Goal: Task Accomplishment & Management: Manage account settings

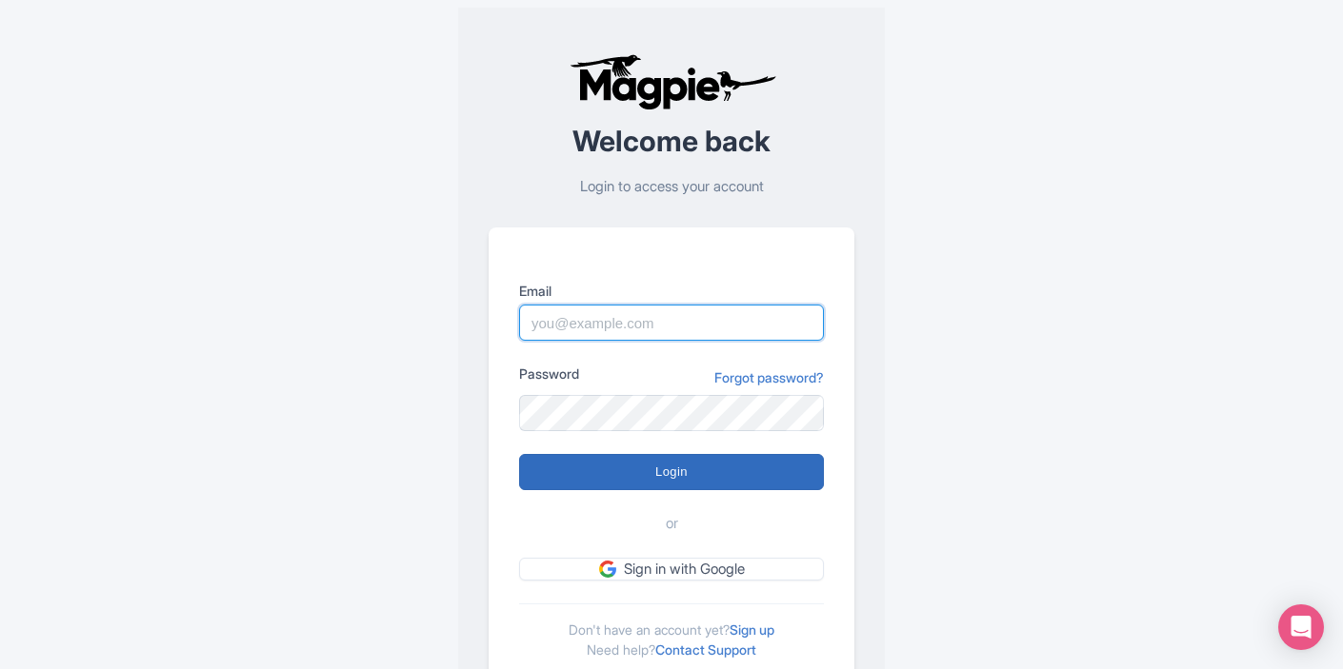
type input "marketing@sailthephoenix.com"
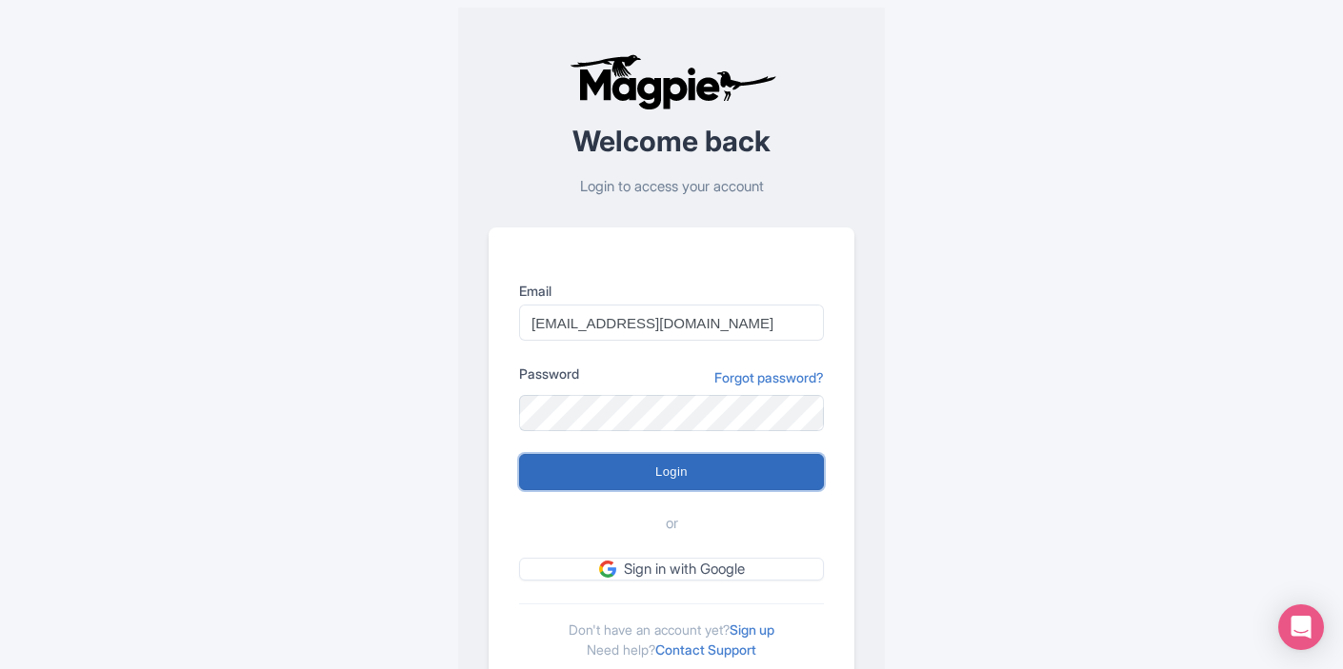
click at [641, 464] on input "Login" at bounding box center [671, 472] width 305 height 36
type input "Logging in..."
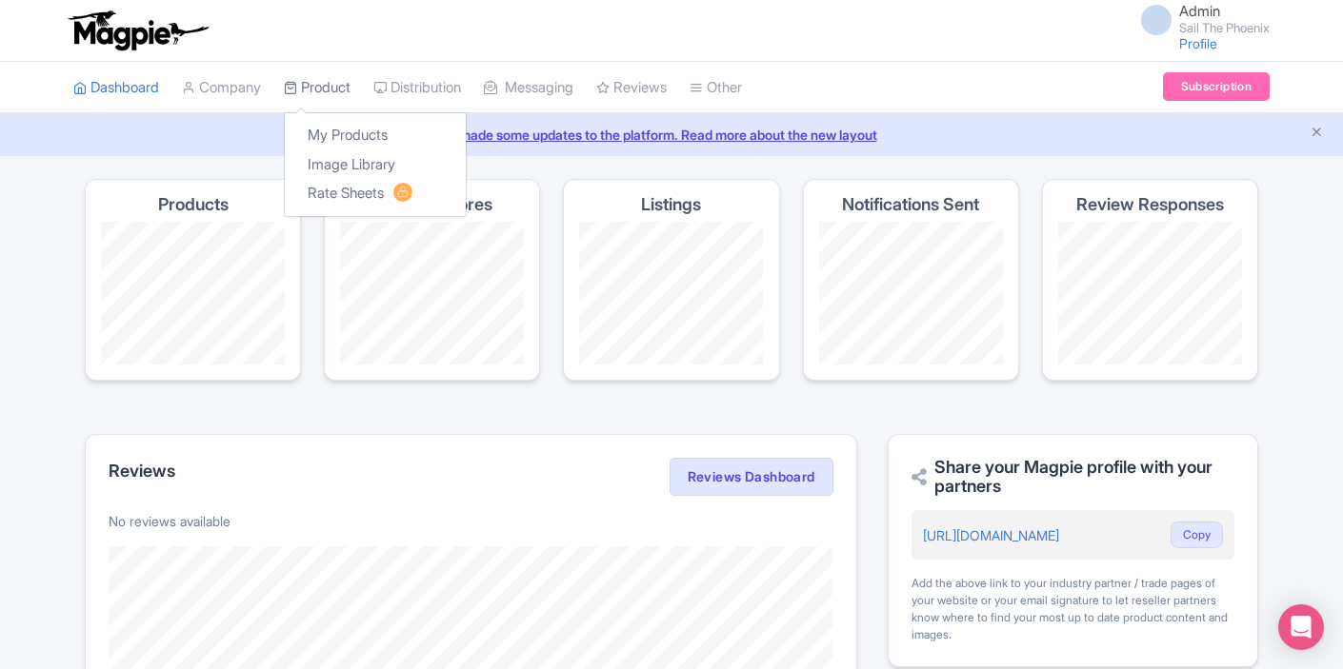
click at [329, 86] on link "Product" at bounding box center [317, 88] width 67 height 52
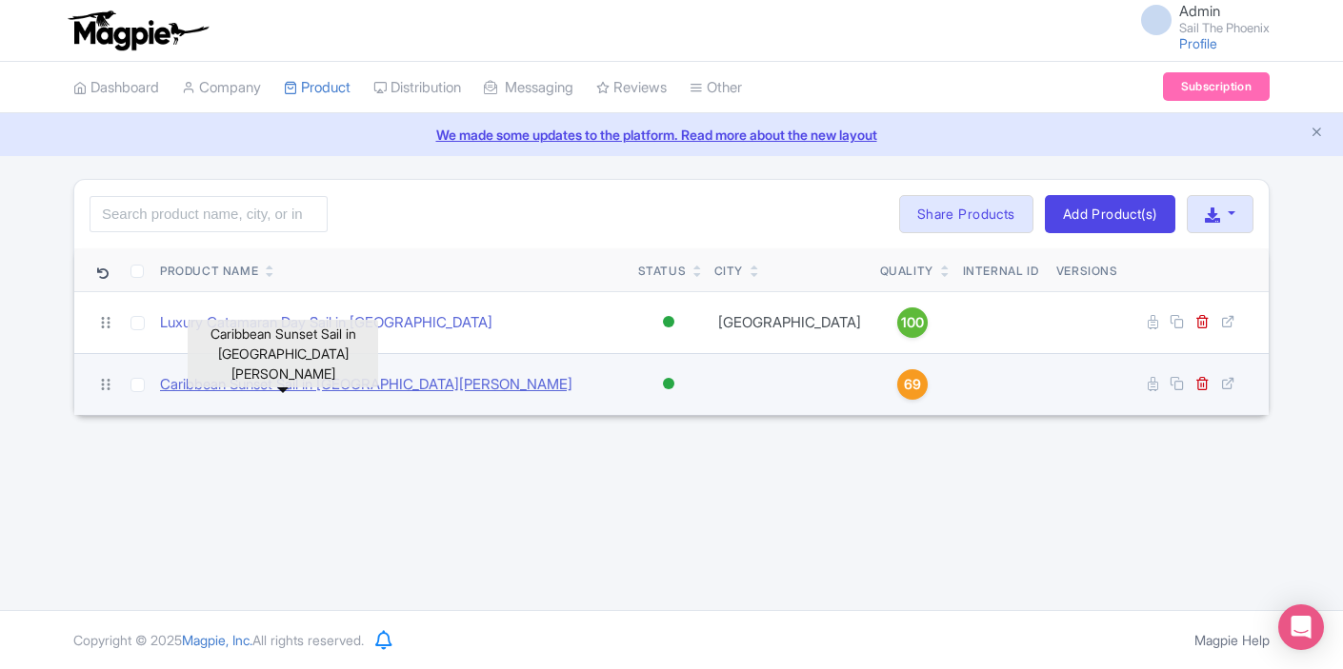
click at [357, 383] on link "Caribbean Sunset Sail in [GEOGRAPHIC_DATA][PERSON_NAME]" at bounding box center [366, 385] width 412 height 22
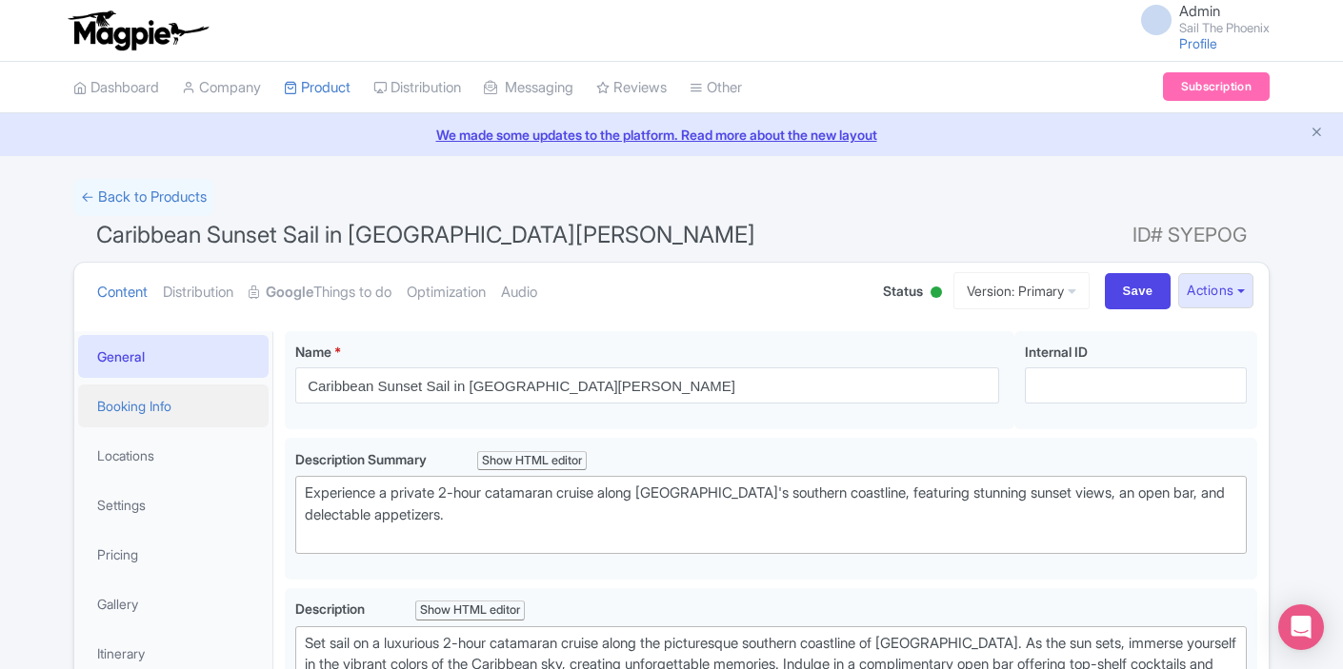
click at [236, 402] on link "Booking Info" at bounding box center [173, 406] width 190 height 43
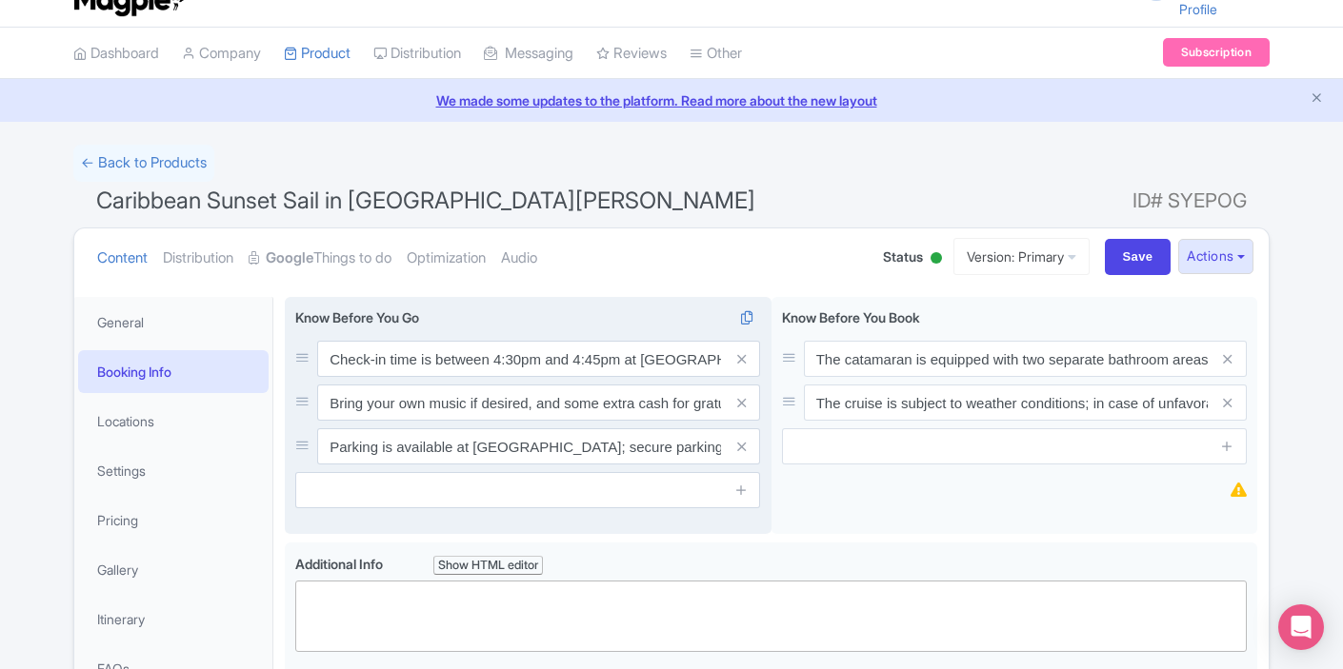
scroll to position [50, 0]
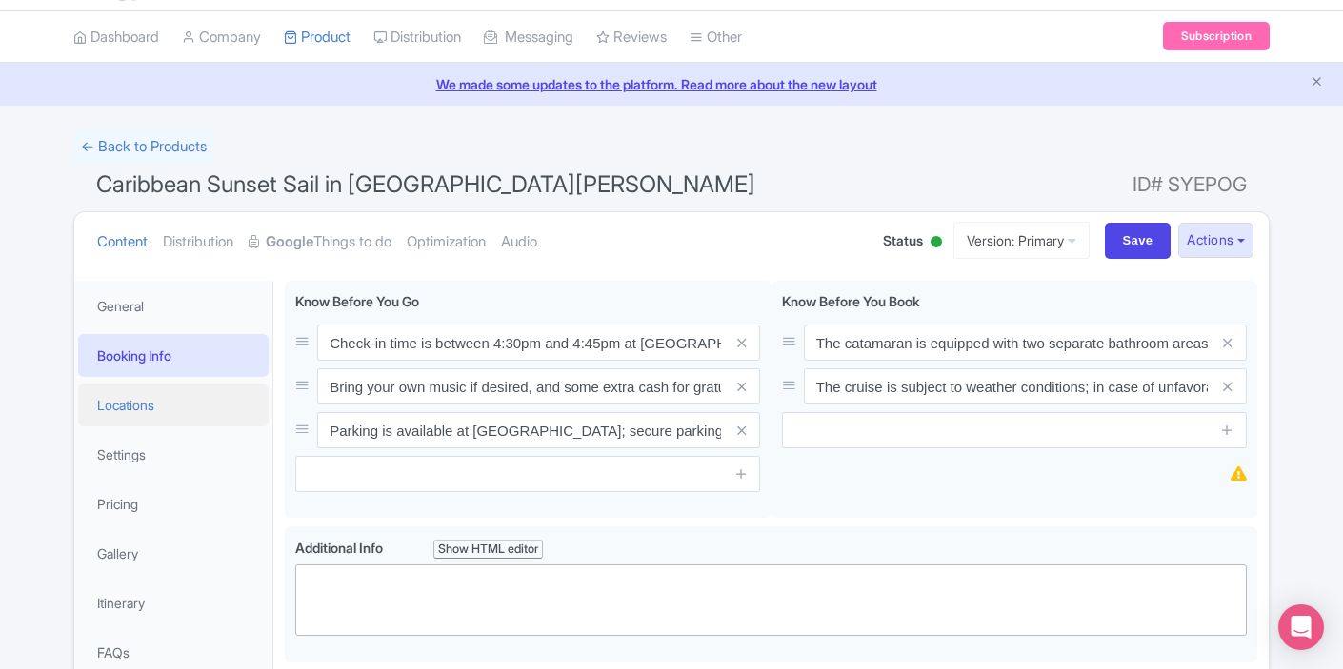
click at [152, 407] on link "Locations" at bounding box center [173, 405] width 190 height 43
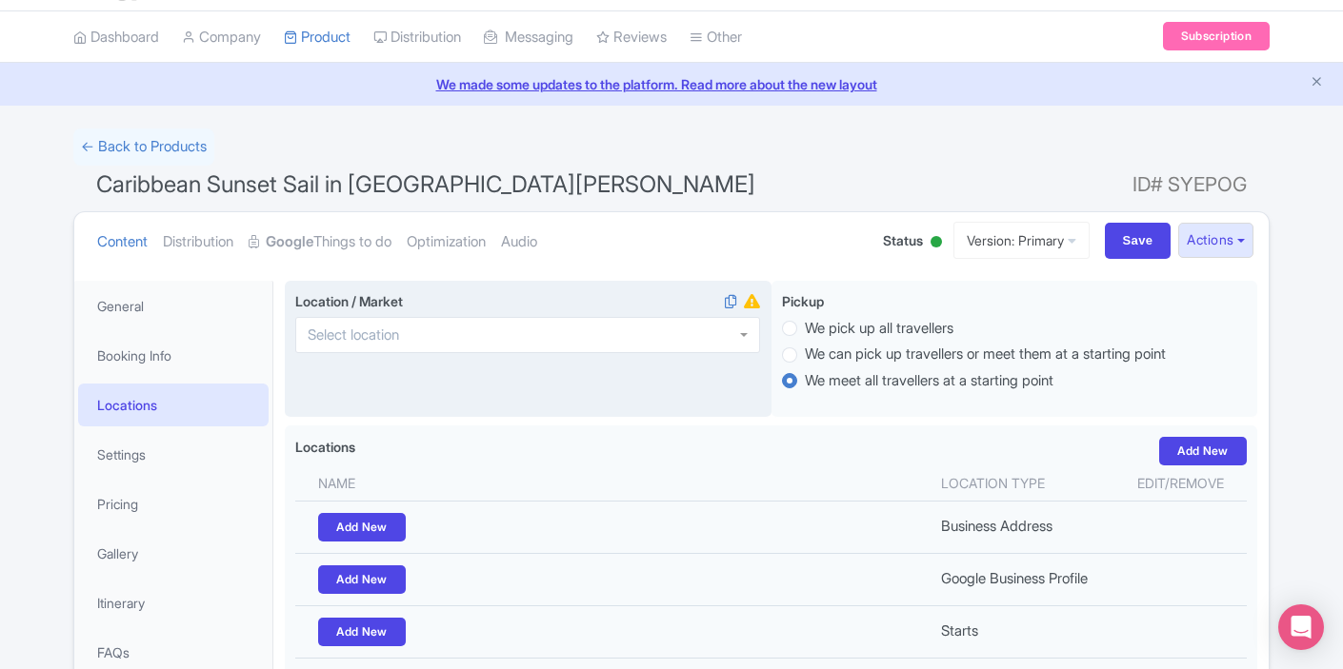
click at [438, 346] on div at bounding box center [527, 335] width 465 height 36
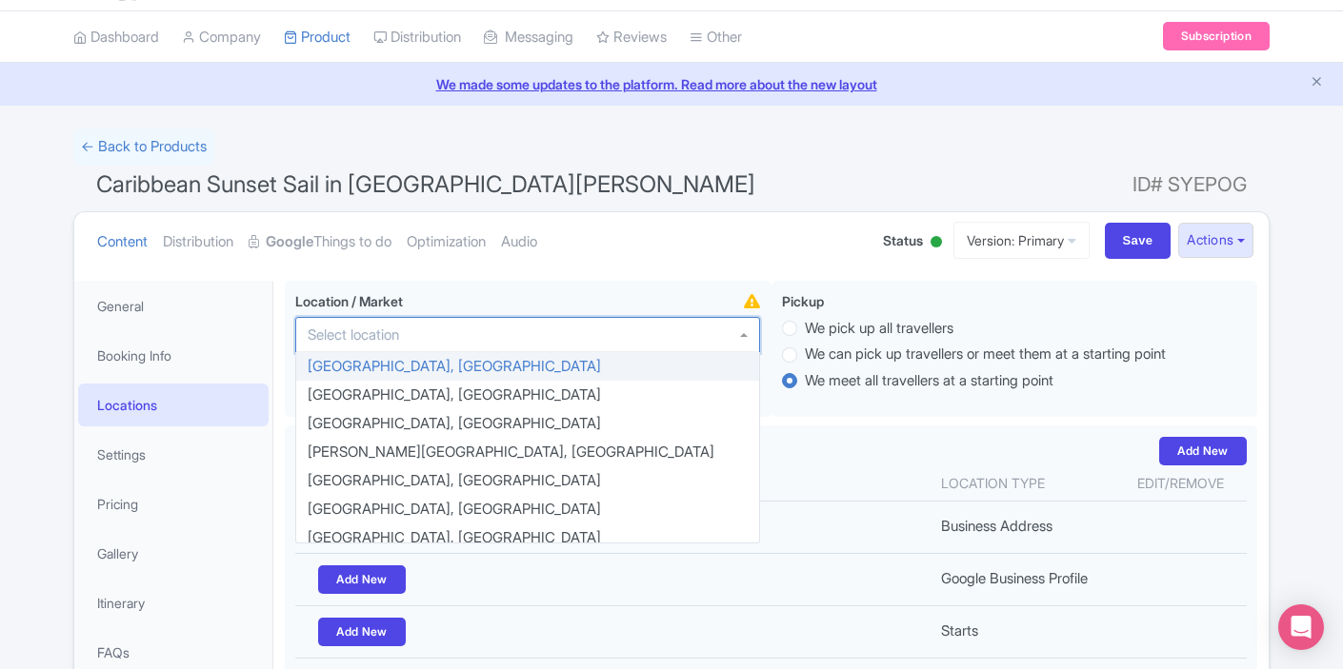
click at [578, 275] on div "Caribbean Sunset Sail in St. Maarten Name * i i Caribbean Sunset Sail in St. Ma…" at bounding box center [770, 613] width 995 height 688
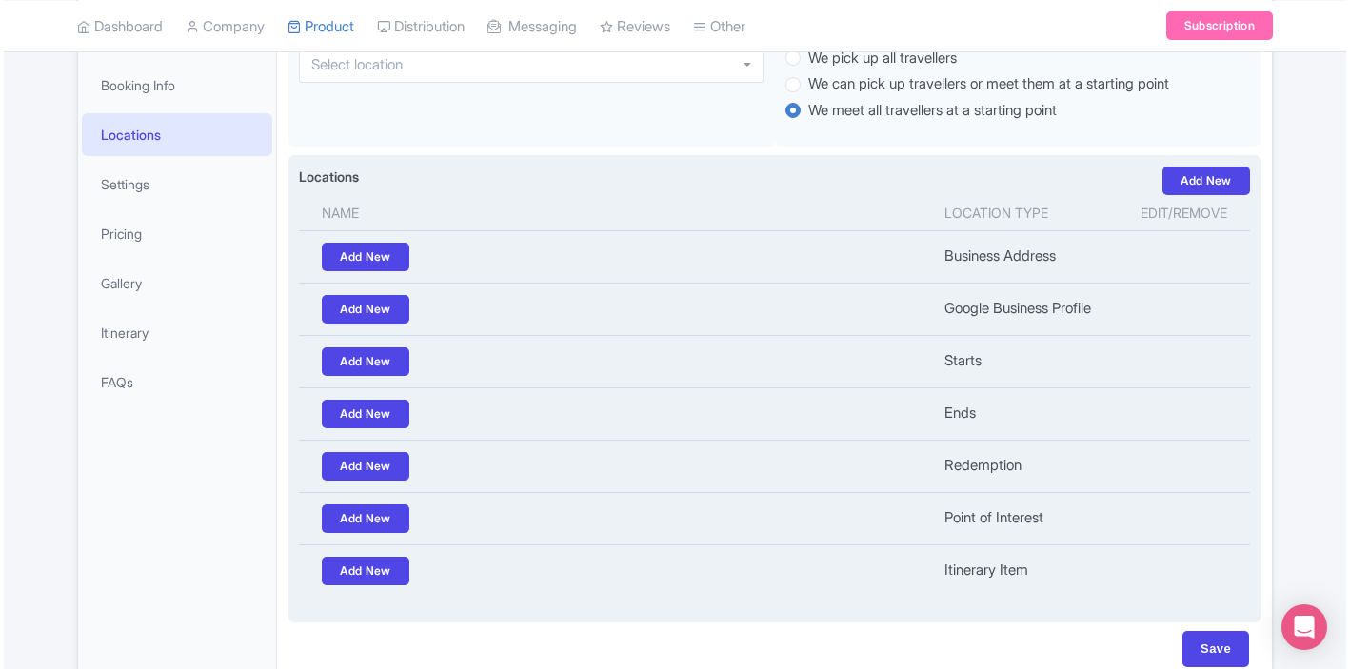
scroll to position [391, 0]
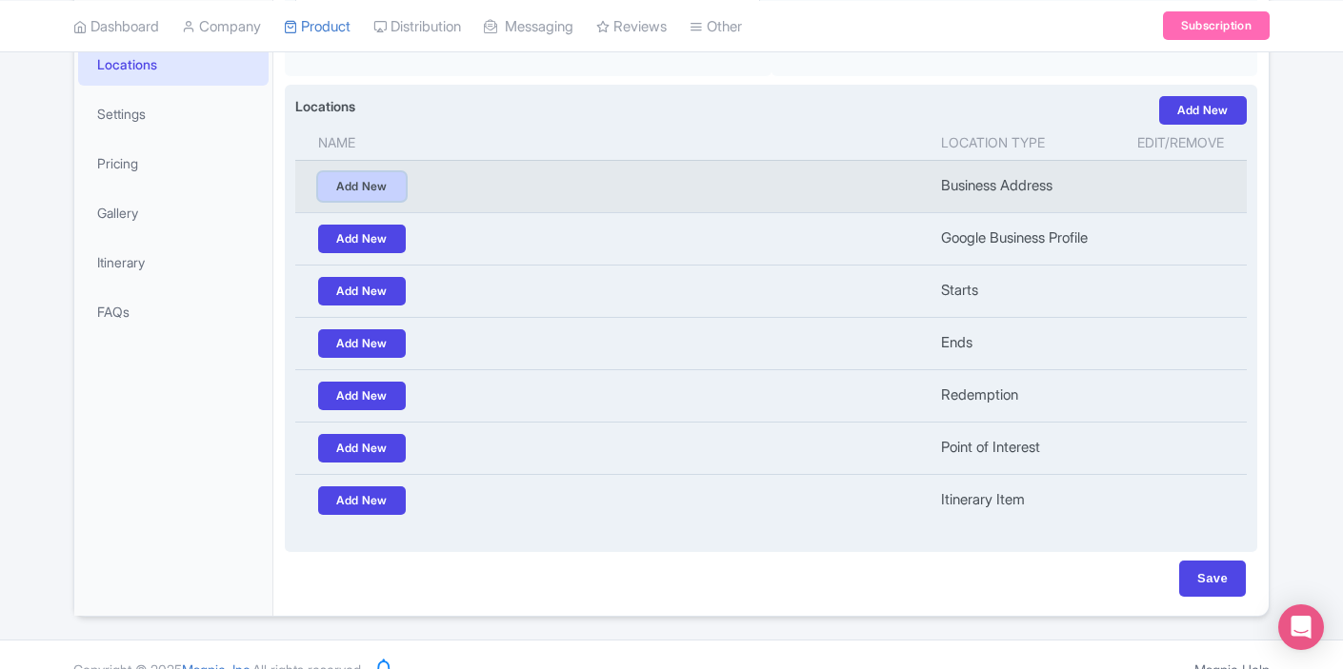
click at [390, 187] on link "Add New" at bounding box center [362, 186] width 88 height 29
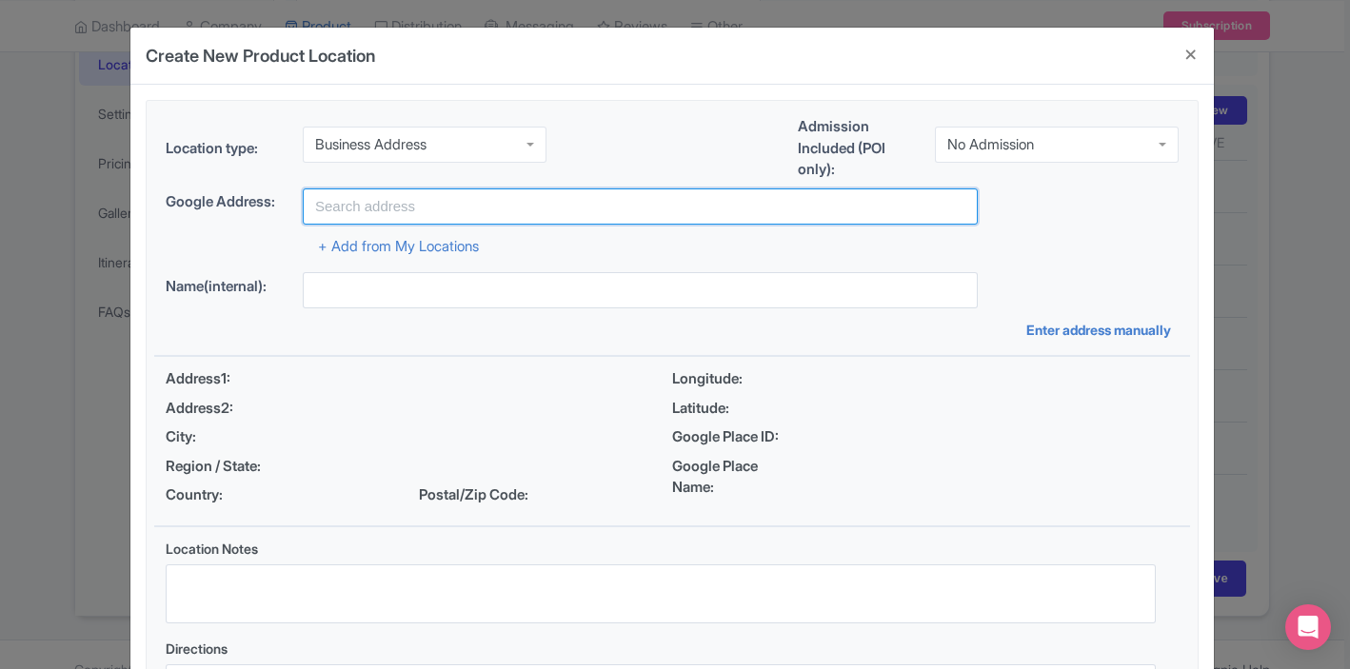
click at [375, 202] on input "text" at bounding box center [640, 207] width 675 height 36
click at [421, 208] on input "bobby's marina" at bounding box center [640, 207] width 675 height 36
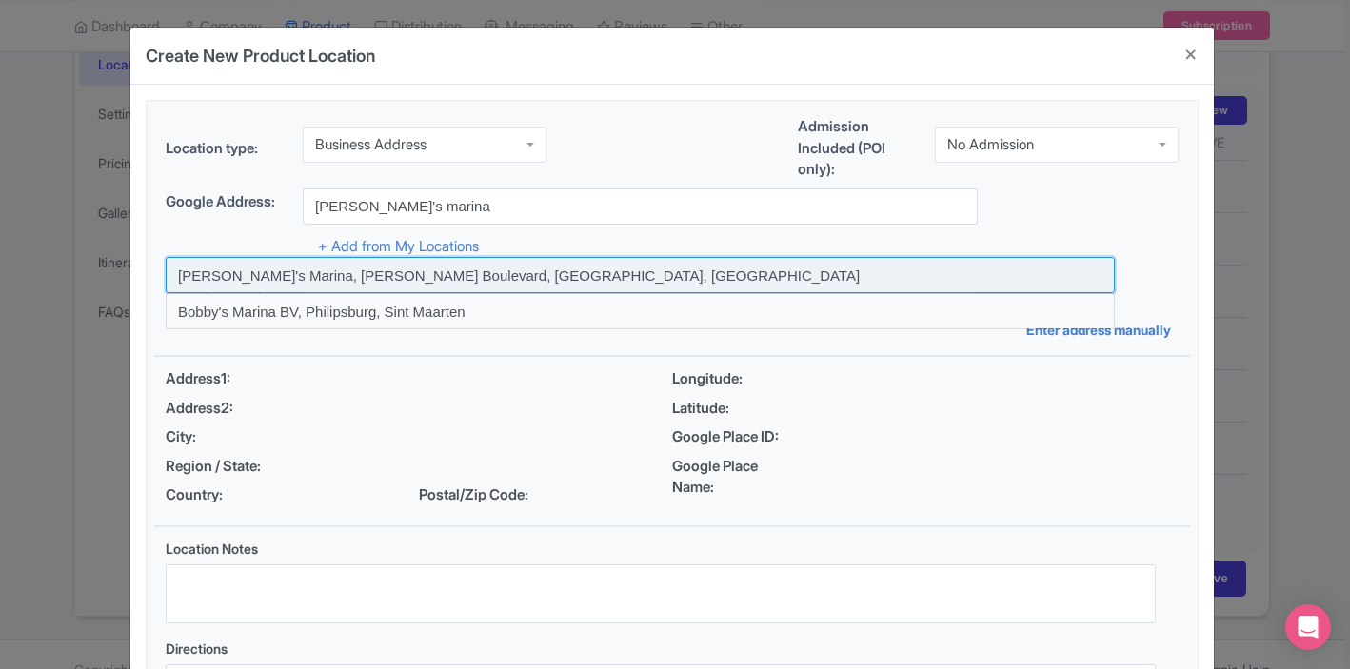
click at [304, 273] on input at bounding box center [640, 275] width 949 height 36
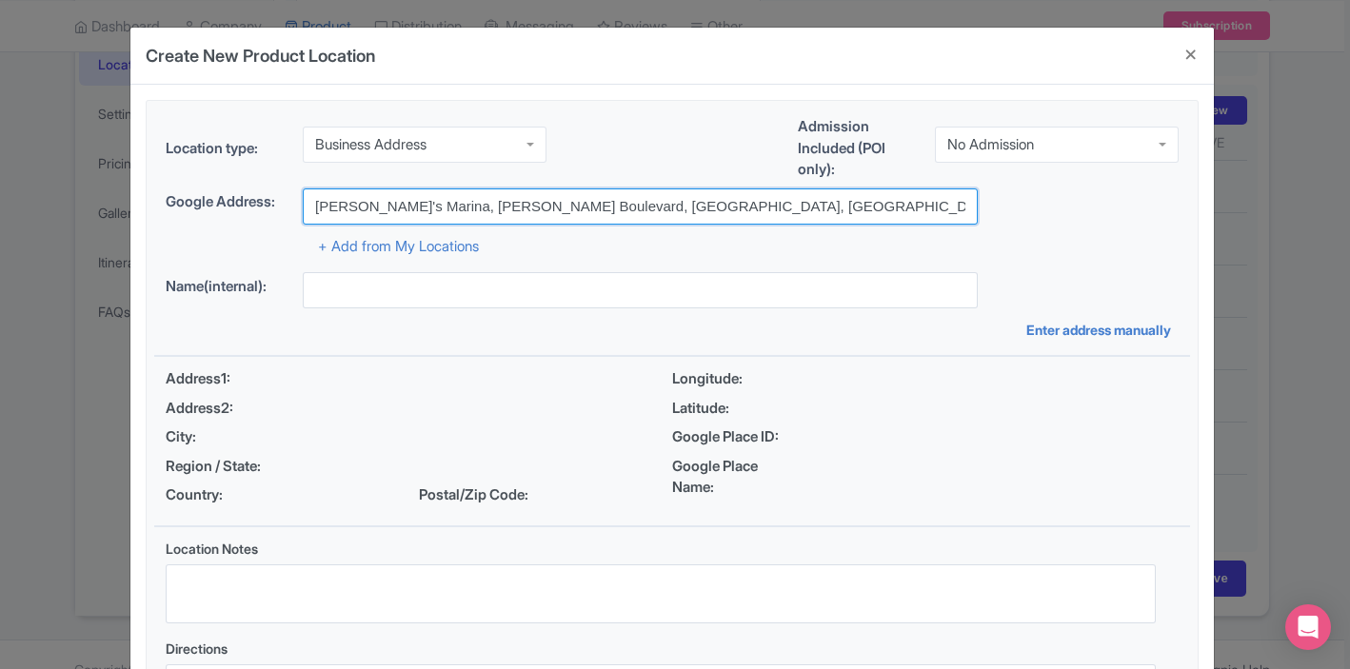
click at [420, 206] on input "Bobby's Marina, Juancho Yrausquin Boulevard, Philipsburg, Sint Maarten" at bounding box center [640, 207] width 675 height 36
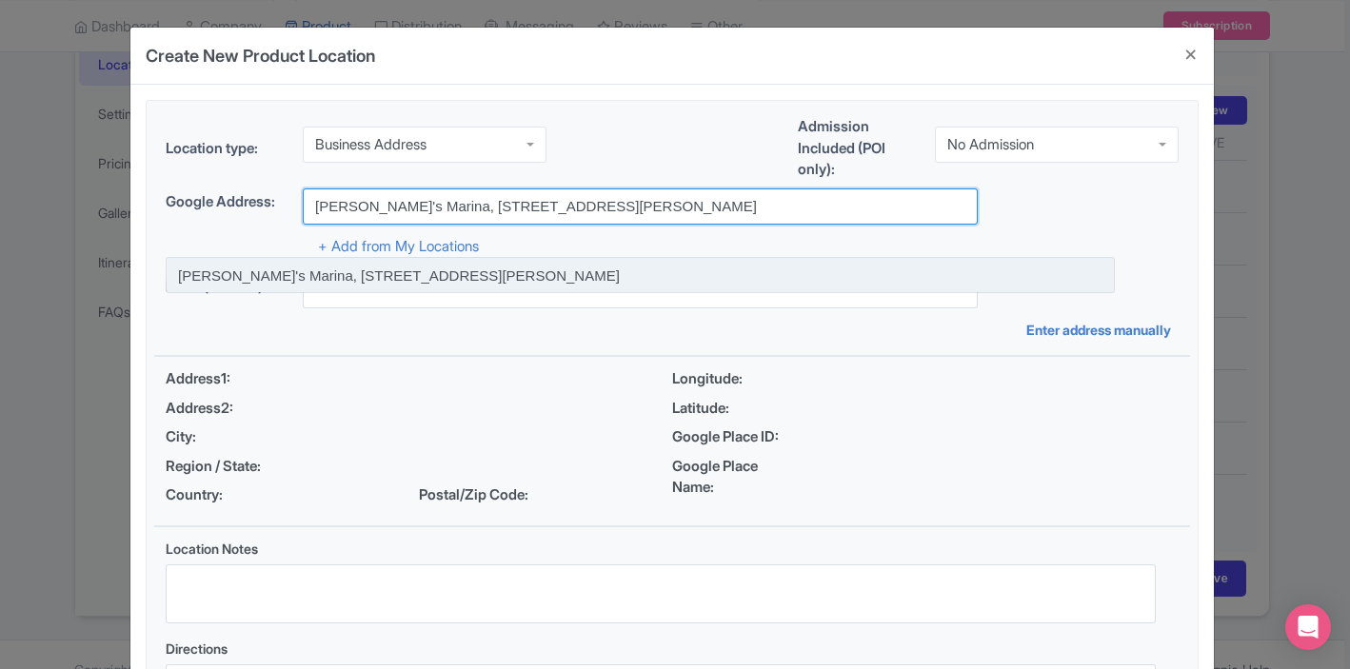
type input "[PERSON_NAME]'s Marina, [STREET_ADDRESS][PERSON_NAME]"
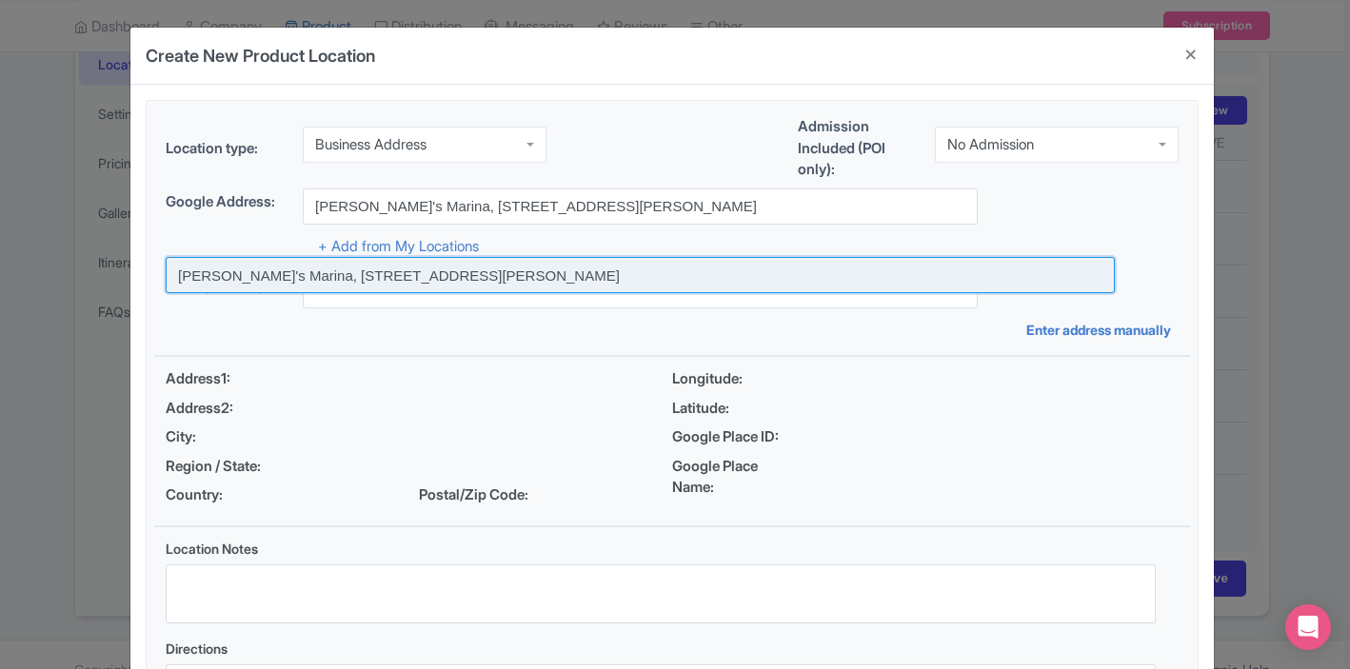
click at [459, 282] on input at bounding box center [640, 275] width 949 height 36
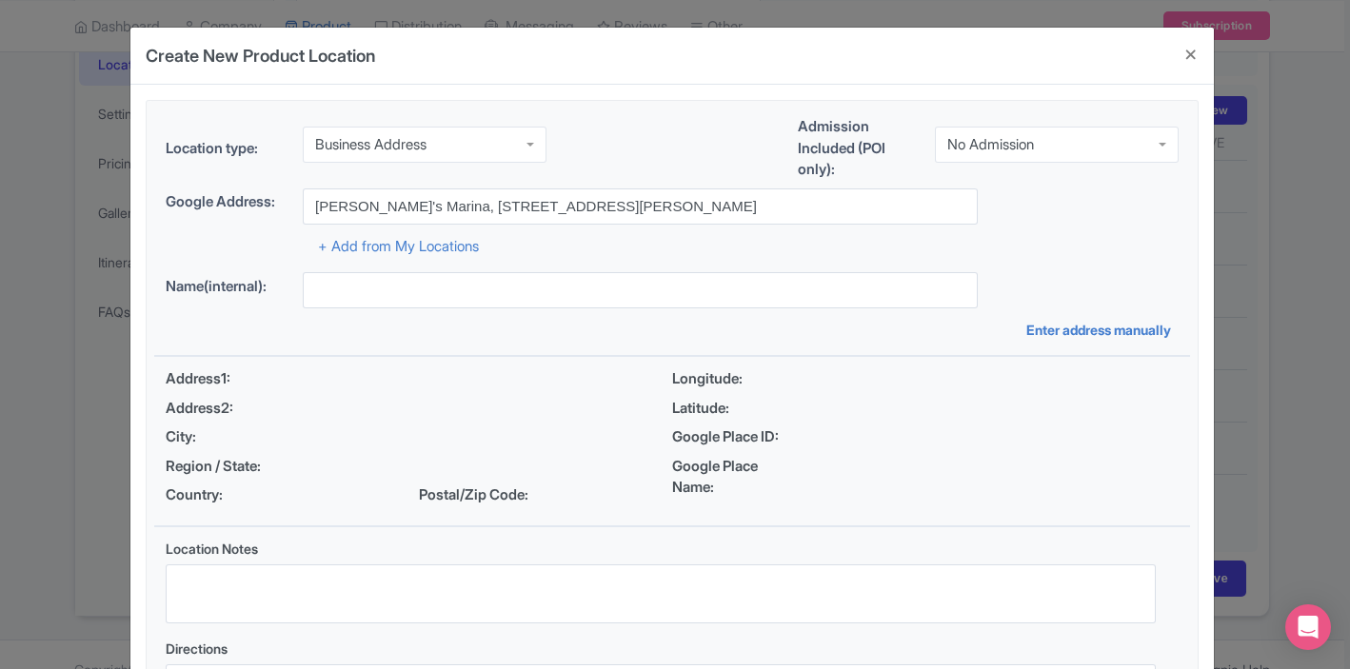
type input "[PERSON_NAME]'s Marina, [STREET_ADDRESS][PERSON_NAME]"
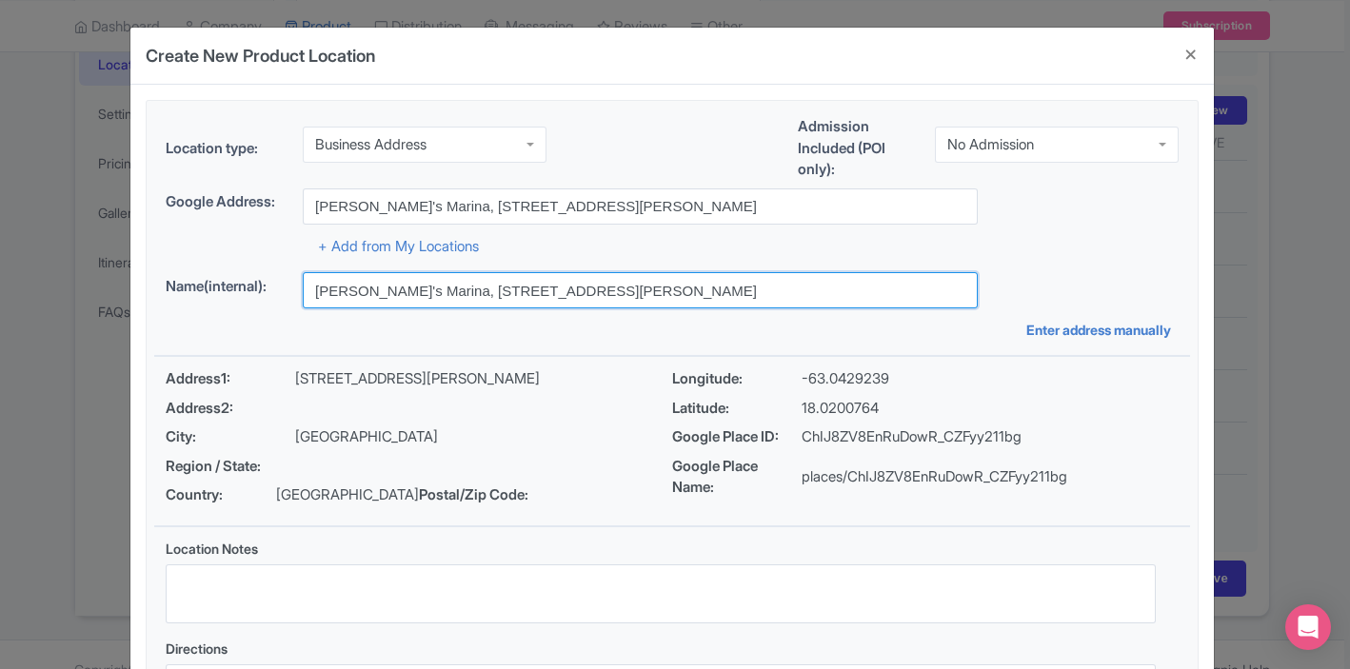
click at [439, 290] on input "[PERSON_NAME]'s Marina, [STREET_ADDRESS][PERSON_NAME]" at bounding box center [640, 290] width 675 height 36
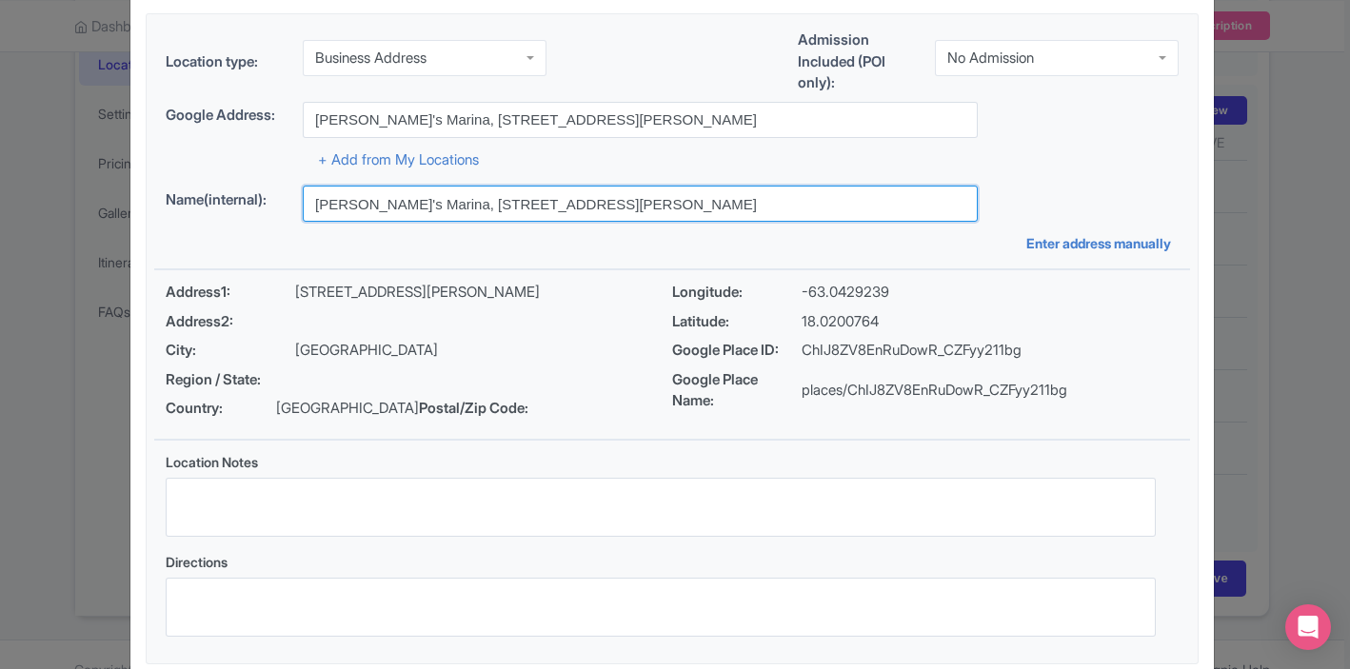
scroll to position [193, 0]
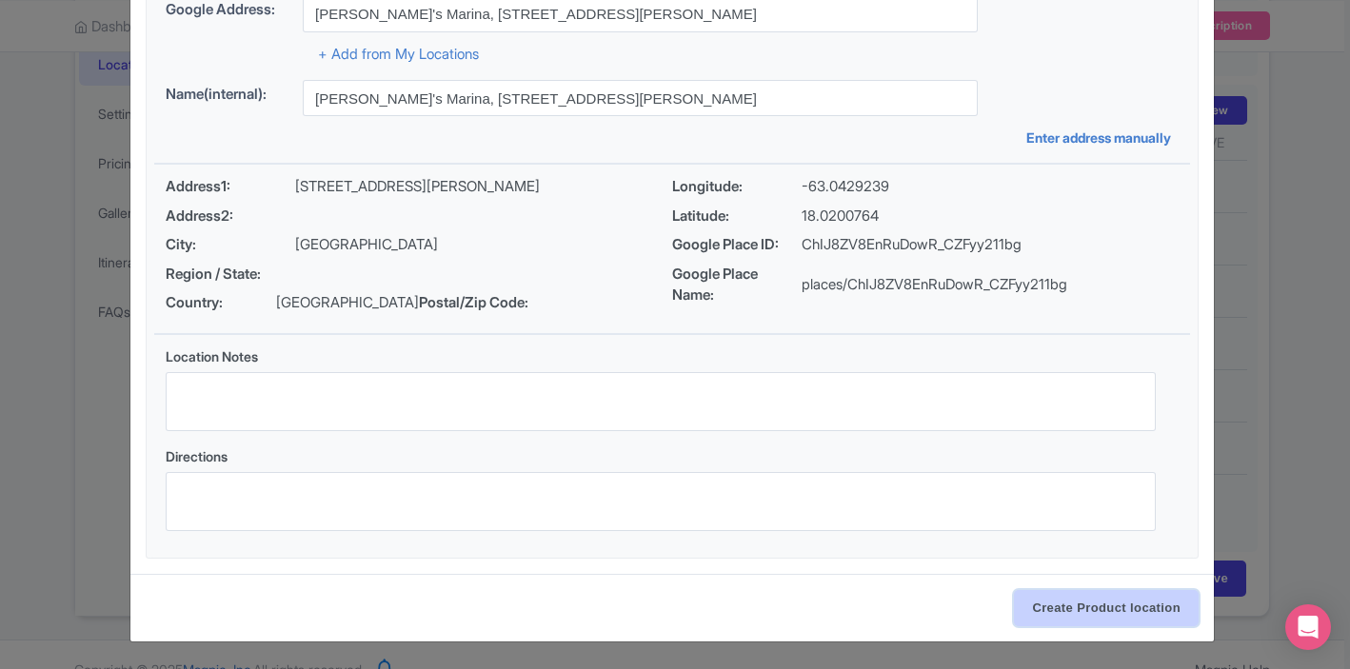
click at [1088, 610] on input "Create Product location" at bounding box center [1106, 608] width 185 height 36
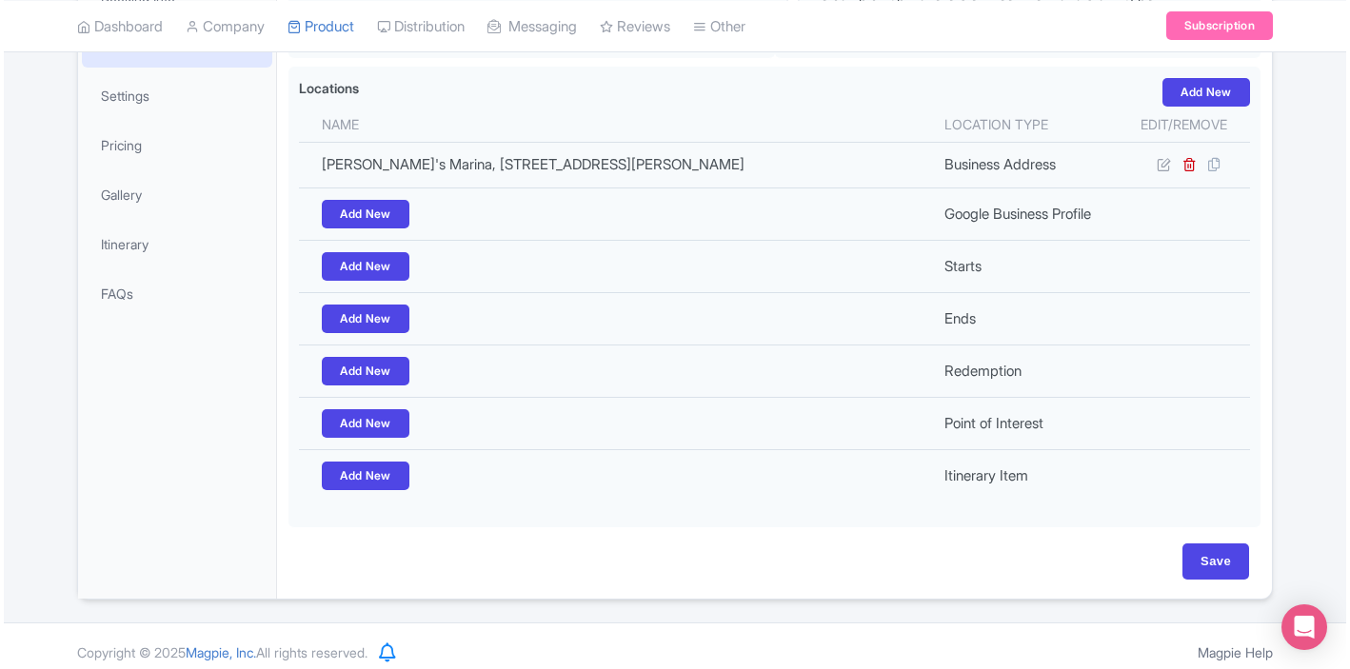
scroll to position [415, 0]
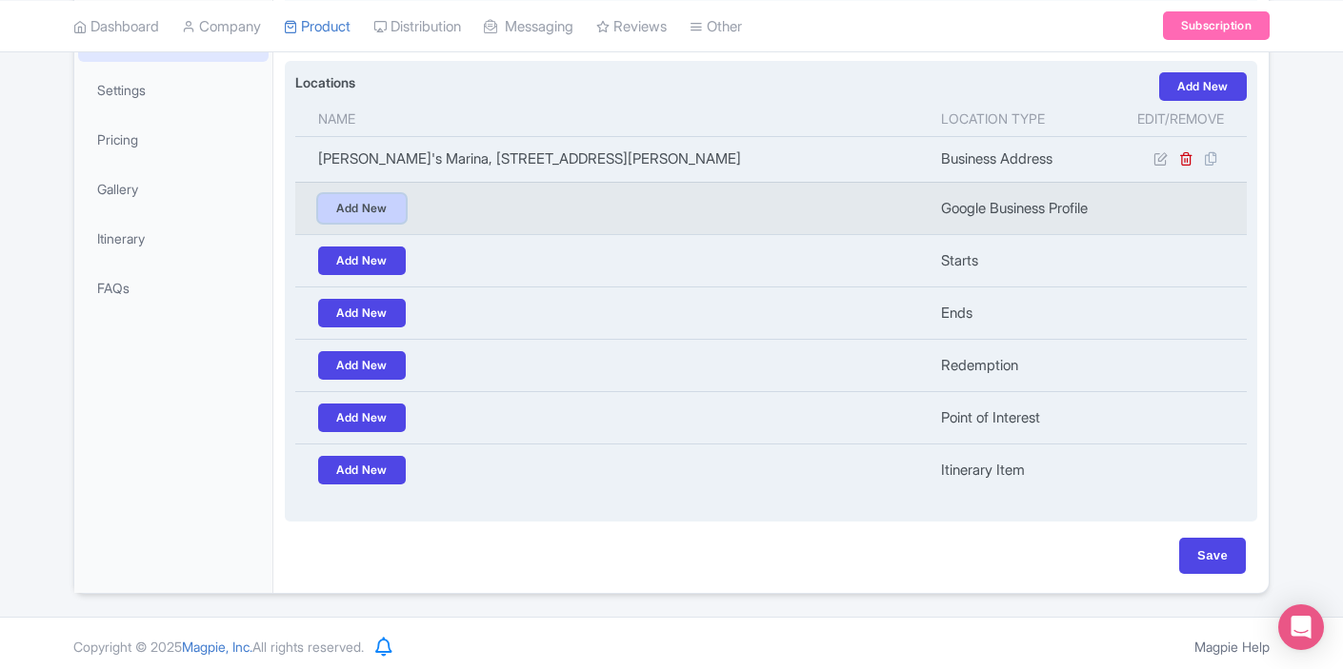
click at [379, 213] on link "Add New" at bounding box center [362, 208] width 88 height 29
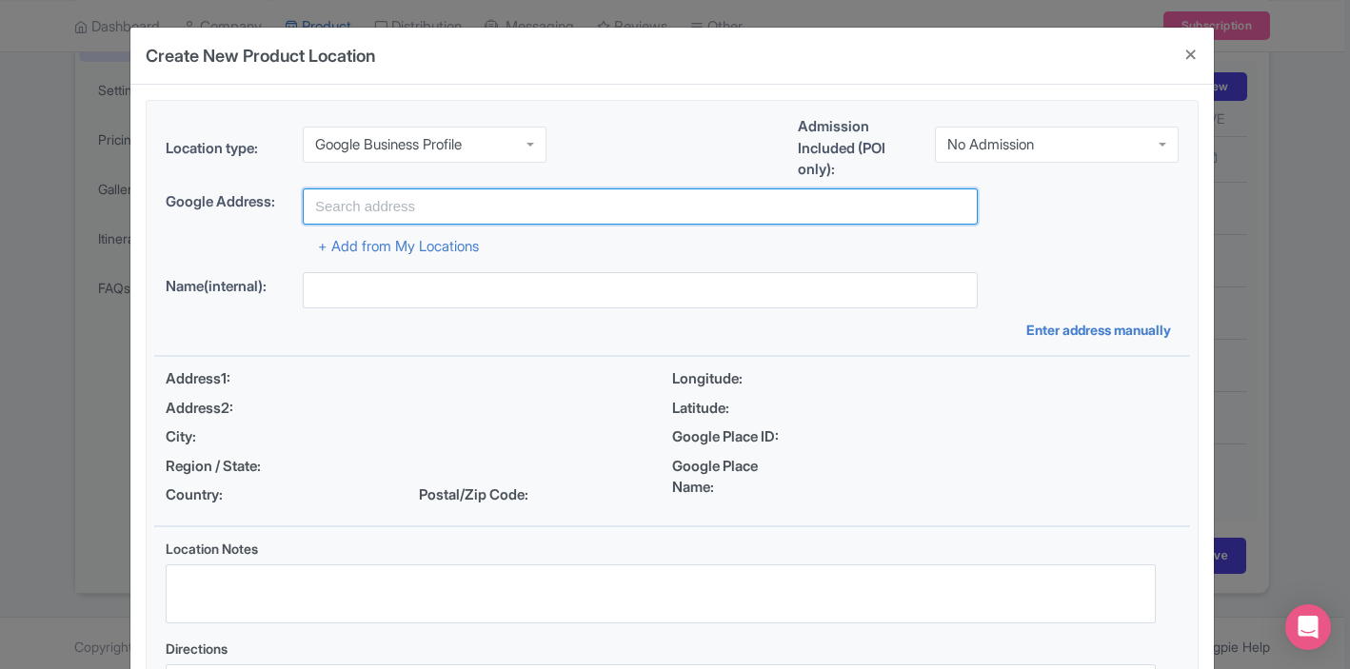
click at [369, 209] on input "text" at bounding box center [640, 207] width 675 height 36
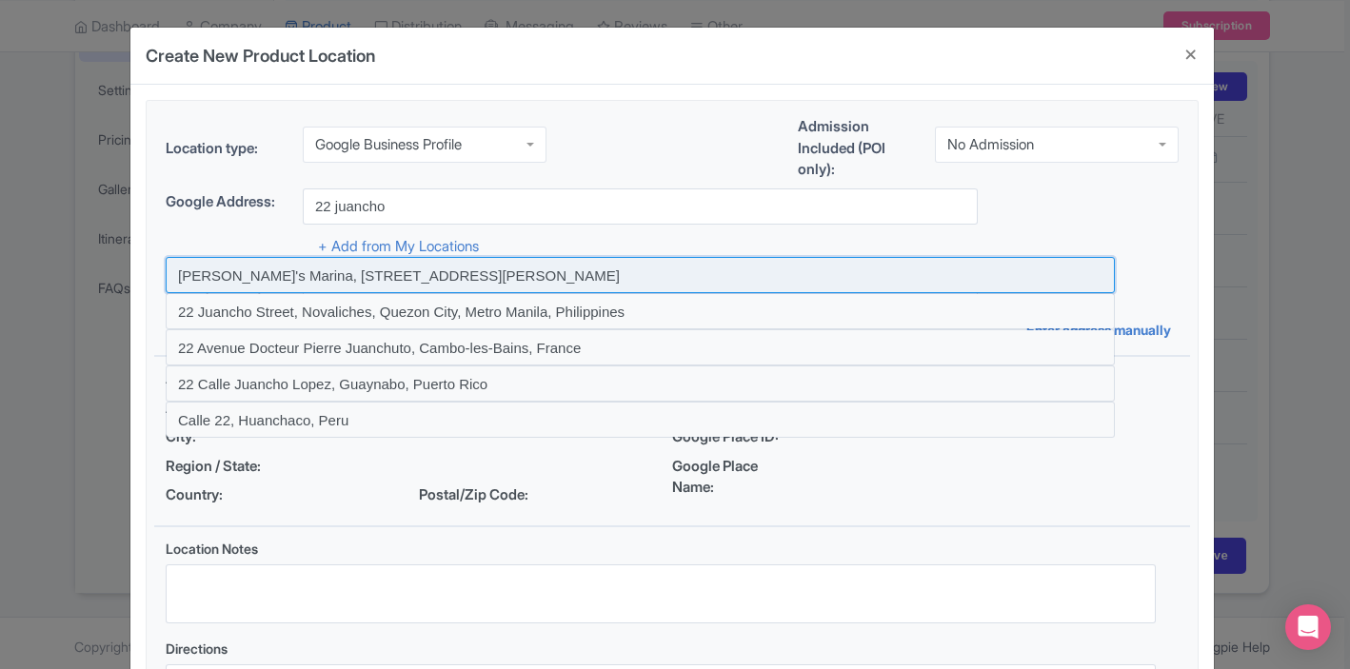
click at [318, 268] on input at bounding box center [640, 275] width 949 height 36
type input "[PERSON_NAME]'s Marina, [STREET_ADDRESS][PERSON_NAME]"
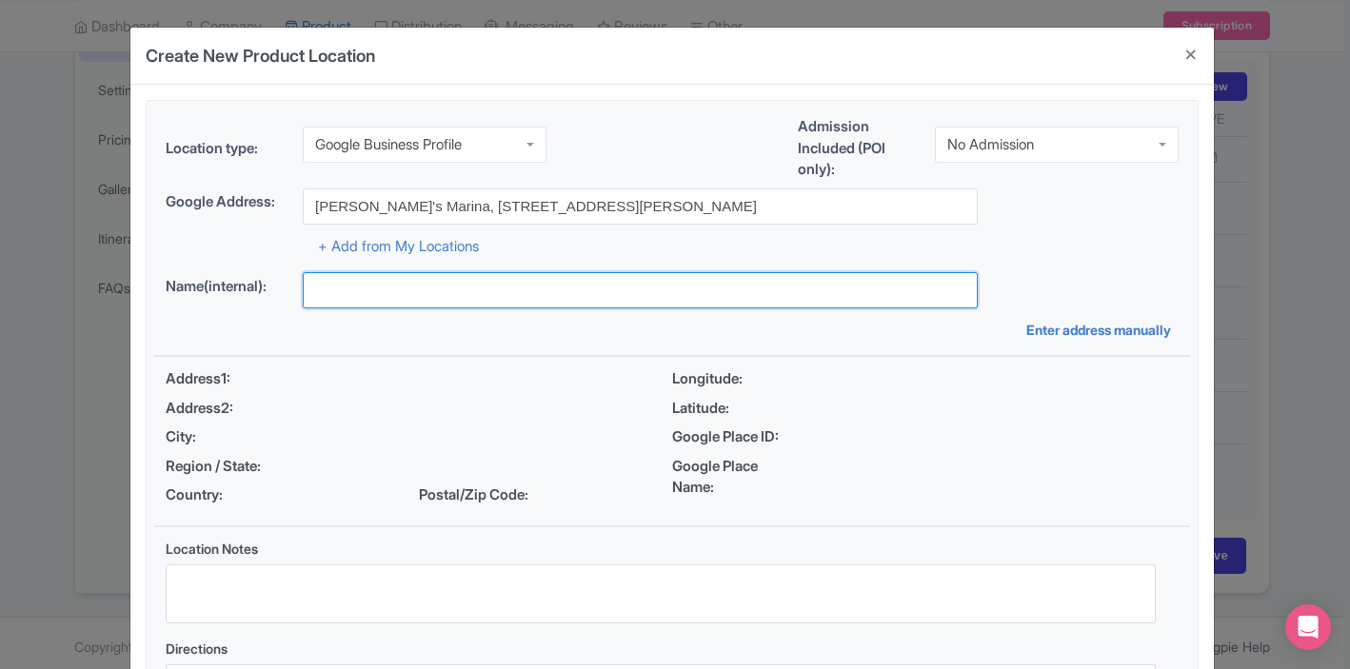
click at [709, 306] on input "text" at bounding box center [640, 290] width 675 height 36
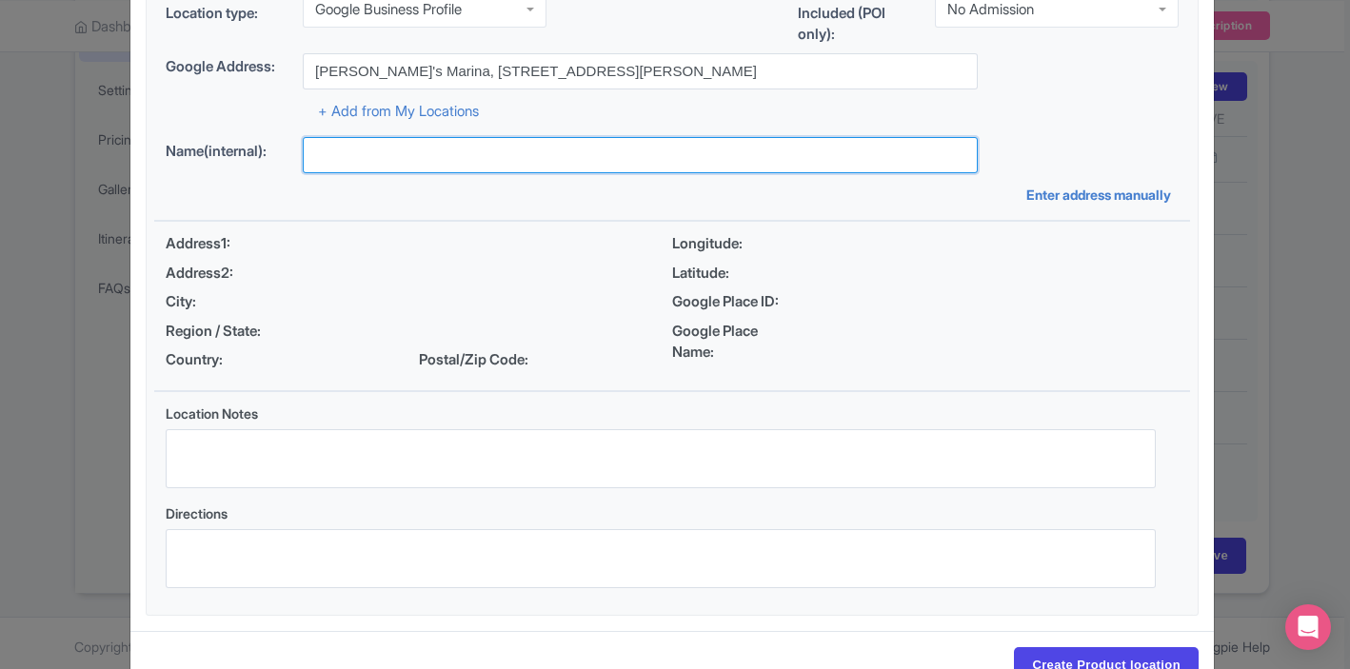
scroll to position [193, 0]
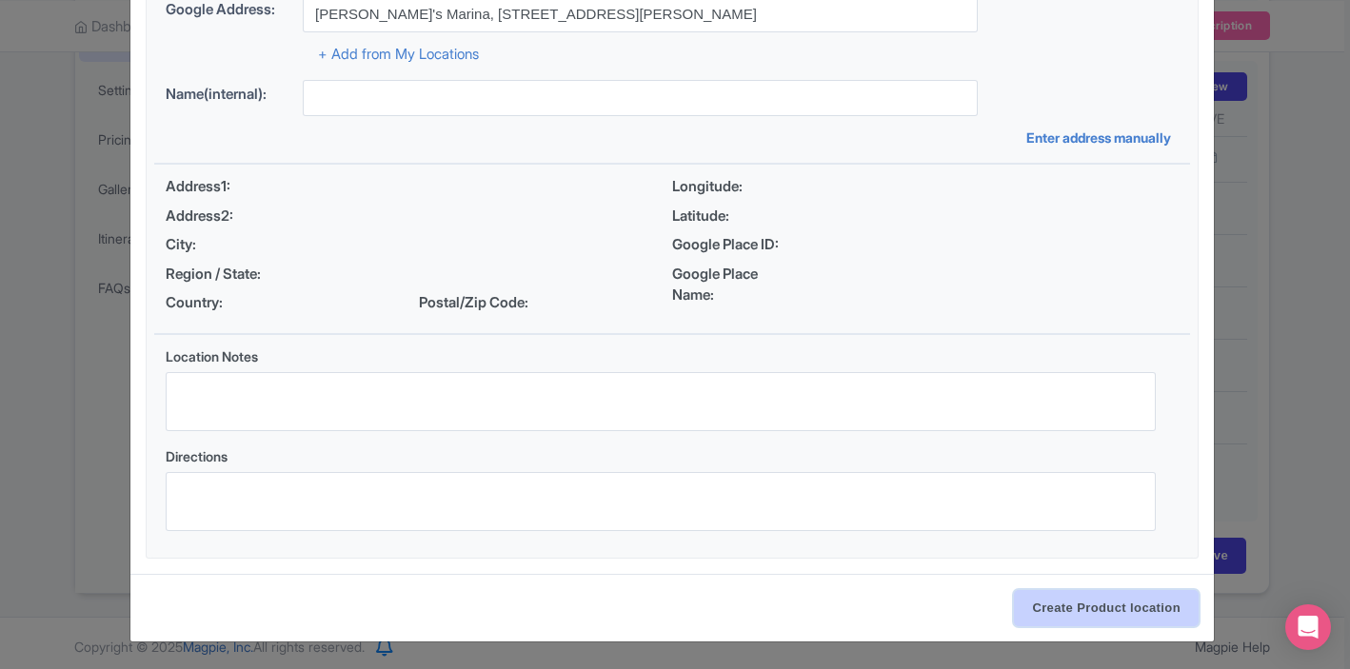
click at [1067, 600] on input "Create Product location" at bounding box center [1106, 608] width 185 height 36
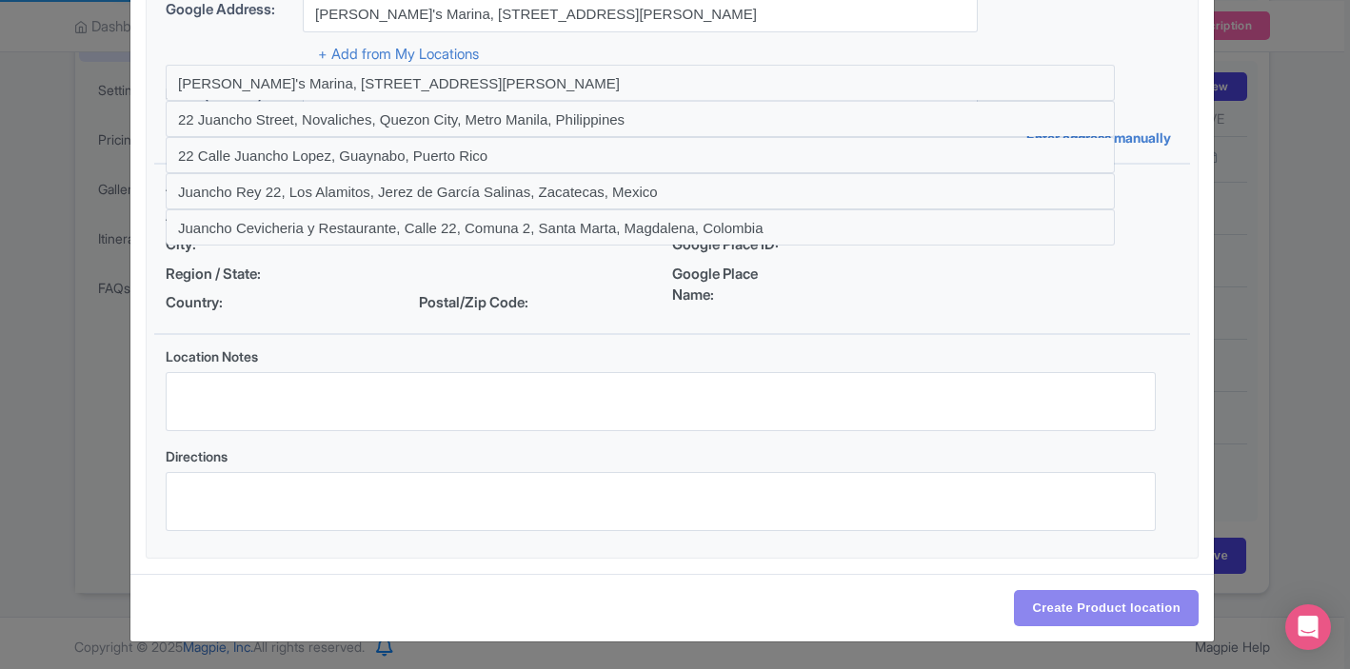
type input "[PERSON_NAME]'s Marina, [STREET_ADDRESS][PERSON_NAME]"
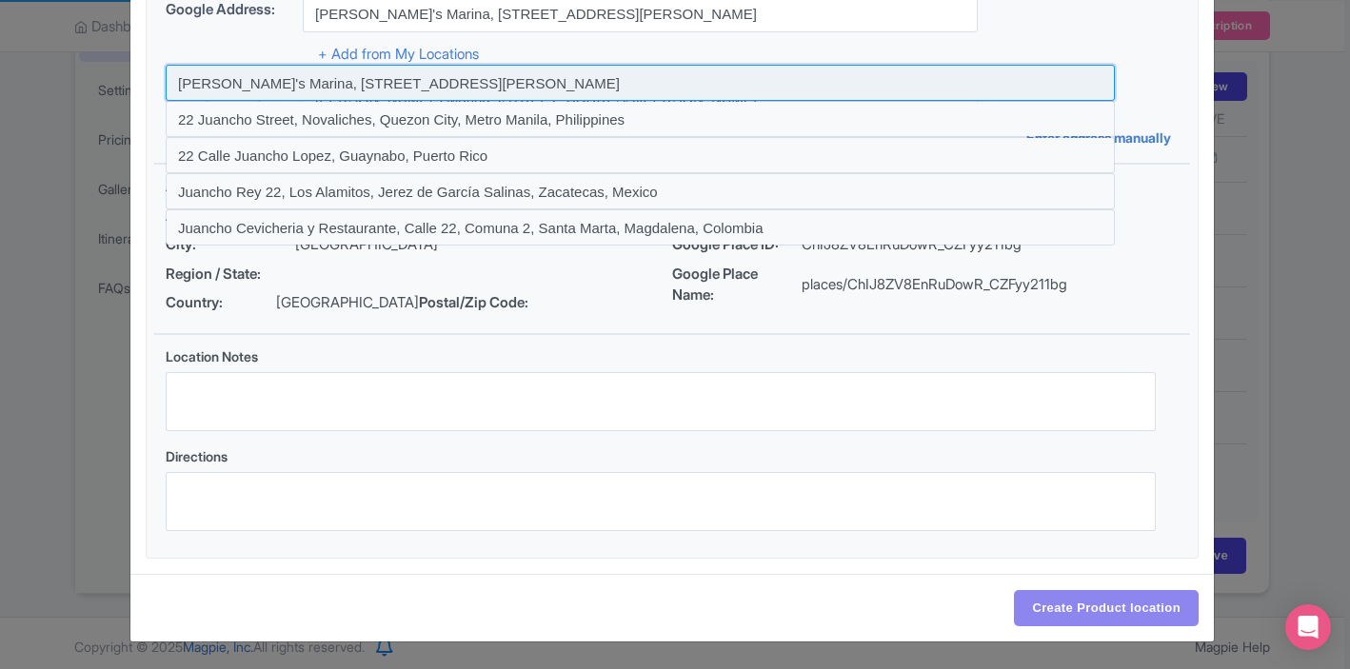
click at [577, 77] on input at bounding box center [640, 83] width 949 height 36
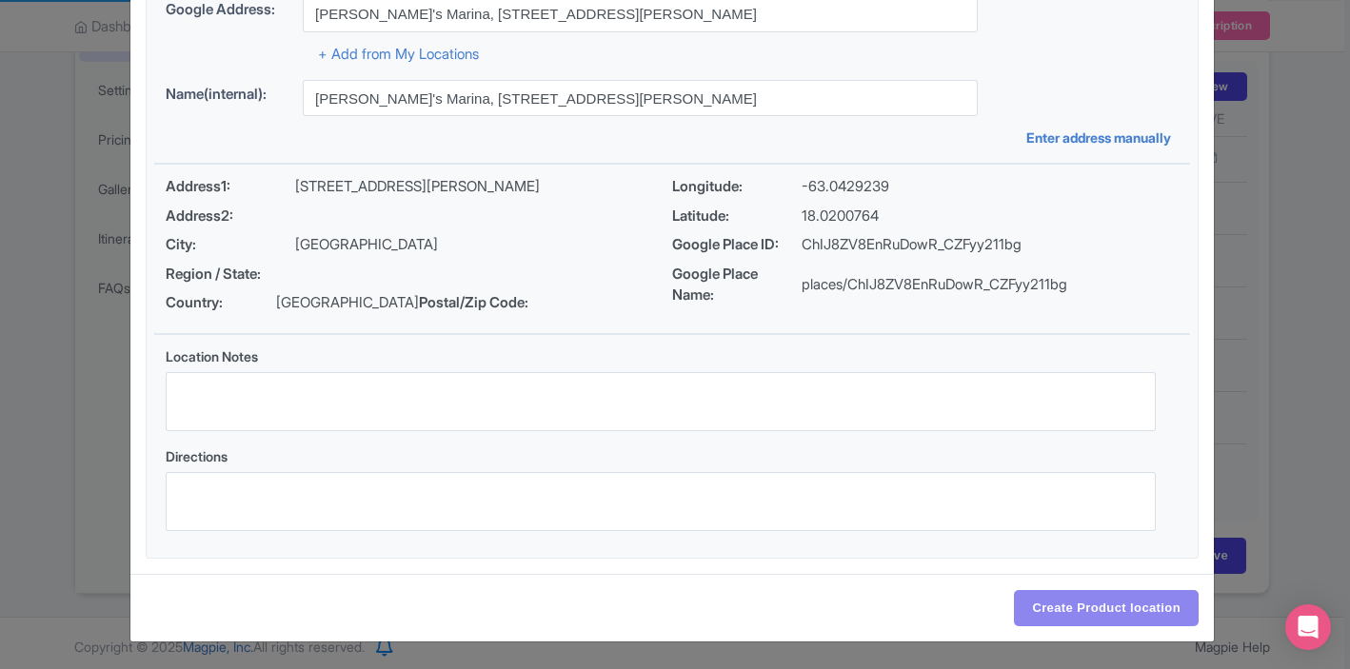
click at [1027, 574] on div "Create Product location" at bounding box center [672, 608] width 1084 height 68
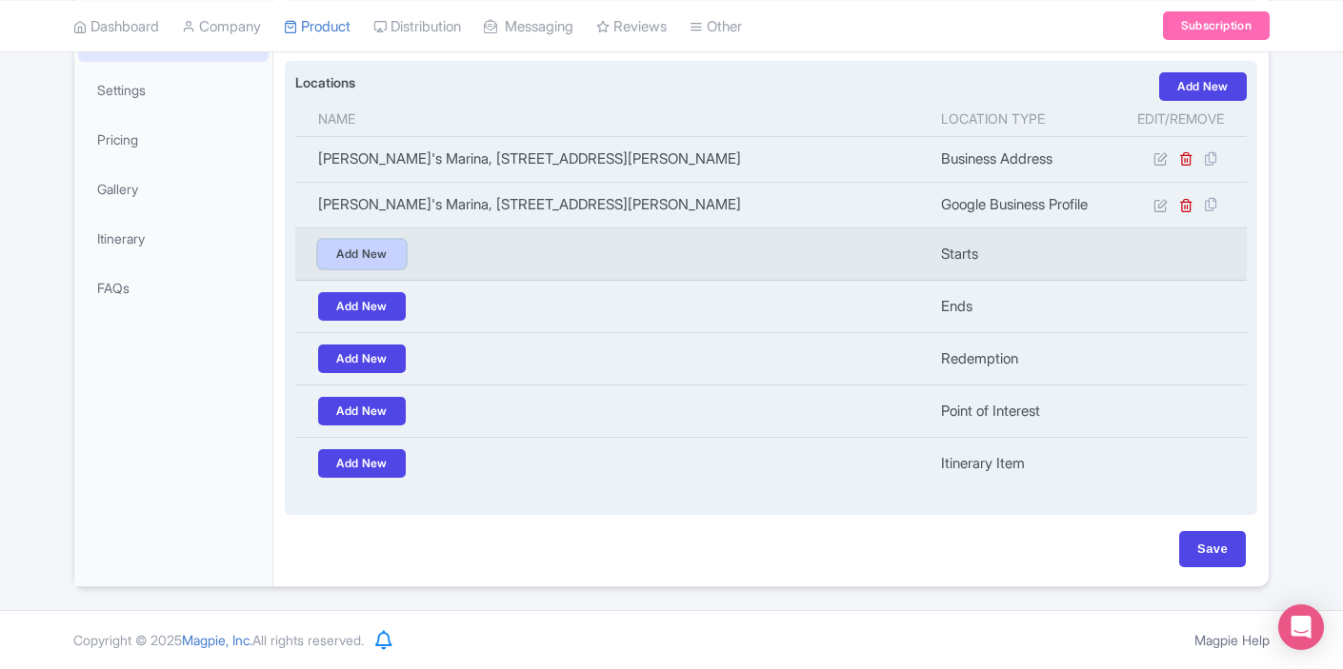
click at [362, 256] on link "Add New" at bounding box center [362, 254] width 88 height 29
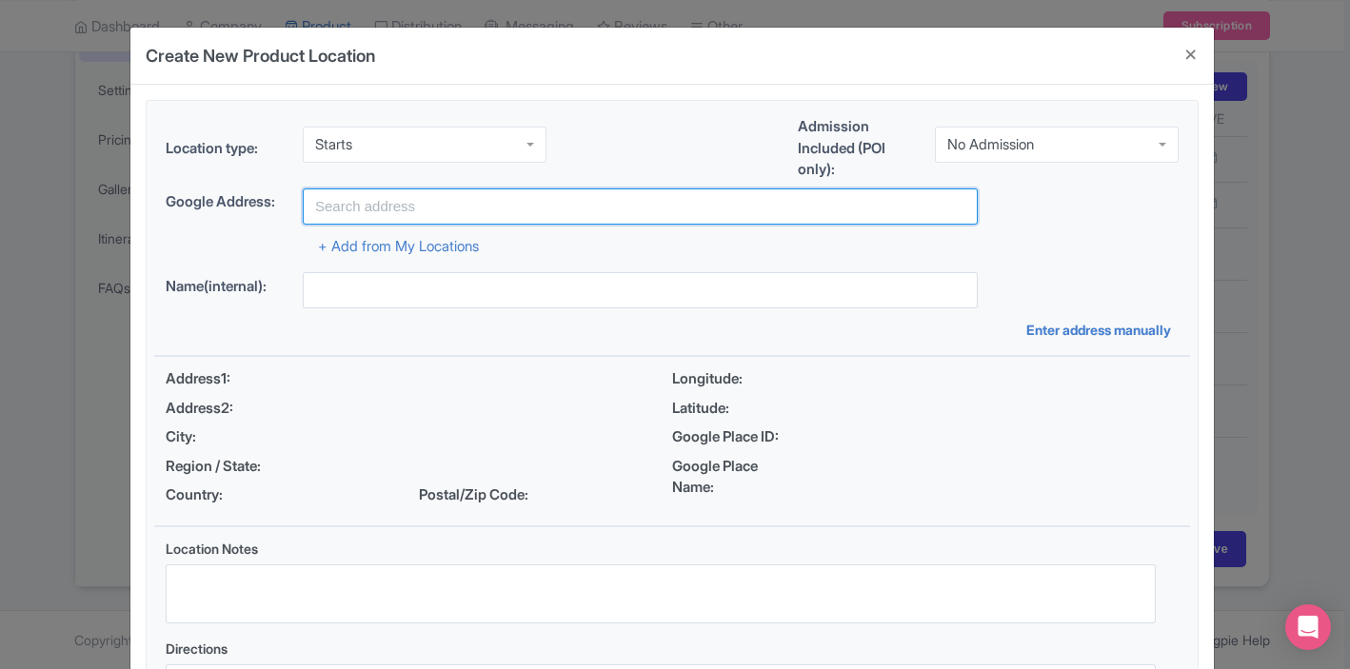
click at [358, 202] on input "text" at bounding box center [640, 207] width 675 height 36
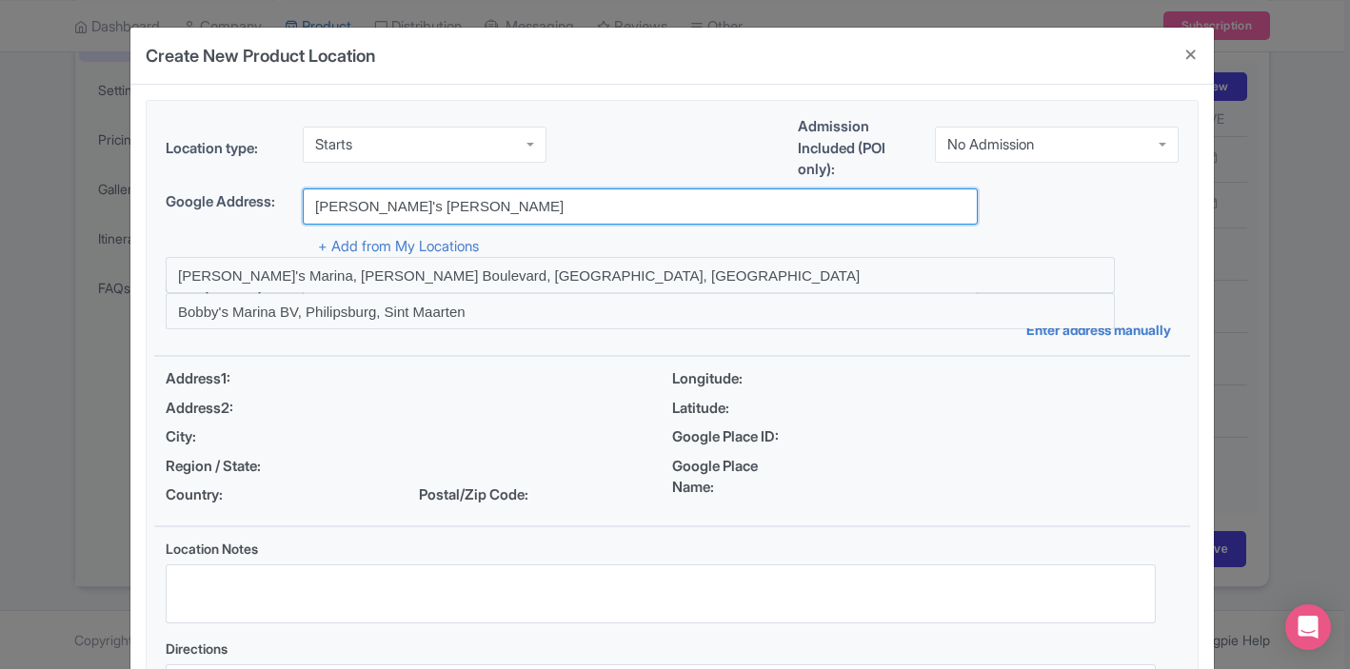
click at [428, 207] on input "Bobby's Marina" at bounding box center [640, 207] width 675 height 36
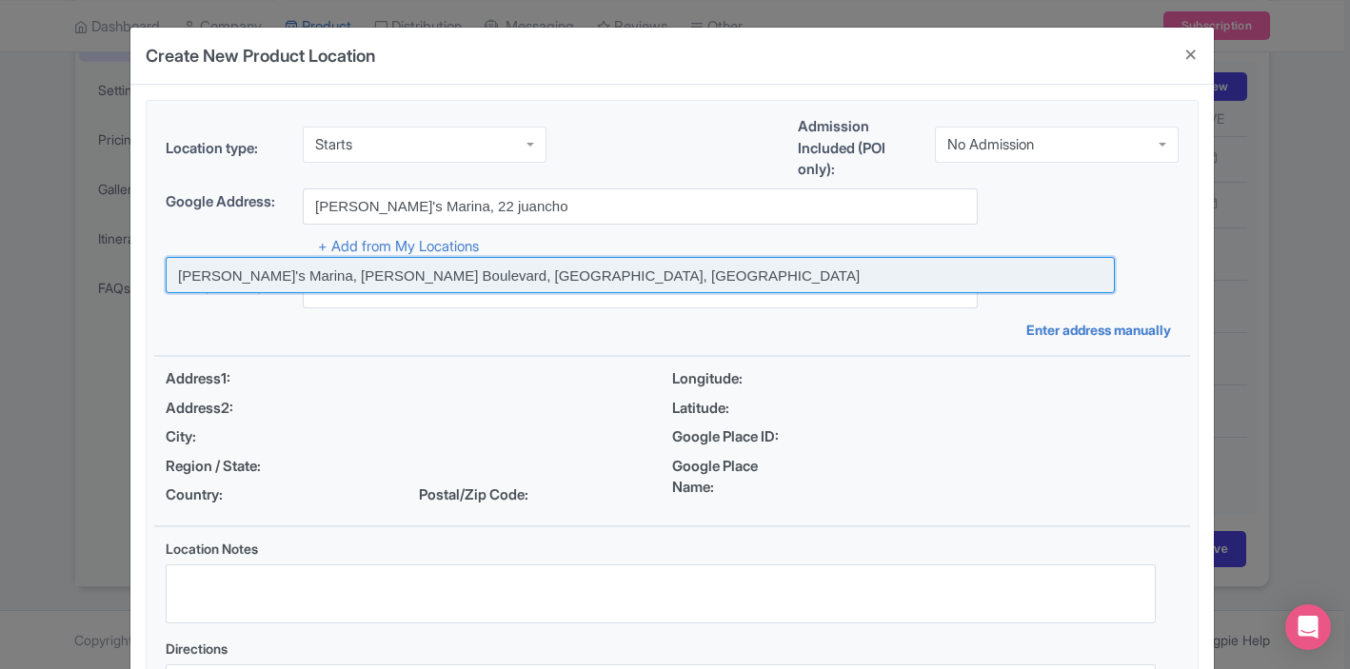
click at [306, 280] on input at bounding box center [640, 275] width 949 height 36
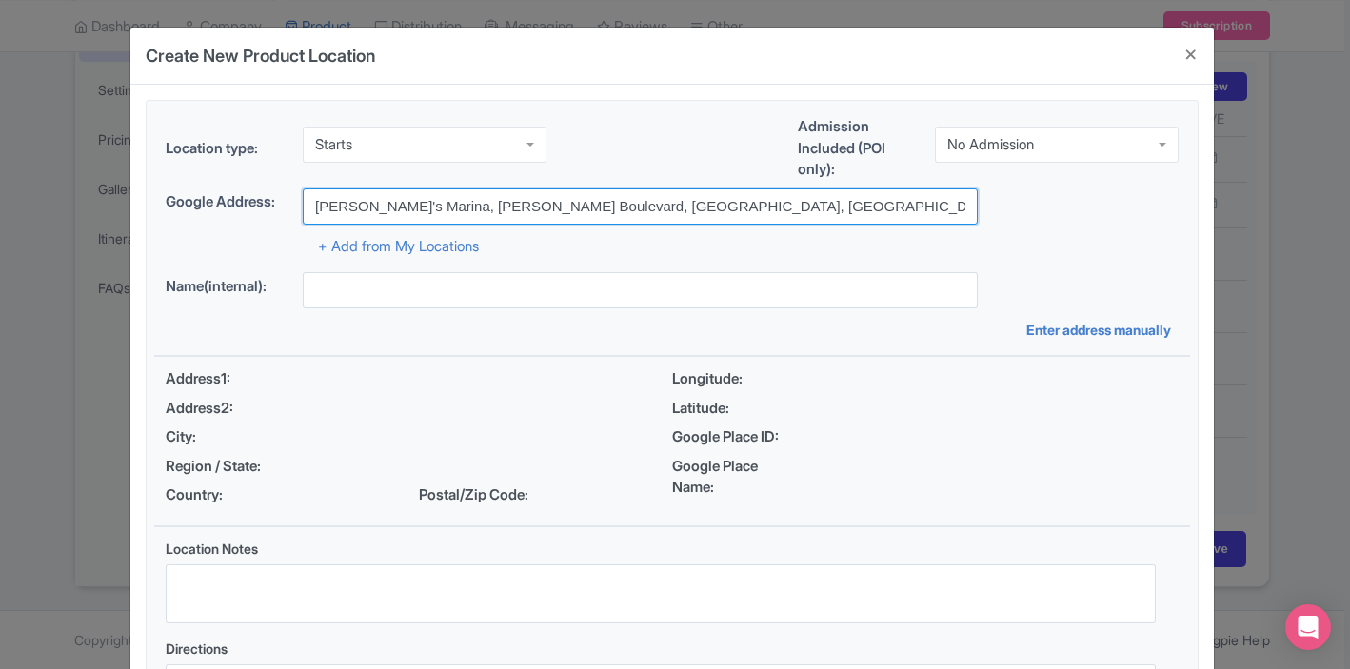
click at [419, 209] on input "Bobby's Marina, Juancho Yrausquin Boulevard, Philipsburg, Sint Maarten" at bounding box center [640, 207] width 675 height 36
click at [439, 206] on input "[PERSON_NAME]'s Marina, [STREET_ADDRESS][PERSON_NAME]" at bounding box center [640, 207] width 675 height 36
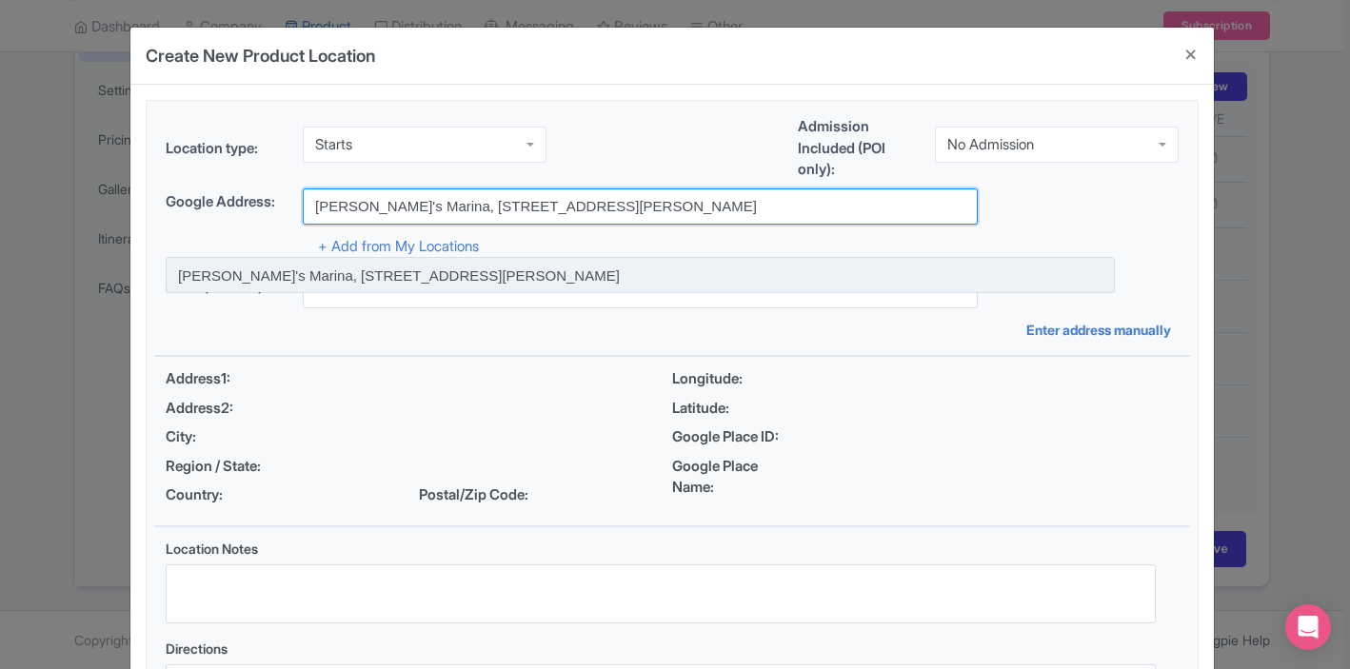
type input "[PERSON_NAME]'s Marina, [STREET_ADDRESS][PERSON_NAME]"
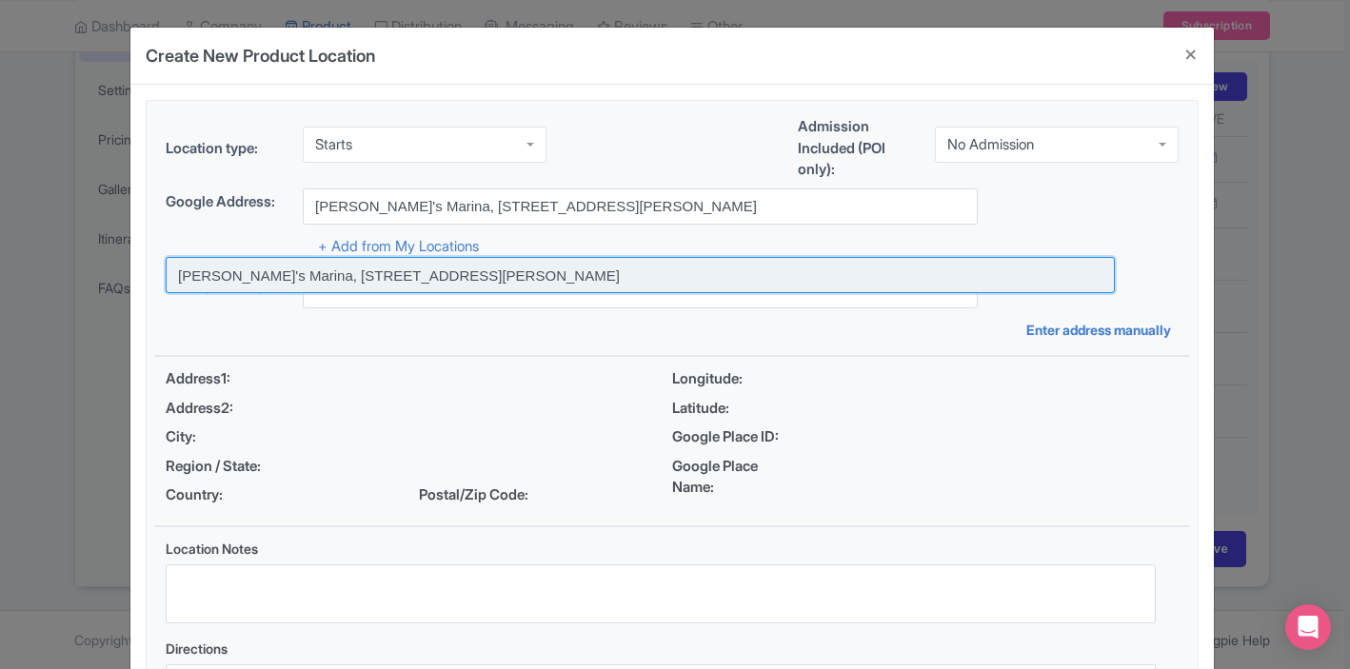
click at [377, 269] on input at bounding box center [640, 275] width 949 height 36
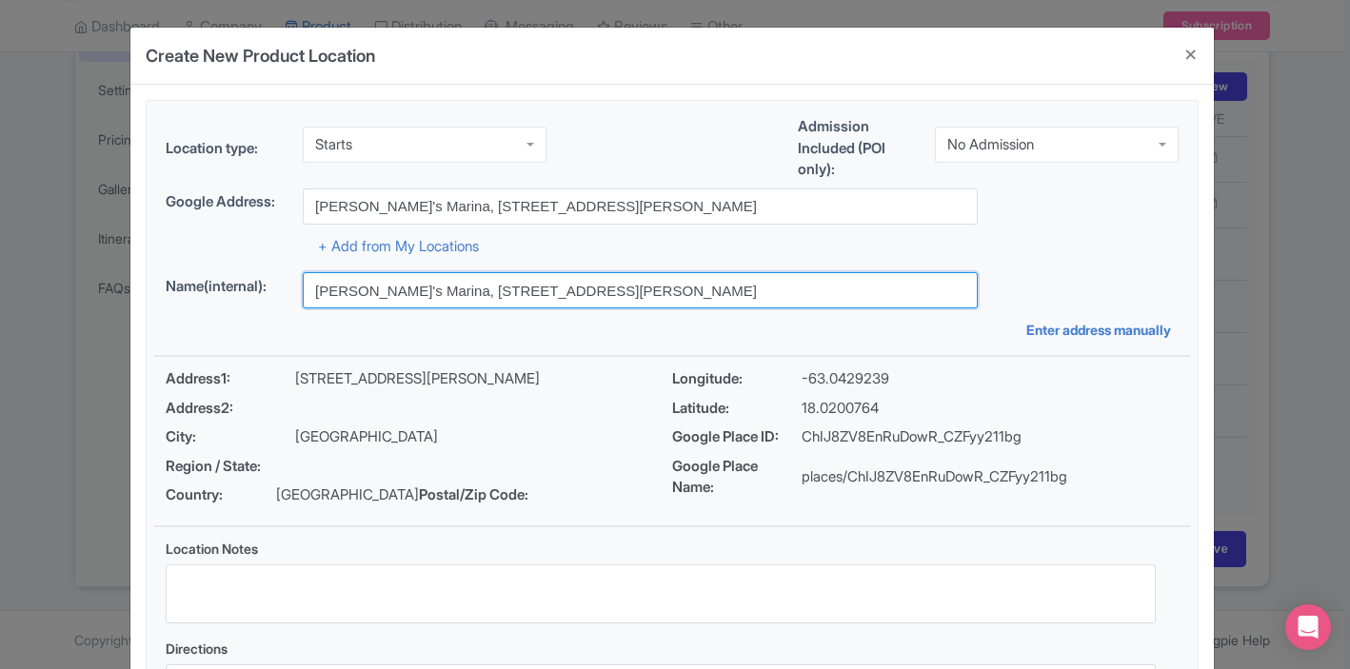
click at [369, 290] on input "[PERSON_NAME]'s Marina, [STREET_ADDRESS][PERSON_NAME]" at bounding box center [640, 290] width 675 height 36
type input "Bobby's Marina, Juancho Yrausquin Boulevard, Philipsburg, Sint Maarten"
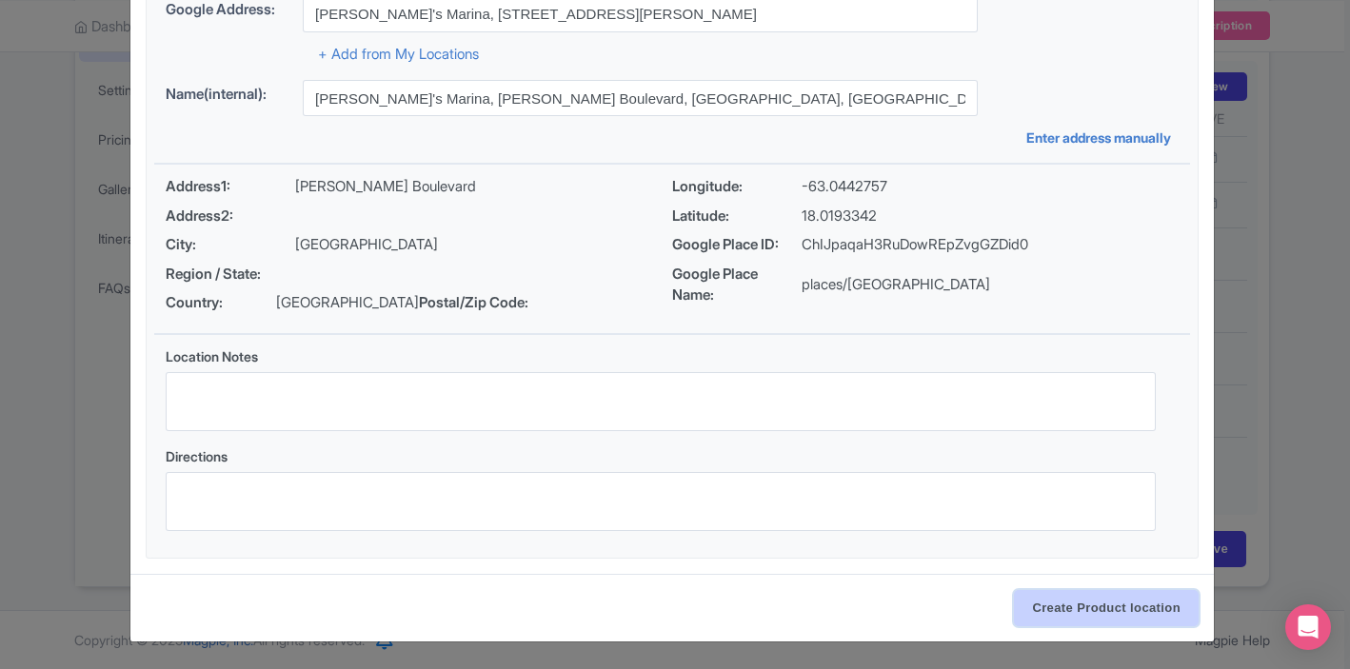
click at [1052, 604] on input "Create Product location" at bounding box center [1106, 608] width 185 height 36
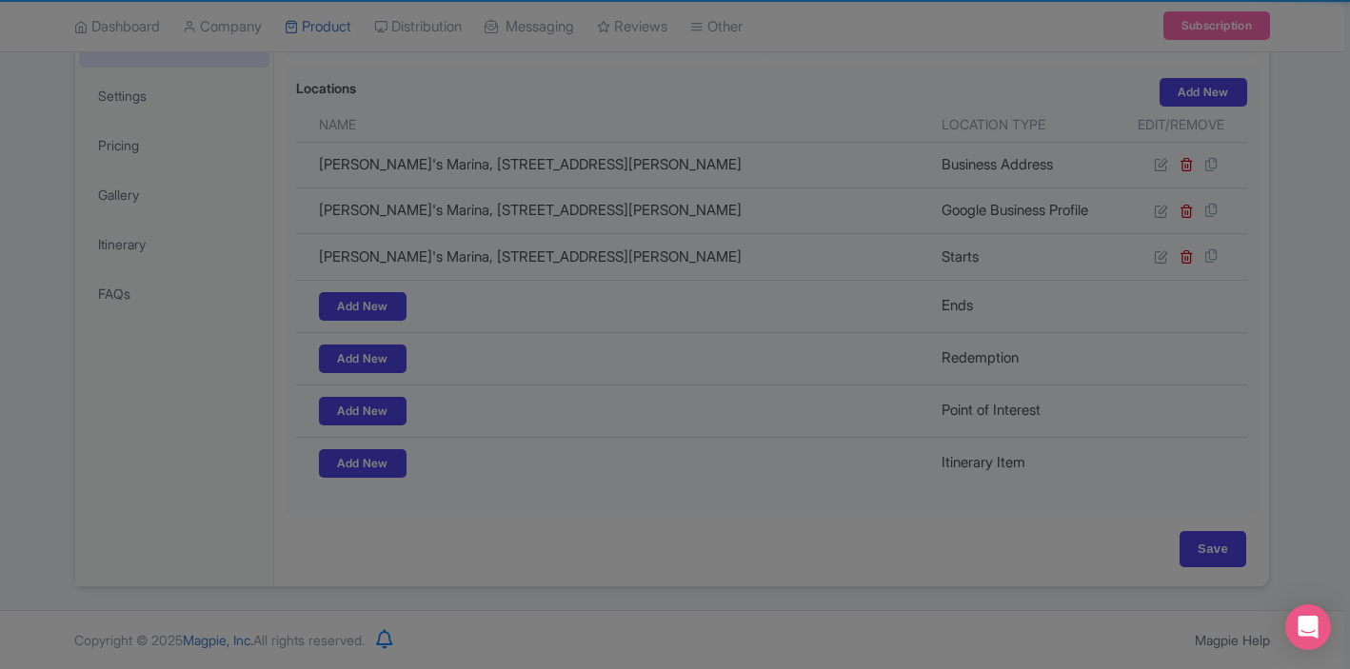
scroll to position [412, 0]
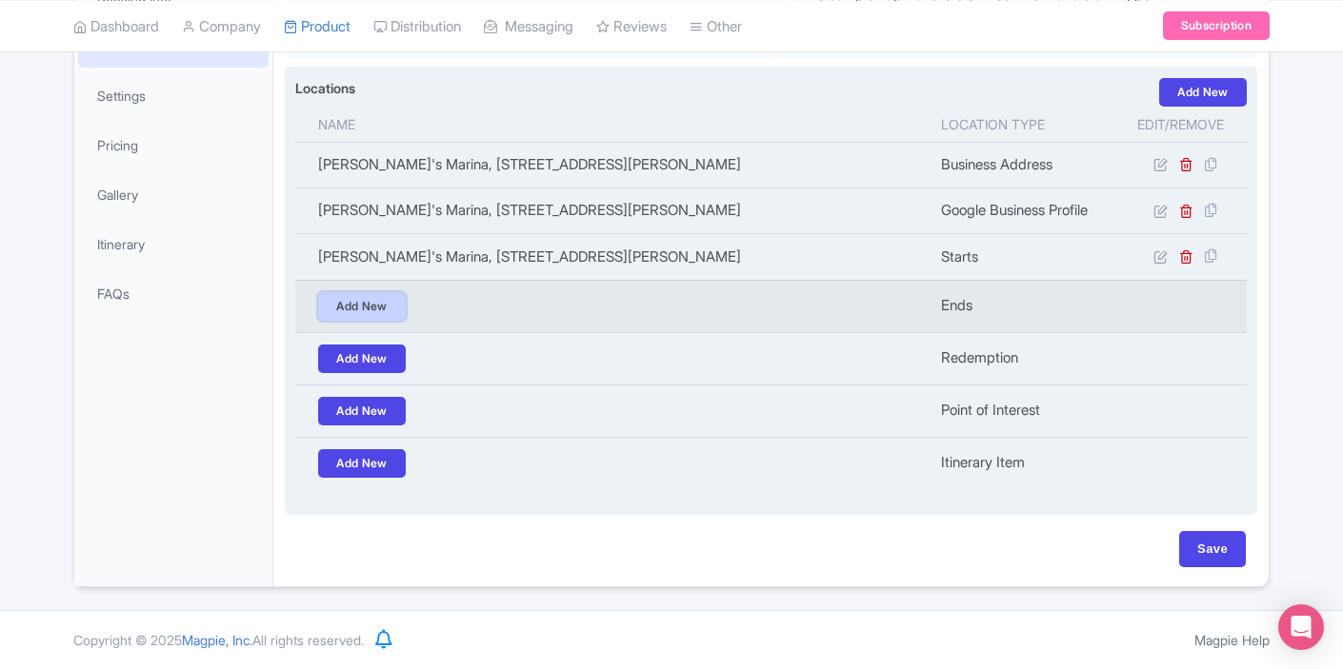
click at [385, 304] on link "Add New" at bounding box center [362, 306] width 88 height 29
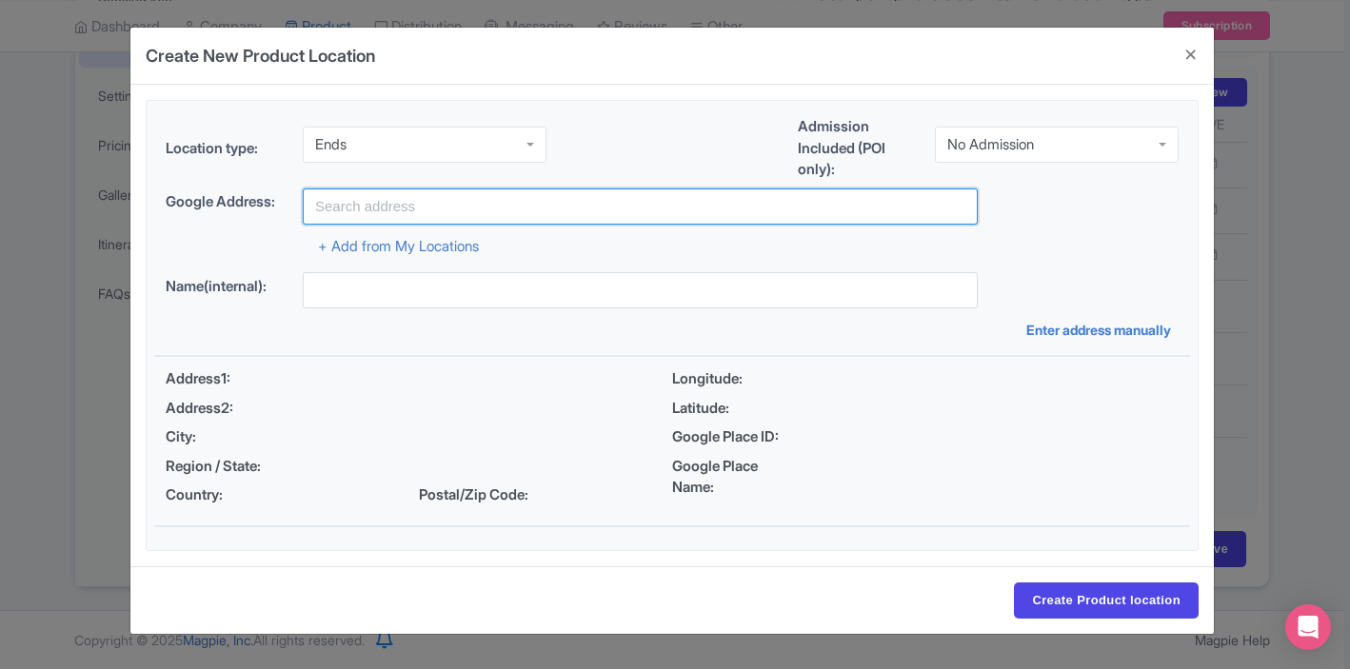
click at [383, 201] on input "text" at bounding box center [640, 207] width 675 height 36
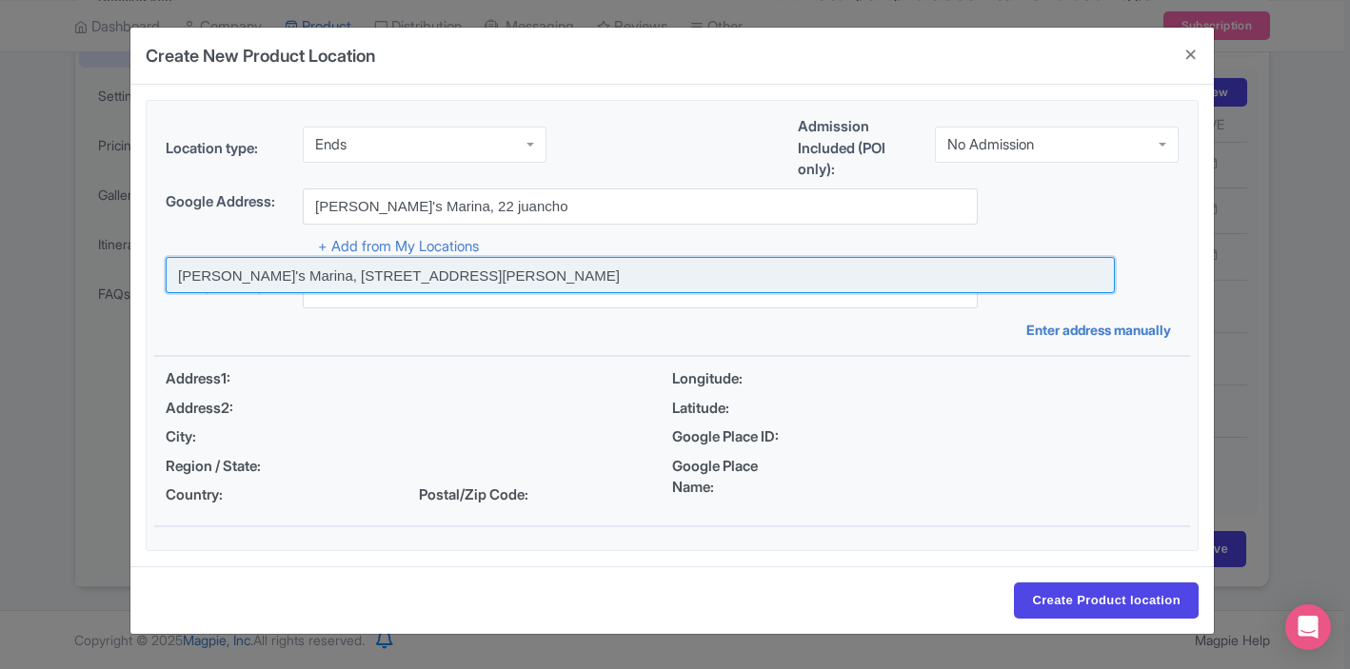
click at [375, 267] on input at bounding box center [640, 275] width 949 height 36
type input "[PERSON_NAME]'s Marina, [STREET_ADDRESS][PERSON_NAME]"
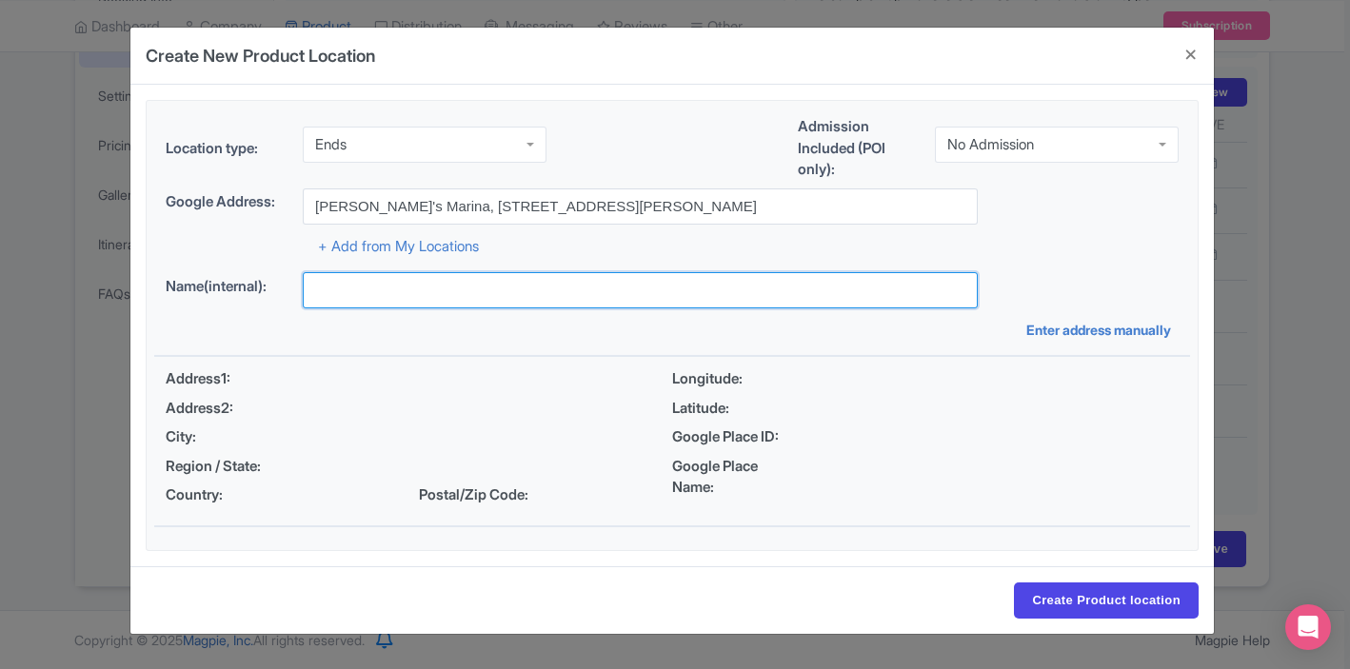
click at [429, 286] on input "text" at bounding box center [640, 290] width 675 height 36
click at [423, 282] on input "text" at bounding box center [640, 290] width 675 height 36
click at [398, 282] on input "text" at bounding box center [640, 290] width 675 height 36
type input "[PERSON_NAME]'s Marina, [STREET_ADDRESS][PERSON_NAME]"
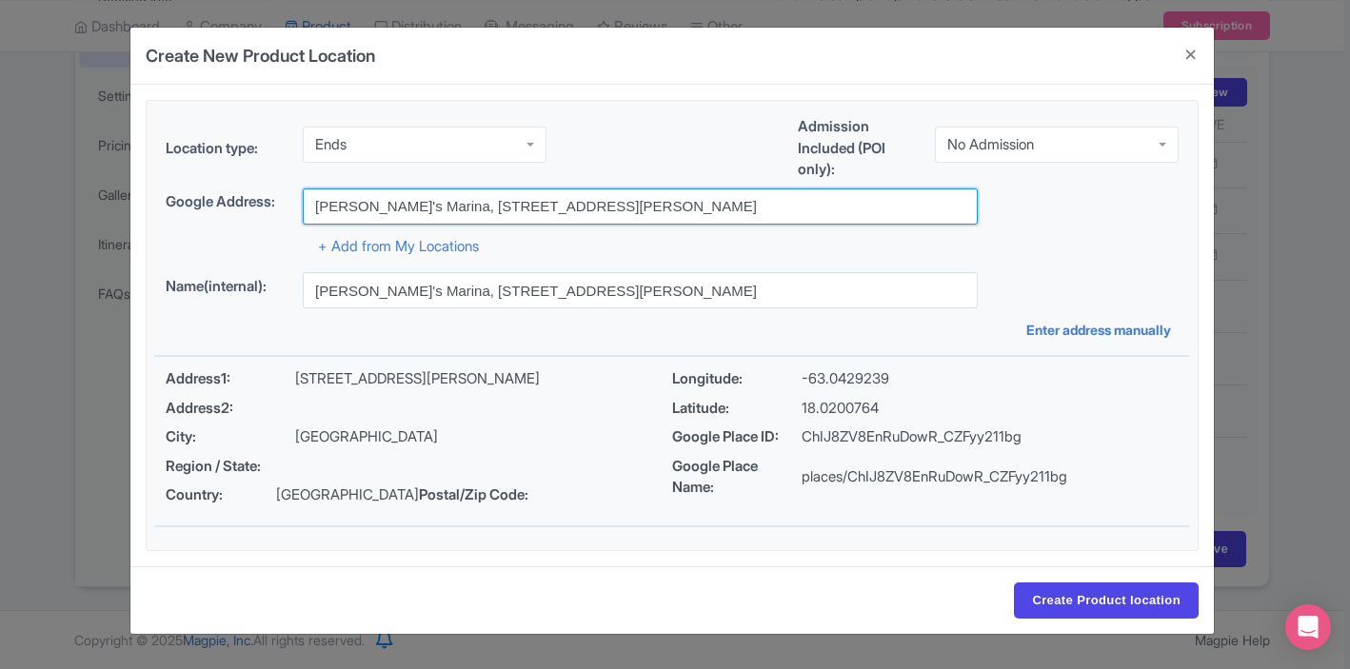
click at [647, 205] on input "[PERSON_NAME]'s Marina, [STREET_ADDRESS][PERSON_NAME]" at bounding box center [640, 207] width 675 height 36
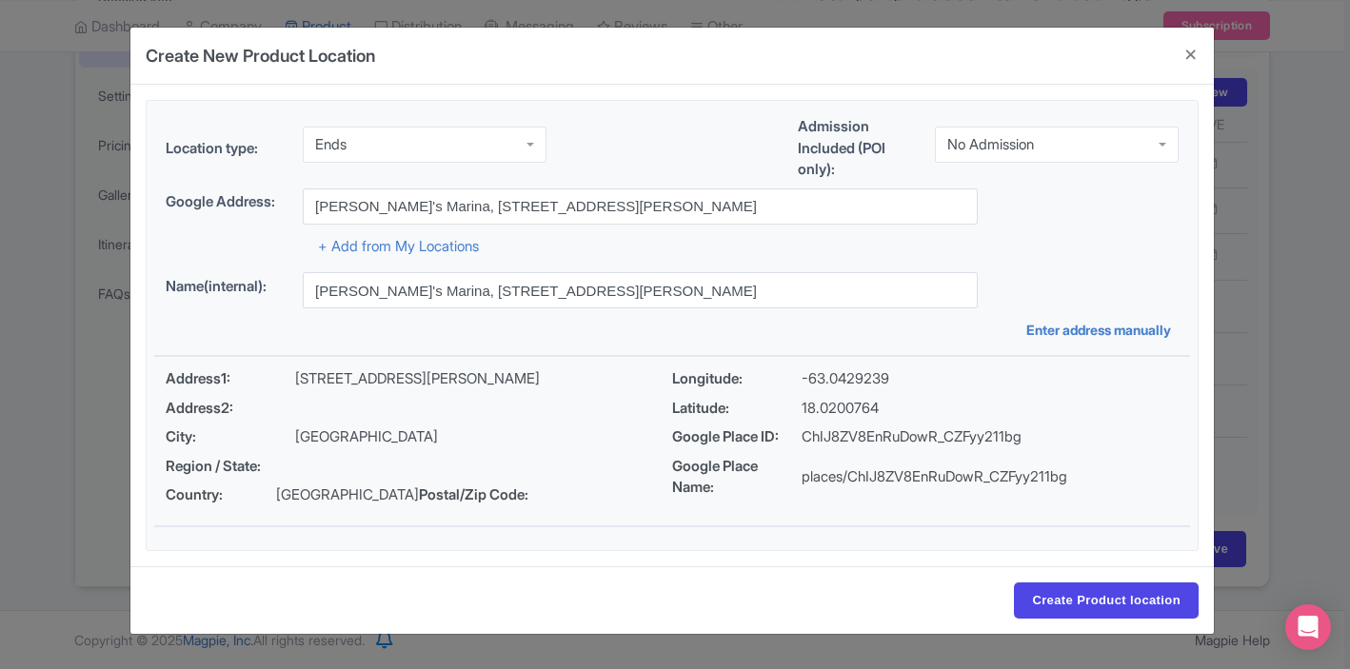
click at [600, 260] on div "Location type: Ends Ends Admission Included (POI only): No Admission No Admissi…" at bounding box center [672, 325] width 1036 height 449
click at [1062, 612] on input "Create Product location" at bounding box center [1106, 601] width 185 height 36
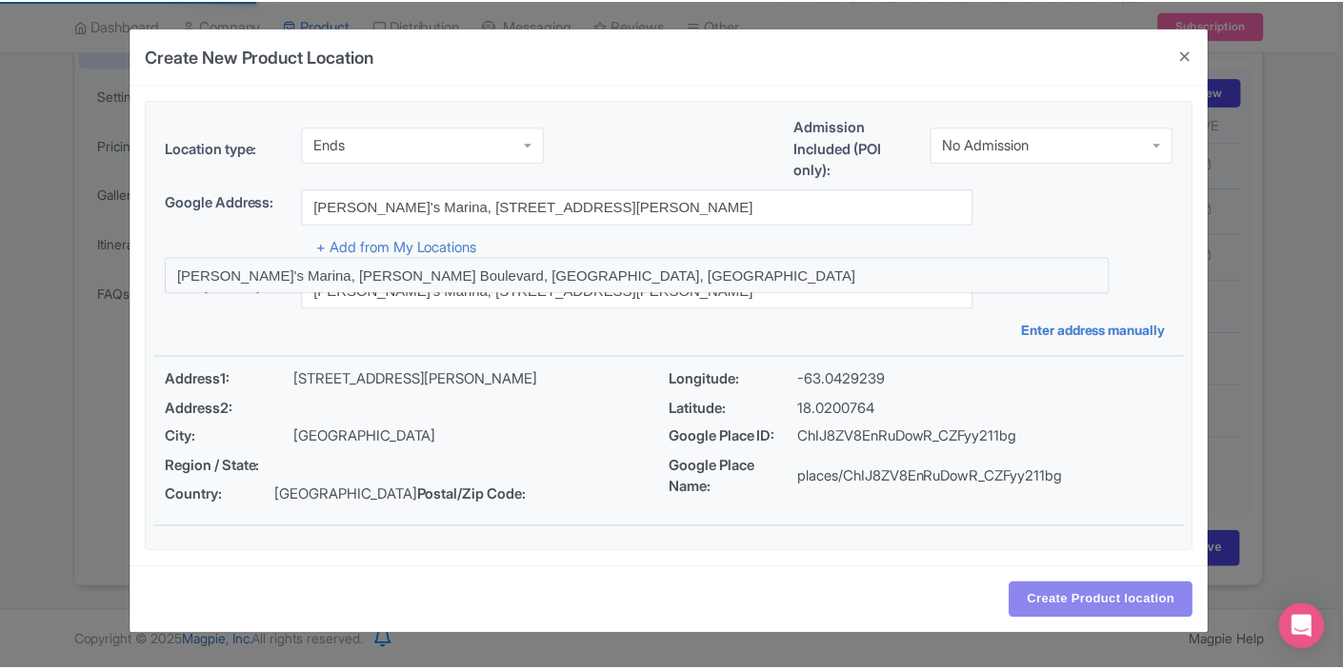
scroll to position [406, 0]
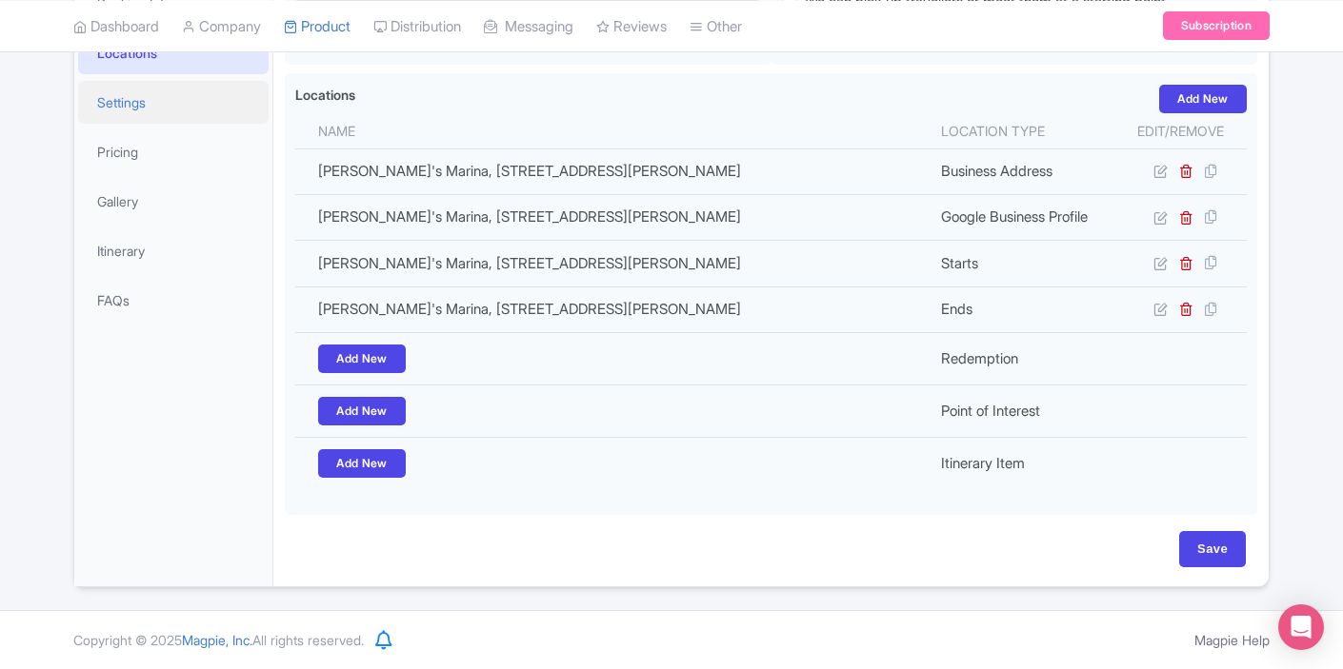
click at [155, 86] on link "Settings" at bounding box center [173, 102] width 190 height 43
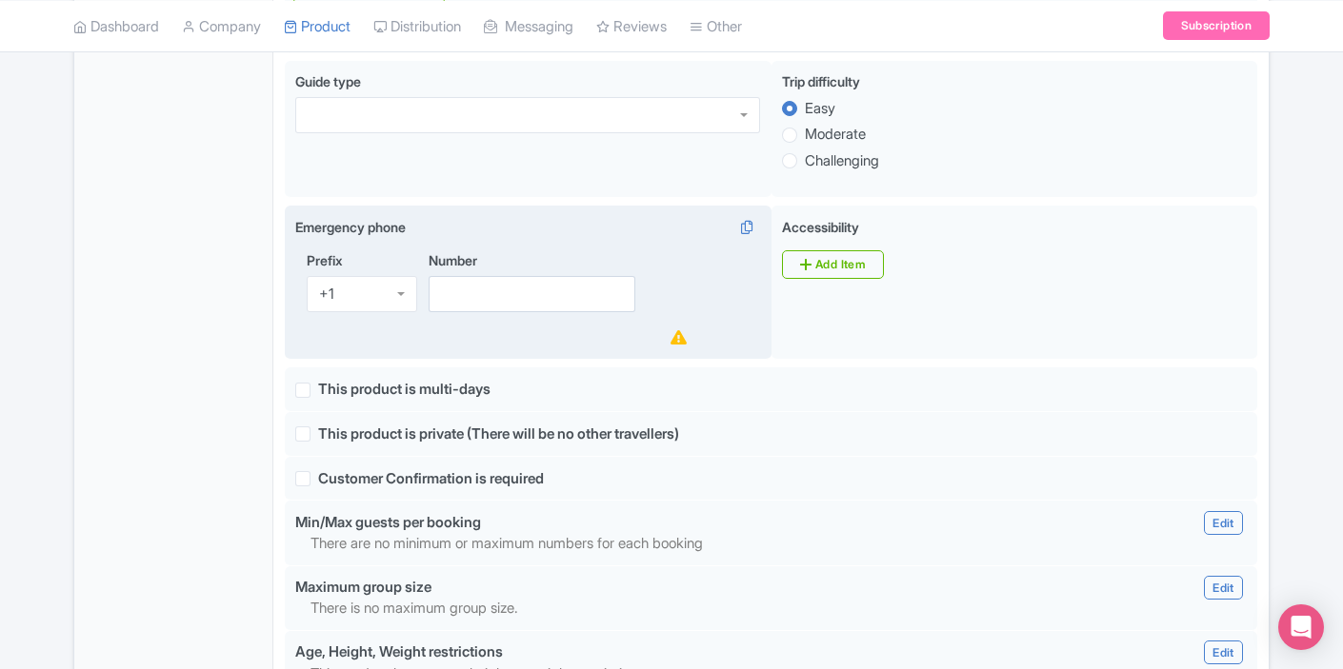
scroll to position [1081, 0]
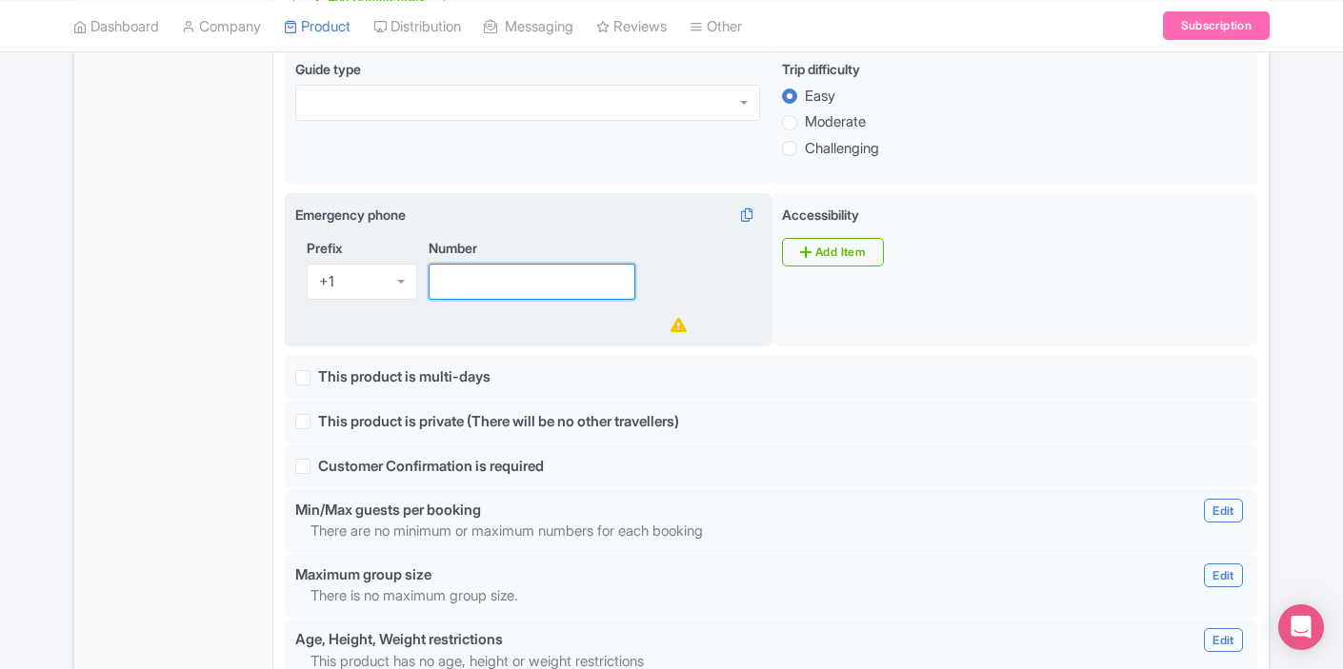
click at [489, 292] on input "Number" at bounding box center [532, 282] width 207 height 36
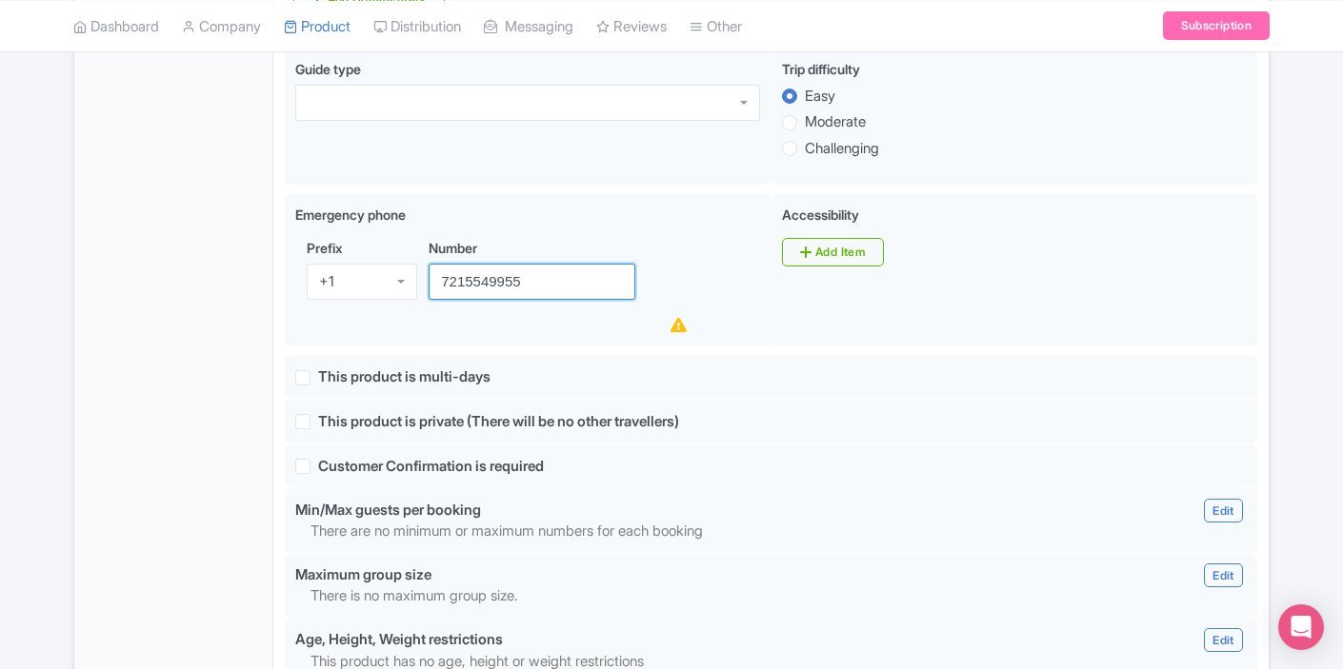
type input "7215549955"
click at [259, 343] on div "General Booking Info Locations Settings Pricing Gallery Itinerary FAQs" at bounding box center [173, 284] width 199 height 2066
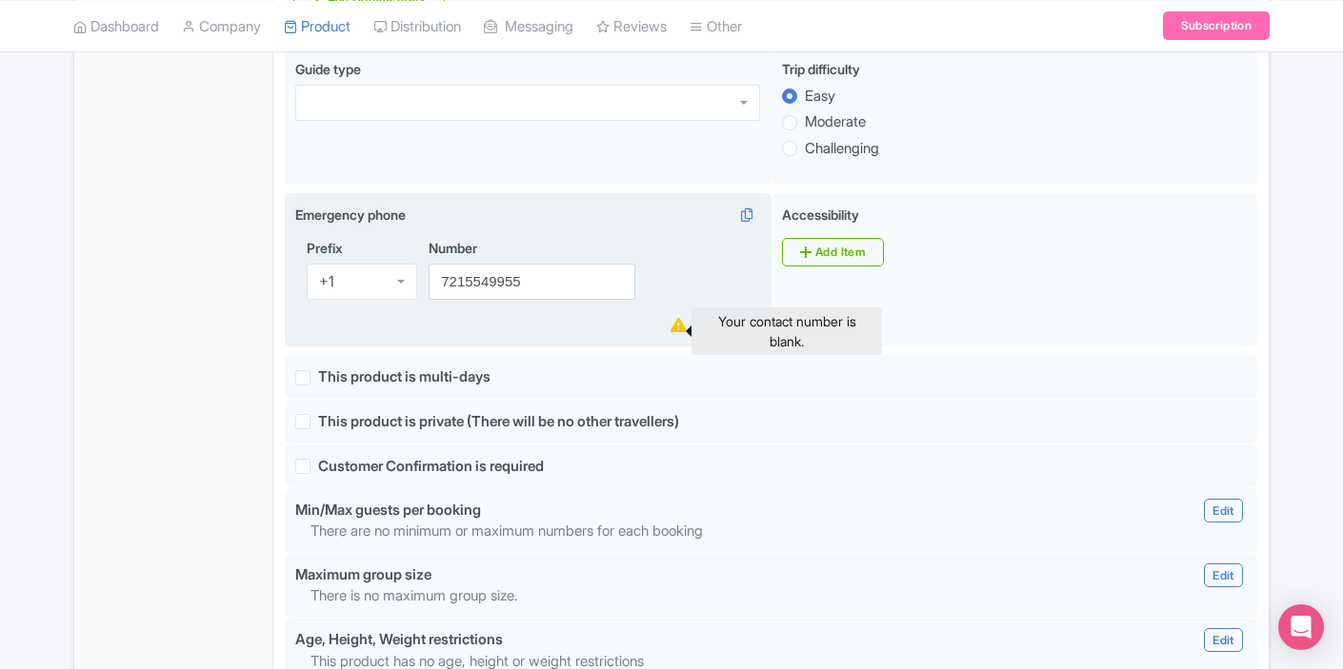
click at [677, 332] on icon at bounding box center [678, 325] width 16 height 14
click at [639, 336] on div "Number 7215549955" at bounding box center [558, 287] width 258 height 99
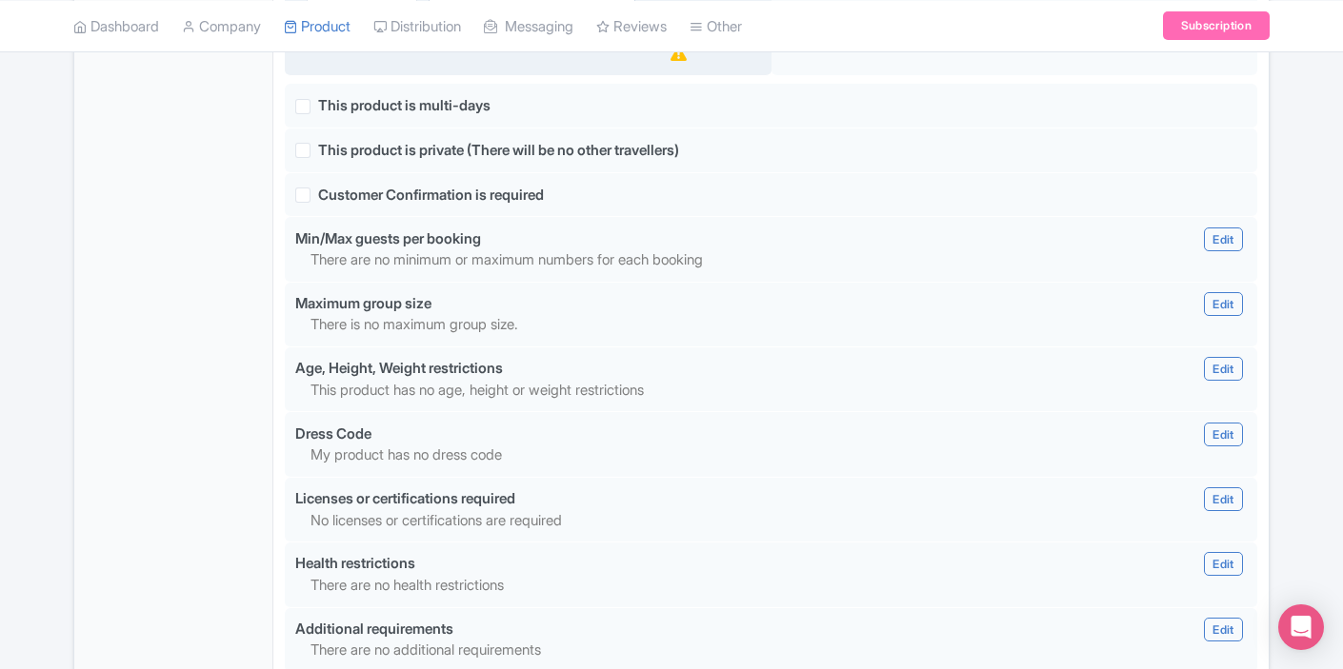
scroll to position [1354, 0]
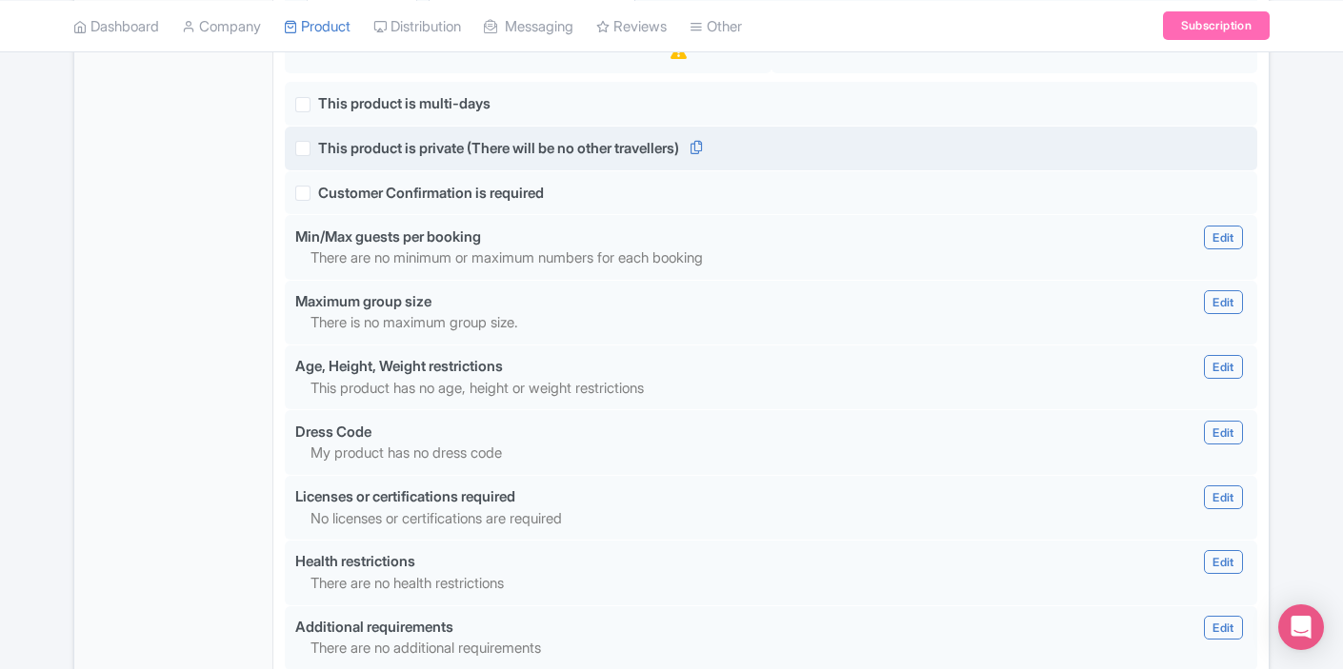
click at [318, 156] on label "This product is private (There will be no other travellers)" at bounding box center [498, 149] width 361 height 22
click at [318, 150] on input "This product is private (There will be no other travellers)" at bounding box center [324, 143] width 12 height 12
checkbox input "true"
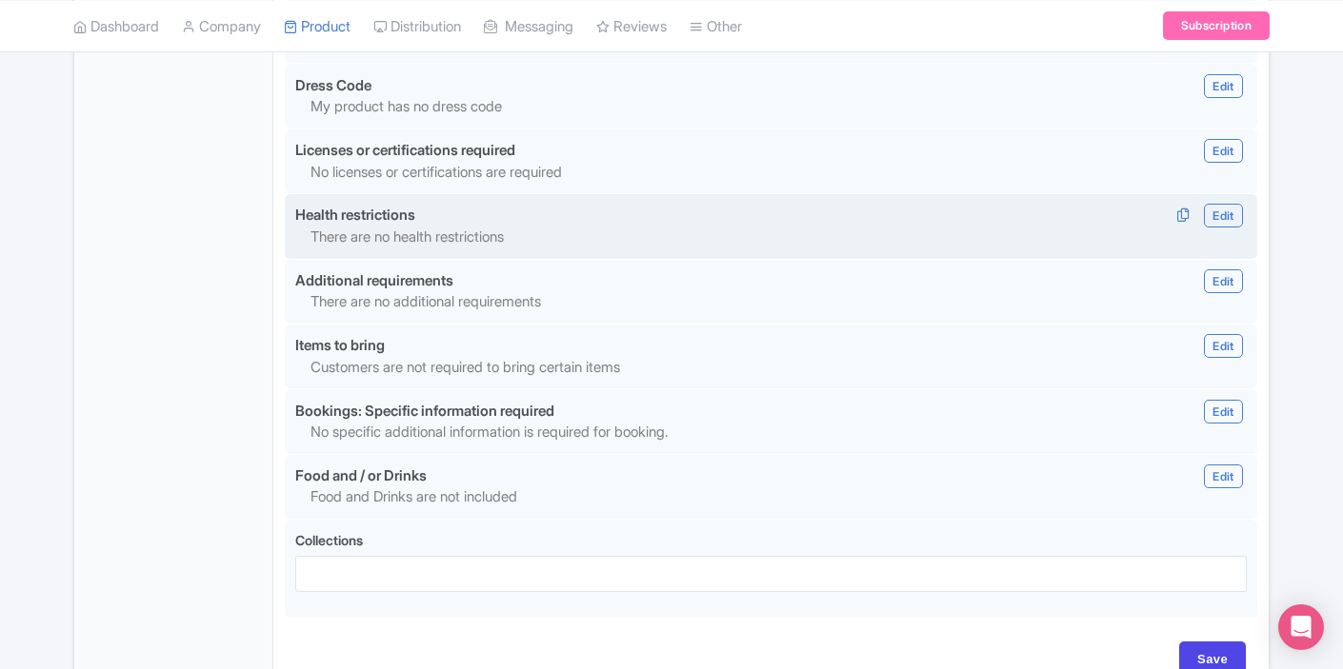
scroll to position [1702, 0]
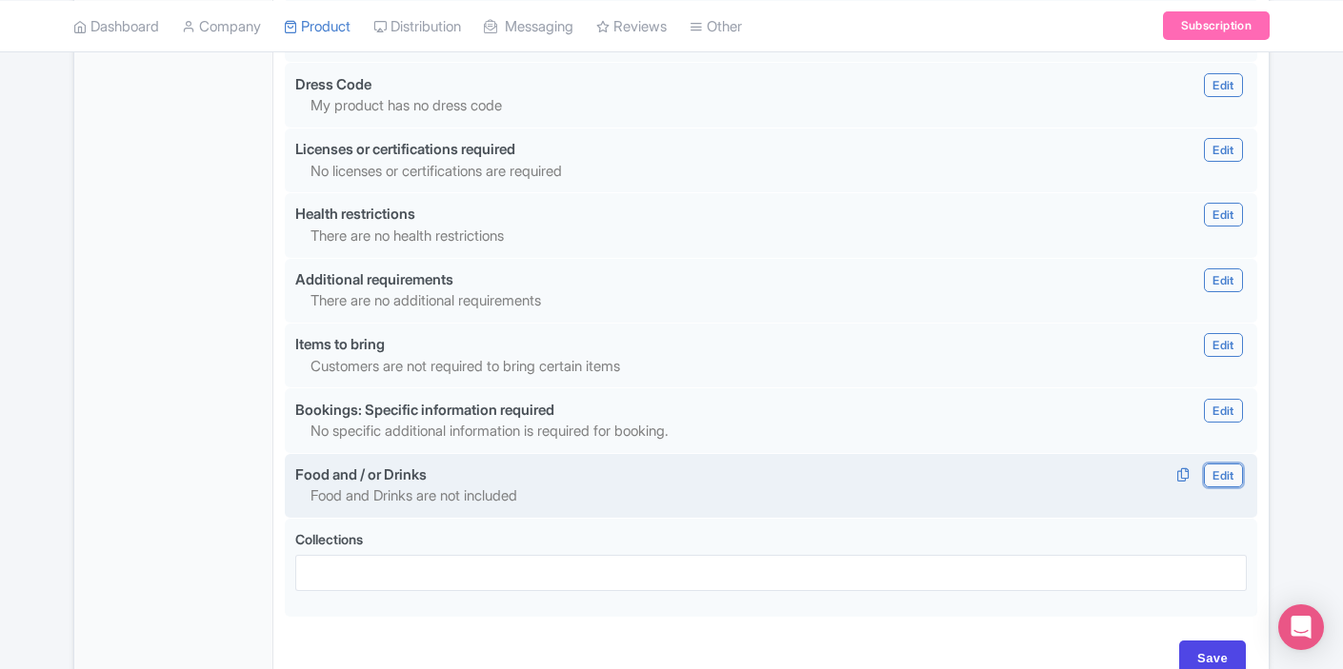
click at [1212, 488] on link "Edit" at bounding box center [1223, 476] width 38 height 24
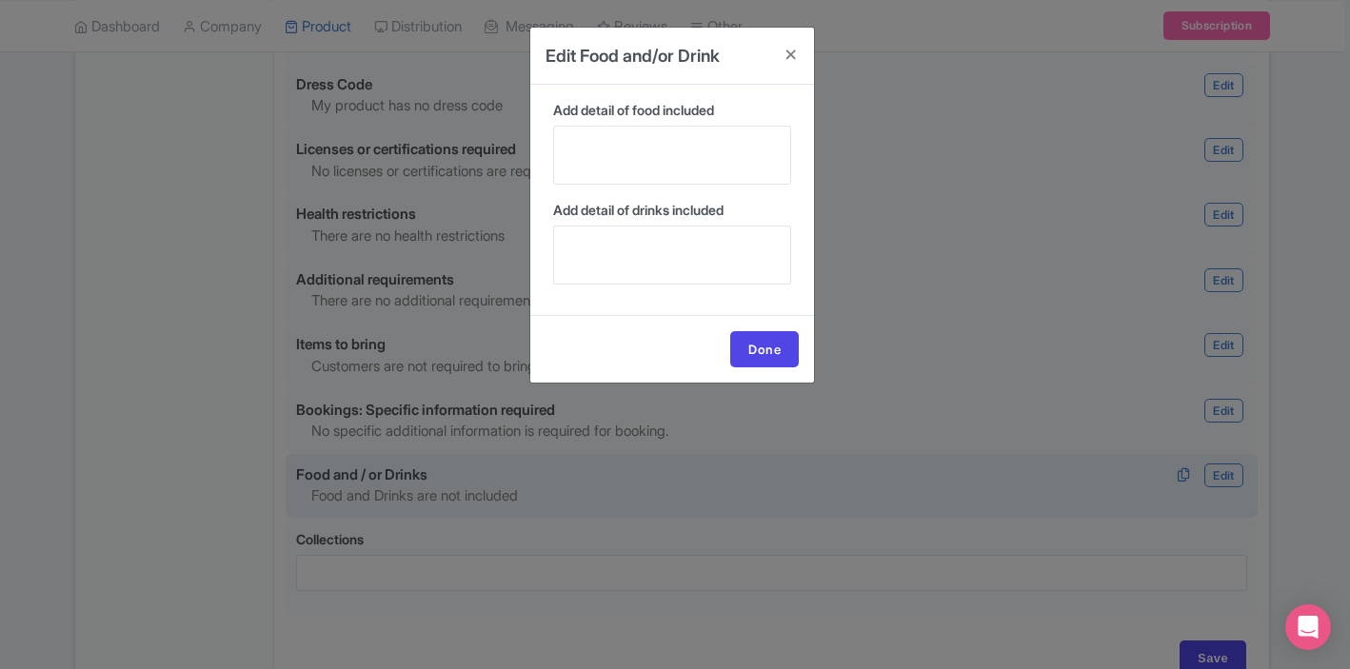
click at [645, 125] on div "Add detail of food included" at bounding box center [672, 142] width 238 height 85
click at [629, 147] on textarea "Add detail of food included" at bounding box center [672, 155] width 238 height 59
type textarea "Light appetizers"
type textarea "F"
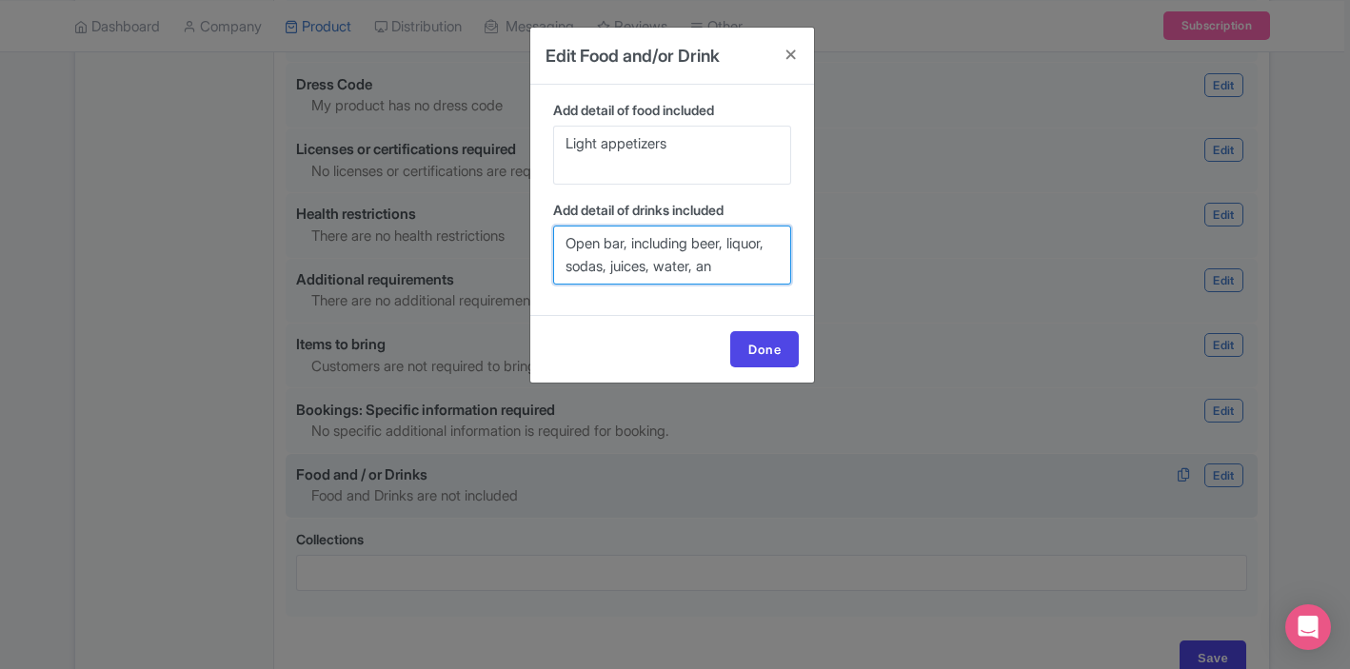
click at [605, 266] on textarea "Open bar, including beer, liquor, sodas, juices, water, an" at bounding box center [672, 255] width 238 height 59
click at [778, 263] on textarea "Open bar, including beer, liquor, sodas, juices, water, an" at bounding box center [672, 255] width 238 height 59
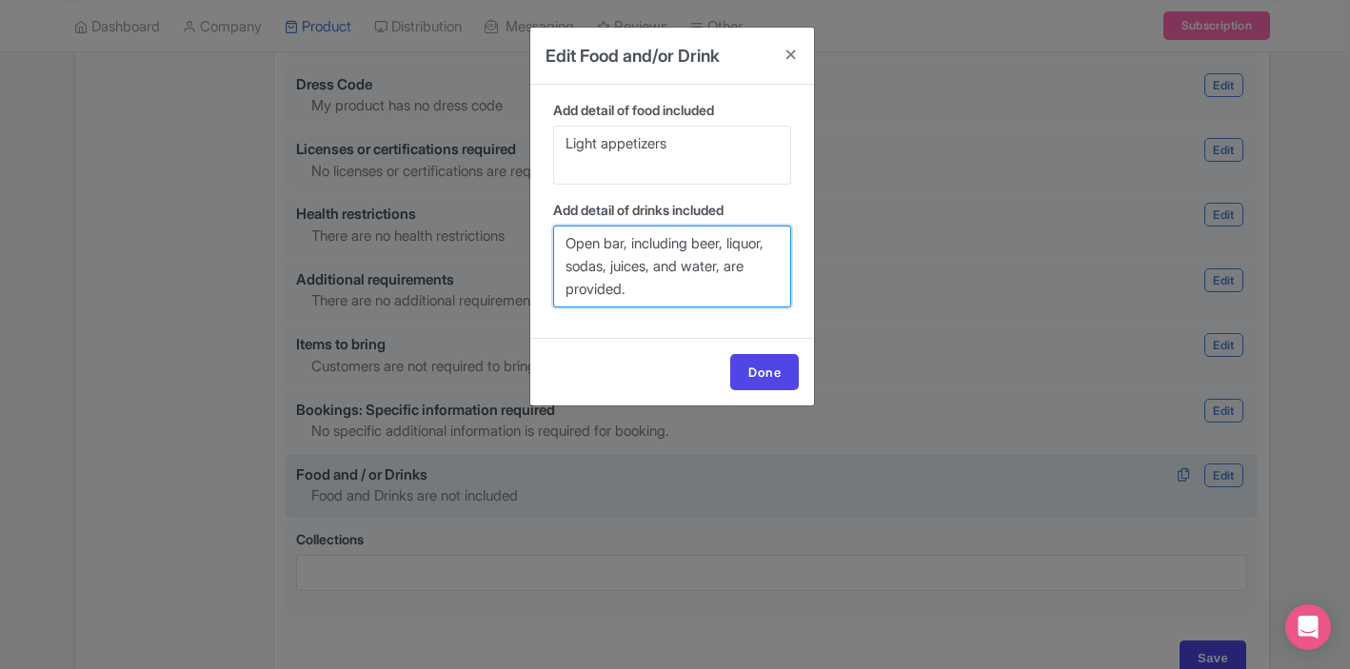
click at [582, 290] on textarea "Open bar, including beer, liquor, sodas, juices, and water, are provided." at bounding box center [672, 267] width 238 height 82
click at [670, 296] on textarea "Open bar, including beer, liquor, sodas, juices, and water, are provided." at bounding box center [672, 267] width 238 height 82
type textarea "Open bar, including beer, liquor, sodas, juices, and water, are provided."
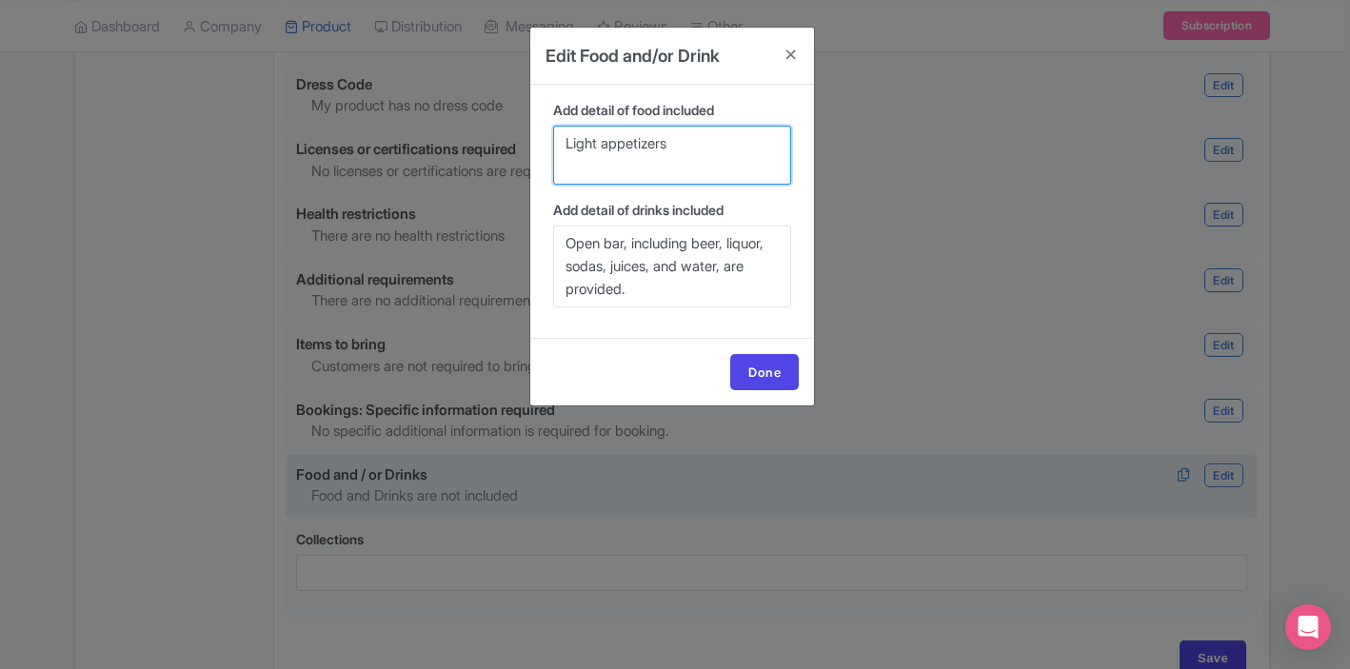
click at [702, 168] on textarea "Light appetizers" at bounding box center [672, 155] width 238 height 59
type textarea "Light appetizers are"
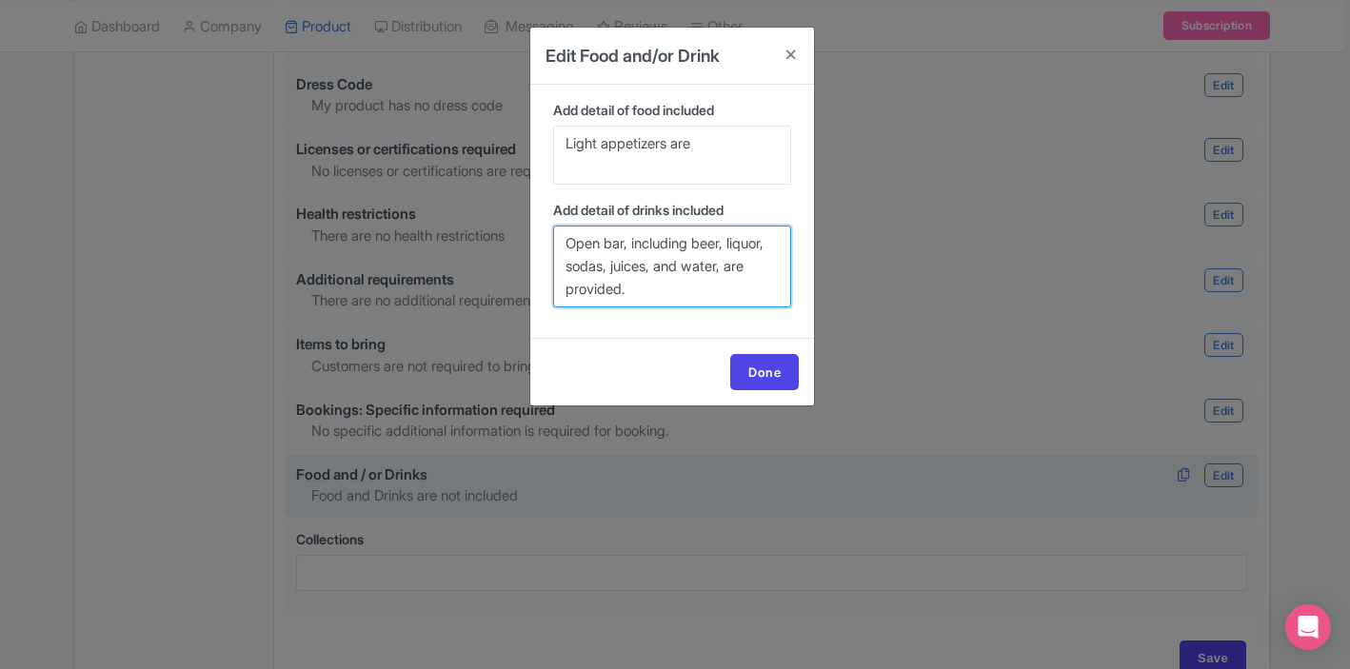
drag, startPoint x: 669, startPoint y: 288, endPoint x: 568, endPoint y: 298, distance: 102.4
click at [568, 298] on textarea "Open bar, including beer, liquor, sodas, juices, and water, are provided." at bounding box center [672, 267] width 238 height 82
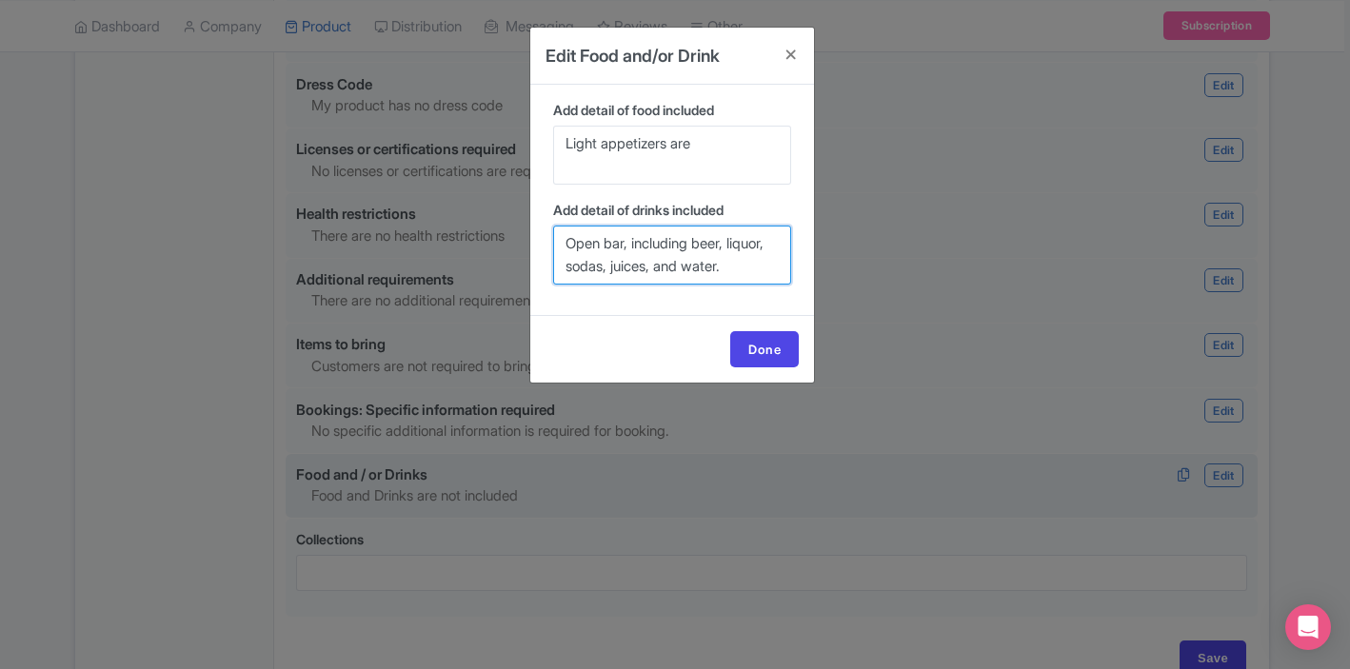
type textarea "Open bar, including beer, liquor, sodas, juices, and water."
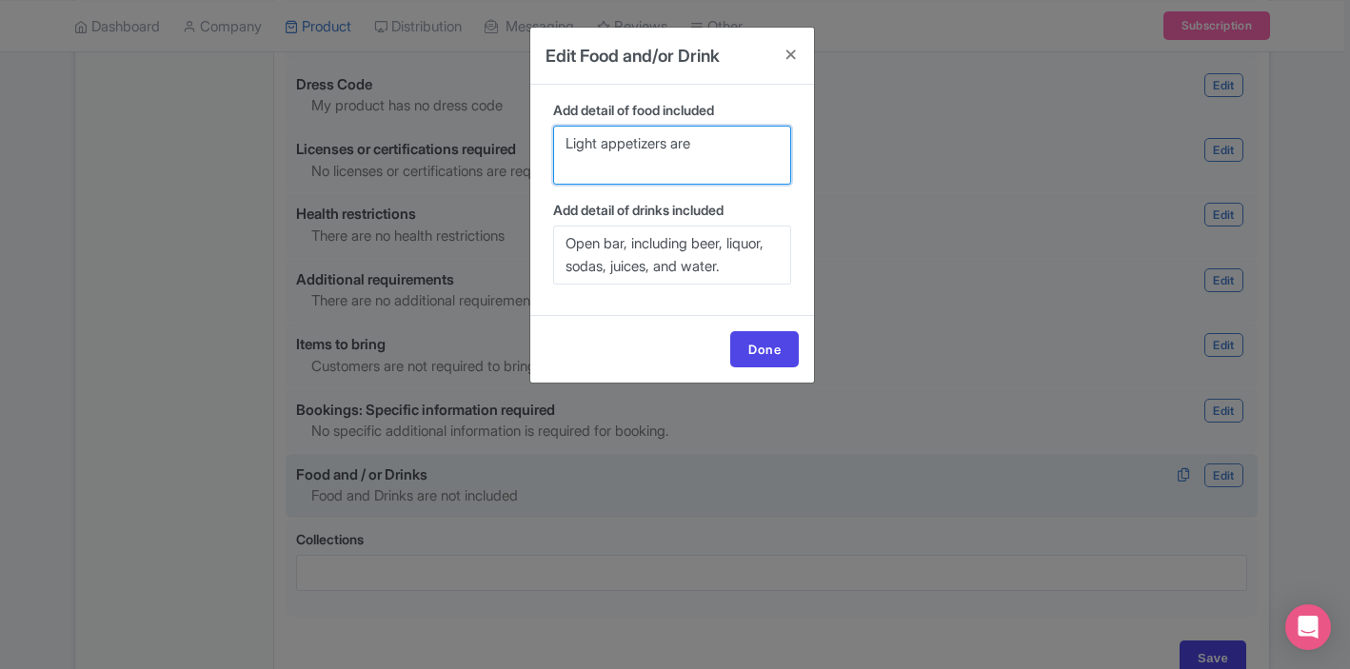
click at [703, 147] on textarea "Light appetizers are" at bounding box center [672, 155] width 238 height 59
type textarea "Light appetizers."
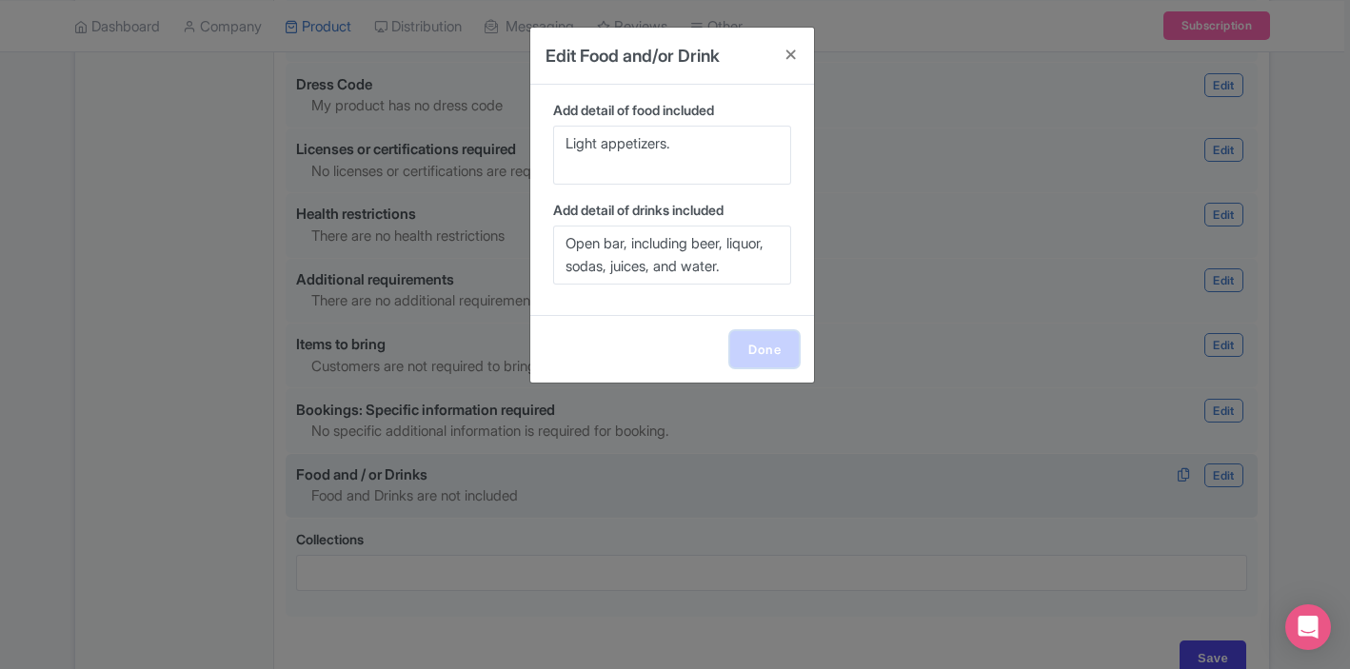
click at [751, 348] on link "Done" at bounding box center [764, 349] width 69 height 36
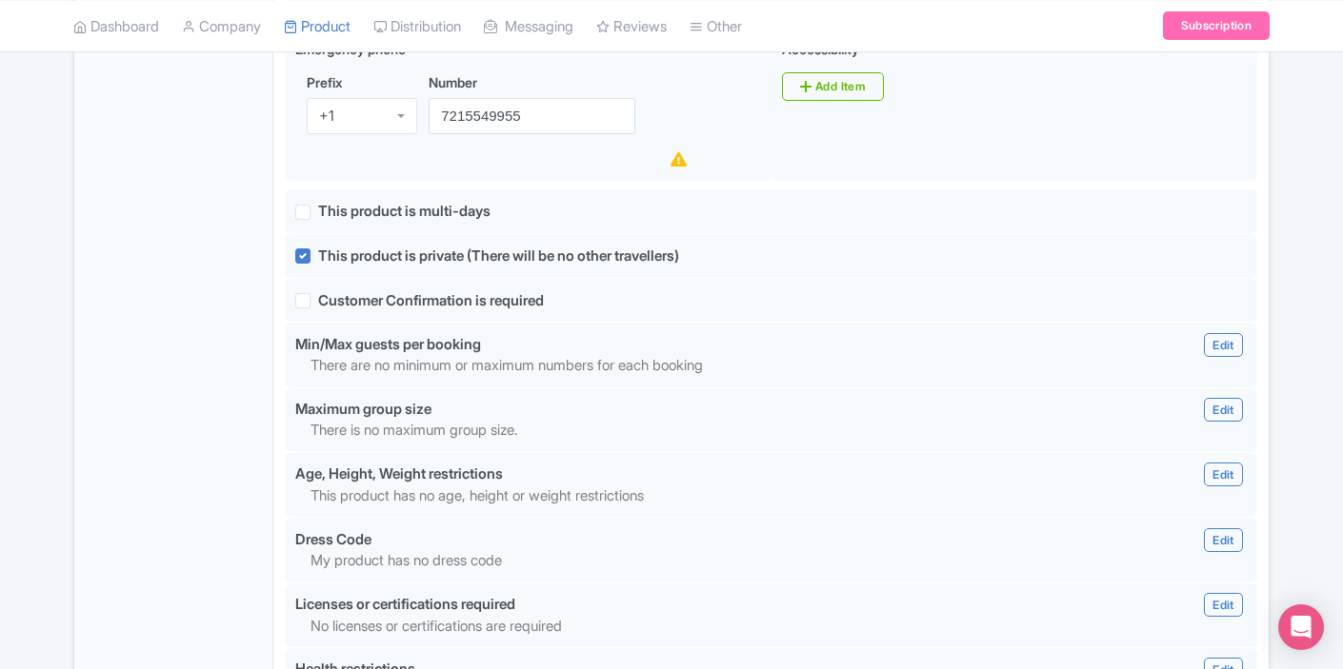
scroll to position [1239, 0]
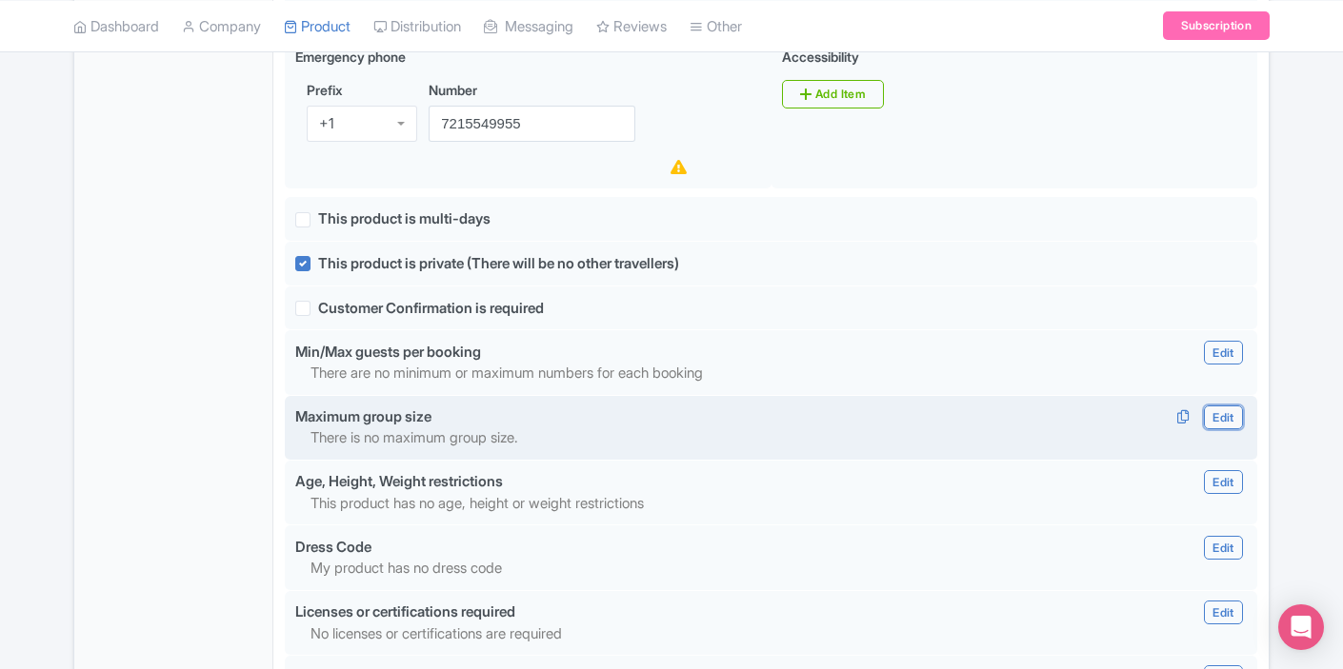
click at [1213, 423] on link "Edit" at bounding box center [1223, 418] width 38 height 24
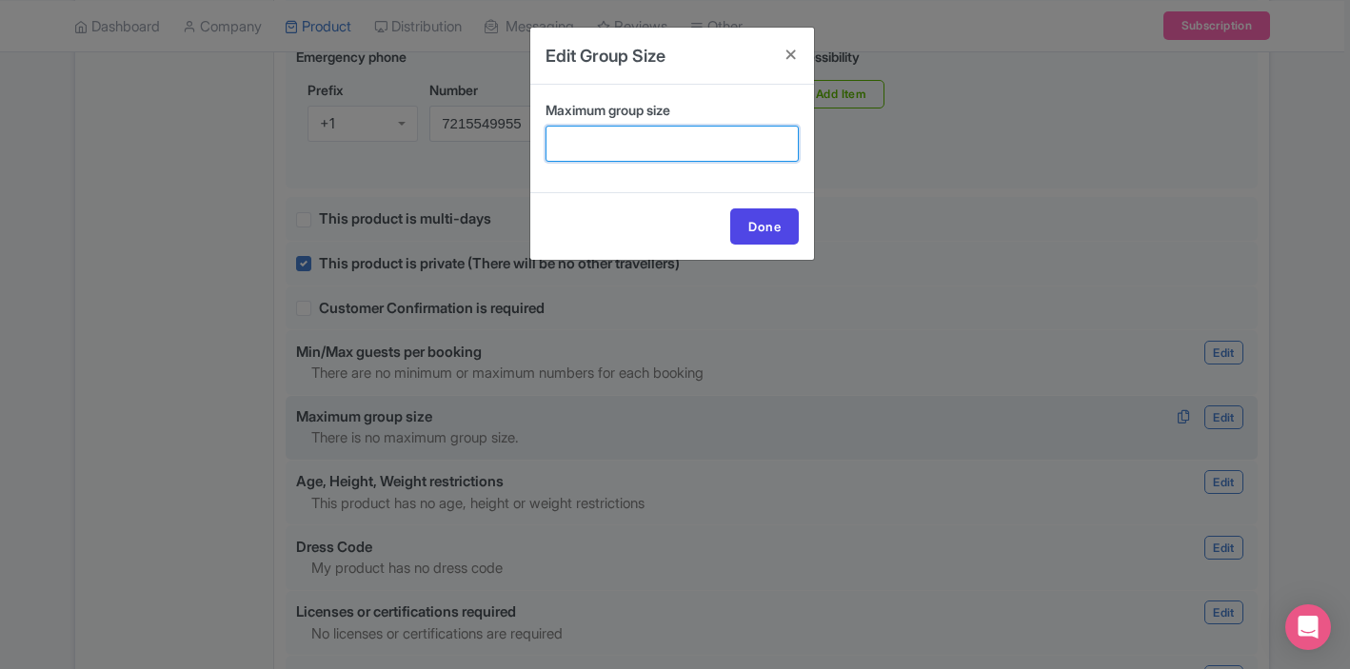
click at [653, 136] on input "Maximum group size" at bounding box center [672, 144] width 253 height 36
type input "25"
click at [787, 219] on link "Done" at bounding box center [764, 227] width 69 height 36
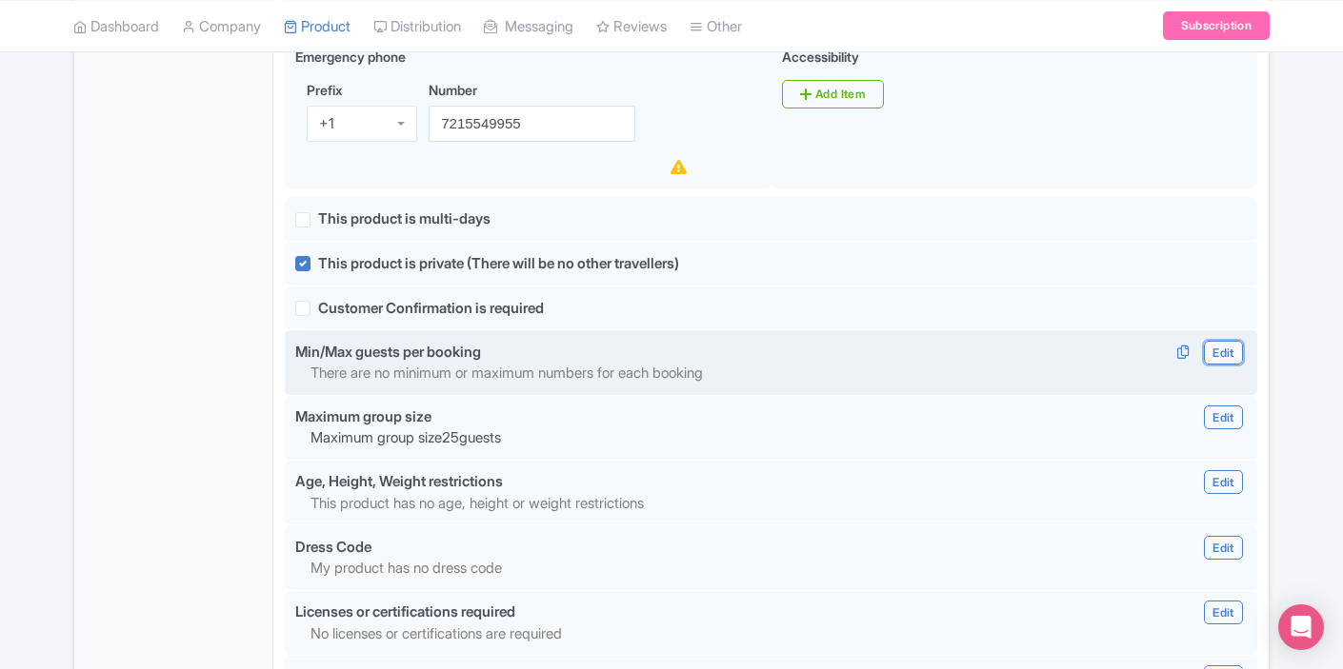
click at [1221, 351] on link "Edit" at bounding box center [1223, 353] width 38 height 24
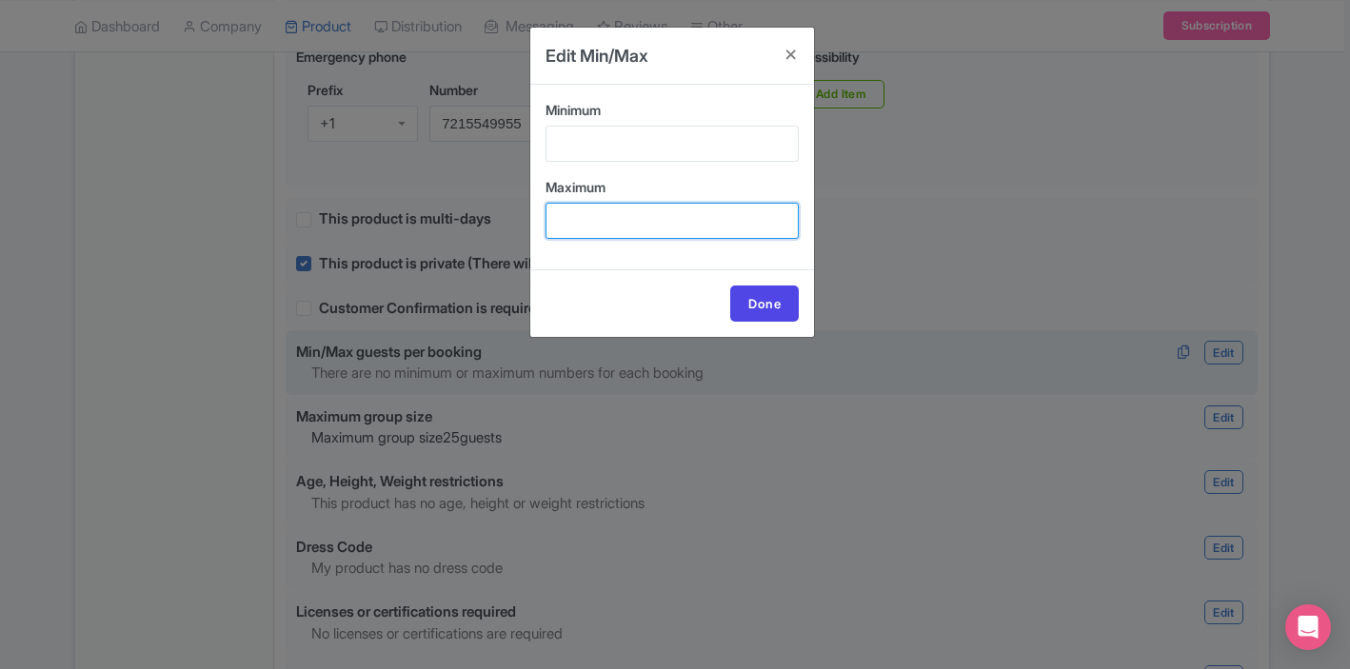
click at [632, 224] on input "Maximum" at bounding box center [672, 221] width 253 height 36
type input "25"
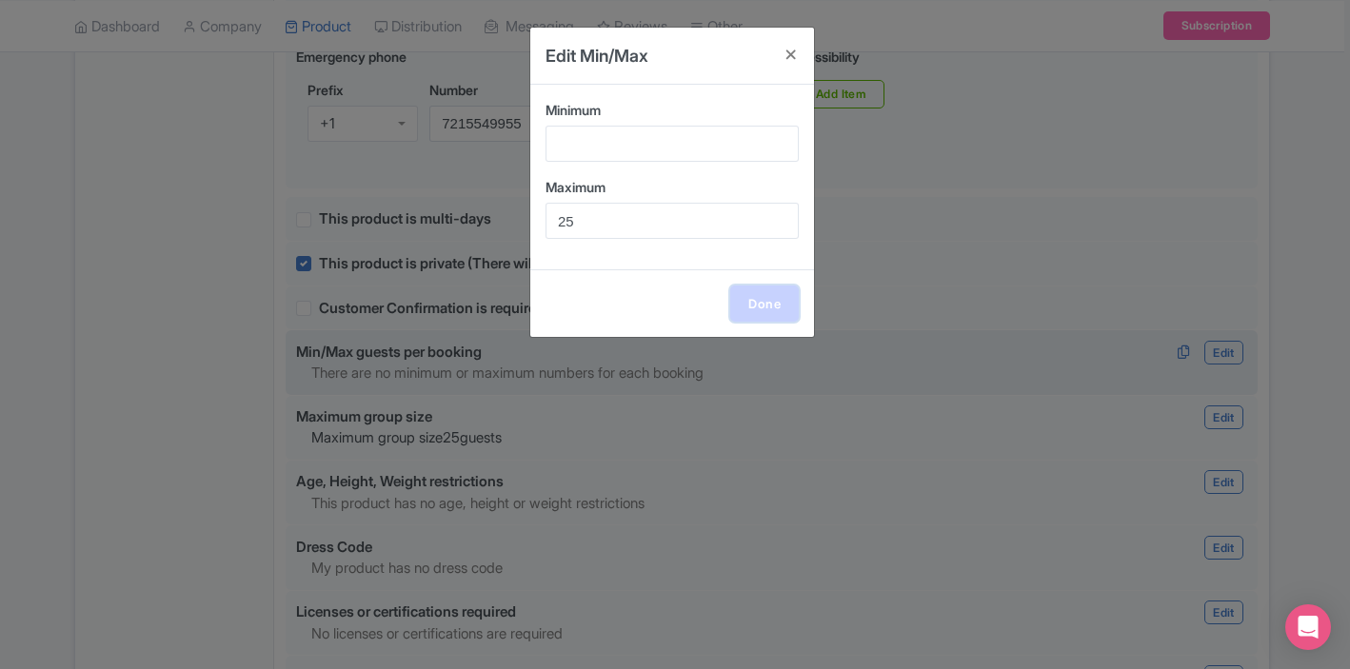
click at [770, 306] on link "Done" at bounding box center [764, 304] width 69 height 36
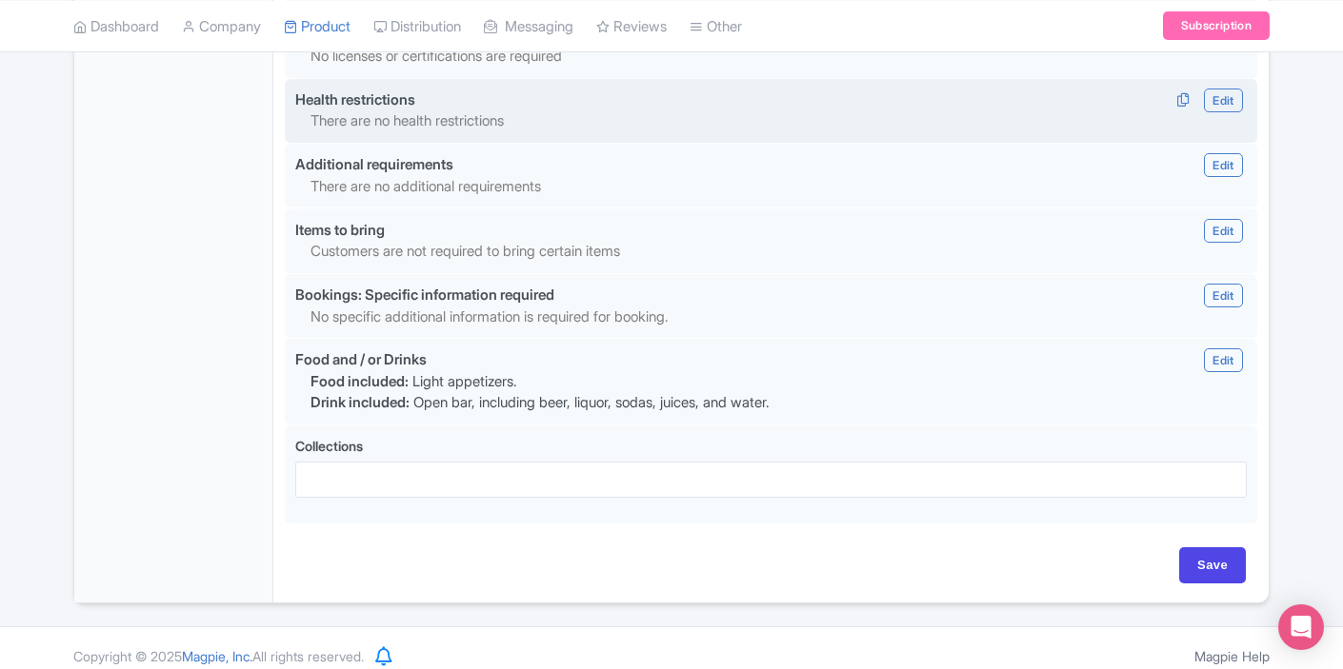
scroll to position [1862, 0]
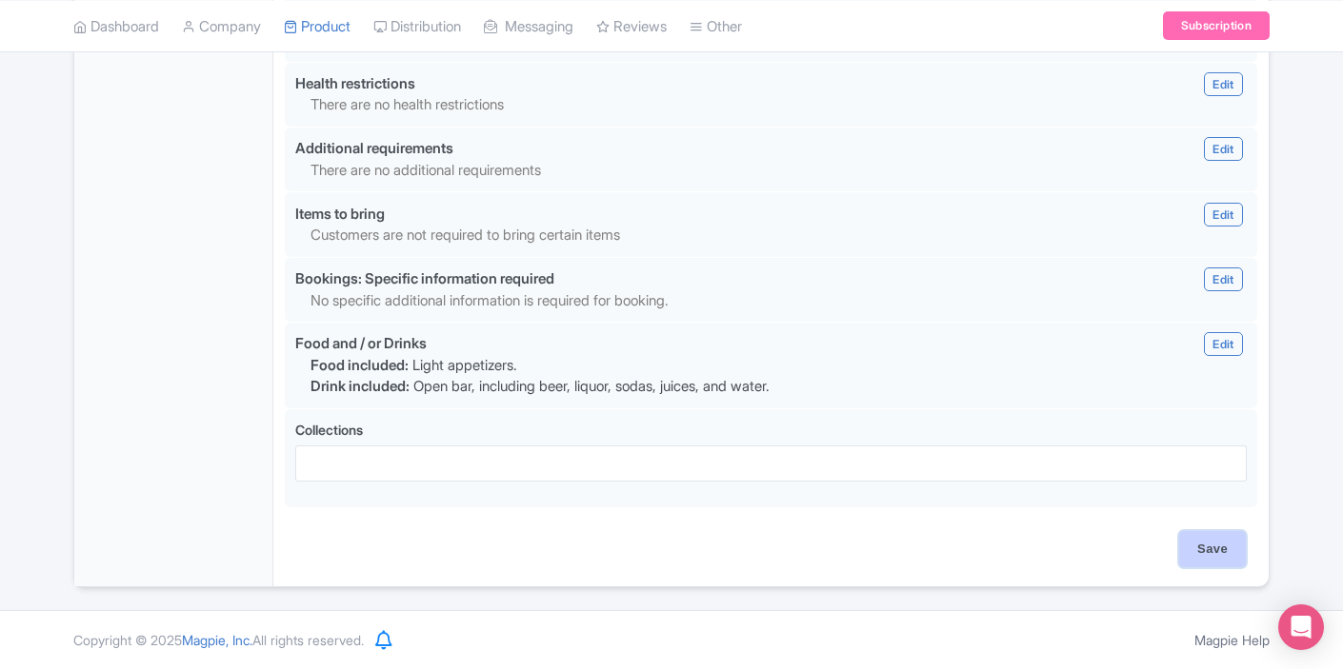
click at [1200, 541] on input "Save" at bounding box center [1212, 549] width 67 height 36
type input "Update Product"
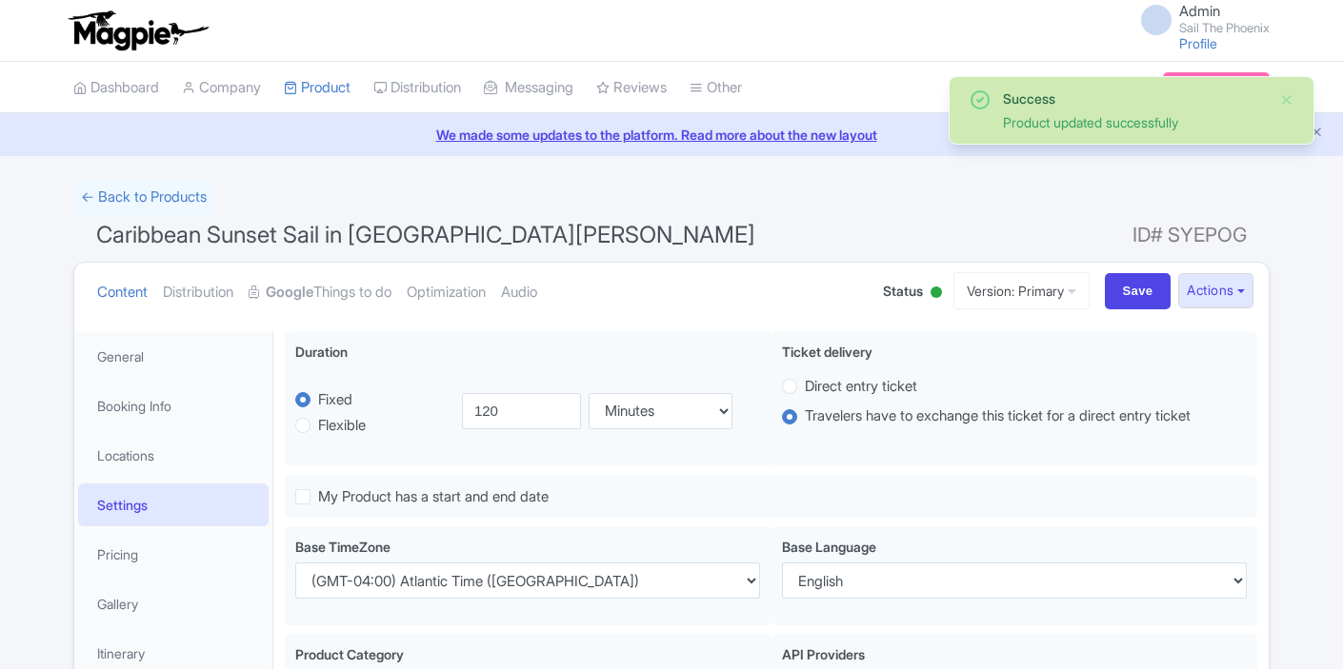
select select
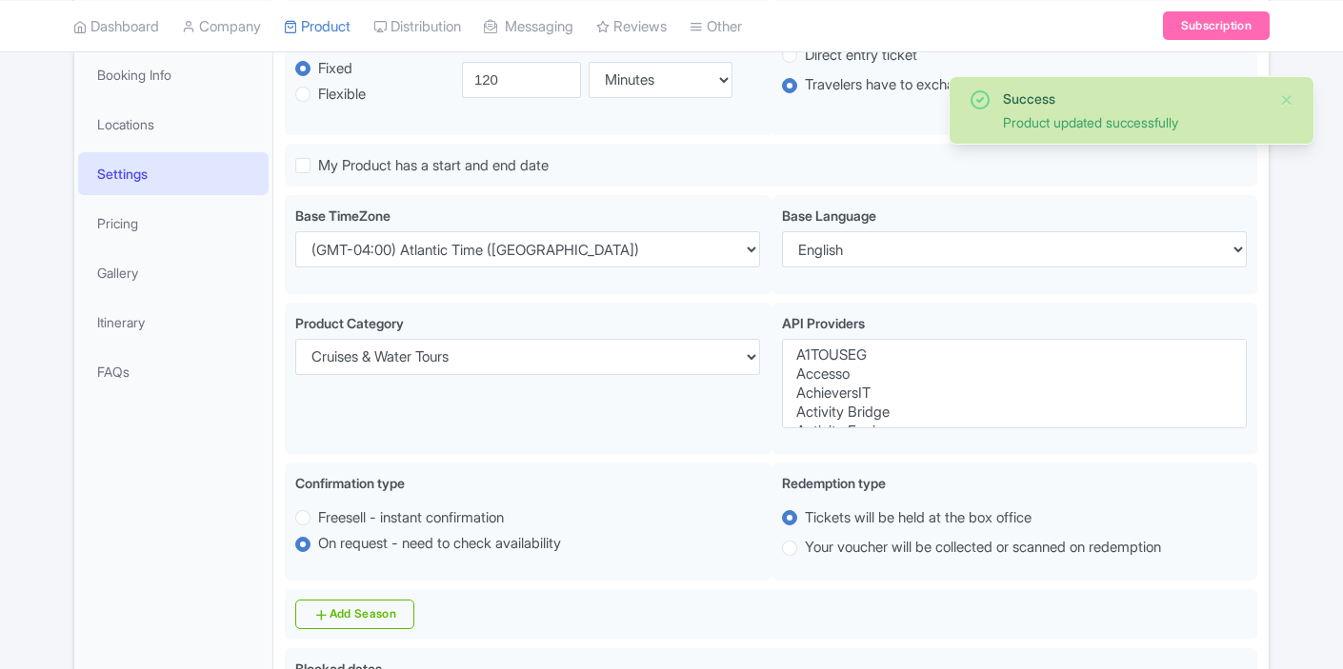
scroll to position [331, 0]
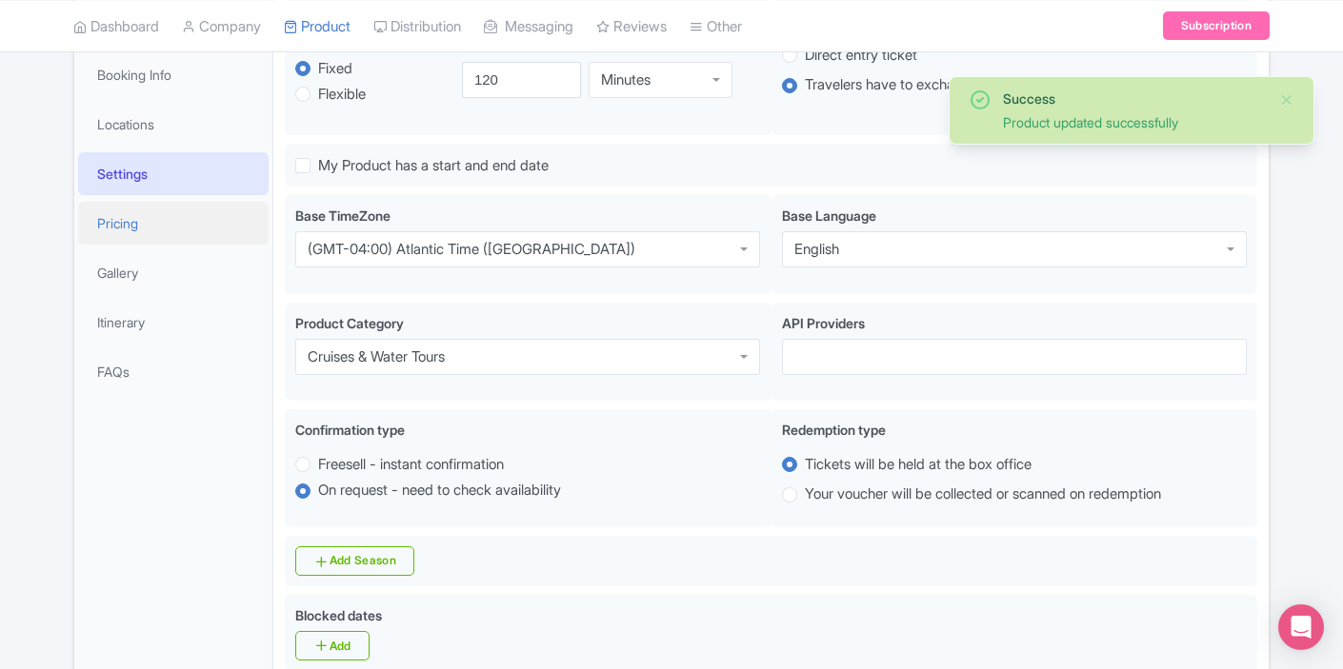
click at [160, 229] on link "Pricing" at bounding box center [173, 223] width 190 height 43
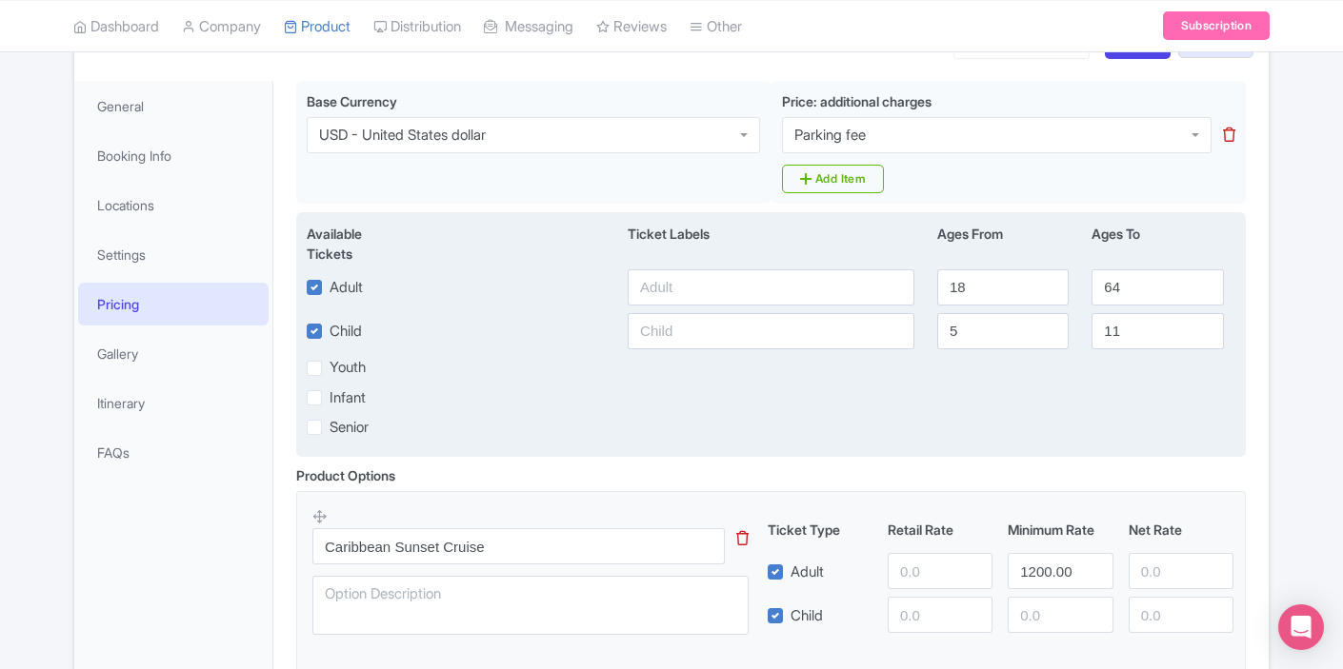
scroll to position [200, 0]
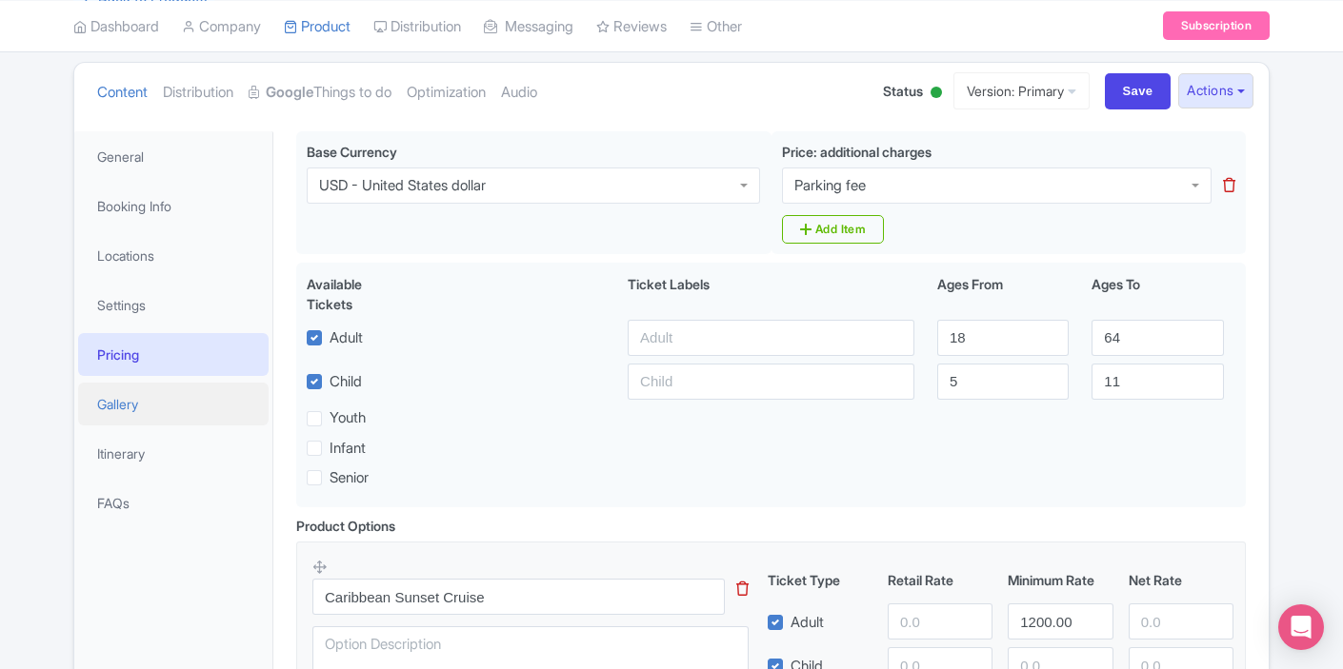
click at [145, 400] on link "Gallery" at bounding box center [173, 404] width 190 height 43
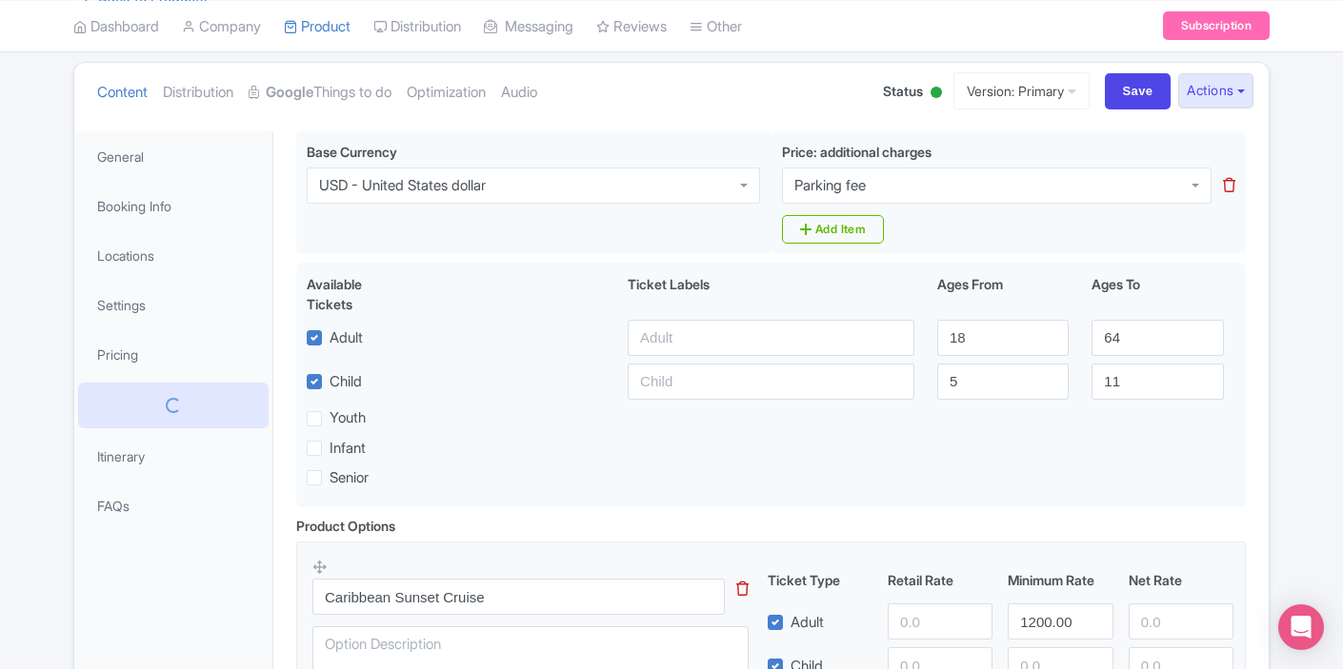
scroll to position [164, 0]
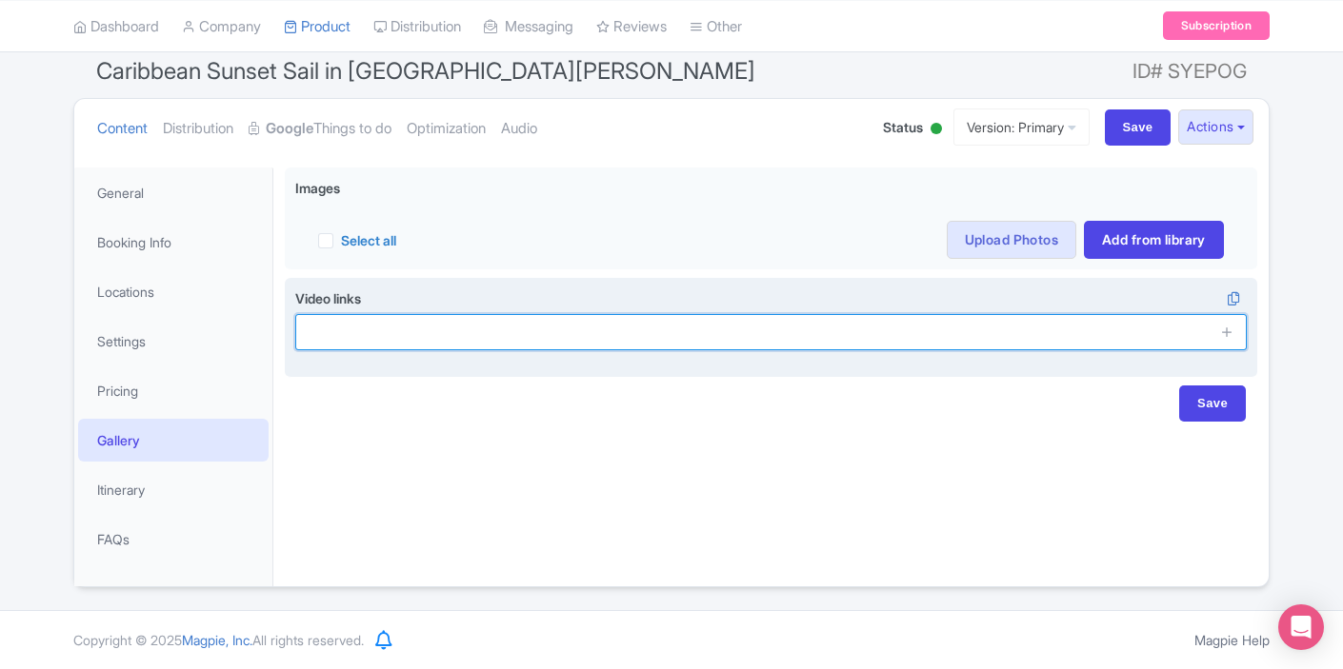
click at [369, 333] on input "text" at bounding box center [770, 332] width 951 height 36
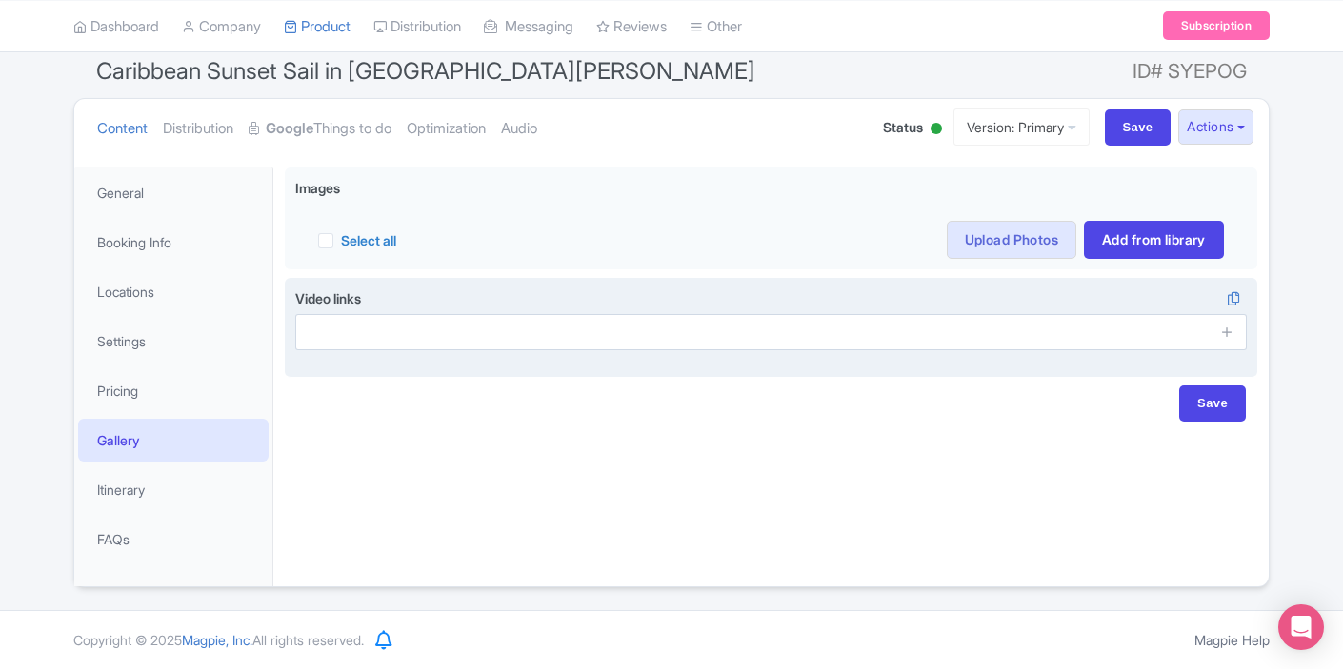
click at [370, 311] on div "Video links i" at bounding box center [770, 320] width 951 height 62
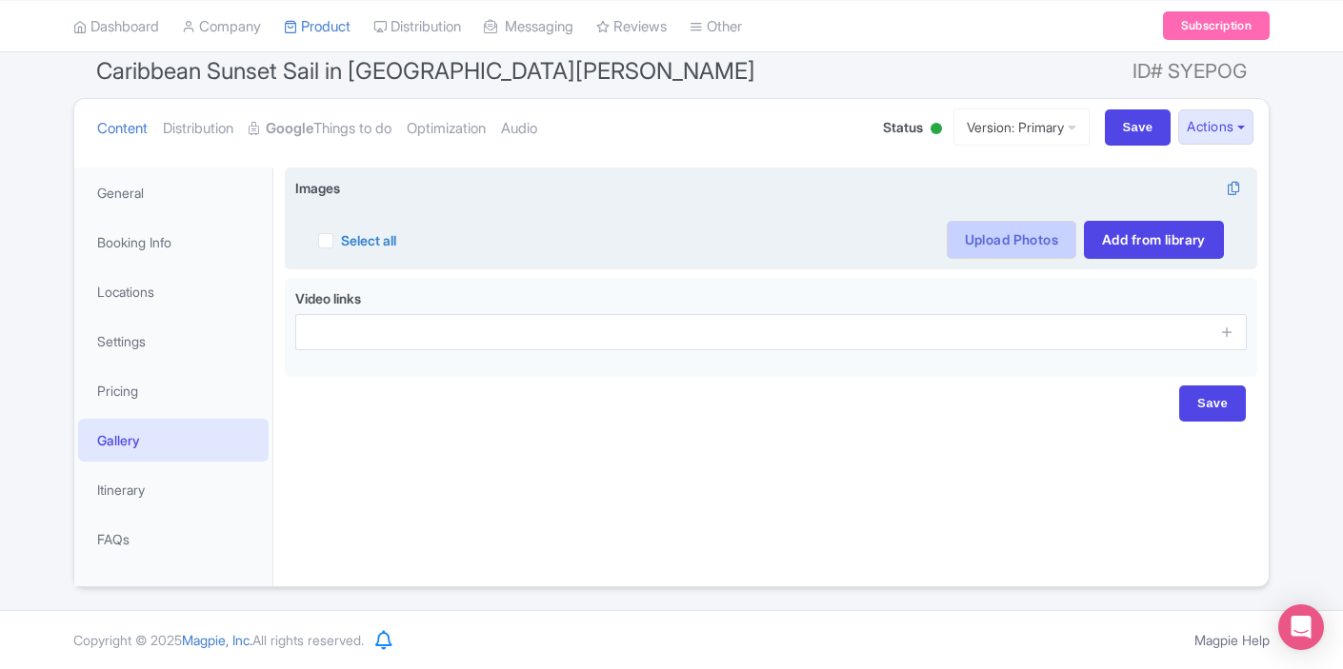
click at [967, 246] on link "Upload Photos" at bounding box center [1012, 240] width 130 height 38
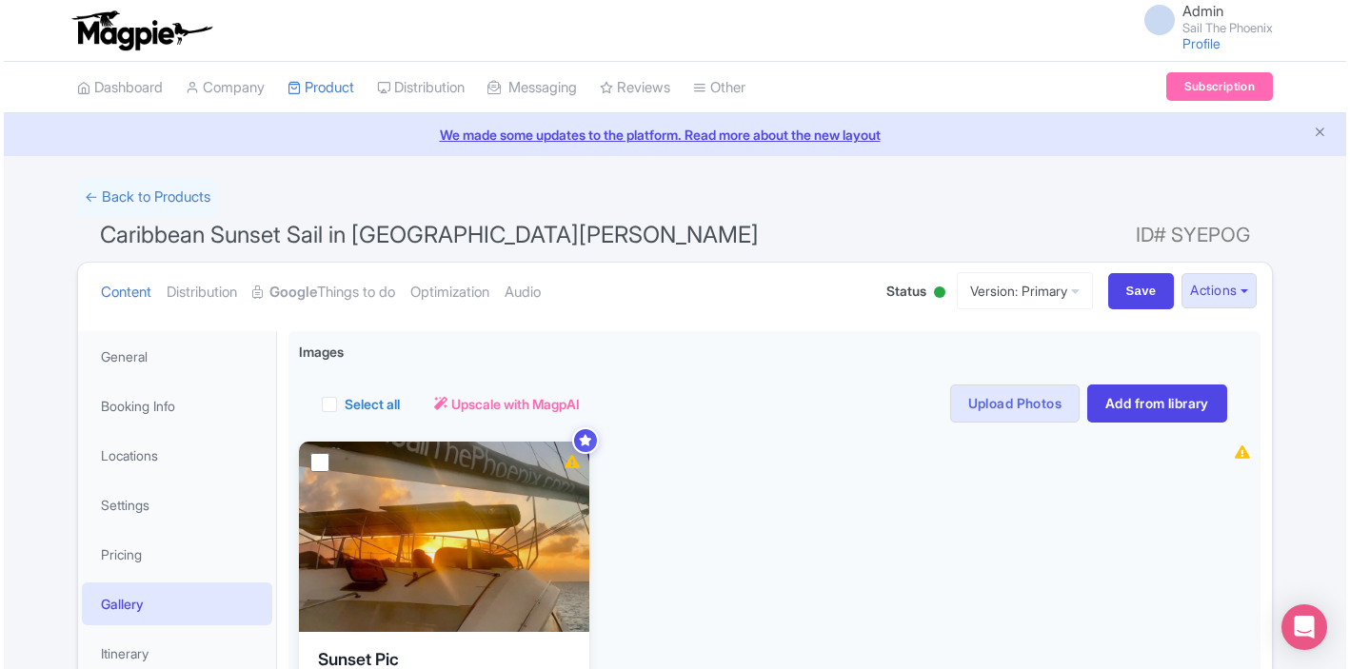
scroll to position [167, 0]
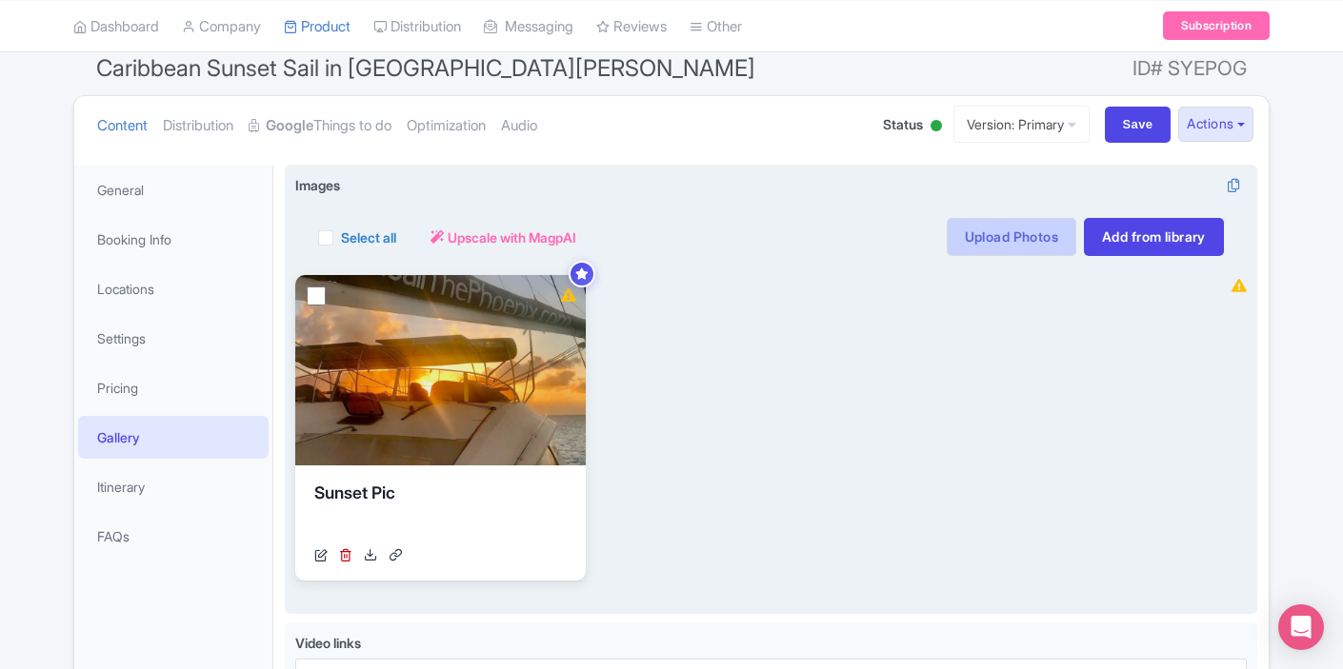
click at [966, 220] on link "Upload Photos" at bounding box center [1012, 237] width 130 height 38
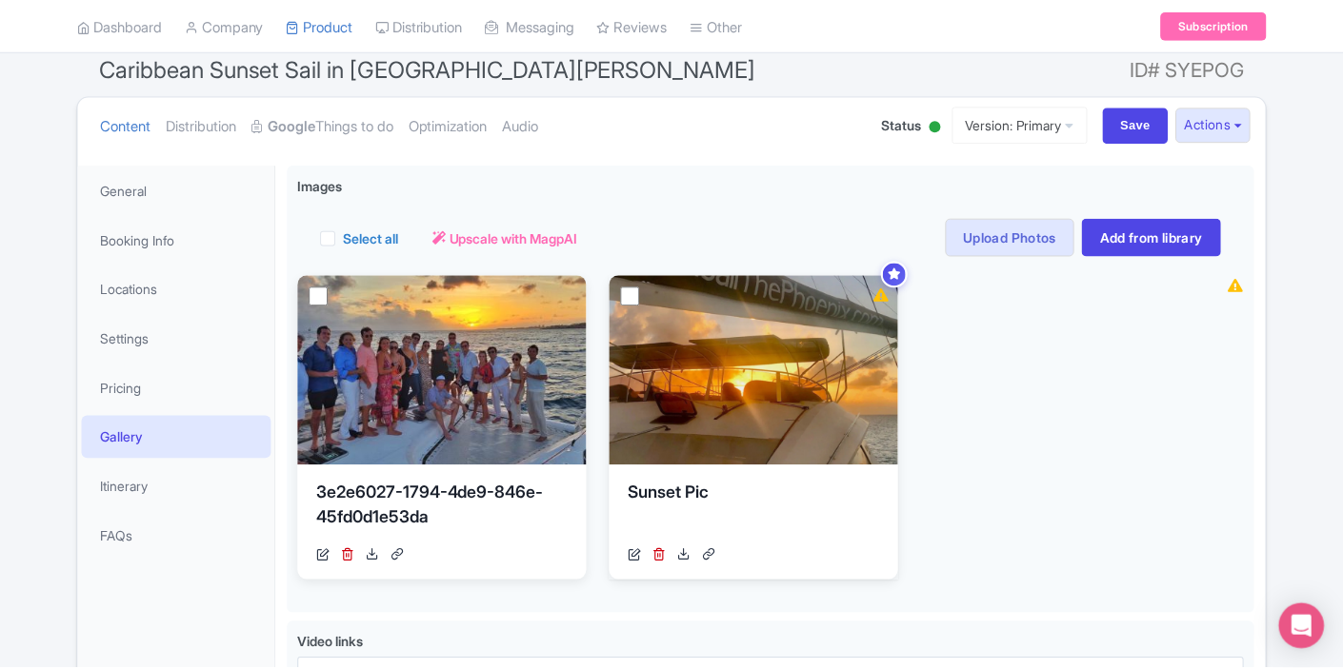
scroll to position [331, 0]
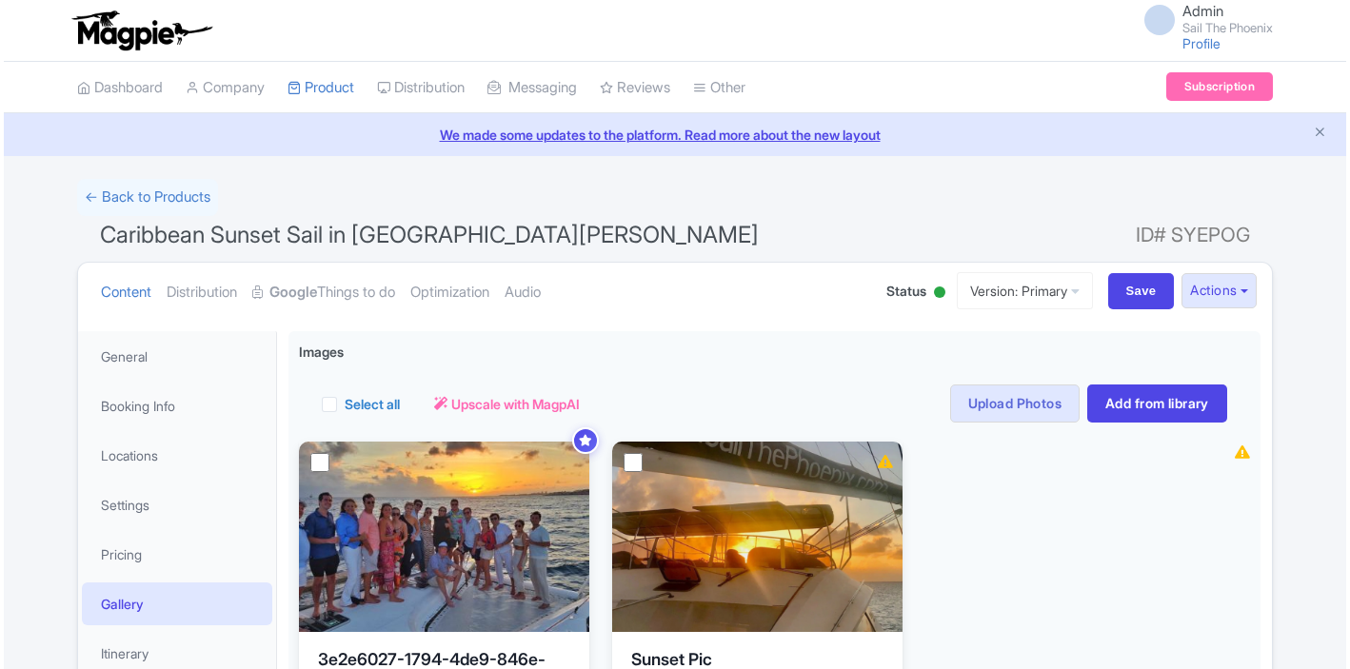
scroll to position [331, 0]
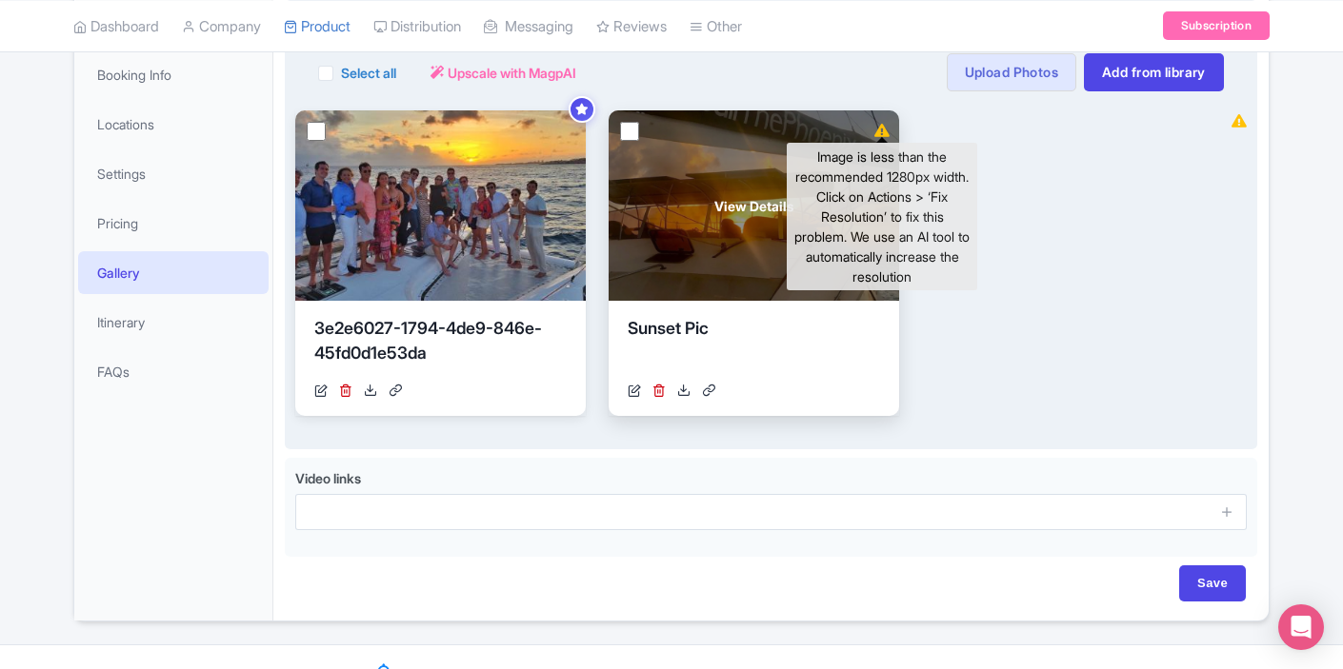
click at [888, 128] on icon at bounding box center [881, 130] width 15 height 13
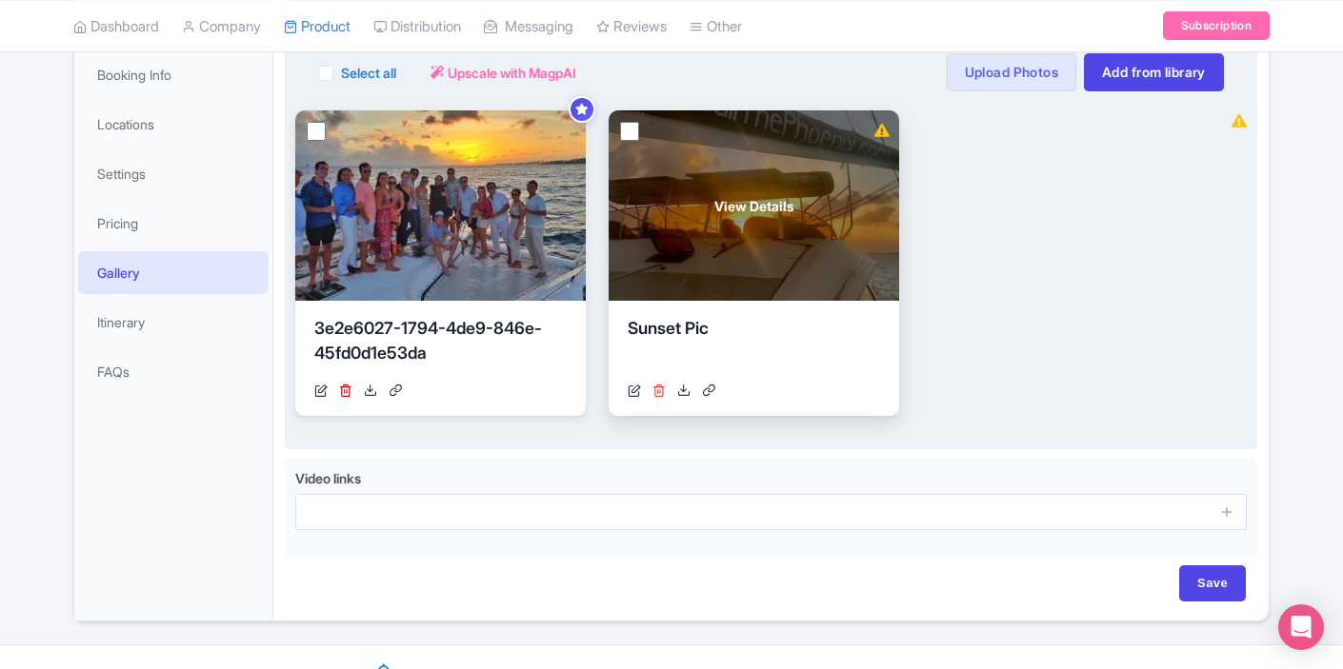
click at [665, 386] on icon at bounding box center [658, 390] width 13 height 13
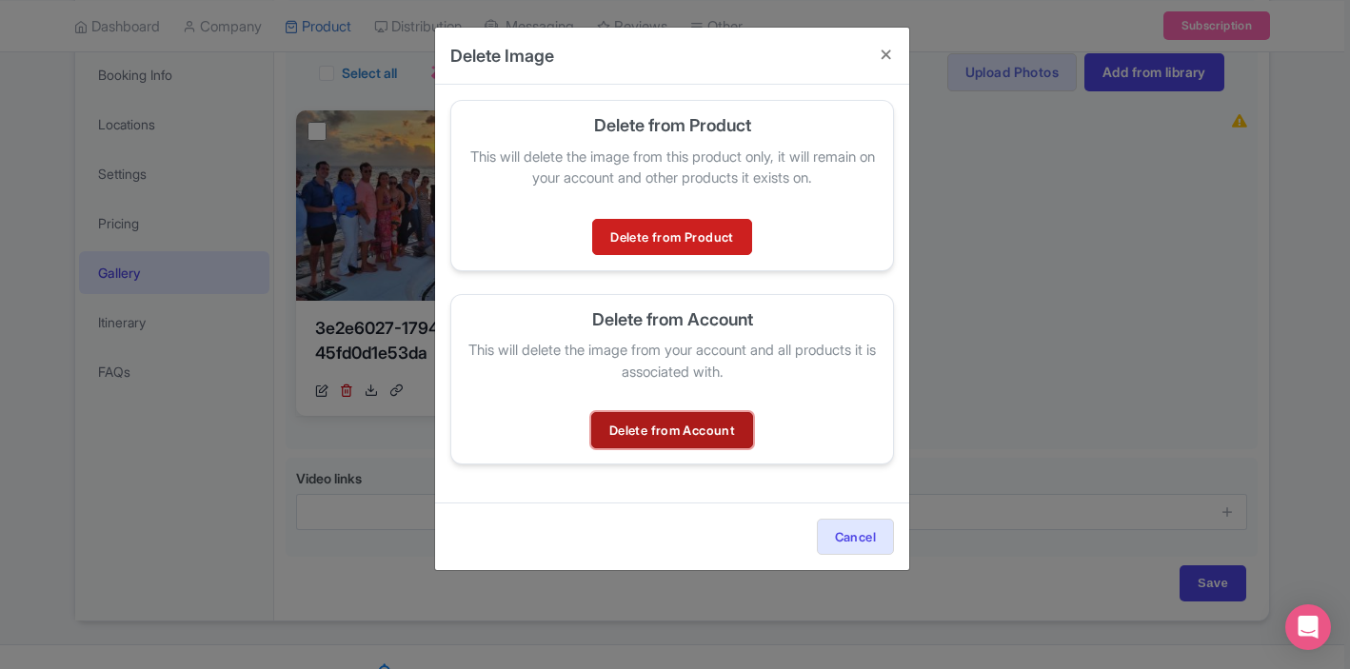
click at [675, 427] on link "Delete from Account" at bounding box center [672, 430] width 162 height 36
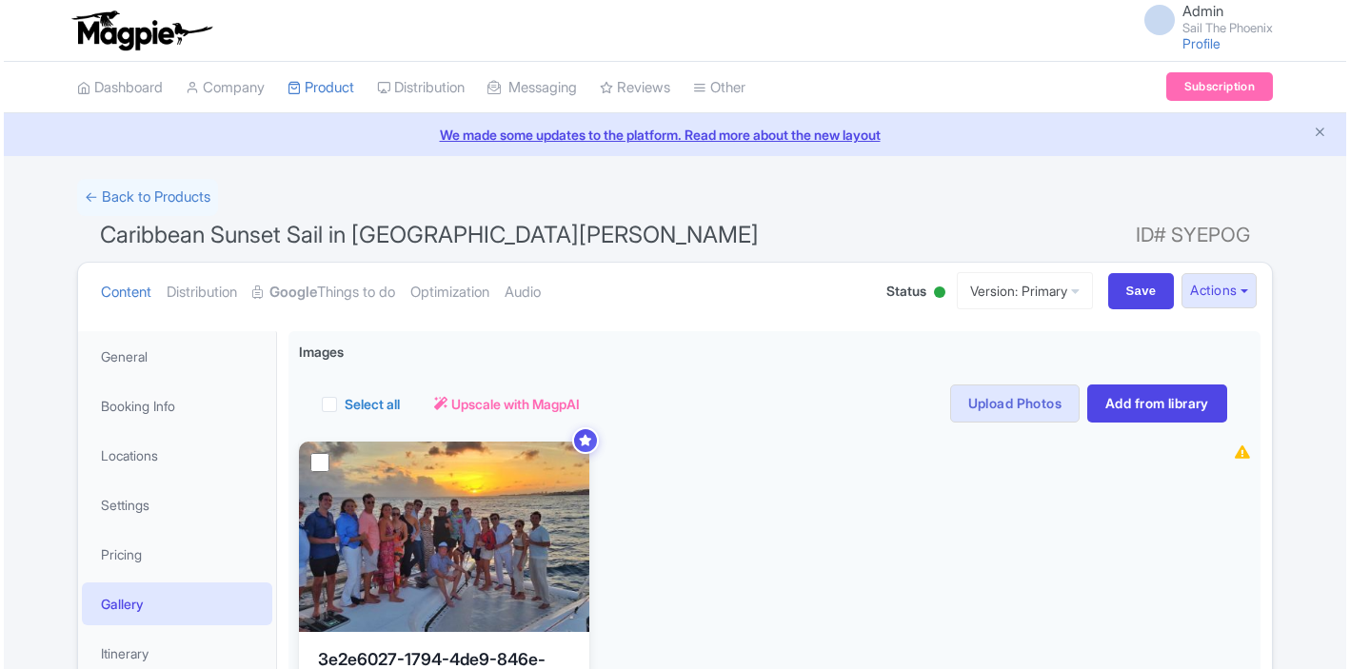
scroll to position [167, 0]
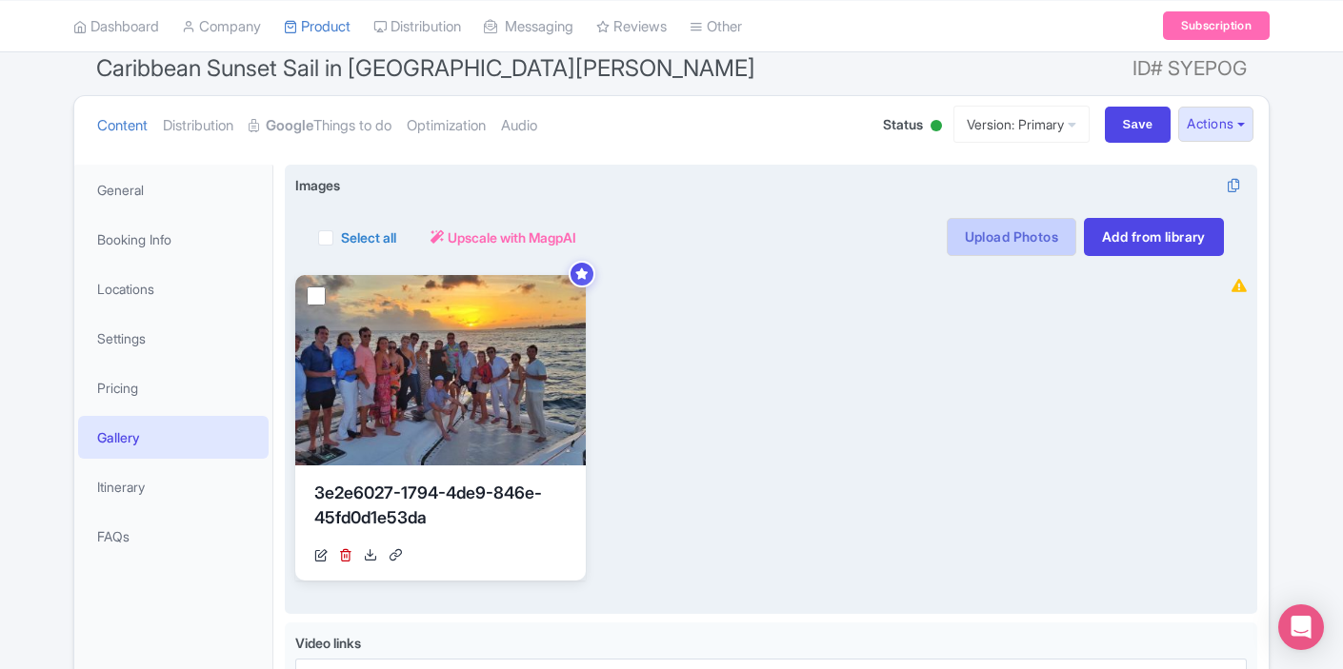
click at [1010, 239] on link "Upload Photos" at bounding box center [1012, 237] width 130 height 38
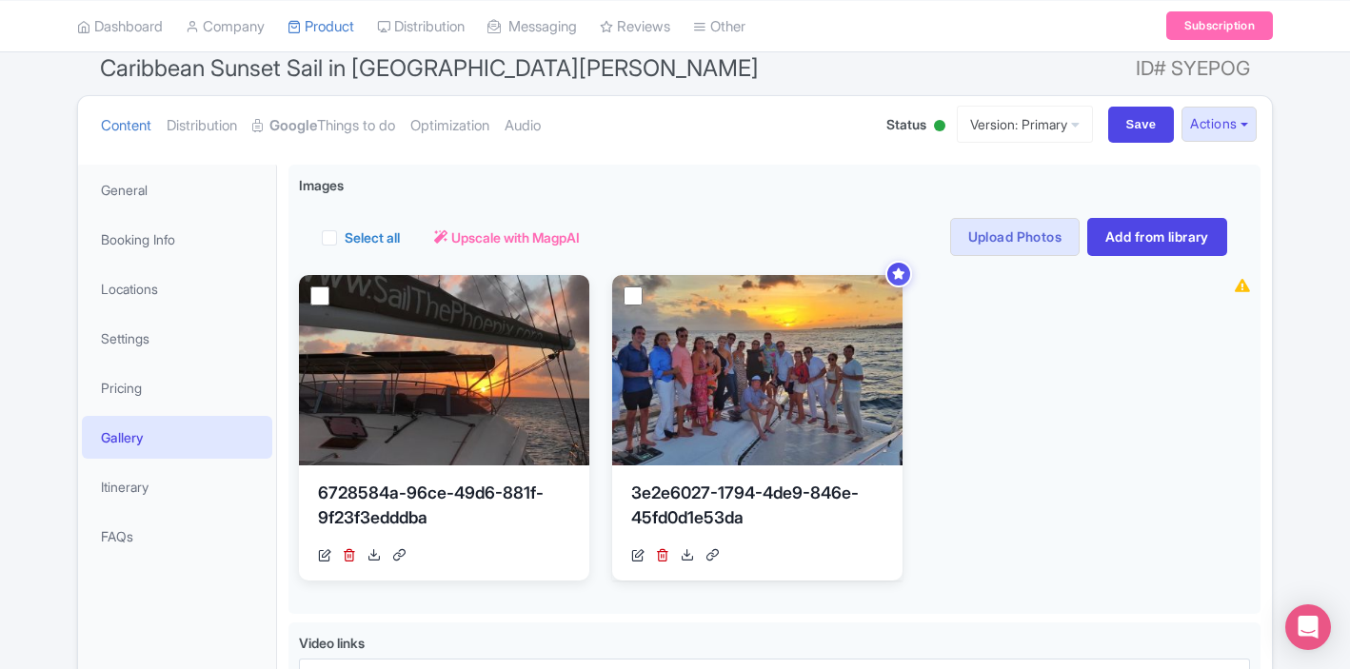
scroll to position [331, 0]
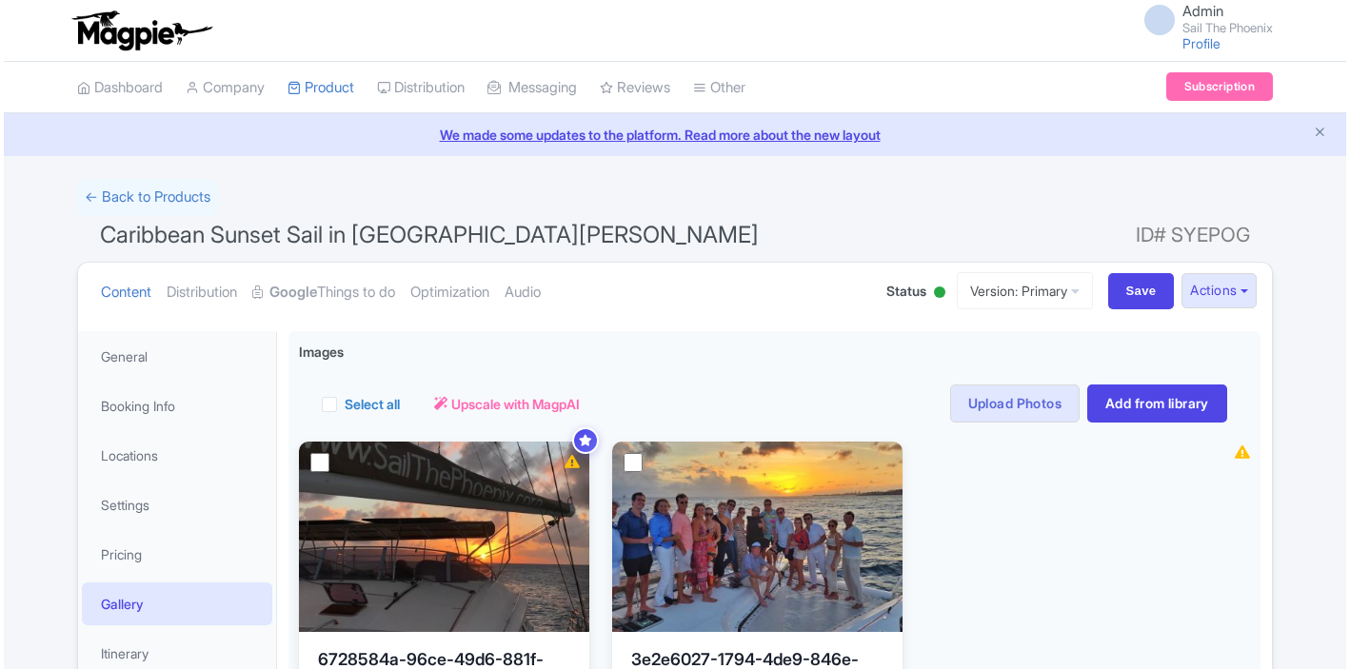
scroll to position [167, 0]
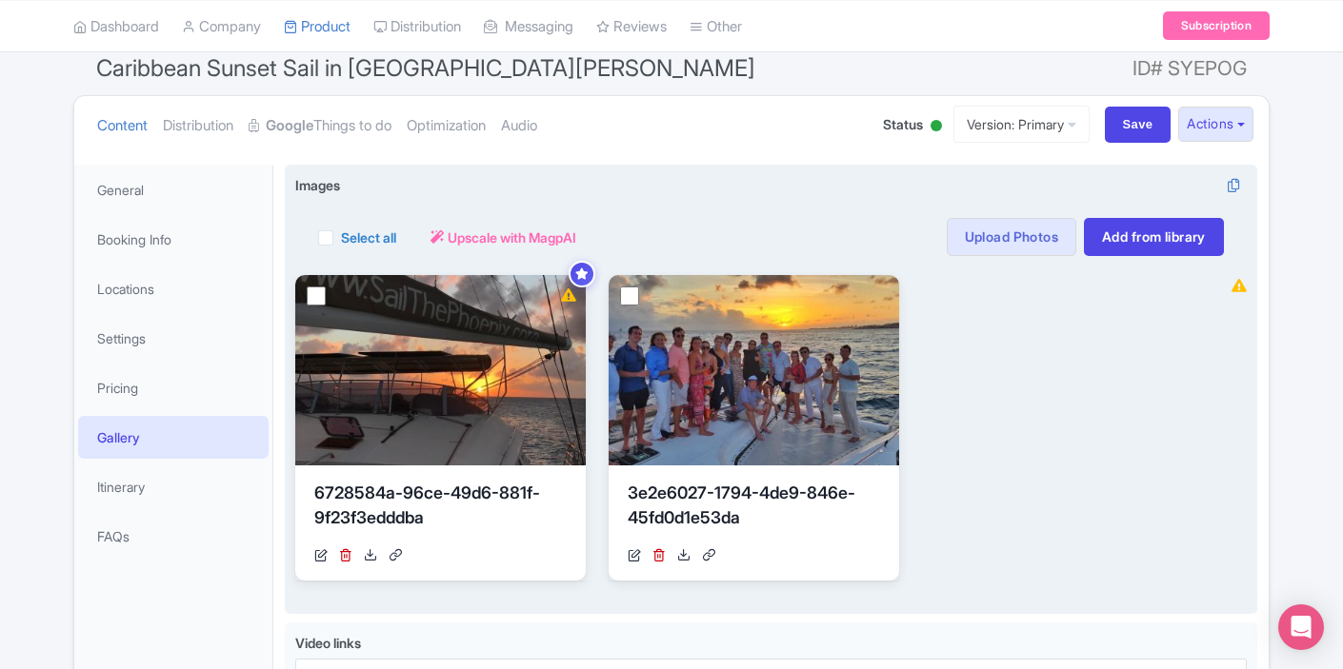
click at [998, 404] on div "View Details 6728584a-96ce-49d6-881f-9f23f3edddba [URL][DOMAIN_NAME] Your image…" at bounding box center [753, 428] width 917 height 306
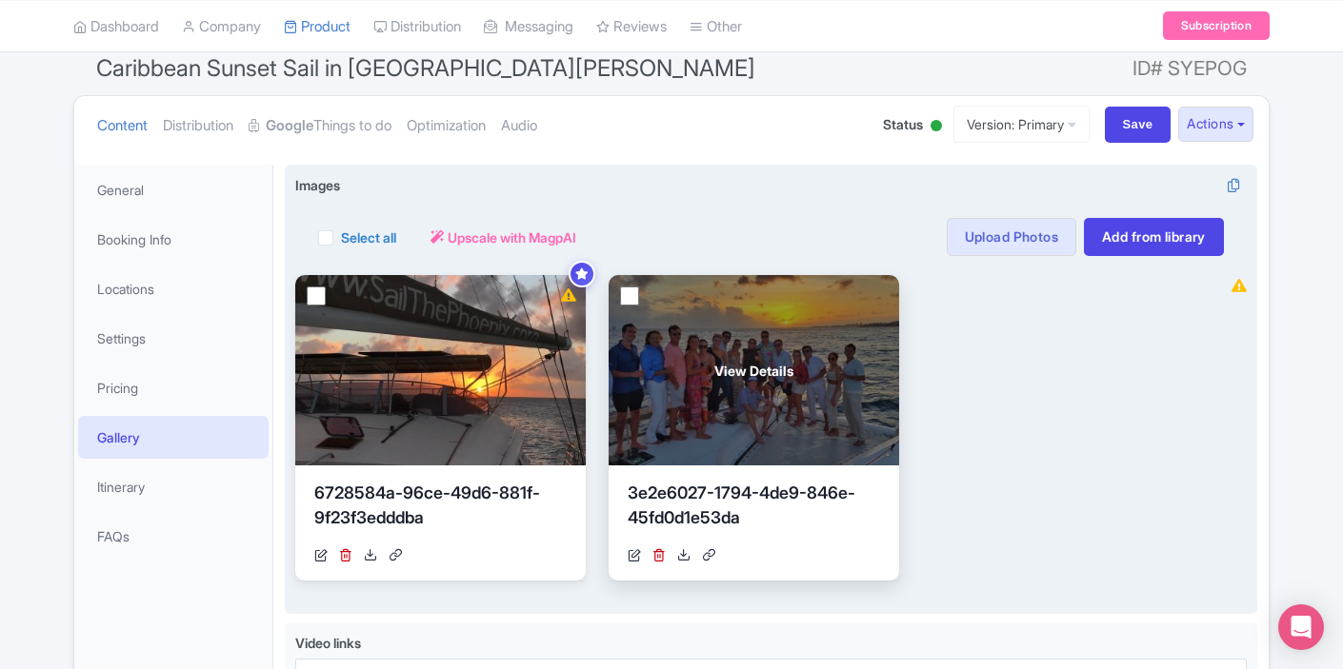
click at [804, 298] on div "View Details" at bounding box center [753, 370] width 290 height 190
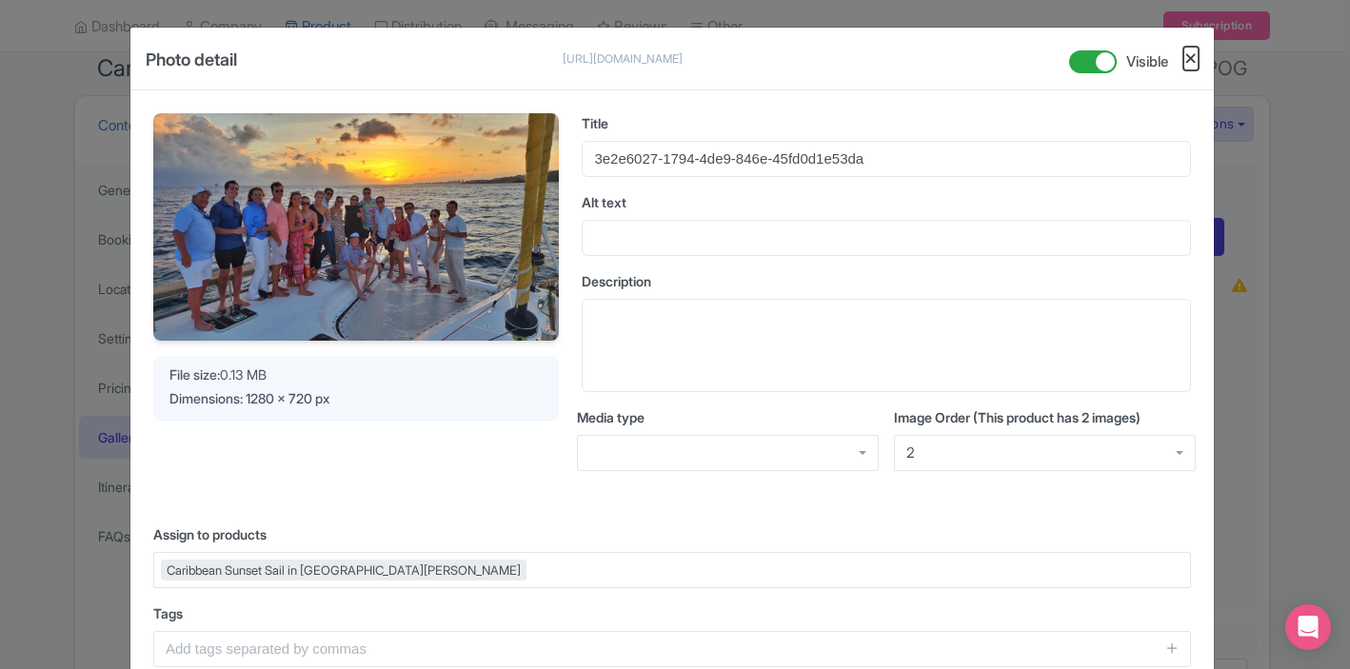
click at [1192, 59] on button "Close" at bounding box center [1191, 59] width 15 height 24
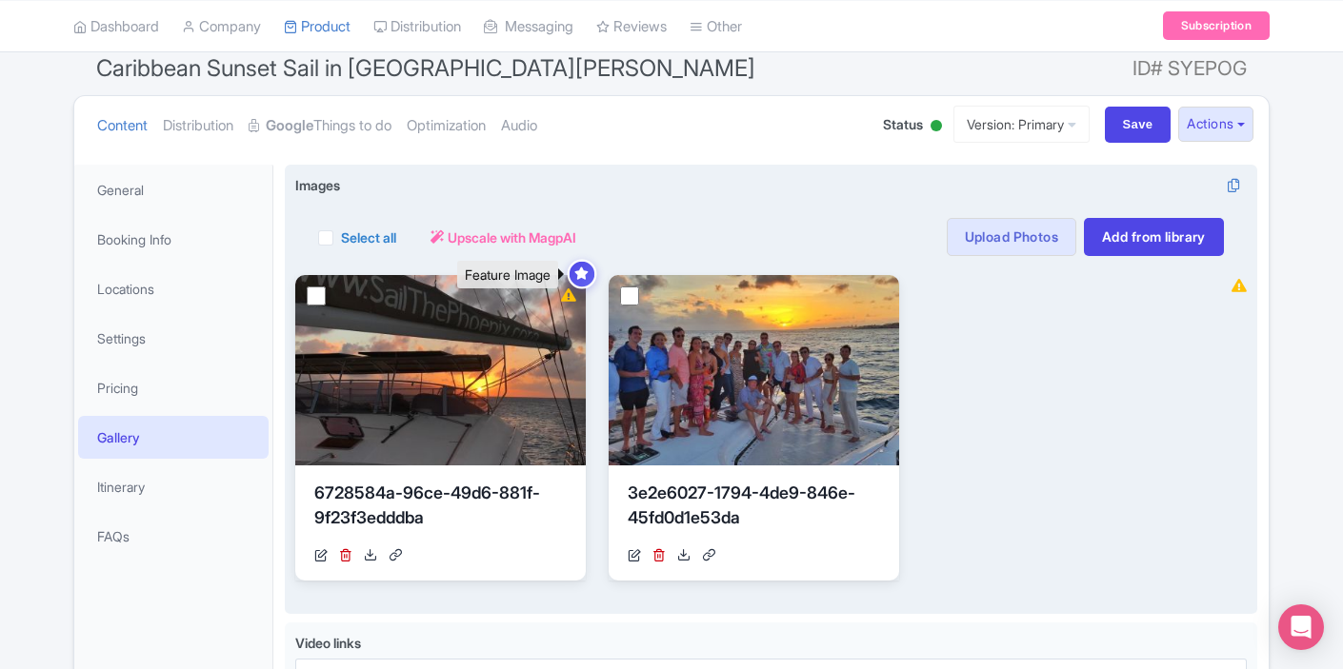
click at [584, 274] on icon at bounding box center [581, 274] width 14 height 12
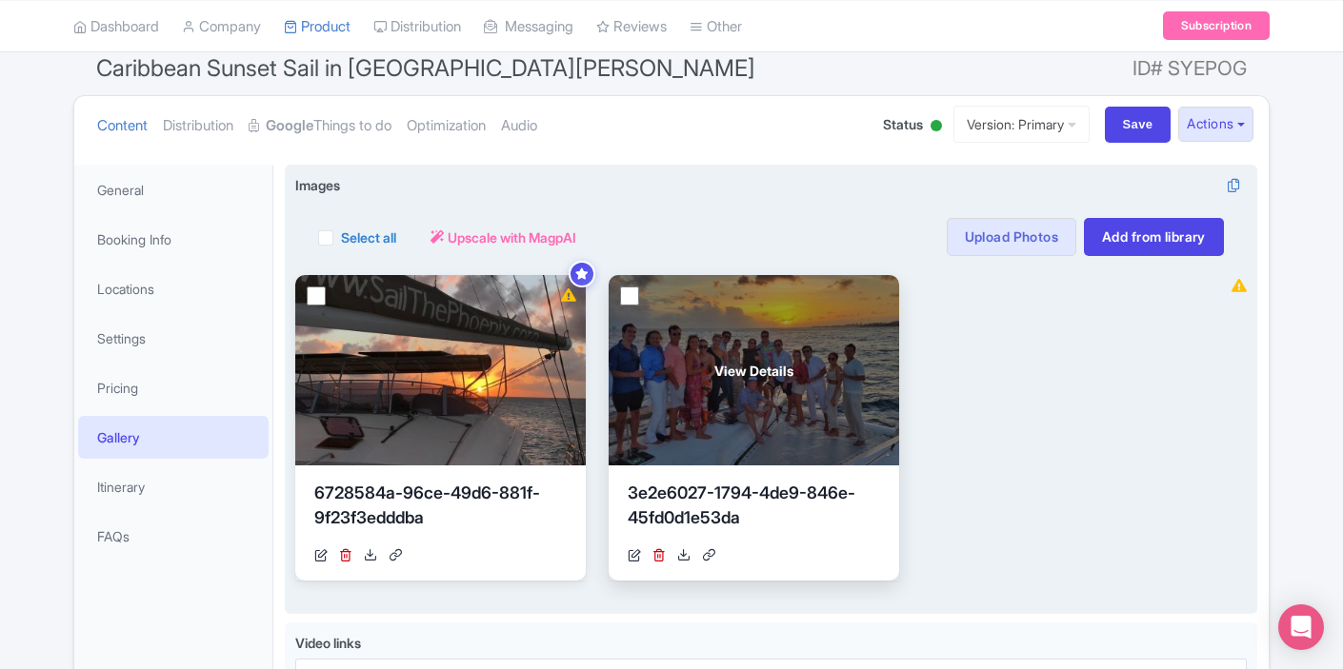
click at [623, 290] on input "checkbox" at bounding box center [629, 296] width 19 height 19
checkbox input "true"
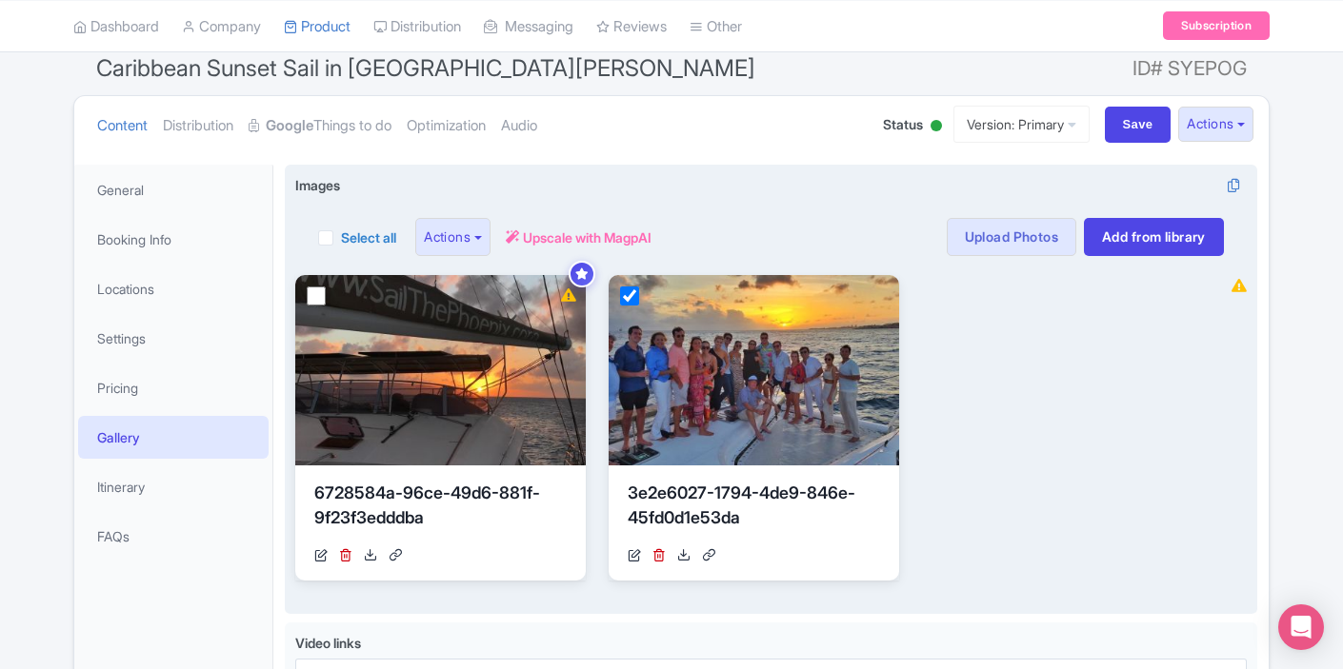
click at [512, 238] on div "Select all Actions Remove from product Delete Download Export Upscale with Magp…" at bounding box center [484, 237] width 333 height 38
click at [501, 238] on div "Select all Actions Remove from product Delete Download Export Upscale with Magp…" at bounding box center [484, 237] width 333 height 38
click at [478, 242] on button "Actions" at bounding box center [452, 237] width 75 height 38
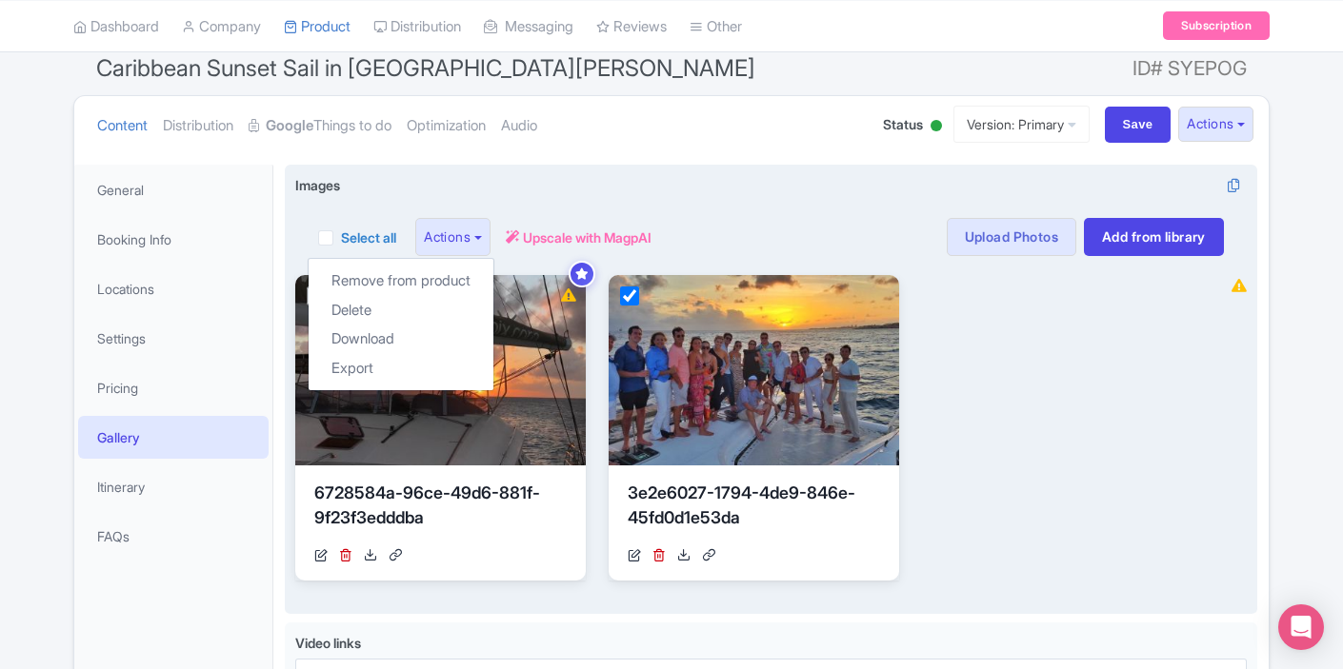
click at [928, 331] on div "View Details 6728584a-96ce-49d6-881f-9f23f3edddba [URL][DOMAIN_NAME] Your image…" at bounding box center [753, 428] width 917 height 306
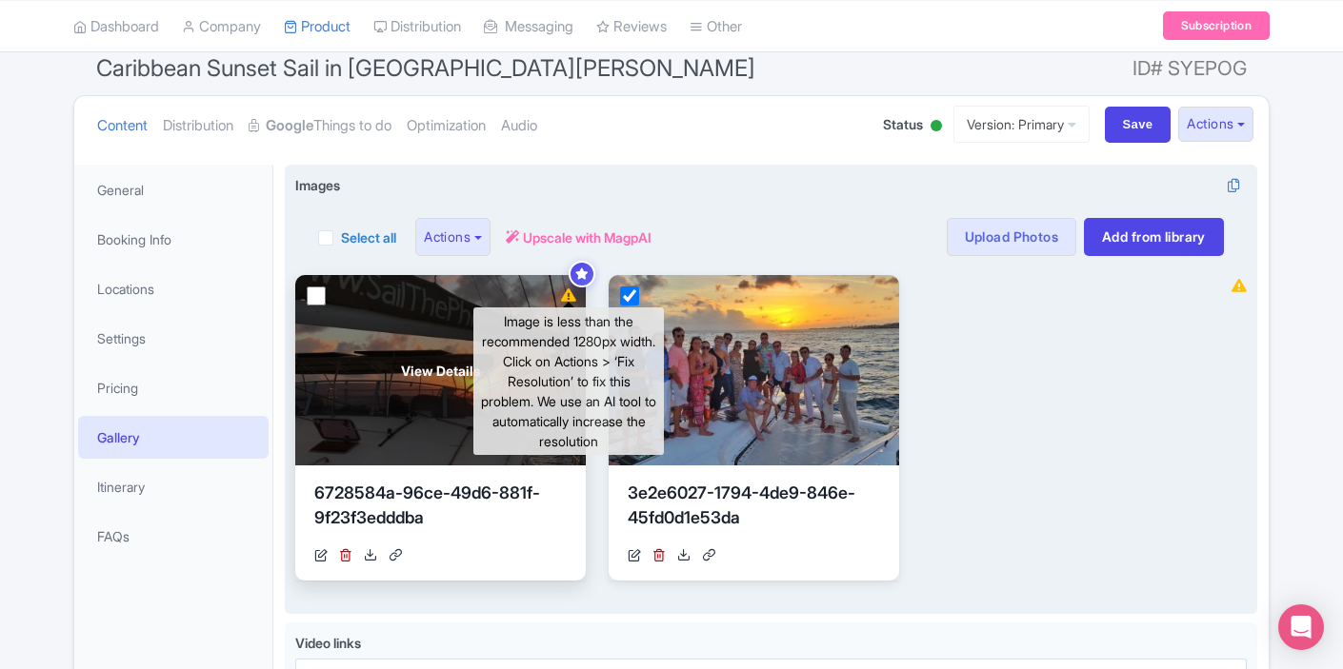
click at [572, 295] on icon at bounding box center [568, 295] width 15 height 13
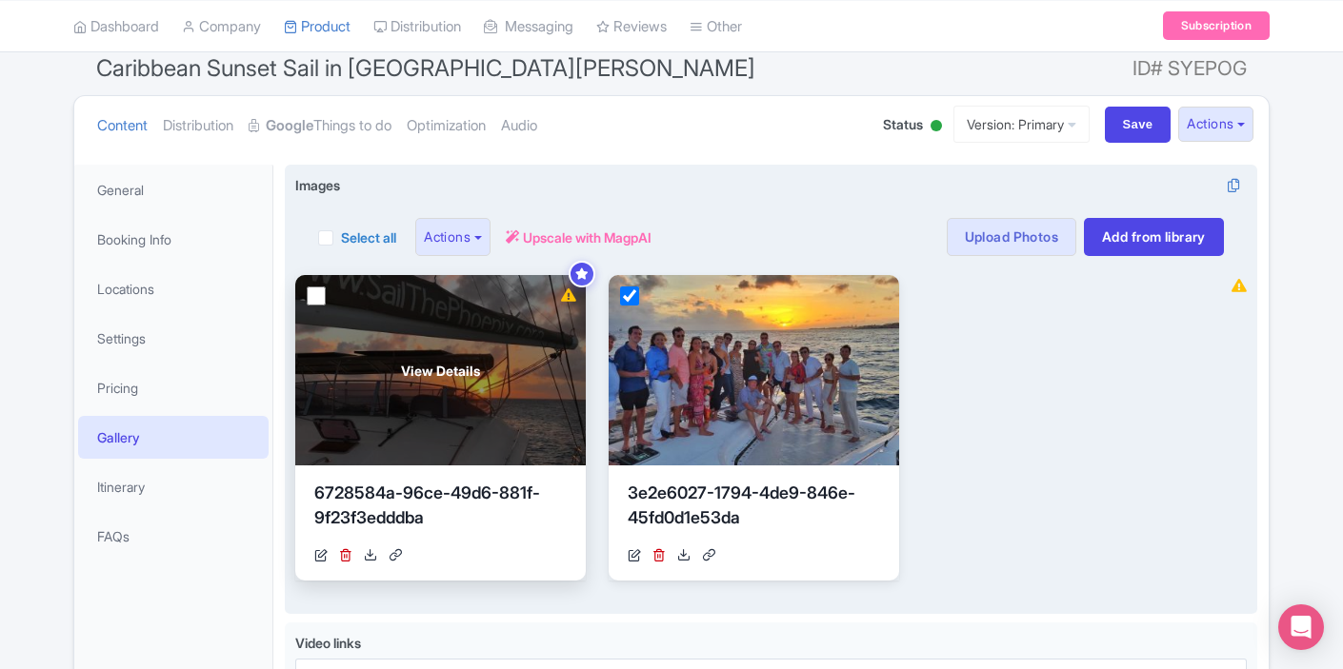
click at [572, 295] on icon at bounding box center [568, 295] width 15 height 13
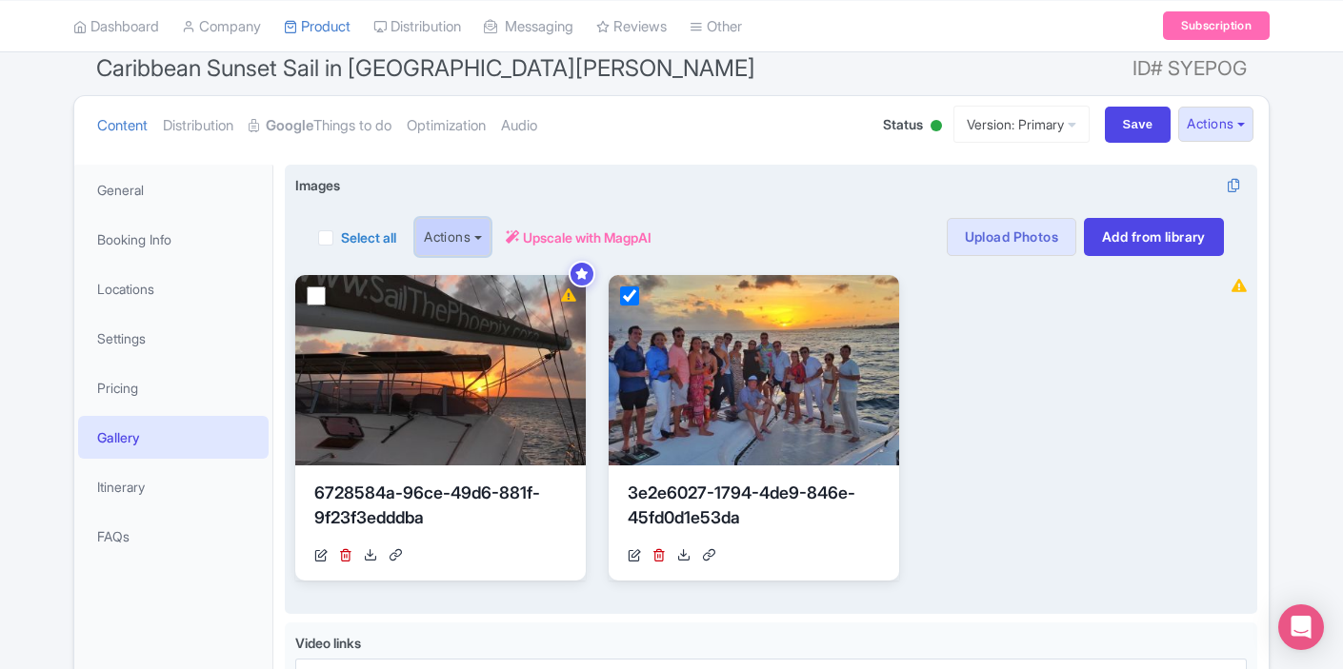
click at [460, 246] on button "Actions" at bounding box center [452, 237] width 75 height 38
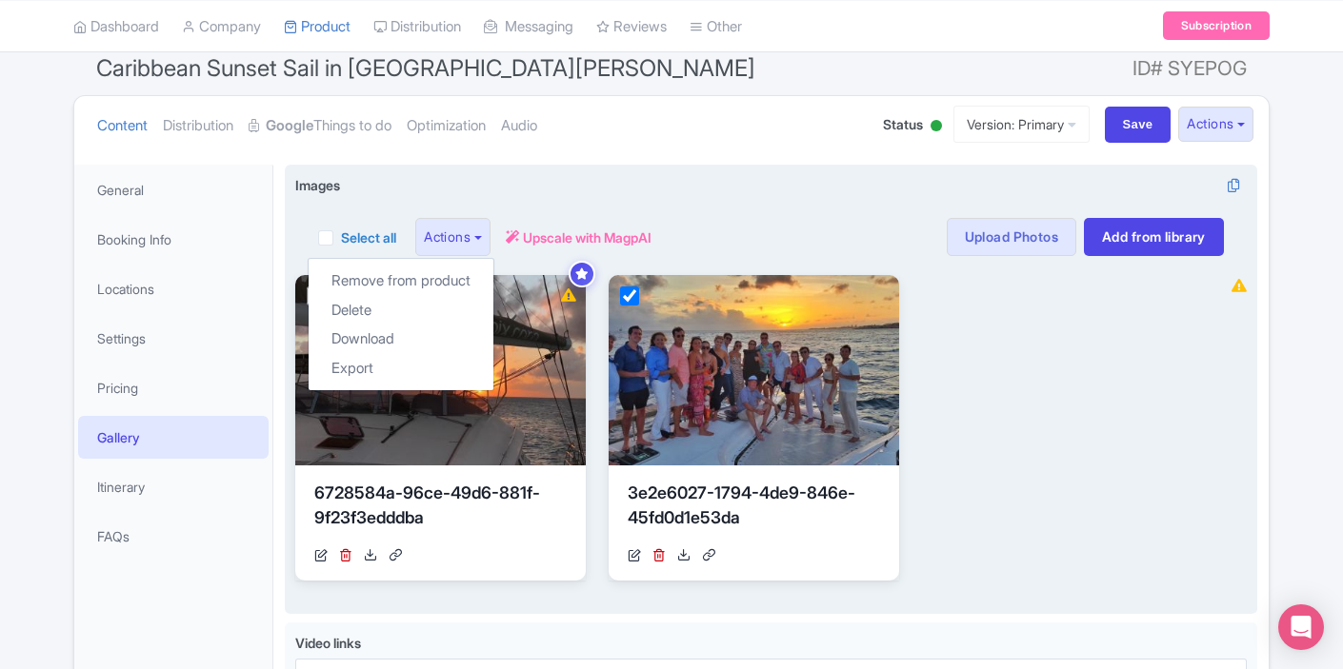
click at [632, 203] on div "Select all Actions Remove from product Delete Download Export Upscale with Magp…" at bounding box center [770, 225] width 951 height 61
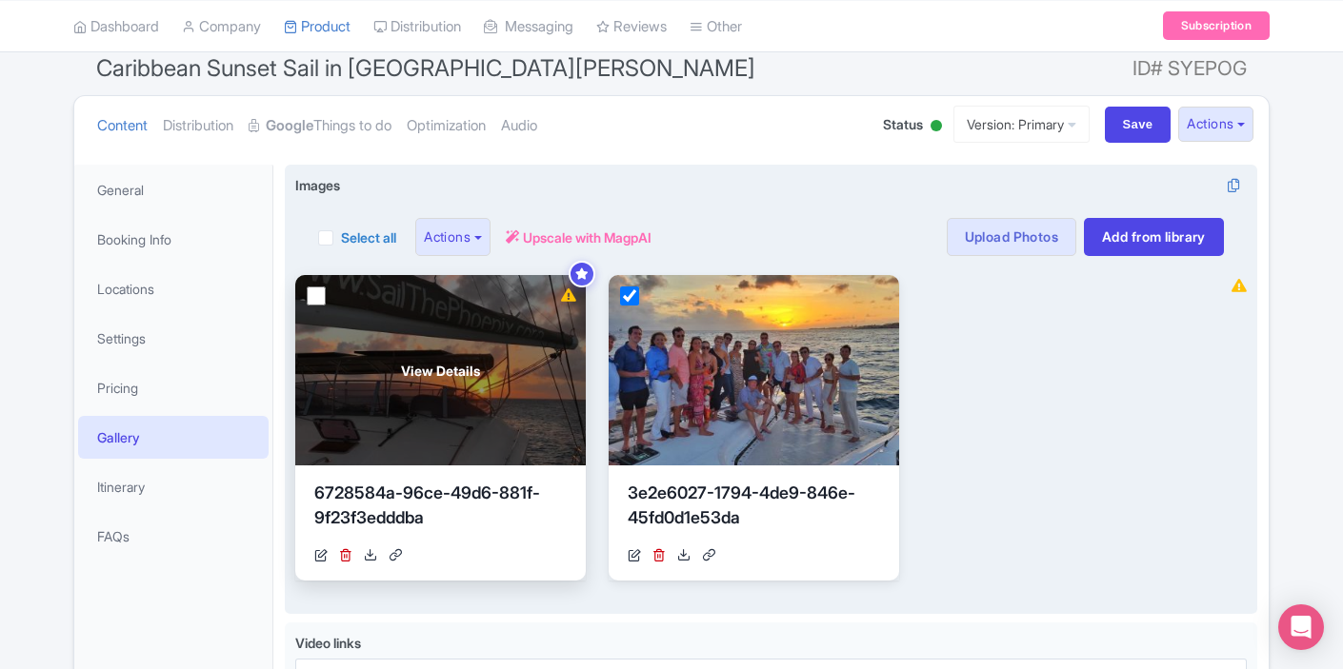
click at [311, 297] on input "checkbox" at bounding box center [316, 296] width 19 height 19
checkbox input "true"
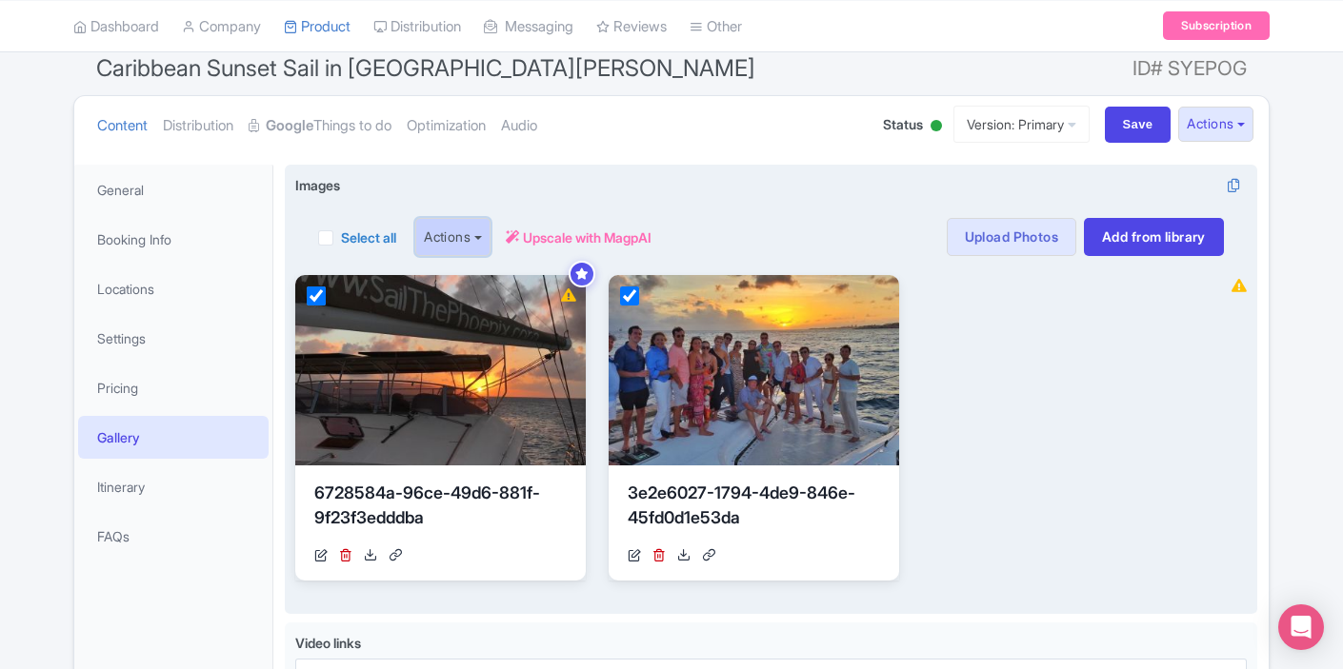
click at [489, 248] on button "Actions" at bounding box center [452, 237] width 75 height 38
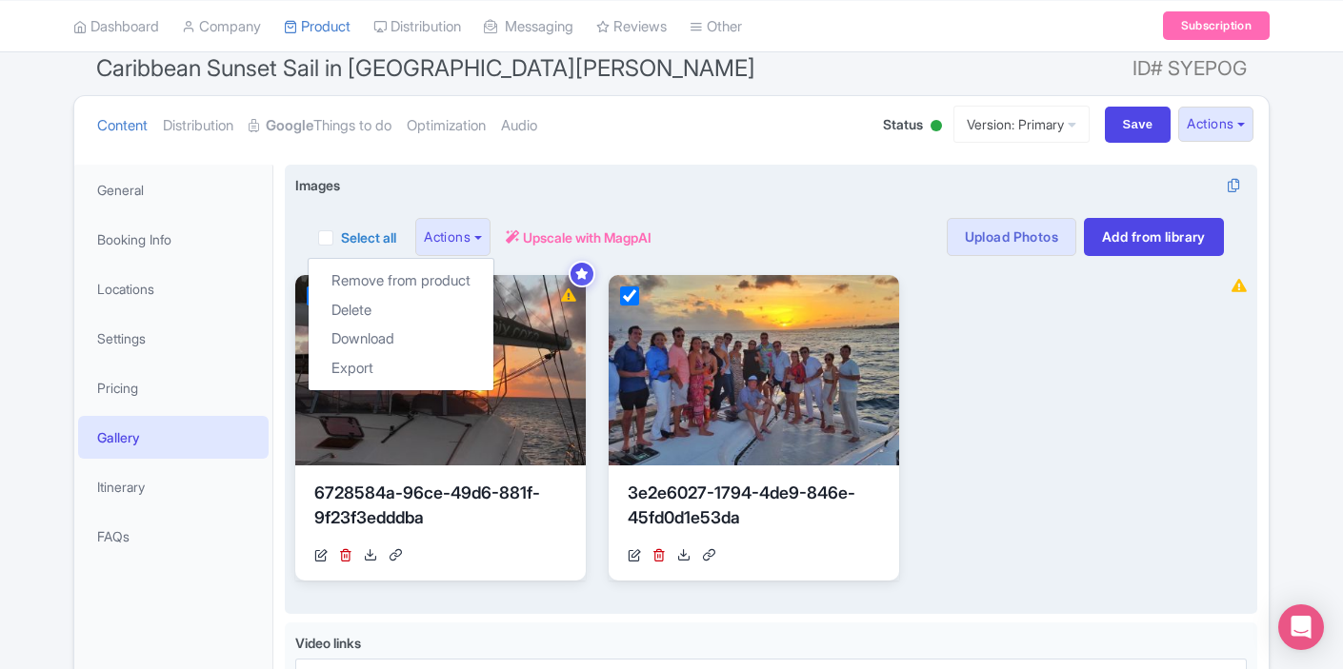
click at [732, 244] on div "Select all Actions Remove from product Delete Download Export Upscale with Magp…" at bounding box center [771, 237] width 906 height 38
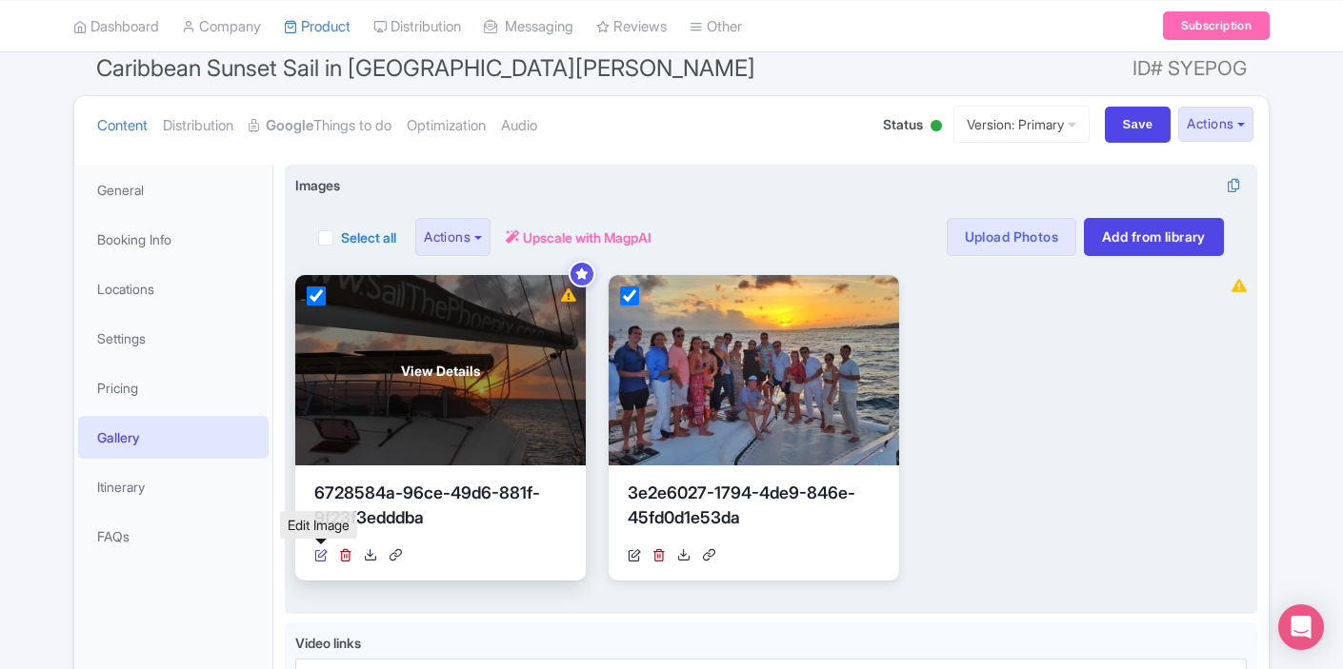
click at [319, 559] on icon at bounding box center [320, 555] width 13 height 13
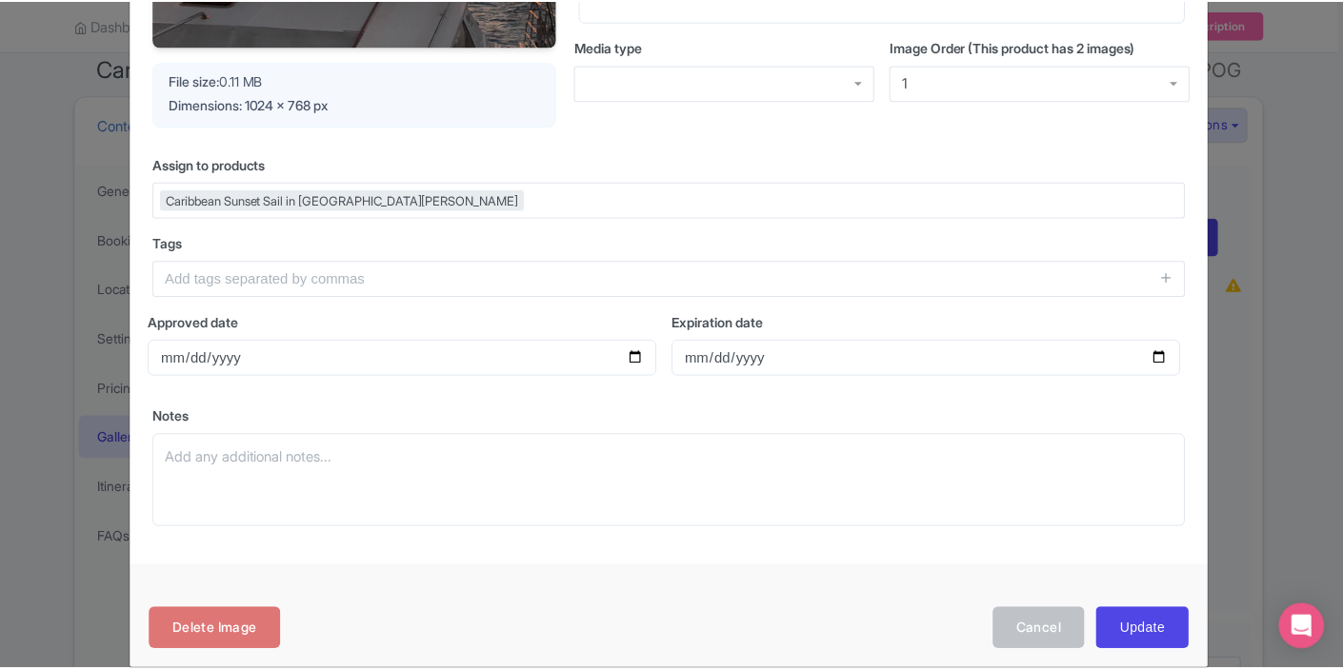
scroll to position [398, 0]
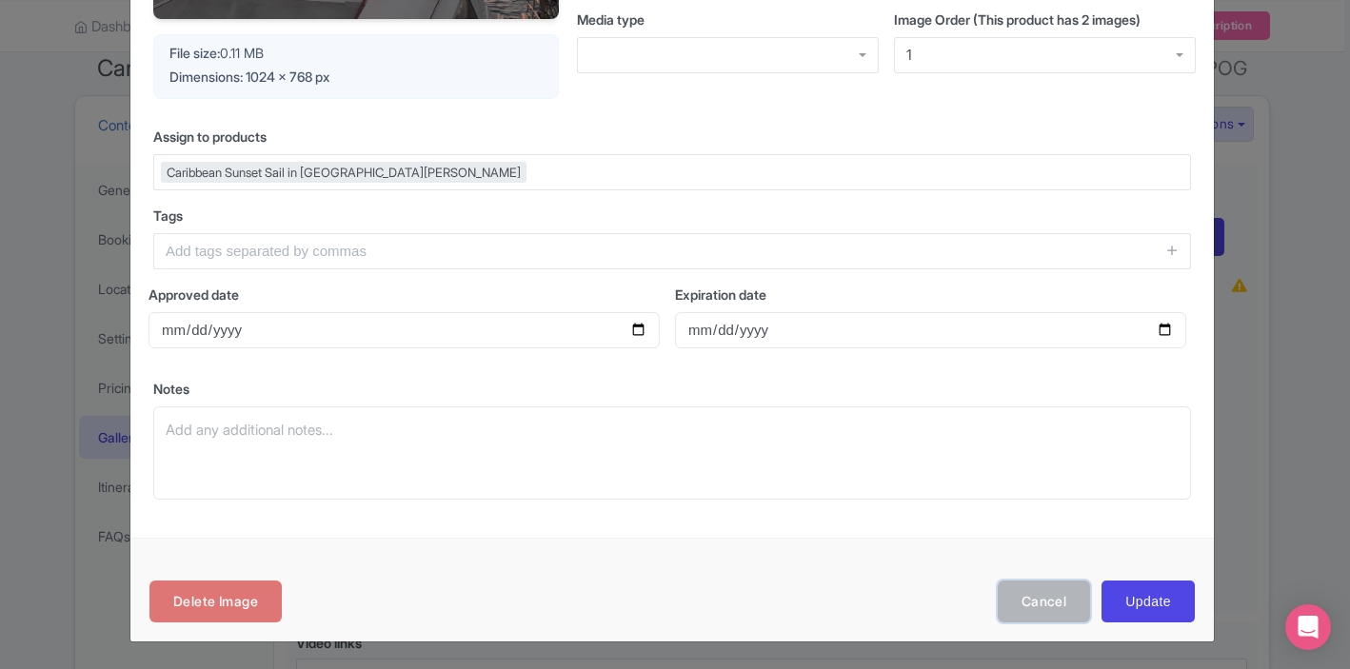
click at [1026, 606] on button "Cancel" at bounding box center [1044, 602] width 93 height 43
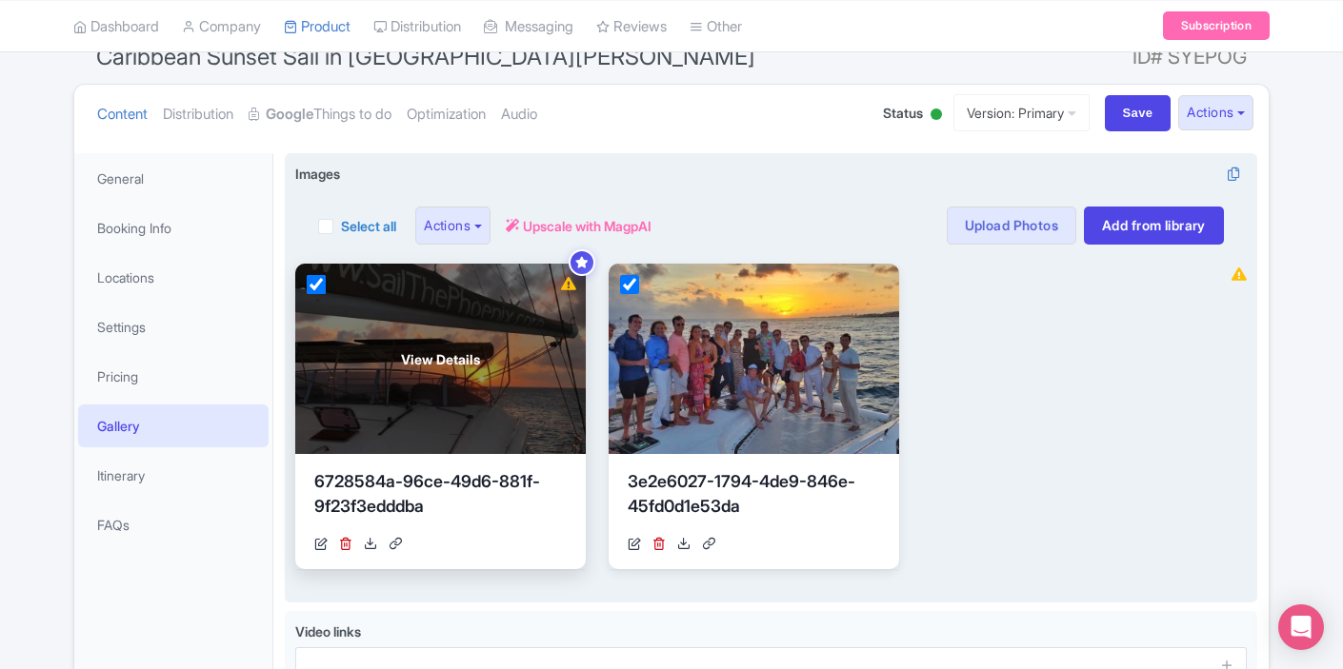
scroll to position [157, 0]
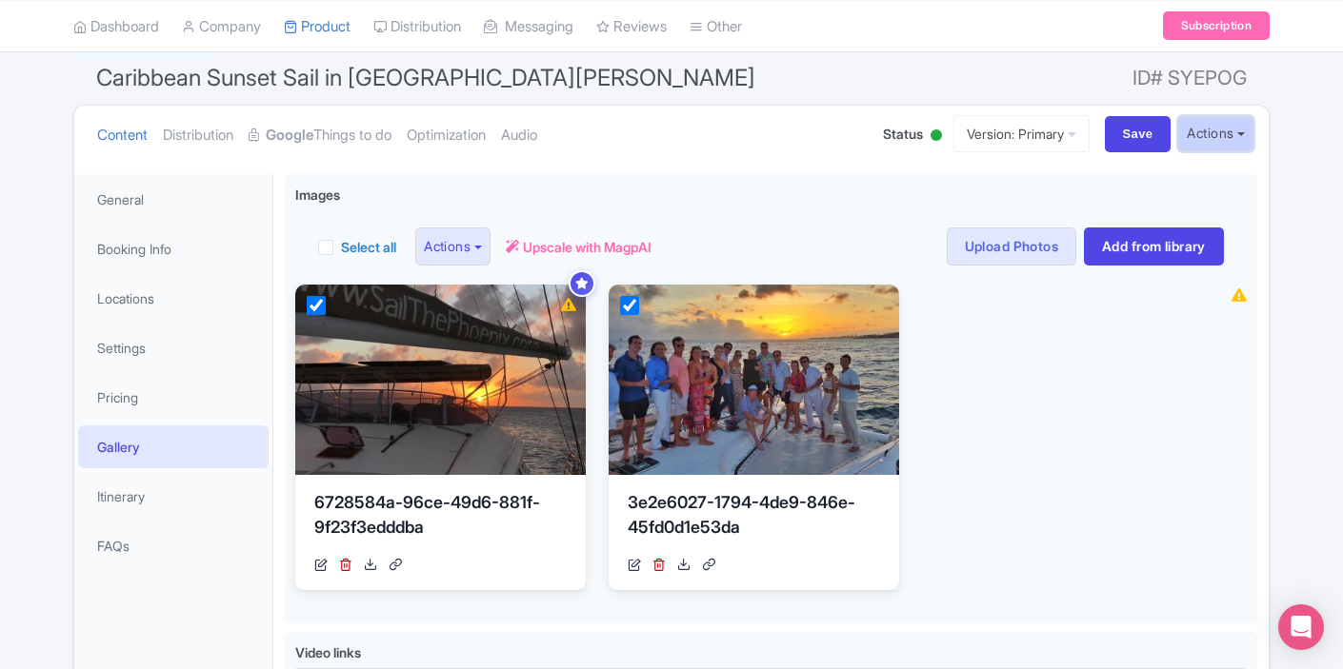
click at [1214, 134] on button "Actions" at bounding box center [1215, 133] width 75 height 35
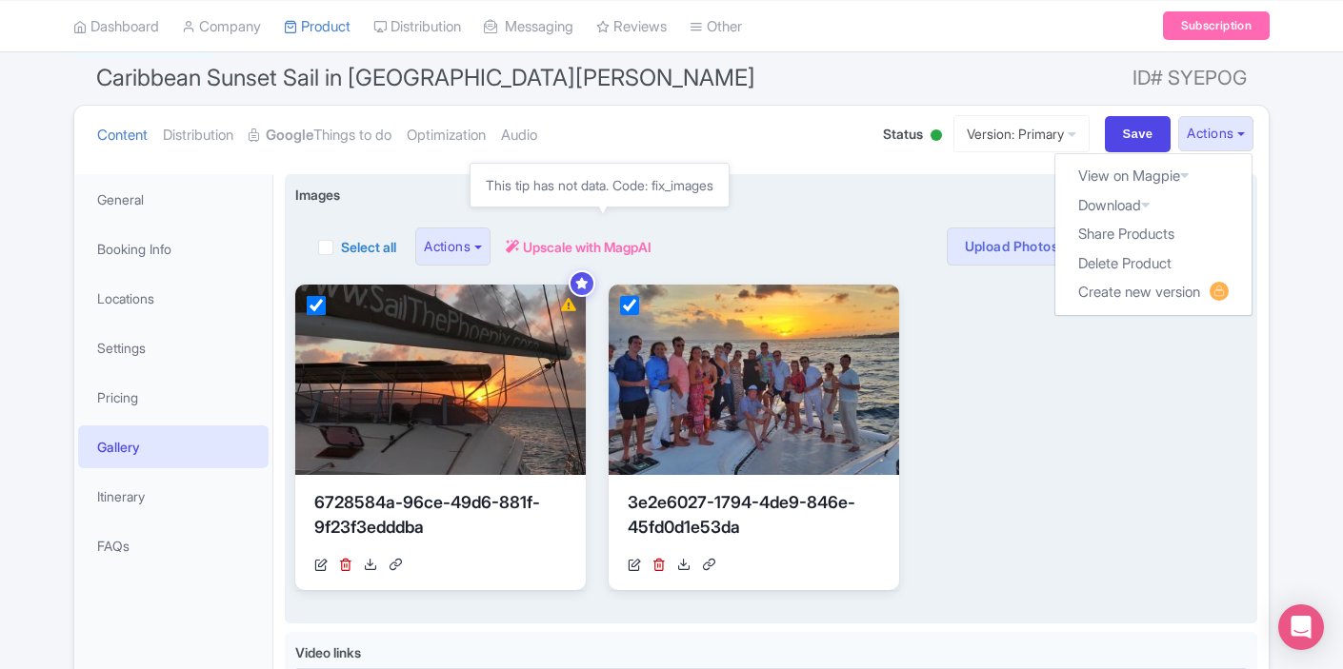
click at [596, 240] on span "Upscale with MagpAI" at bounding box center [587, 247] width 129 height 20
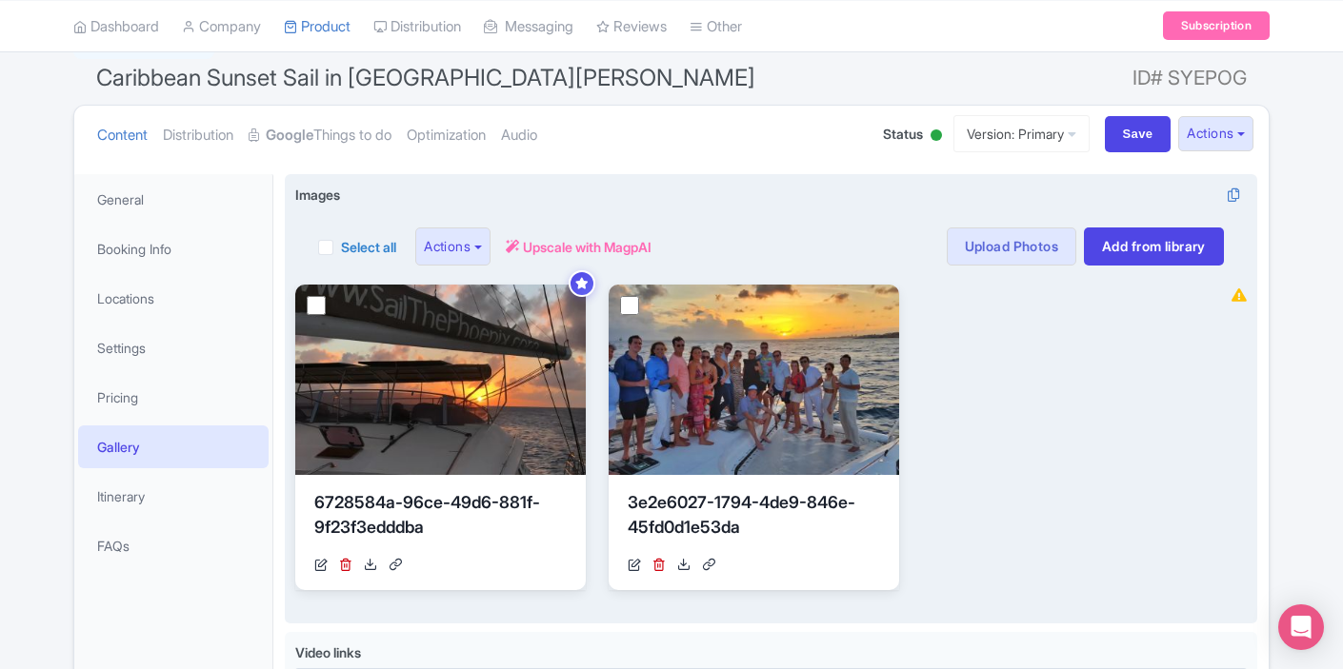
click at [970, 397] on div "View Details 6728584a-96ce-49d6-881f-9f23f3edddba https://res.cloudinary.com/hf…" at bounding box center [753, 438] width 917 height 306
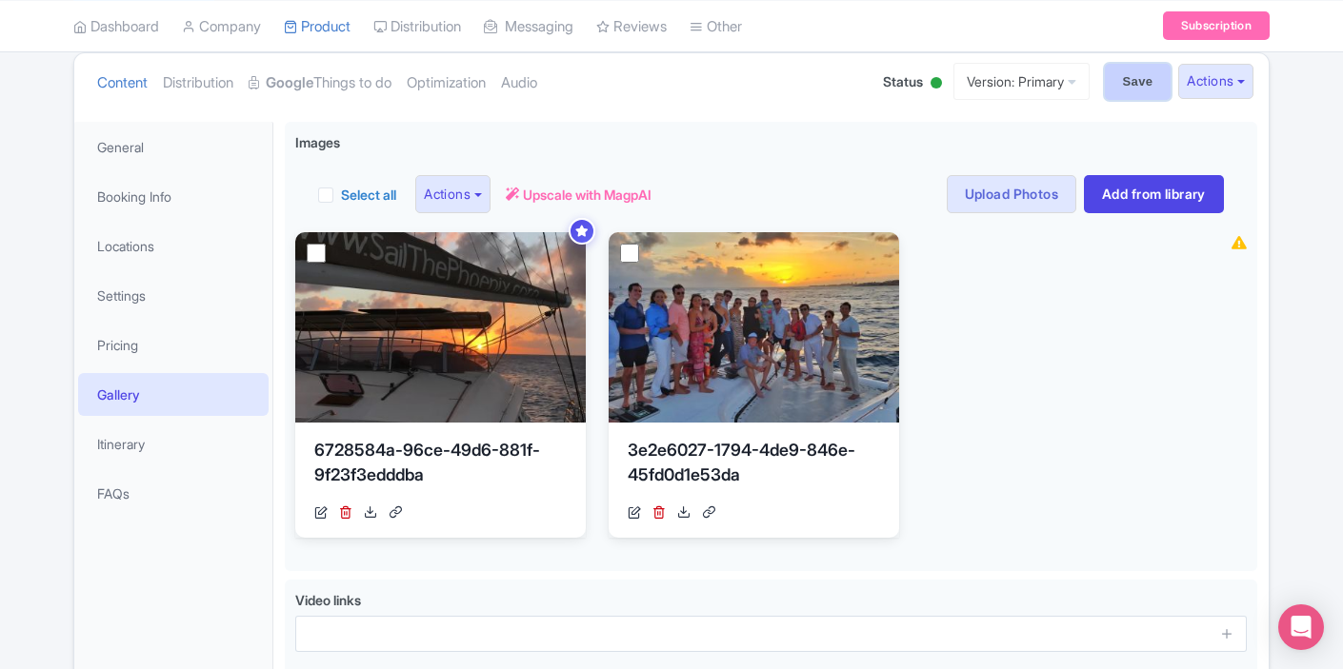
click at [1138, 81] on input "Save" at bounding box center [1138, 82] width 67 height 36
type input "Saving..."
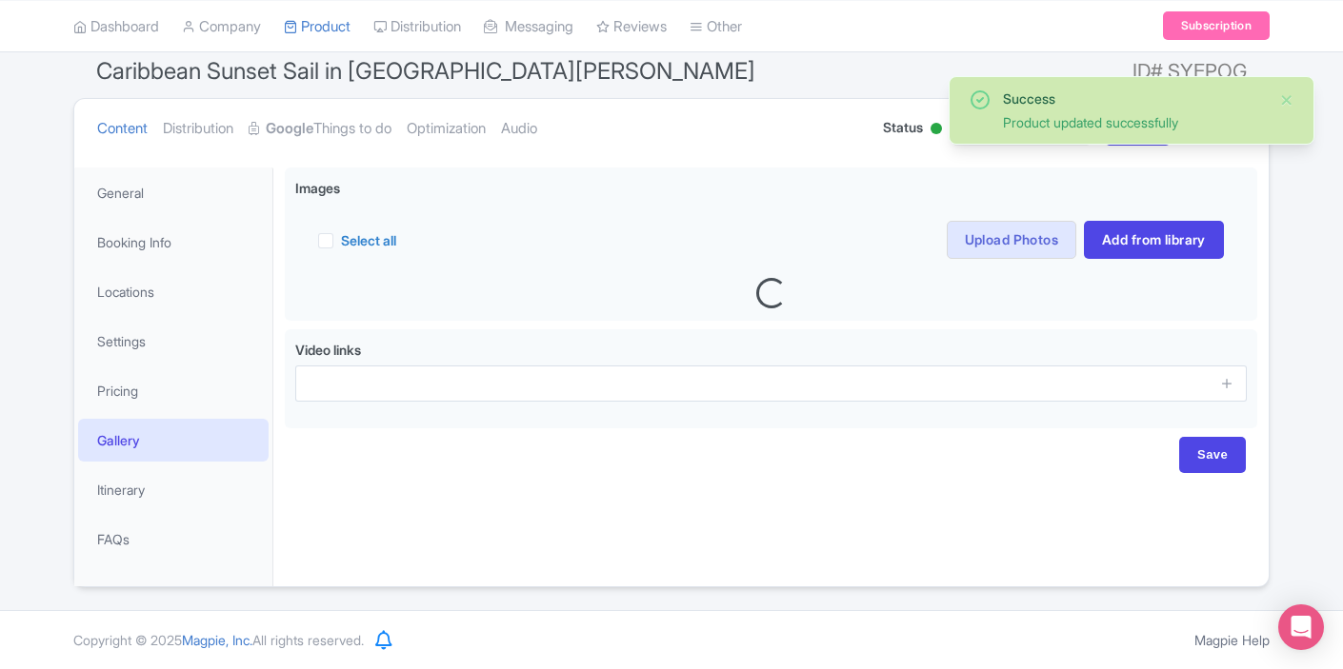
scroll to position [167, 0]
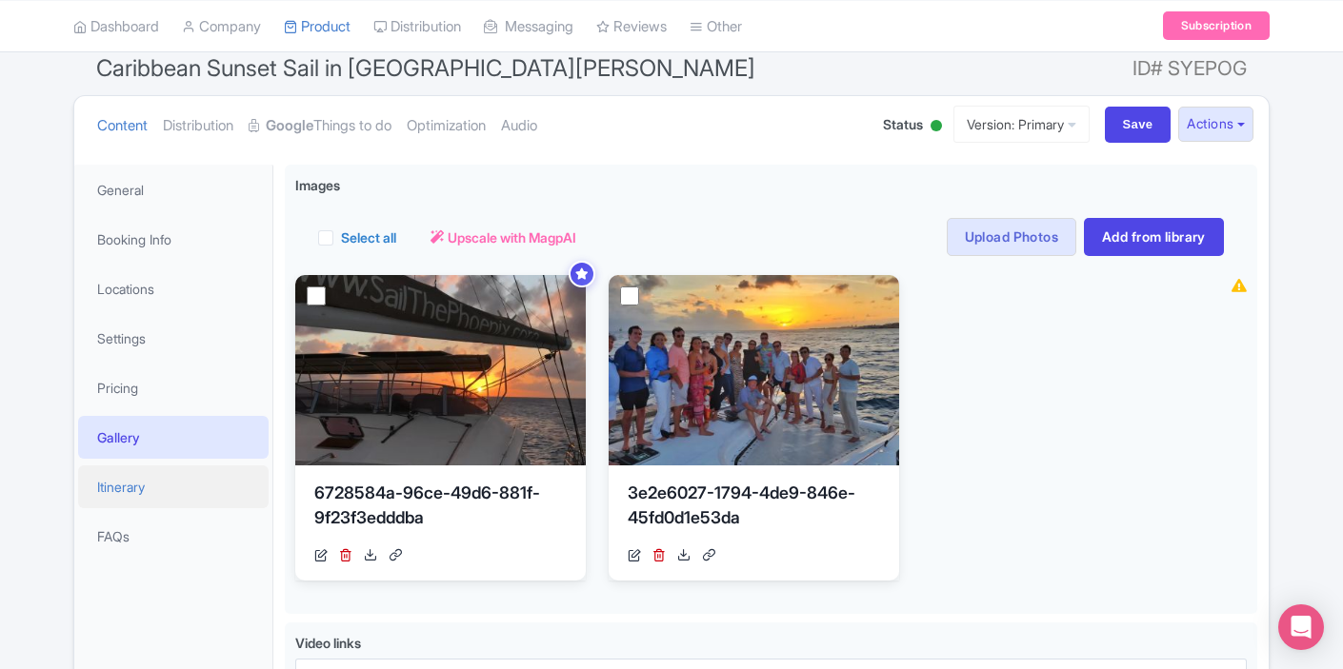
click at [155, 502] on link "Itinerary" at bounding box center [173, 487] width 190 height 43
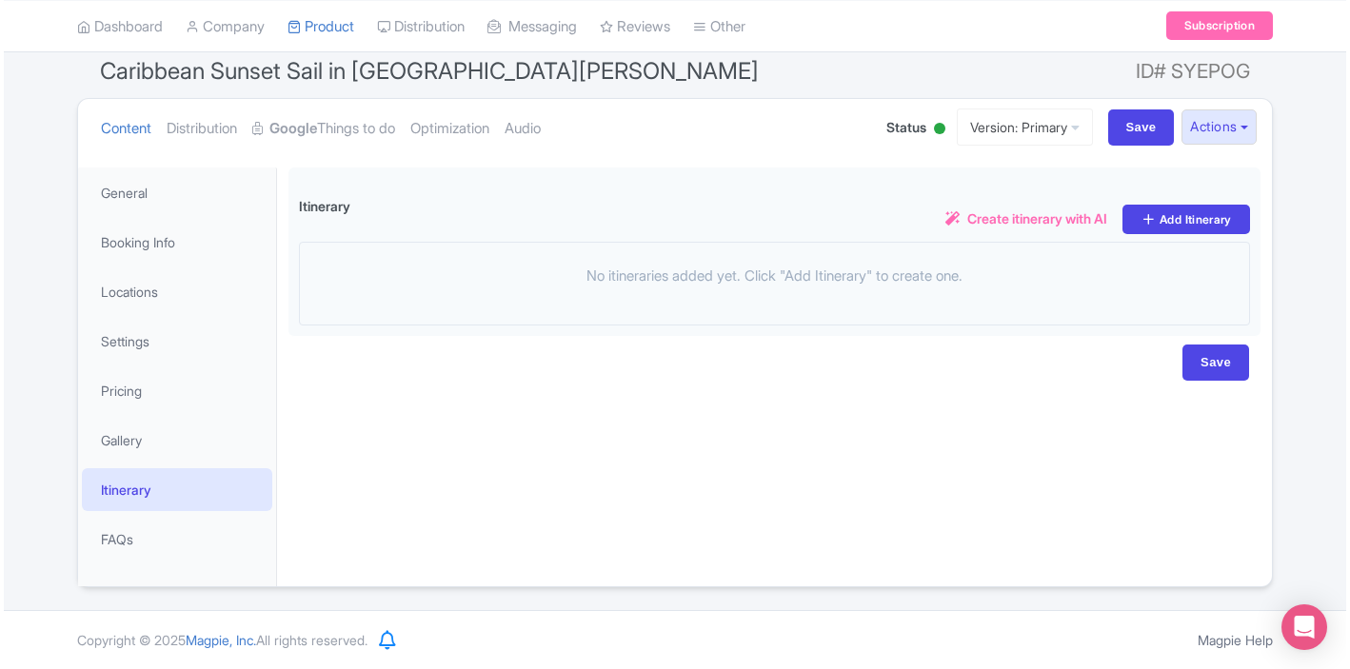
scroll to position [164, 0]
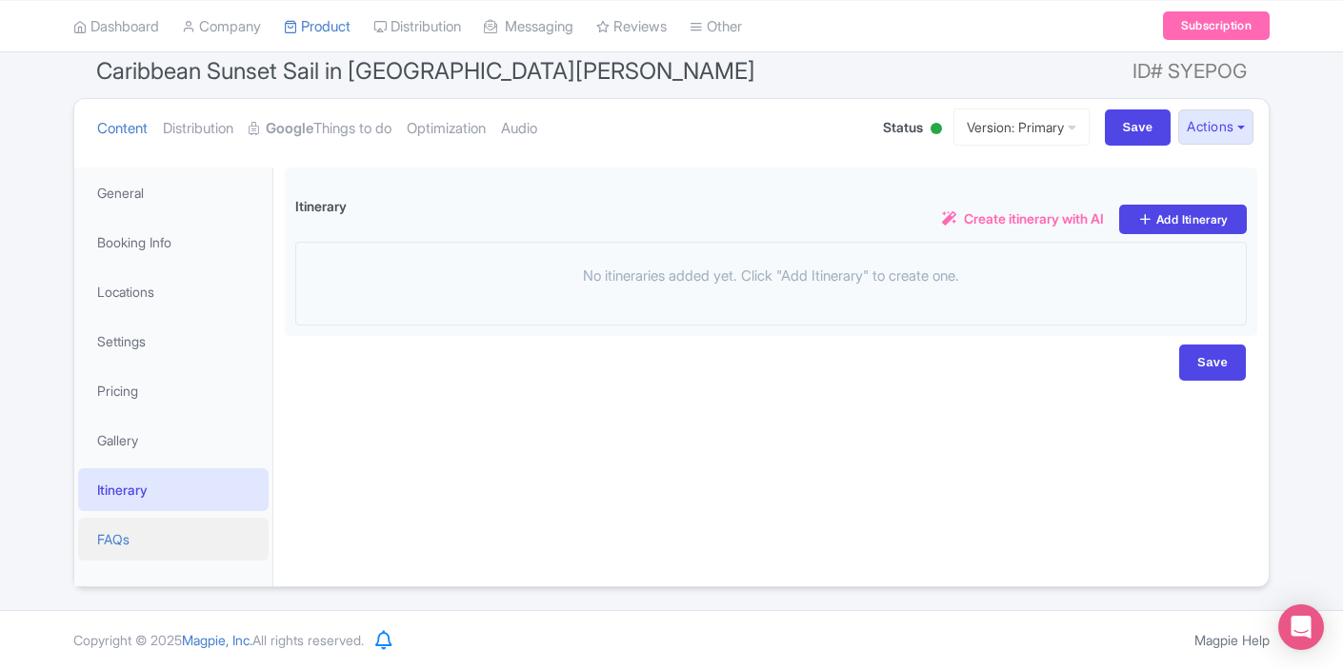
click at [139, 538] on link "FAQs" at bounding box center [173, 539] width 190 height 43
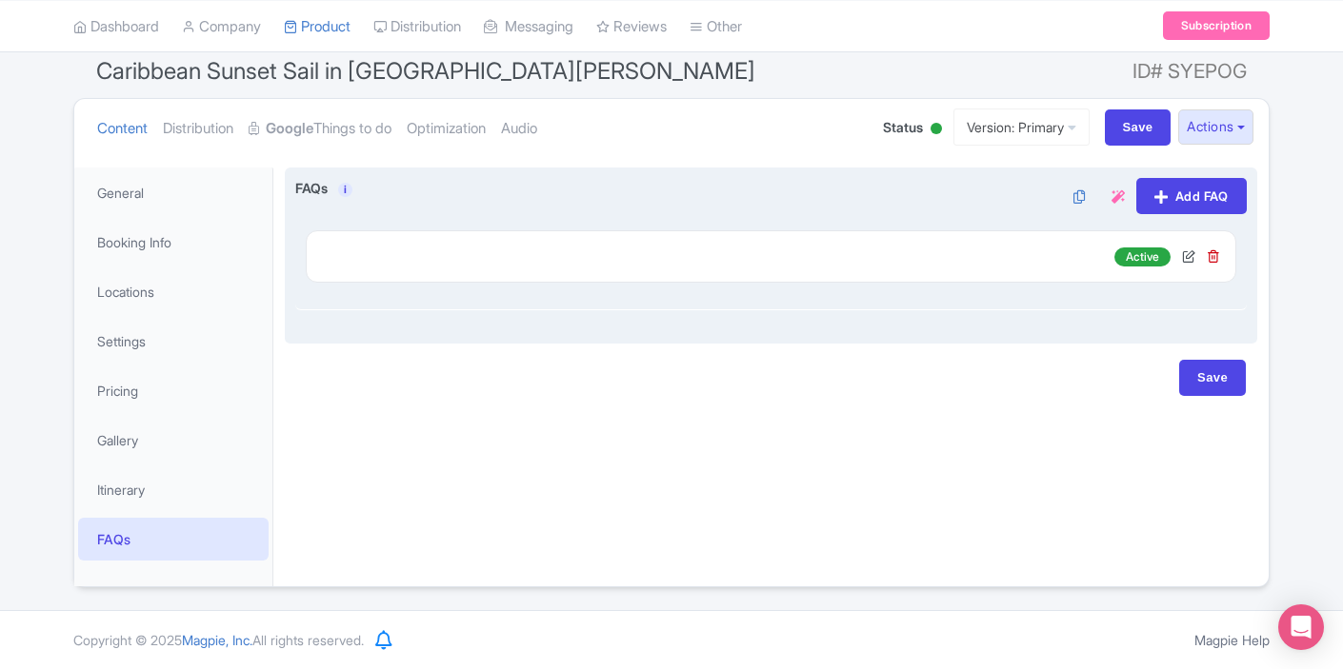
click at [583, 254] on div at bounding box center [717, 253] width 791 height 13
click at [1143, 261] on span "Active" at bounding box center [1142, 257] width 56 height 19
click at [1187, 261] on icon at bounding box center [1188, 255] width 13 height 13
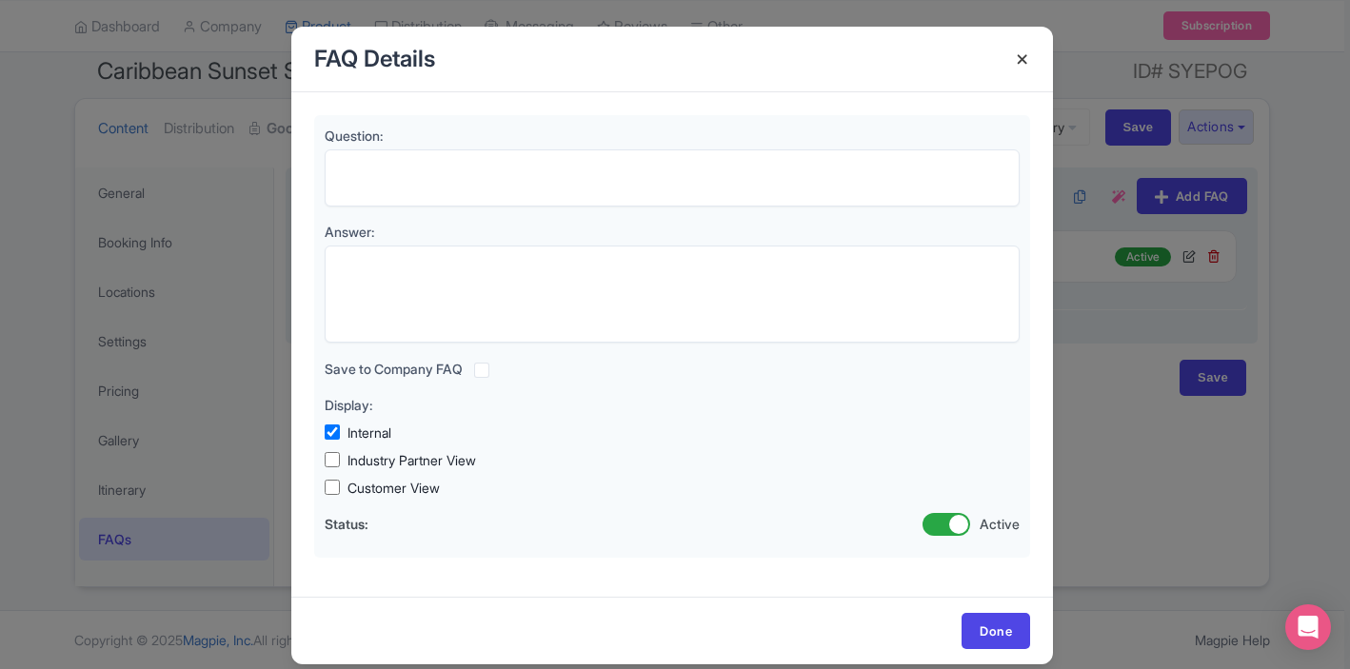
click at [1023, 68] on h4 at bounding box center [1023, 59] width 46 height 54
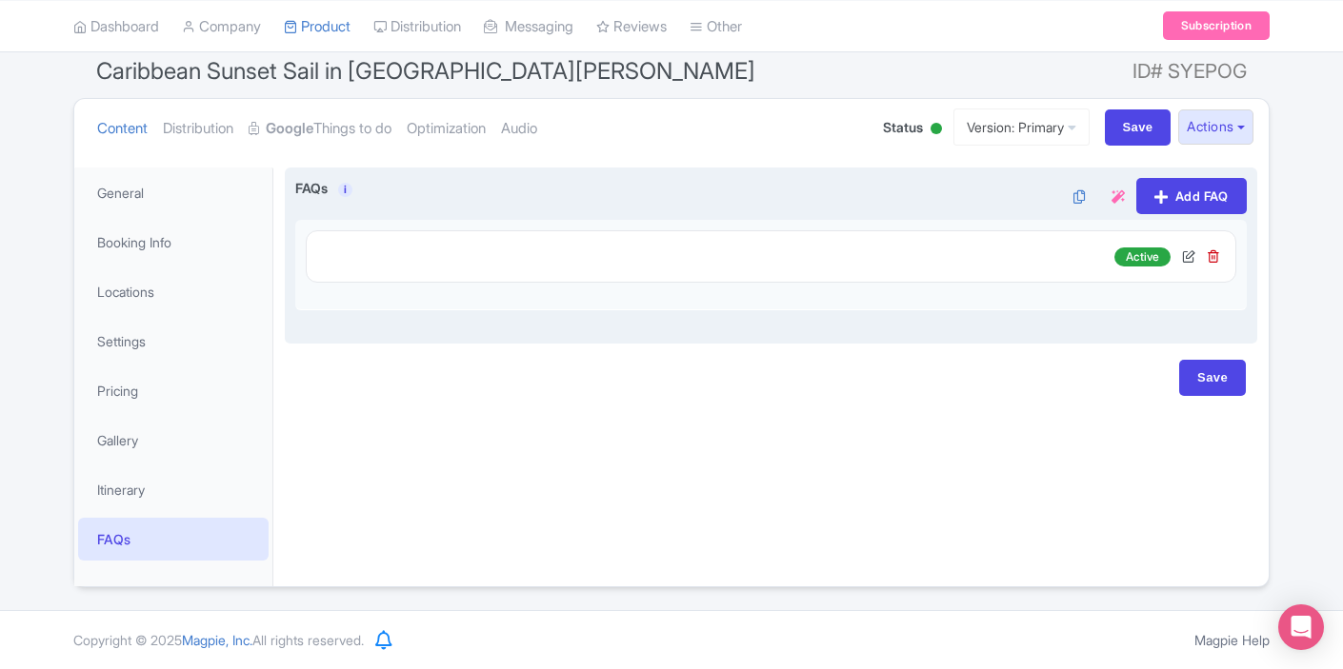
click at [1110, 187] on link at bounding box center [1114, 197] width 21 height 20
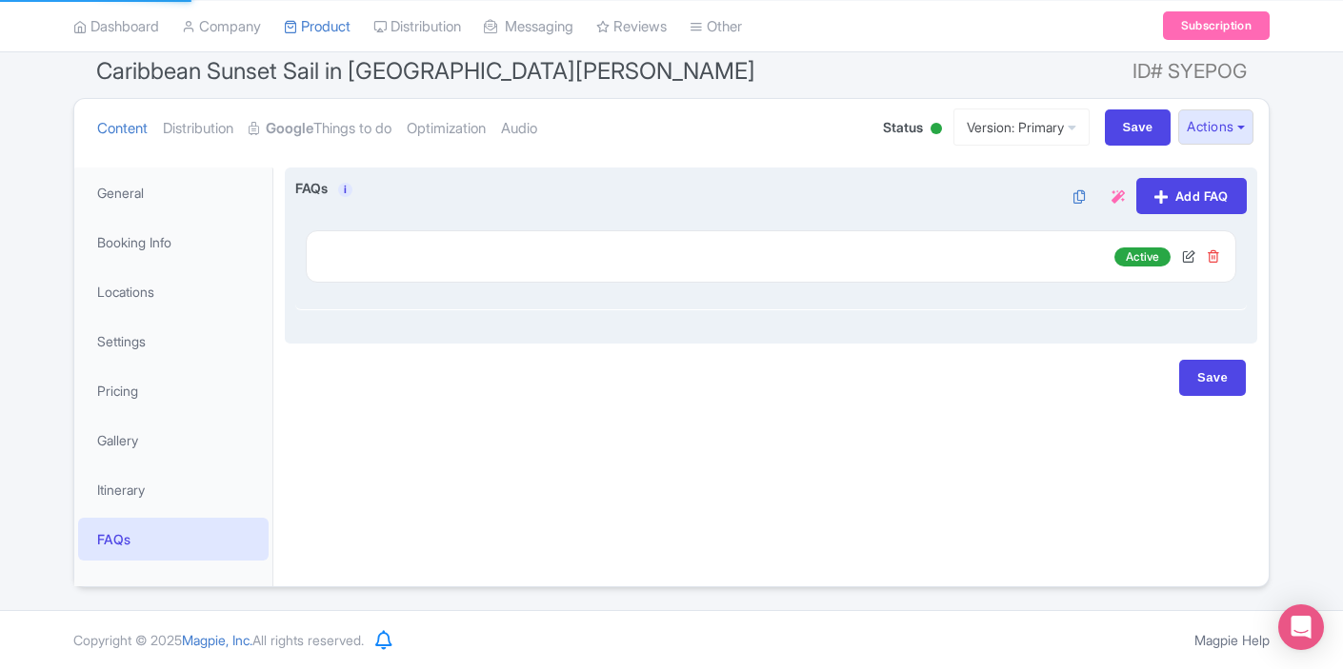
click at [1212, 258] on icon at bounding box center [1213, 255] width 13 height 13
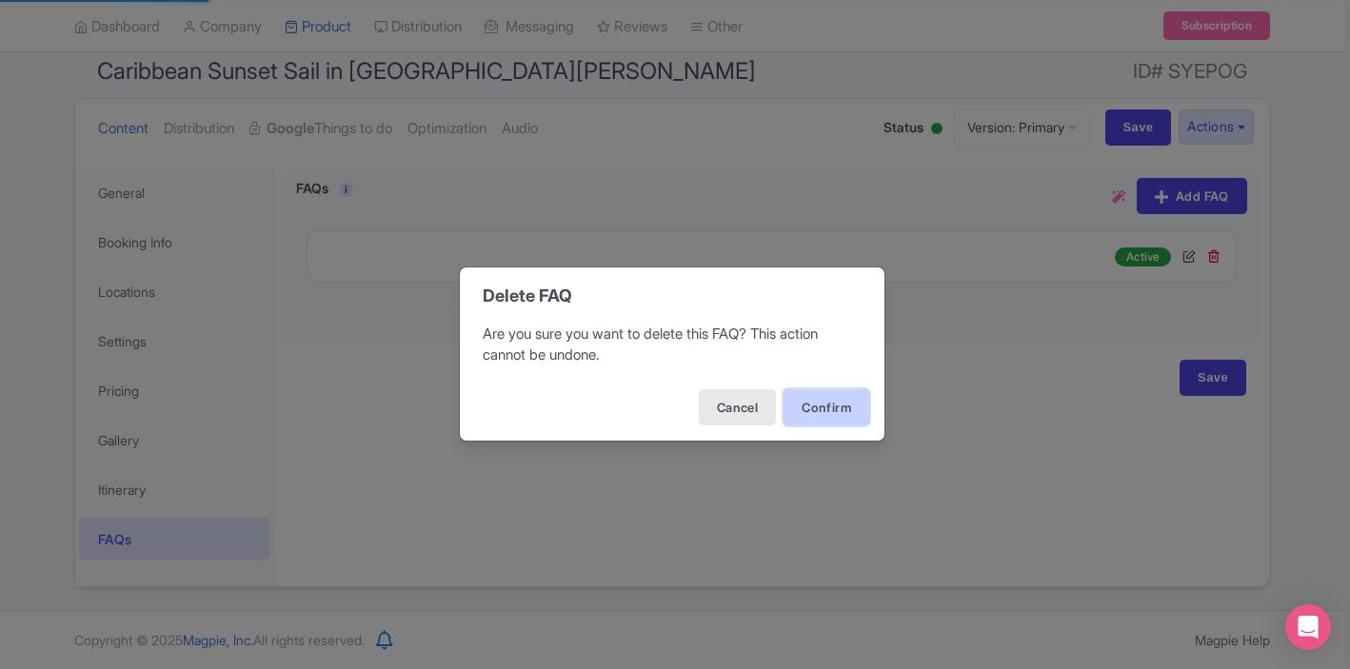
click at [813, 405] on button "Confirm" at bounding box center [827, 407] width 86 height 36
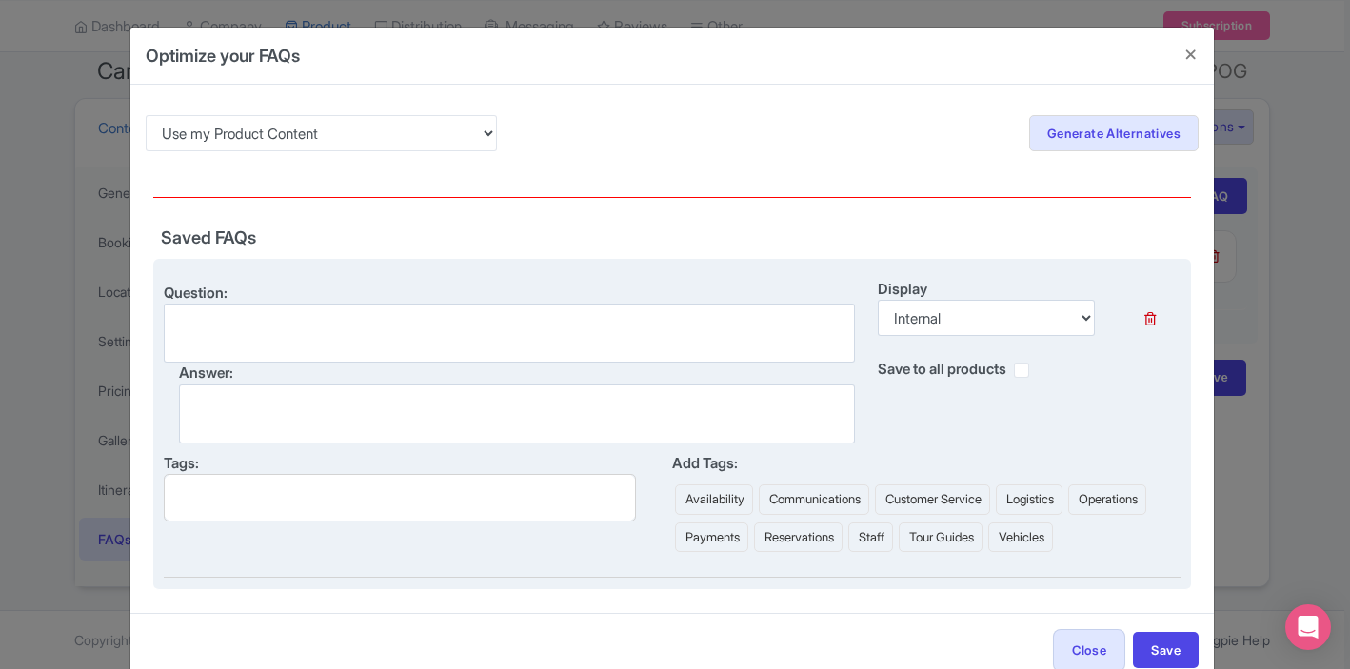
scroll to position [46, 0]
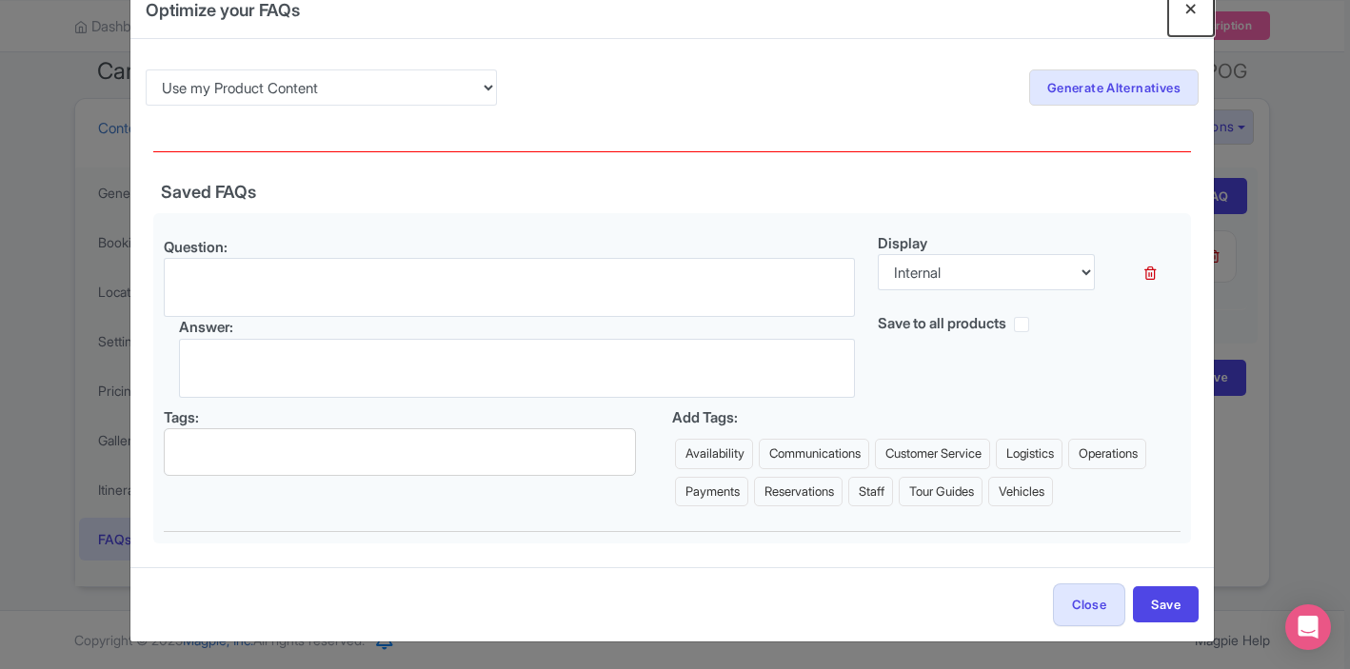
click at [1191, 10] on button "Close" at bounding box center [1191, 9] width 46 height 54
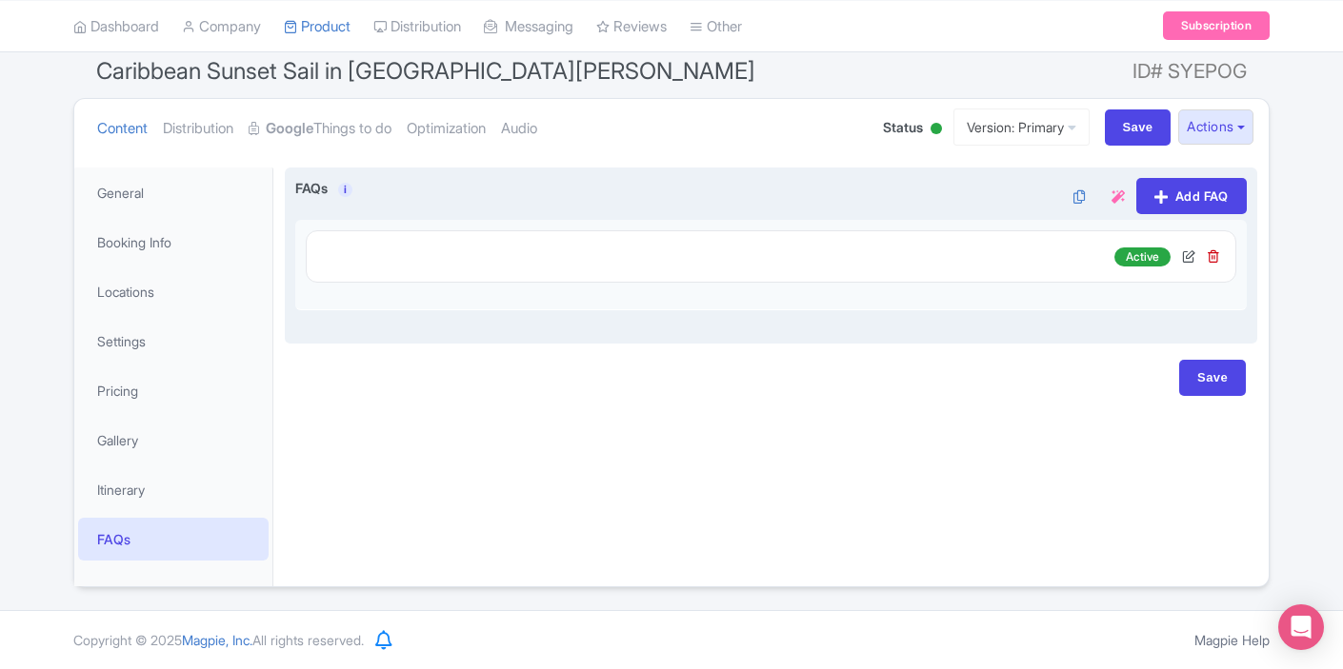
click at [1111, 197] on icon at bounding box center [1117, 196] width 13 height 13
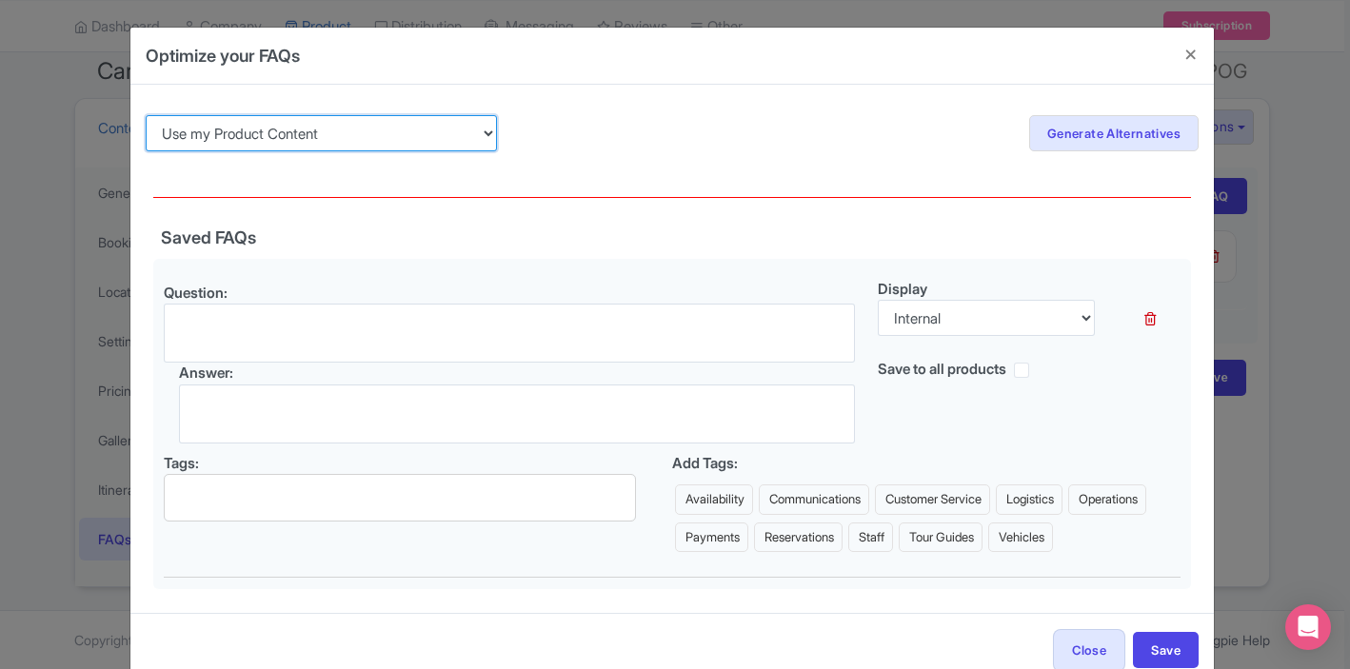
click at [379, 139] on select "Use my Product Content Use my Product Reviews" at bounding box center [321, 133] width 351 height 36
click at [146, 115] on select "Use my Product Content Use my Product Reviews" at bounding box center [321, 133] width 351 height 36
click at [608, 233] on h6 "Saved FAQs" at bounding box center [672, 238] width 1038 height 19
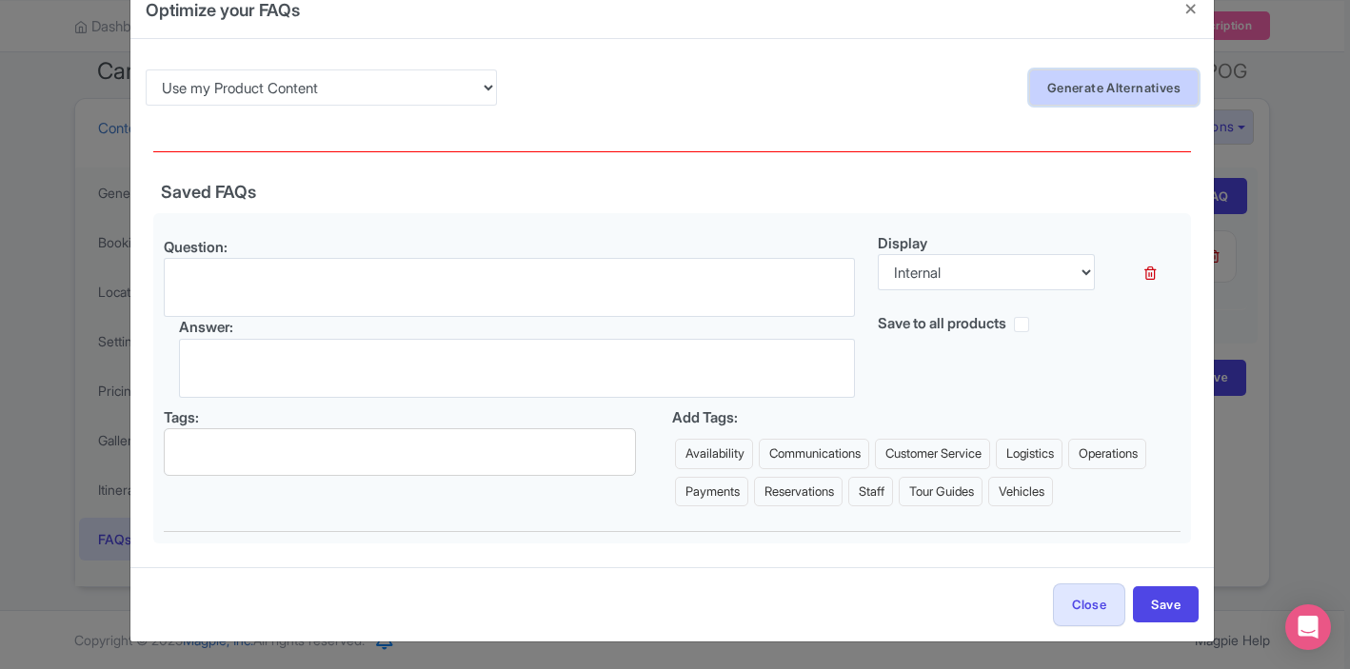
click at [1135, 94] on link "Generate Alternatives" at bounding box center [1114, 88] width 170 height 36
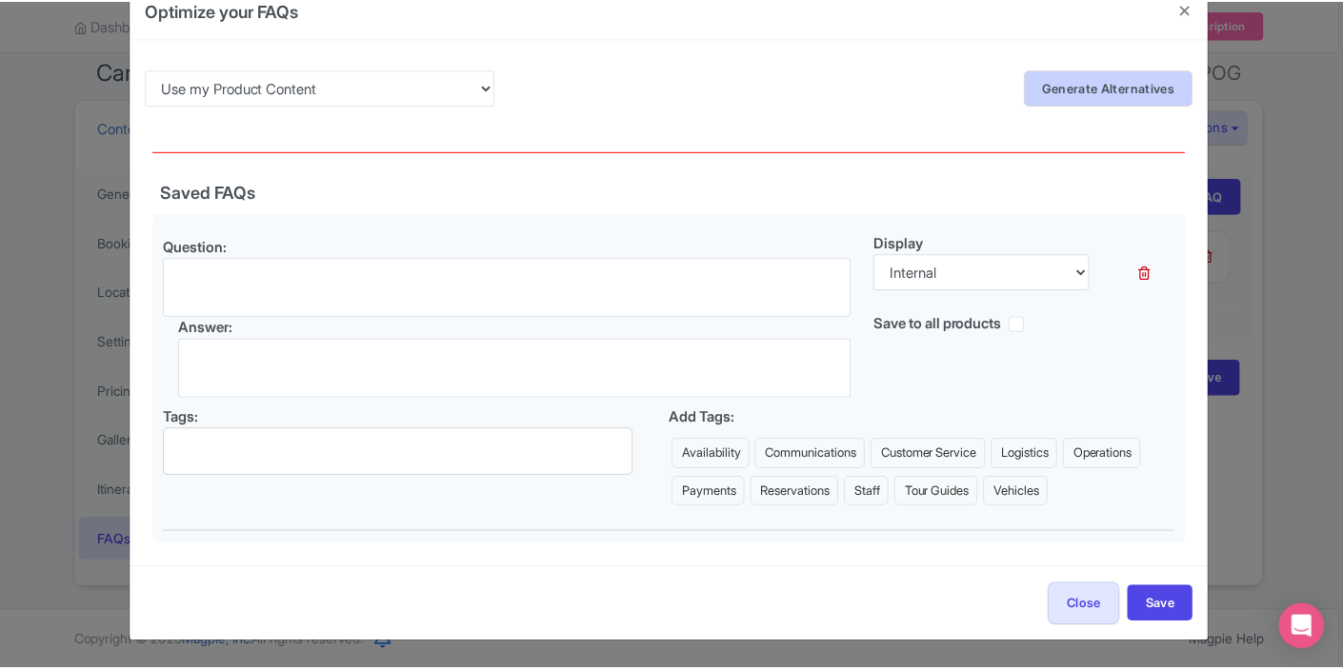
scroll to position [0, 0]
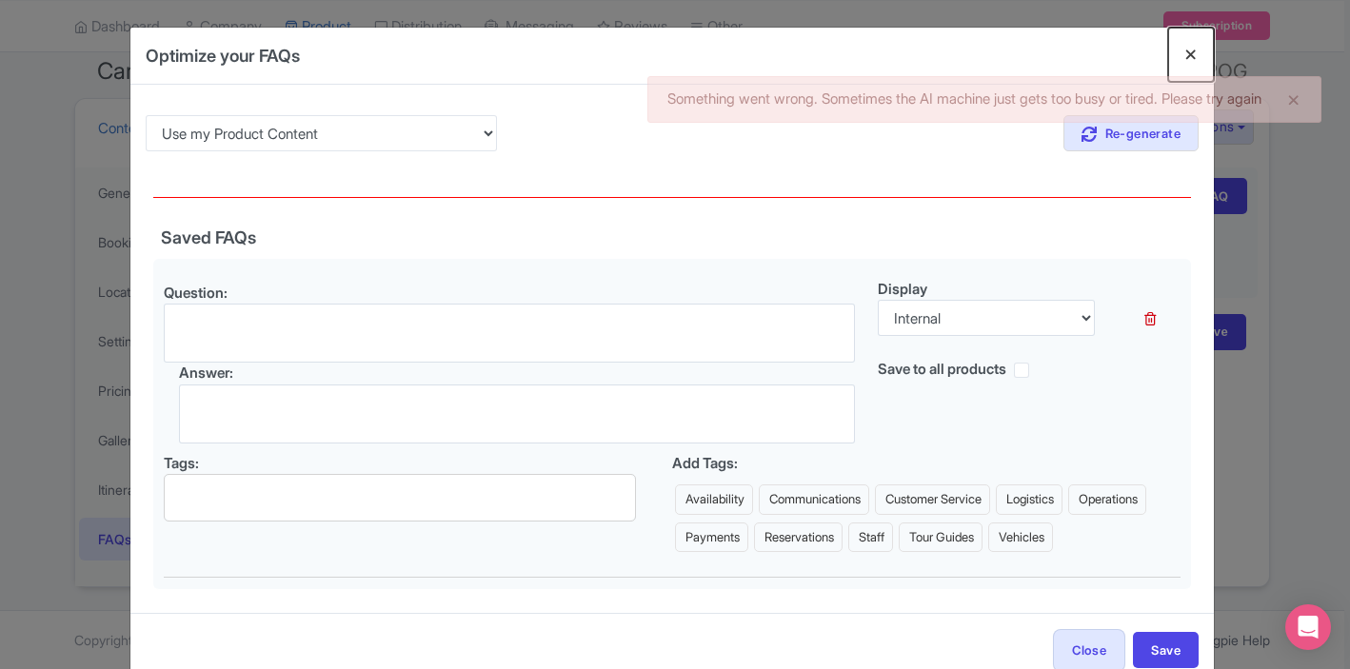
click at [1189, 57] on button "Close" at bounding box center [1191, 55] width 46 height 54
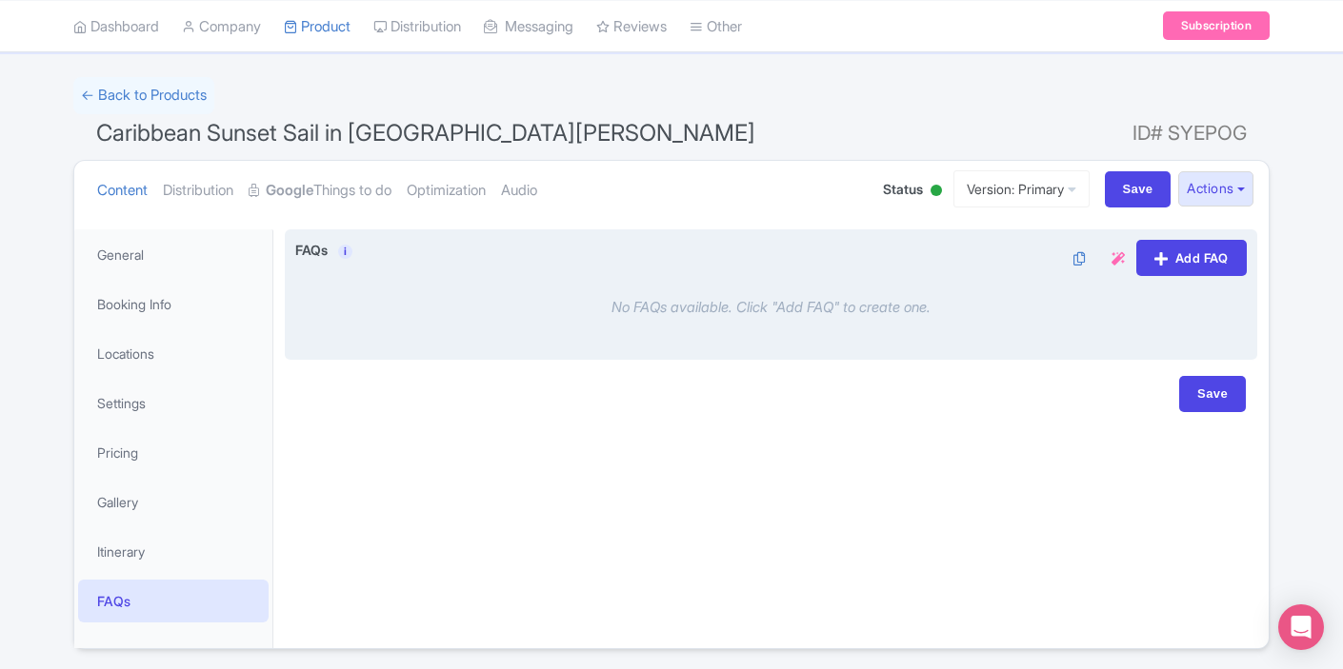
scroll to position [164, 0]
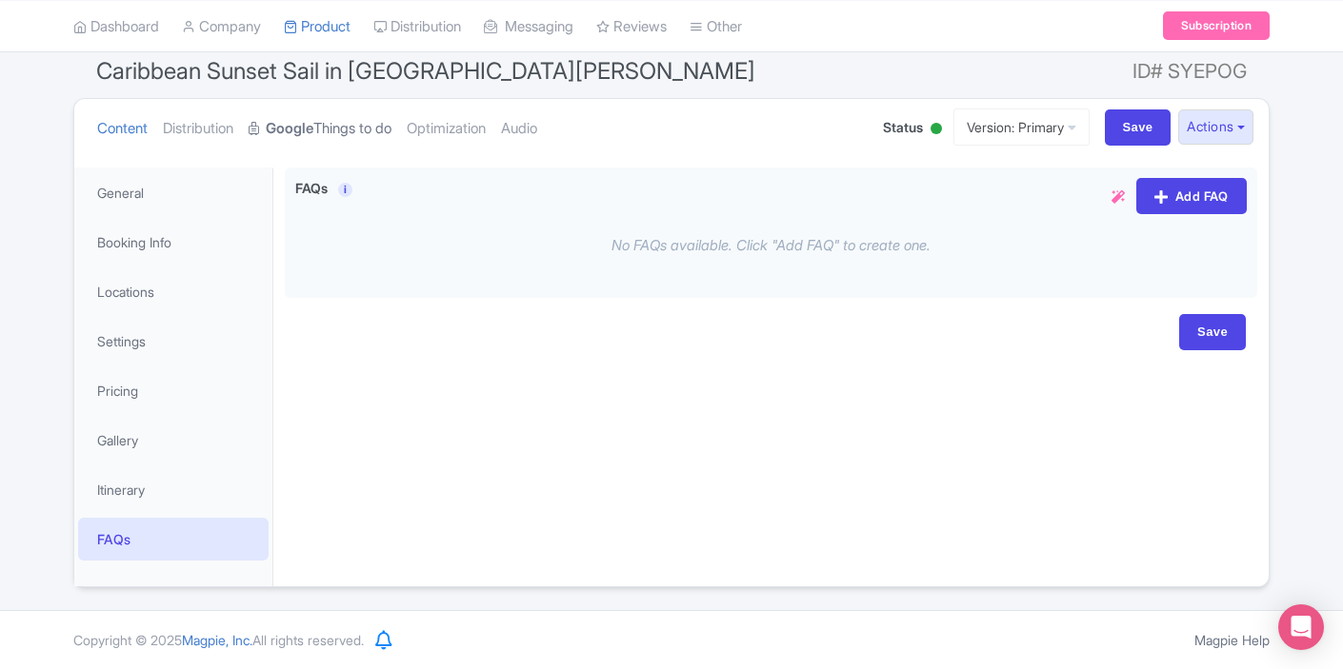
click at [260, 126] on icon at bounding box center [255, 128] width 13 height 13
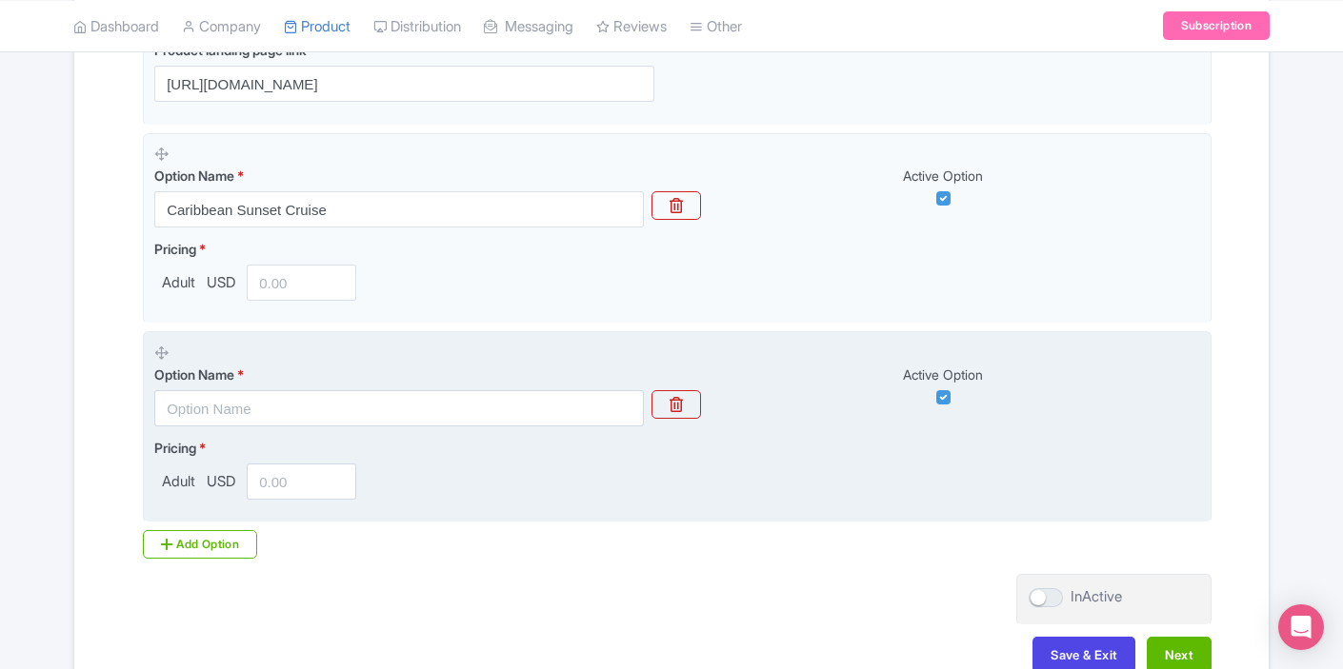
scroll to position [554, 0]
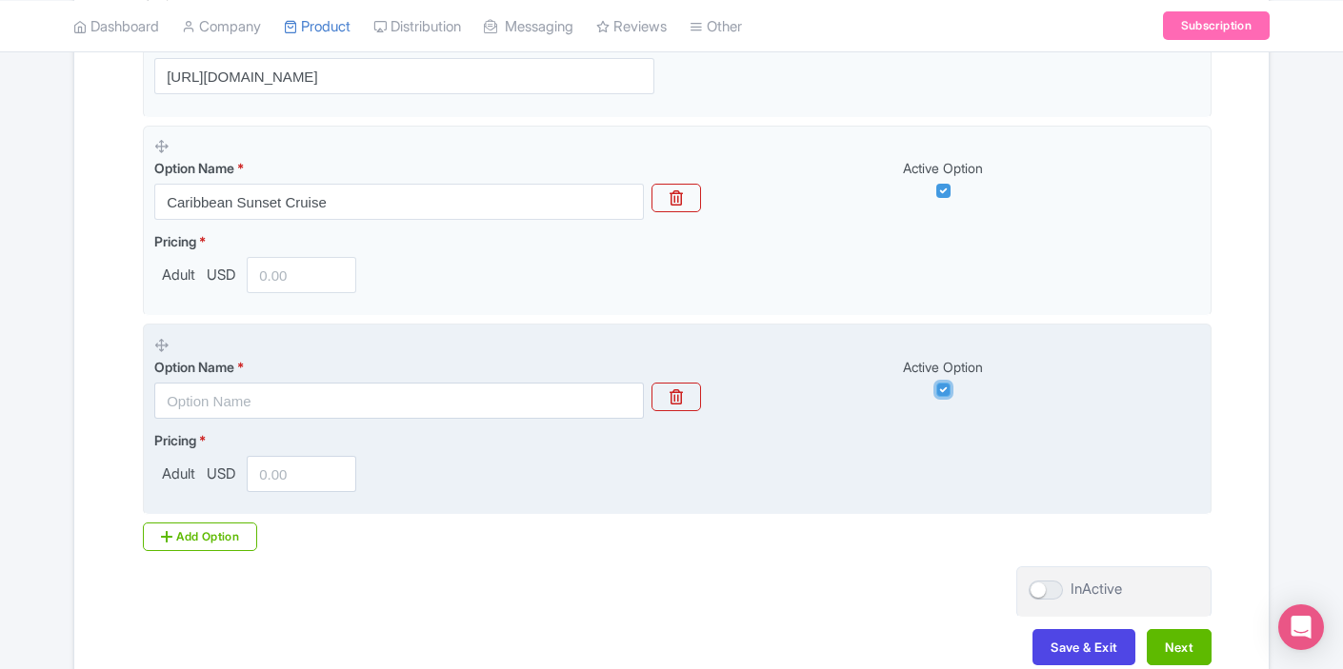
click at [938, 390] on input "checkbox" at bounding box center [943, 390] width 14 height 14
checkbox input "false"
click at [683, 402] on button "button" at bounding box center [676, 397] width 50 height 29
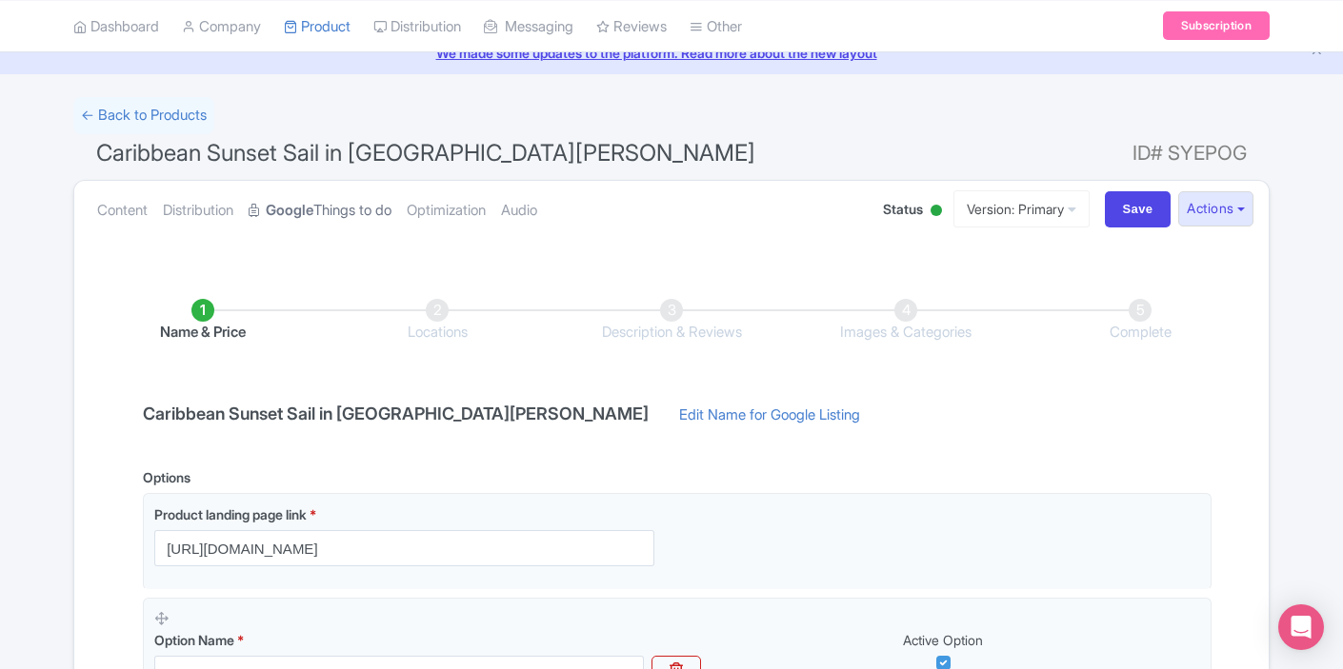
scroll to position [59, 0]
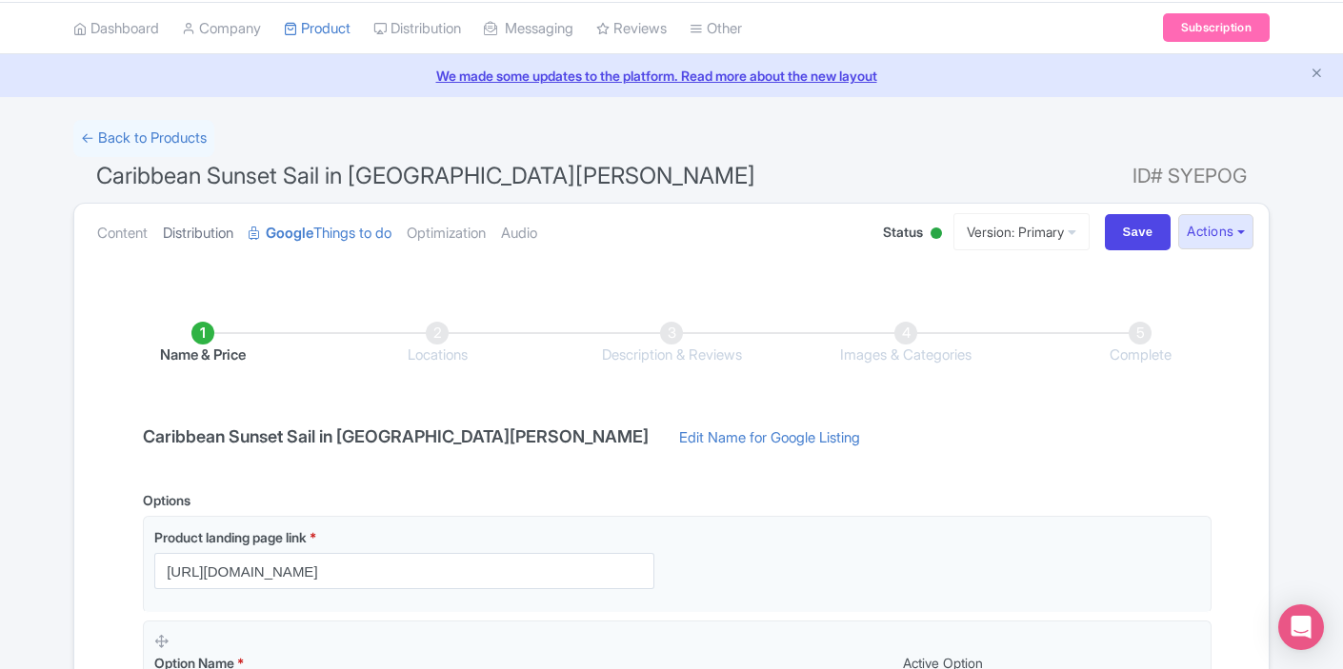
click at [172, 229] on link "Distribution" at bounding box center [198, 234] width 70 height 60
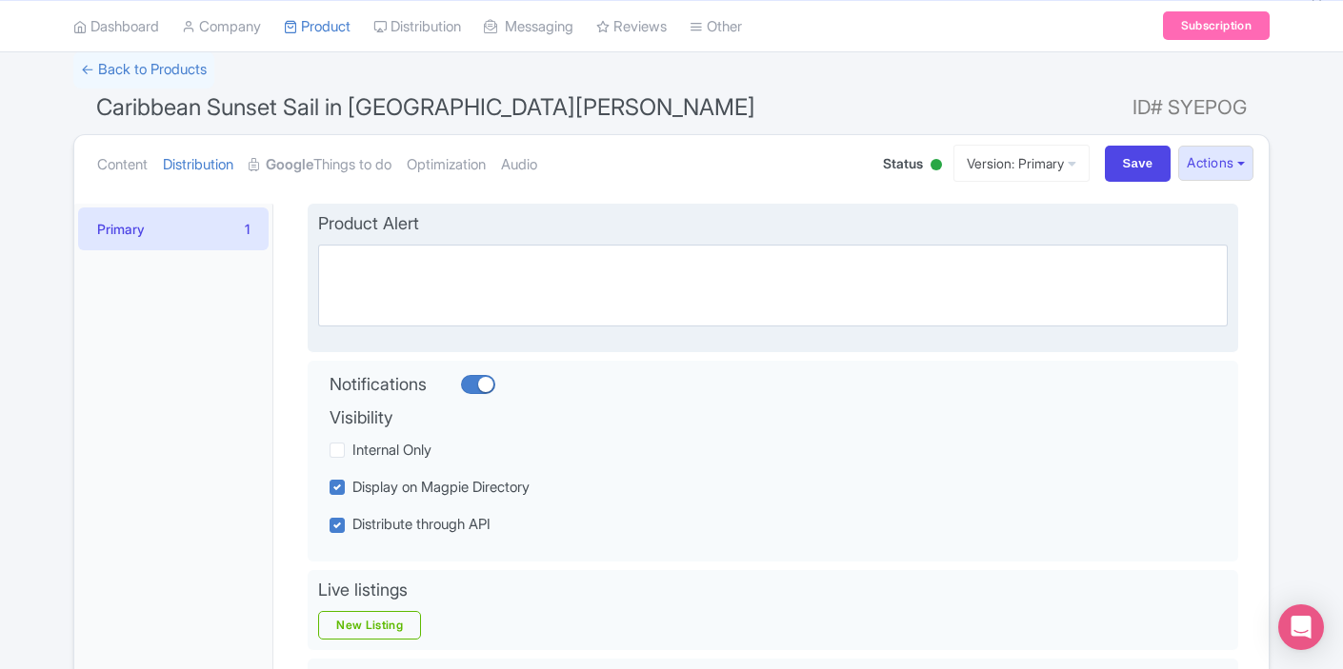
scroll to position [108, 0]
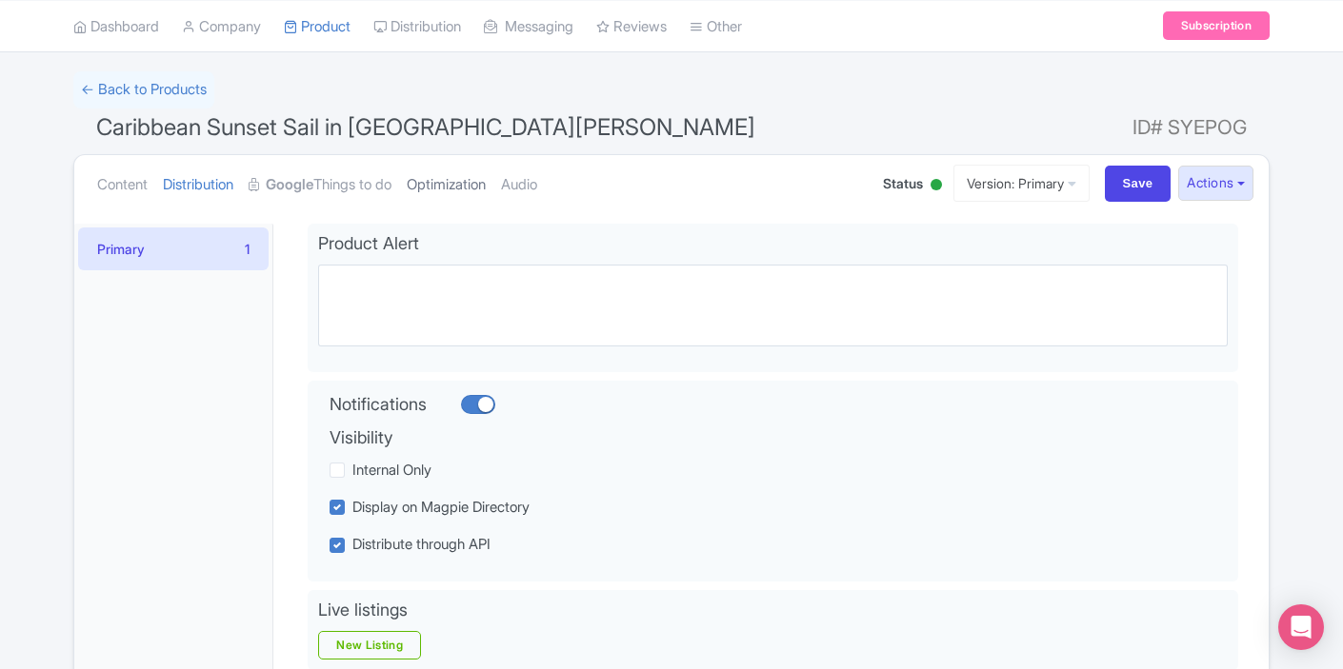
click at [444, 178] on link "Optimization" at bounding box center [446, 185] width 79 height 60
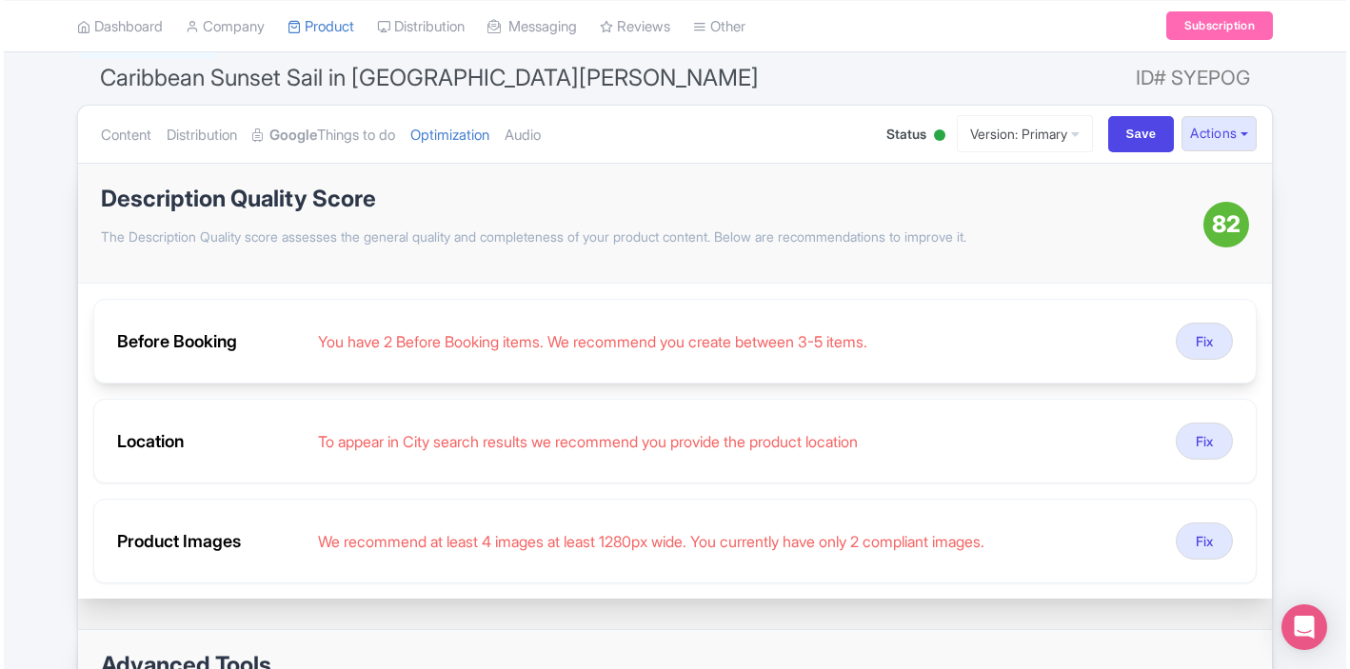
scroll to position [221, 0]
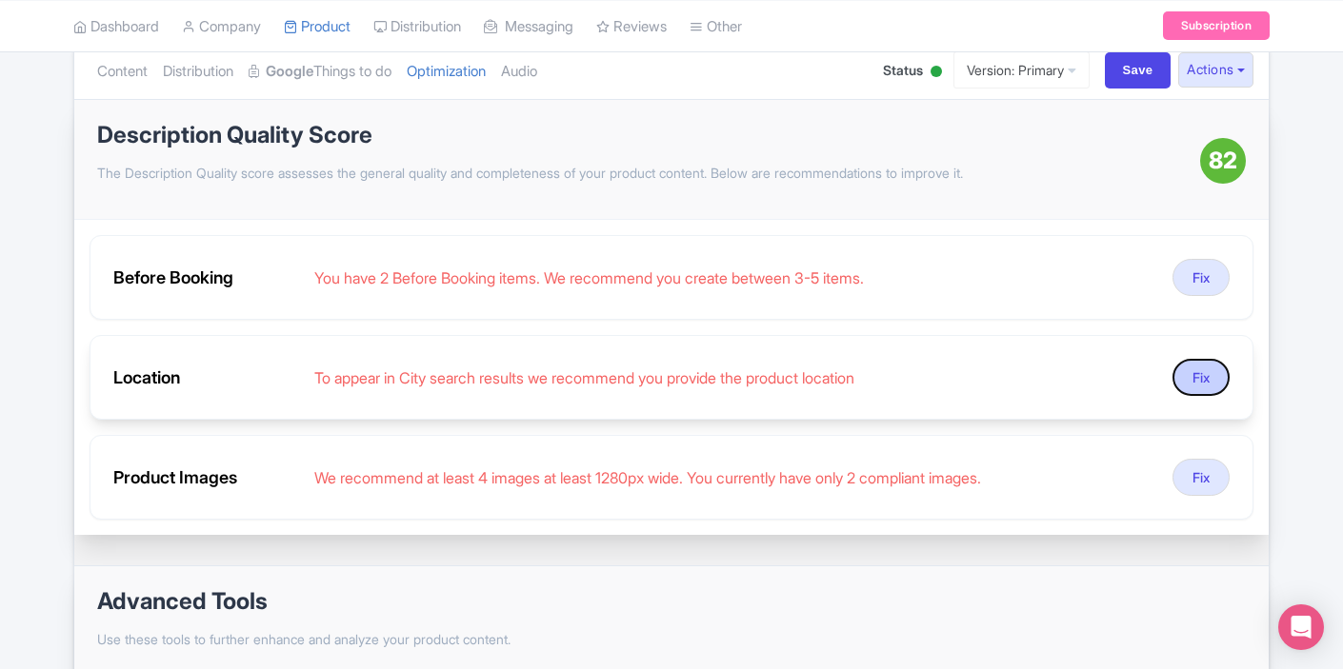
click at [1208, 381] on button "Fix" at bounding box center [1200, 377] width 57 height 37
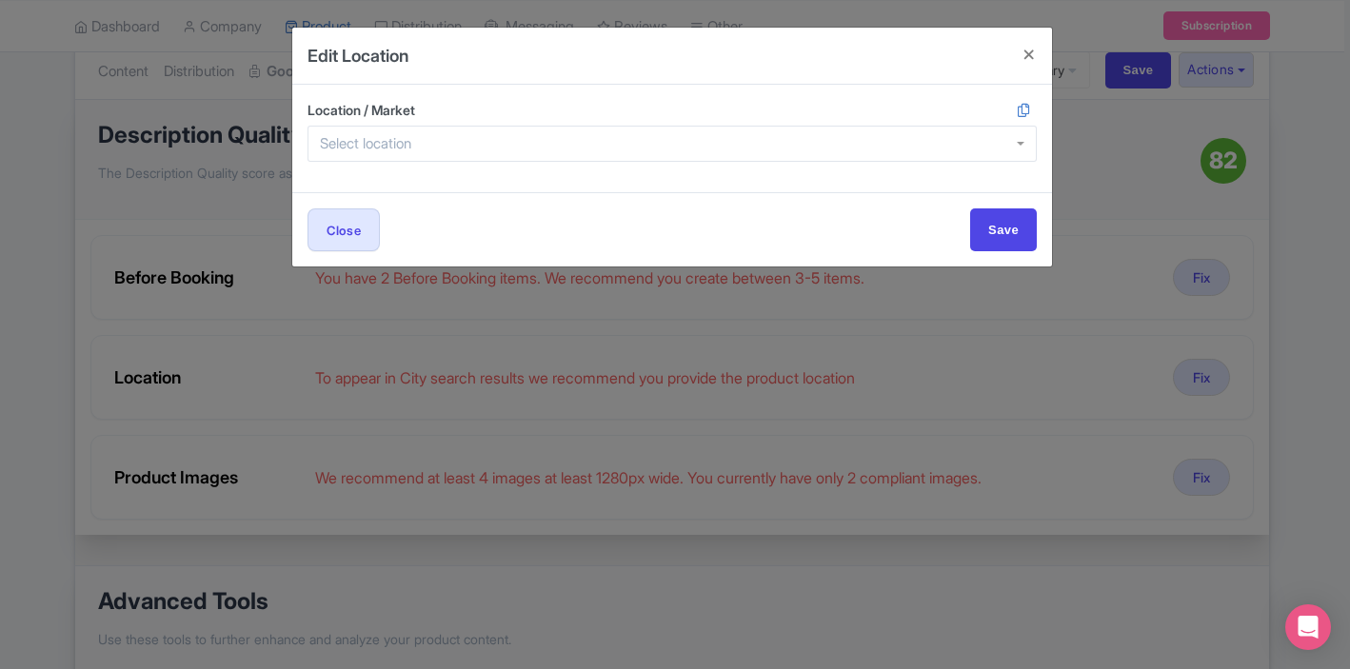
click at [553, 150] on div at bounding box center [672, 144] width 729 height 36
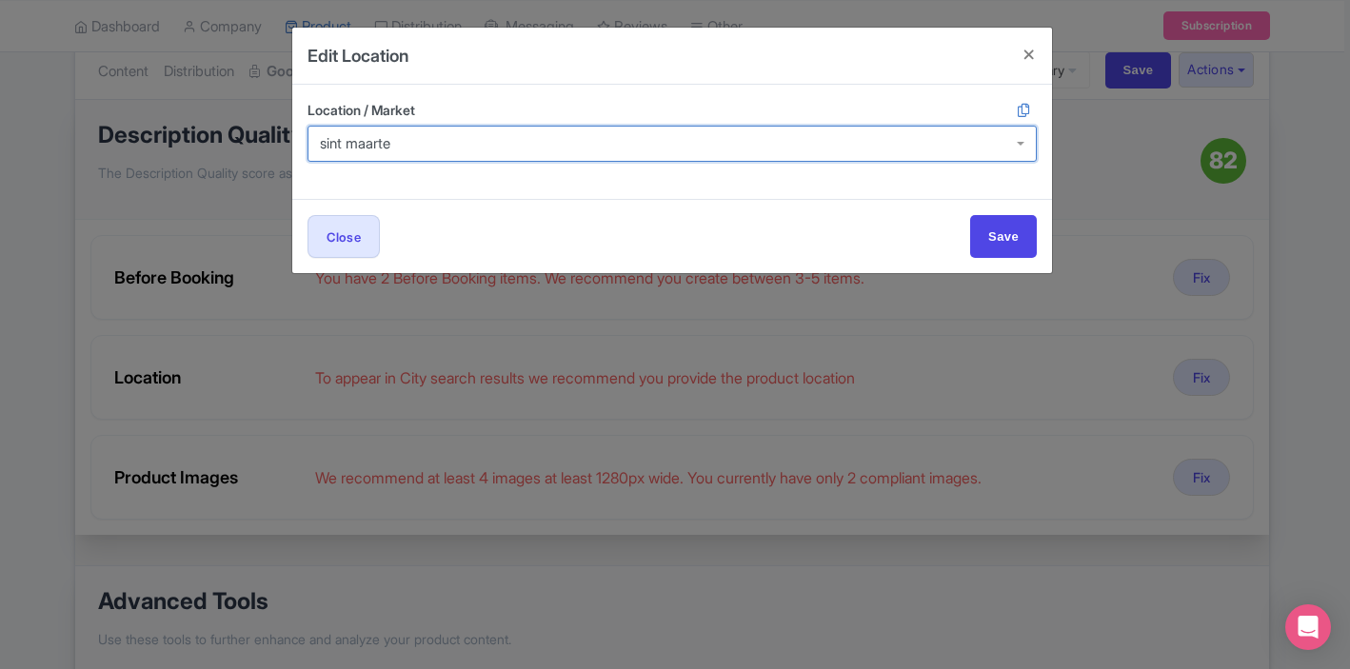
type input "sint maarten"
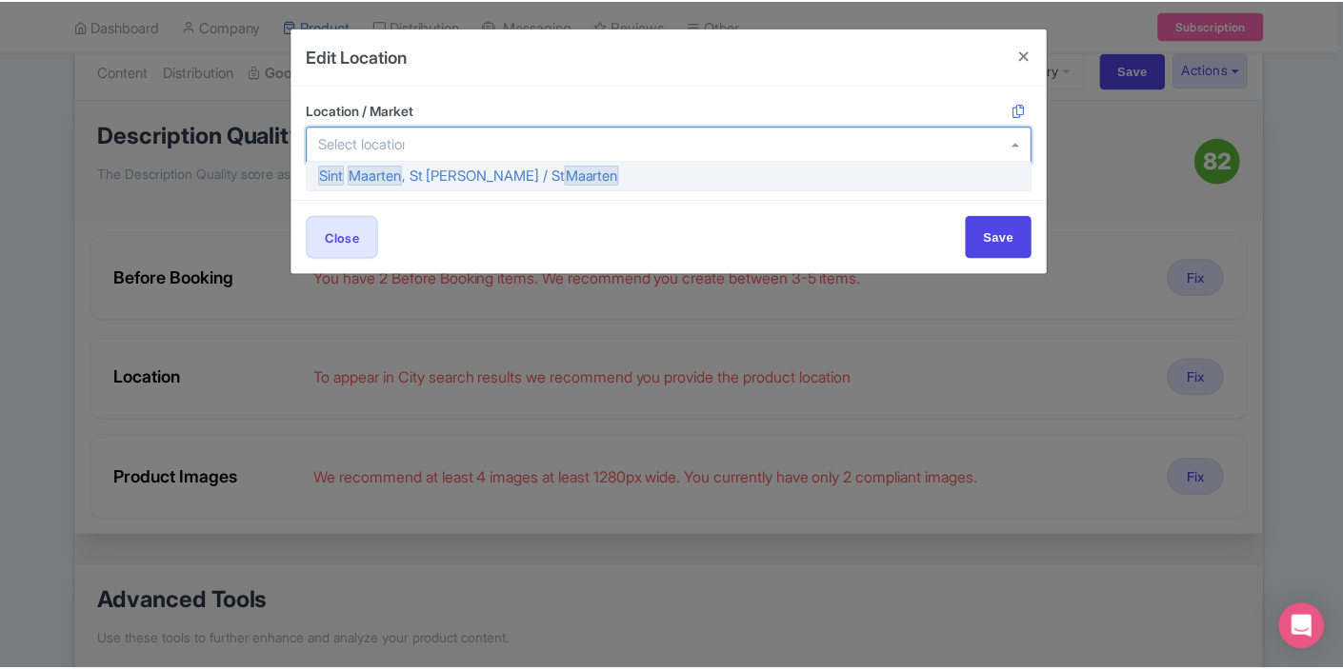
scroll to position [0, 0]
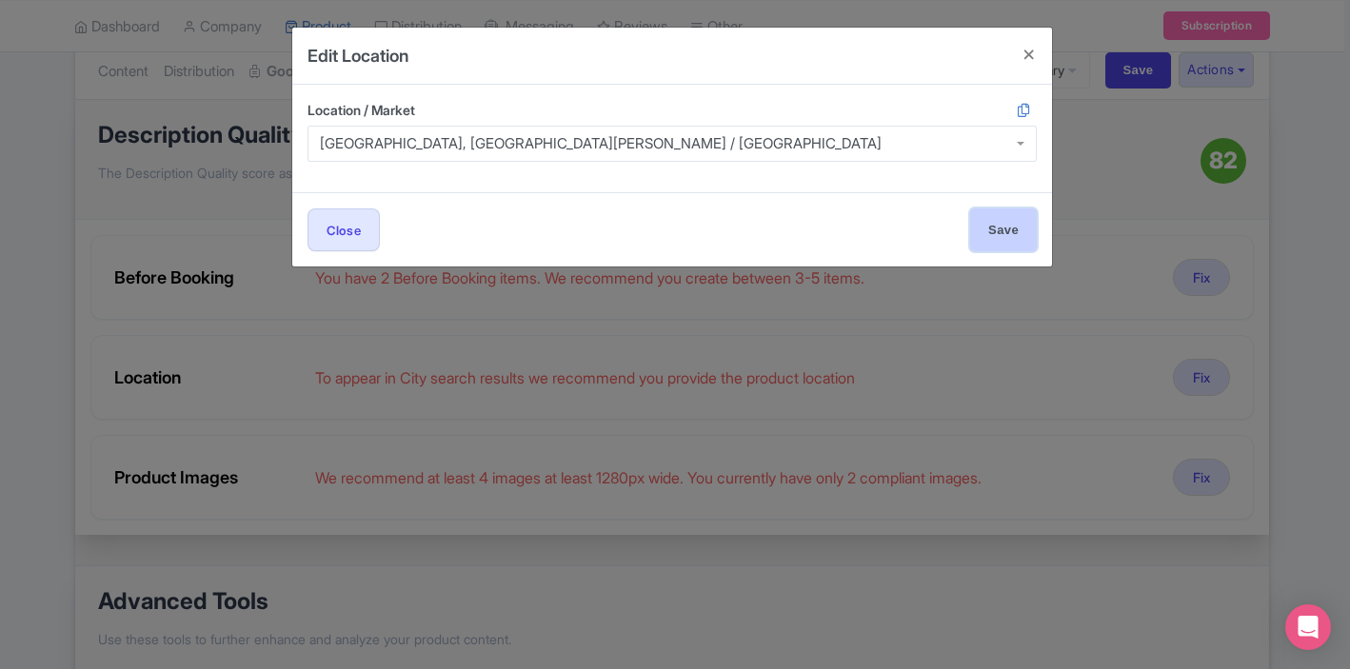
click at [994, 227] on input "Save" at bounding box center [1003, 230] width 67 height 43
type input "Save"
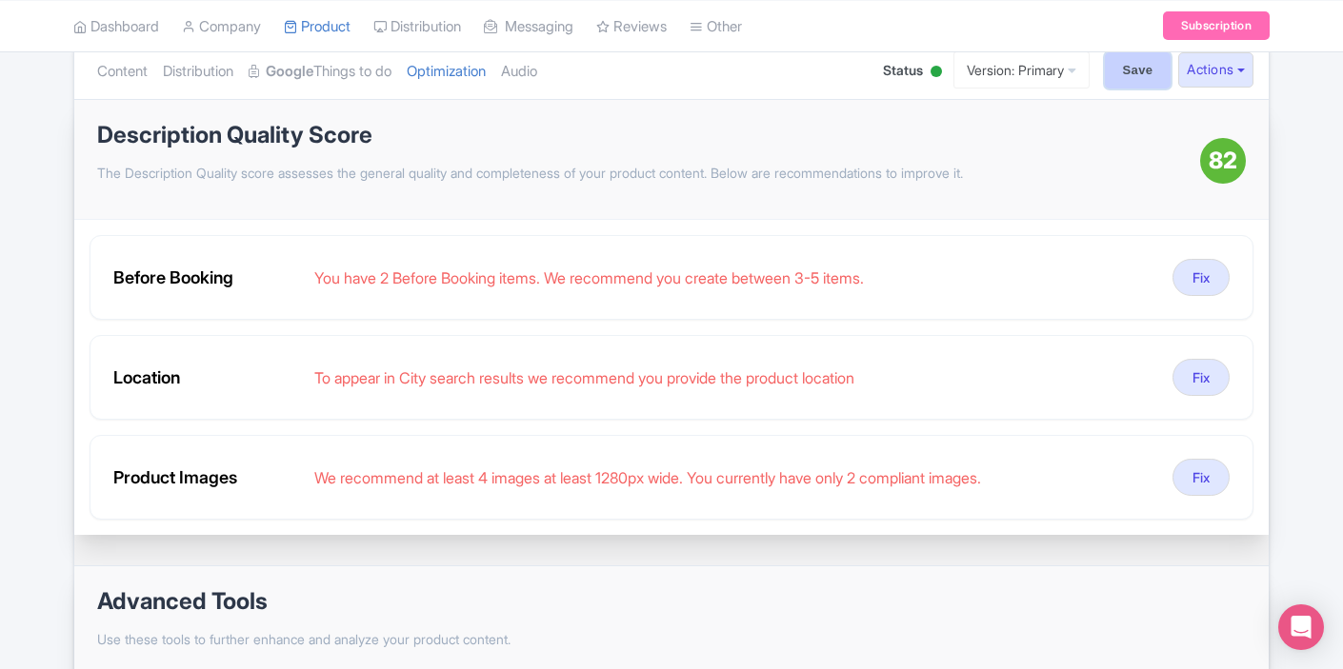
click at [1136, 81] on input "Save" at bounding box center [1138, 70] width 67 height 36
type input "Saving..."
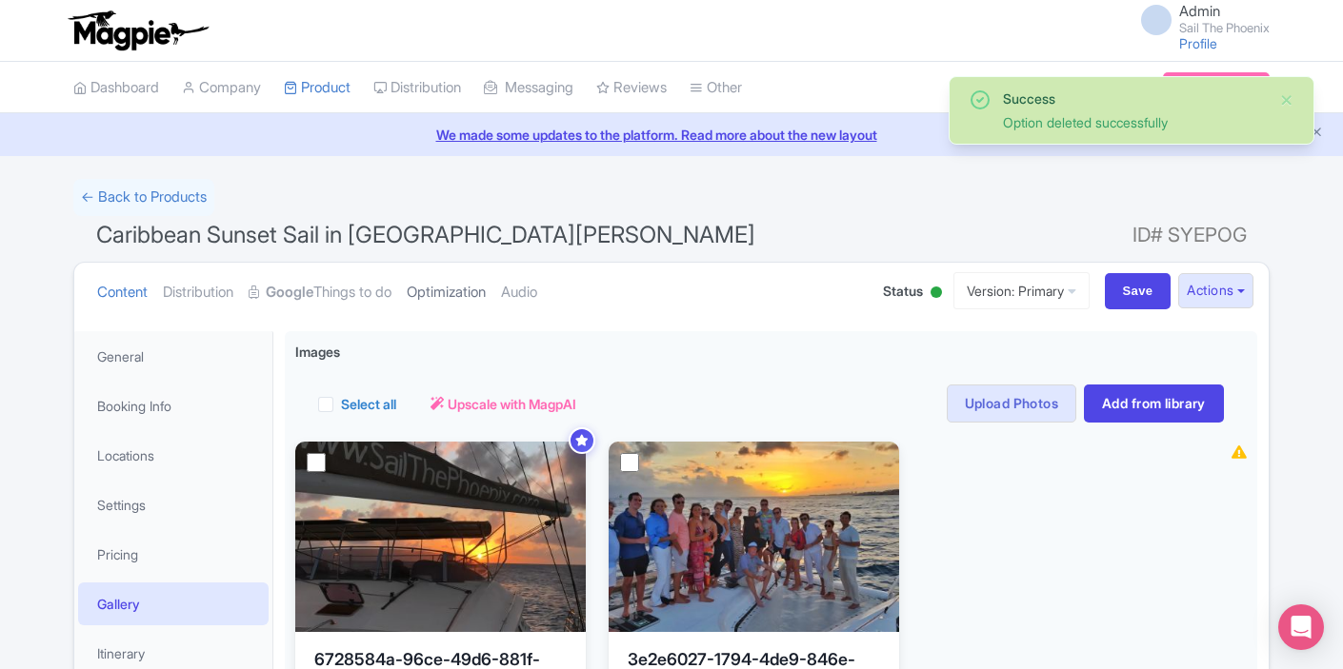
click at [445, 286] on link "Optimization" at bounding box center [446, 293] width 79 height 60
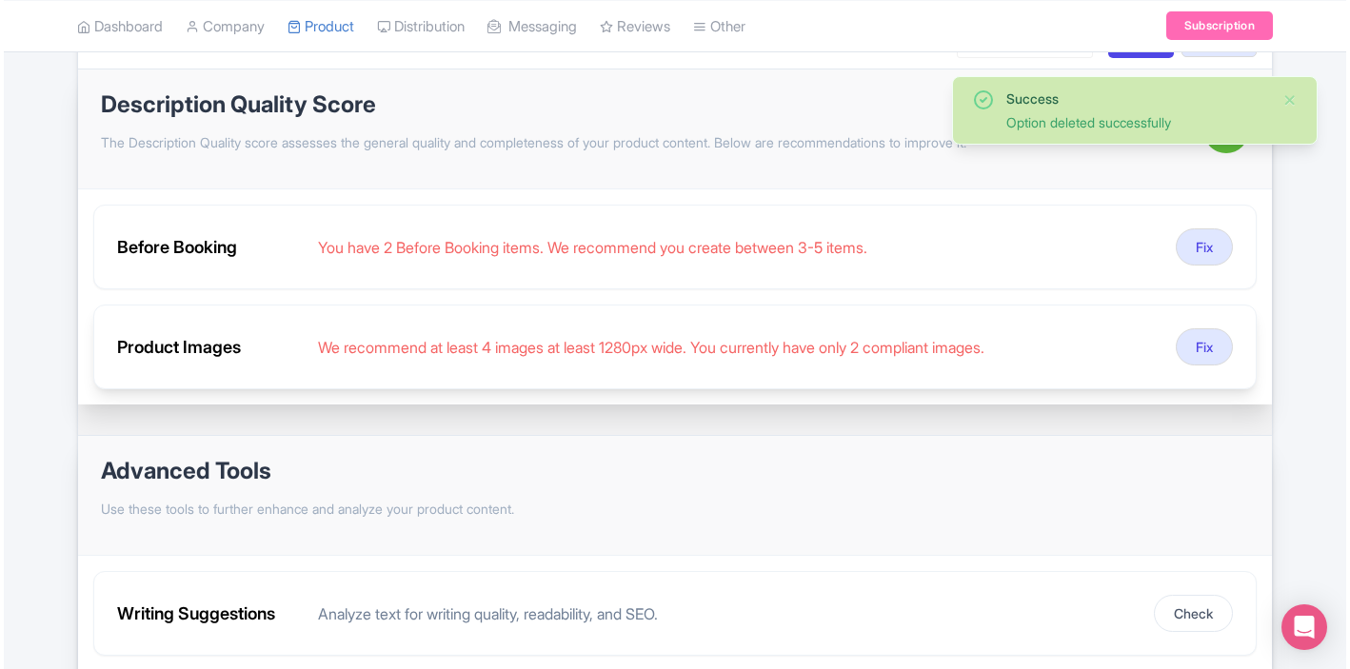
scroll to position [256, 0]
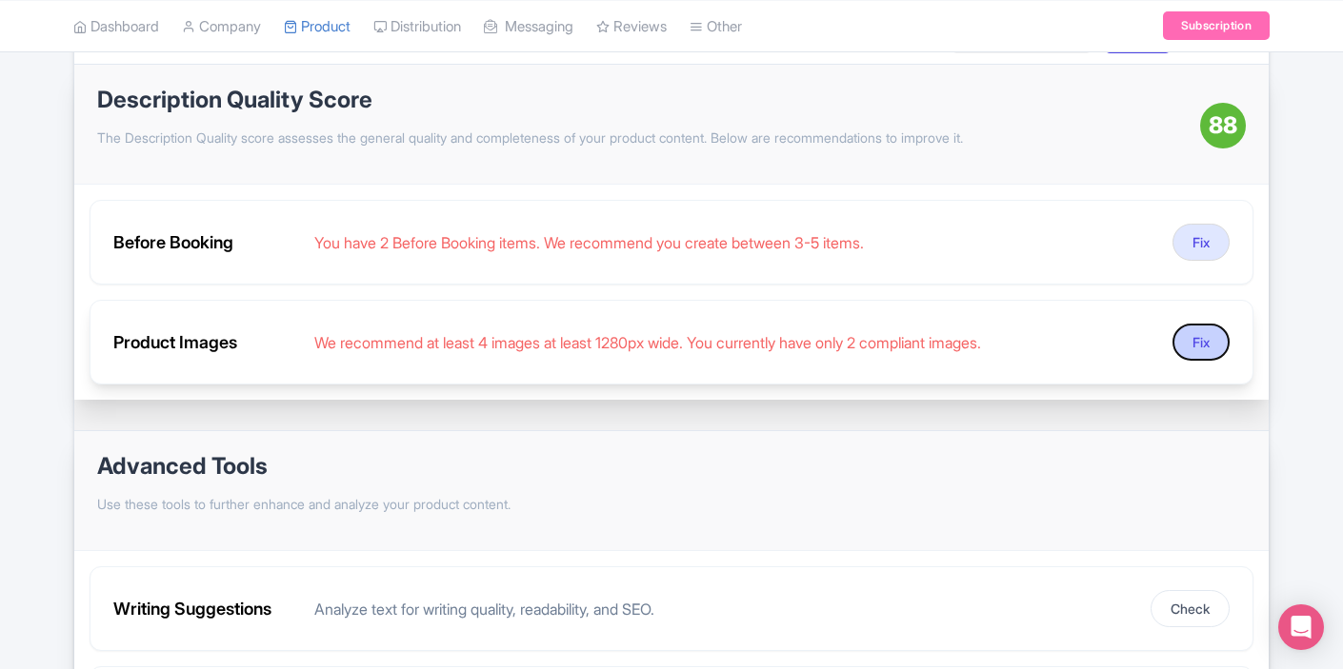
click at [1209, 349] on button "Fix" at bounding box center [1200, 342] width 57 height 37
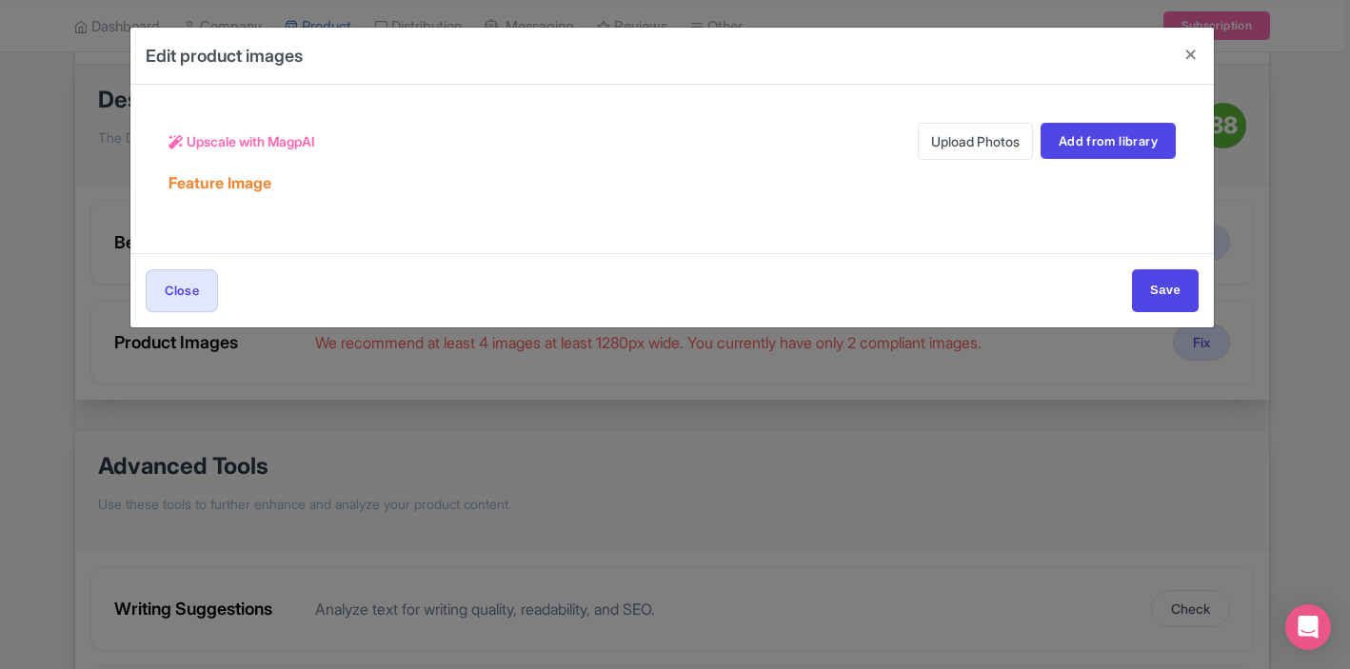
click at [951, 141] on link "Upload Photos" at bounding box center [975, 141] width 115 height 37
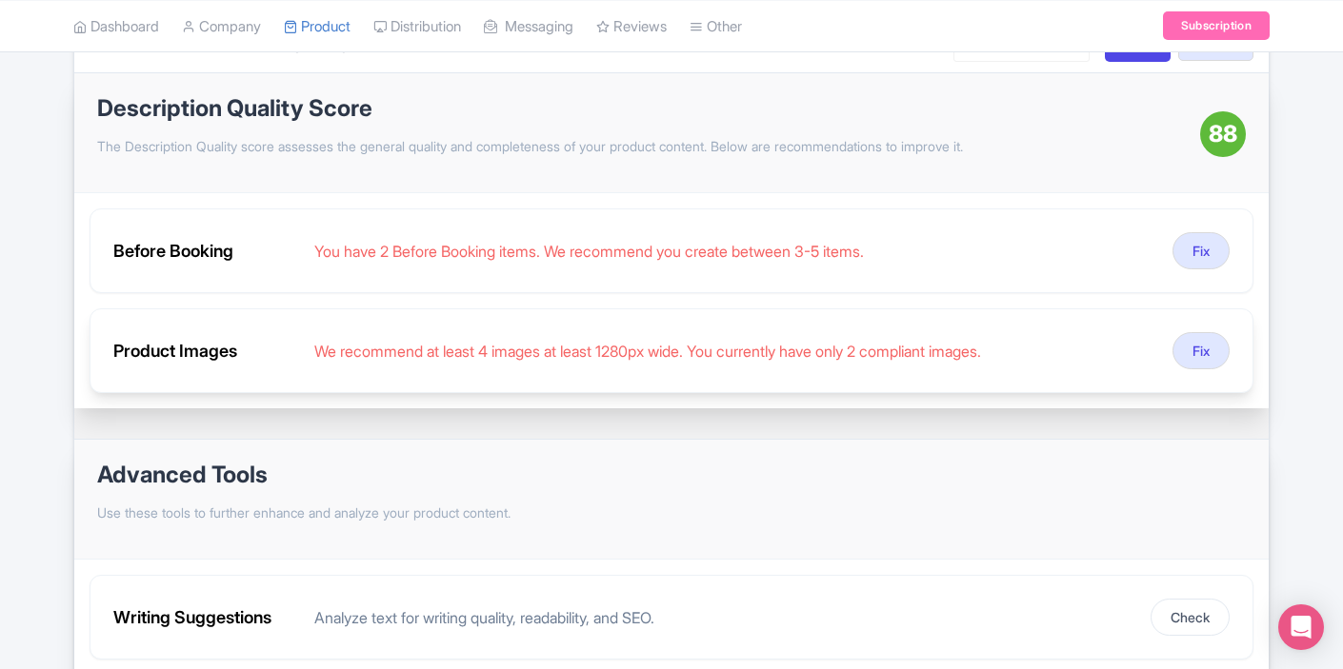
scroll to position [244, 0]
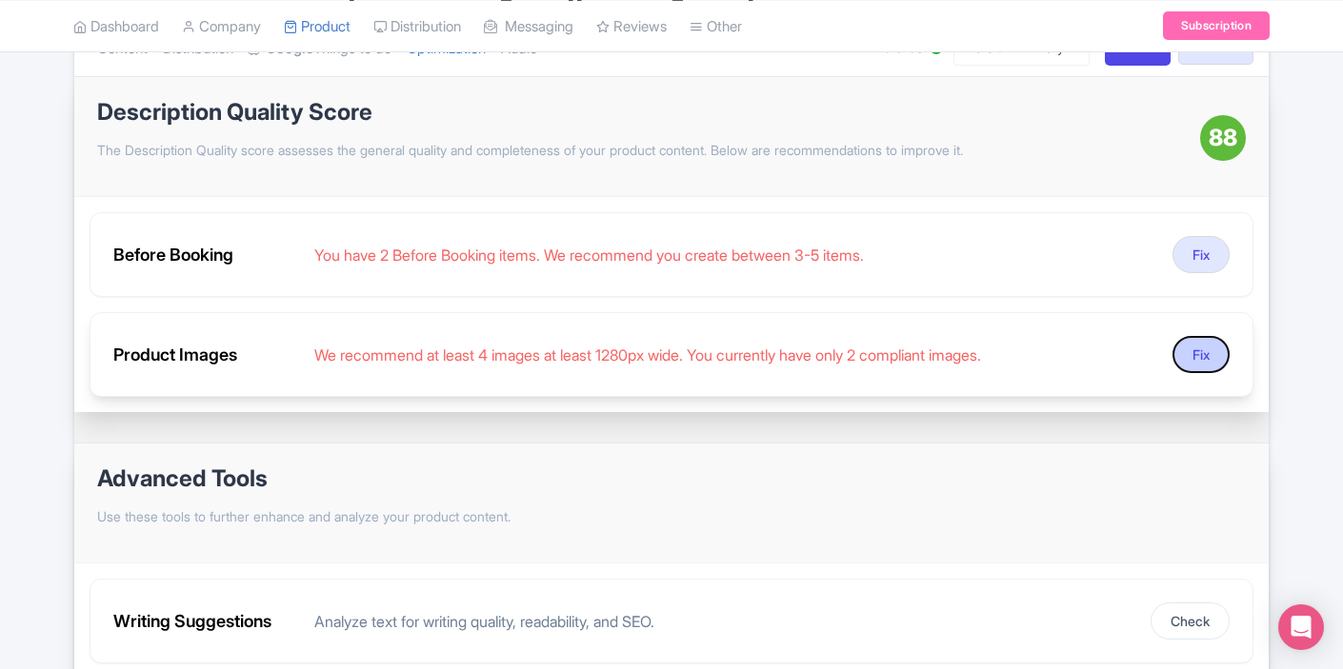
click at [1194, 358] on button "Fix" at bounding box center [1200, 354] width 57 height 37
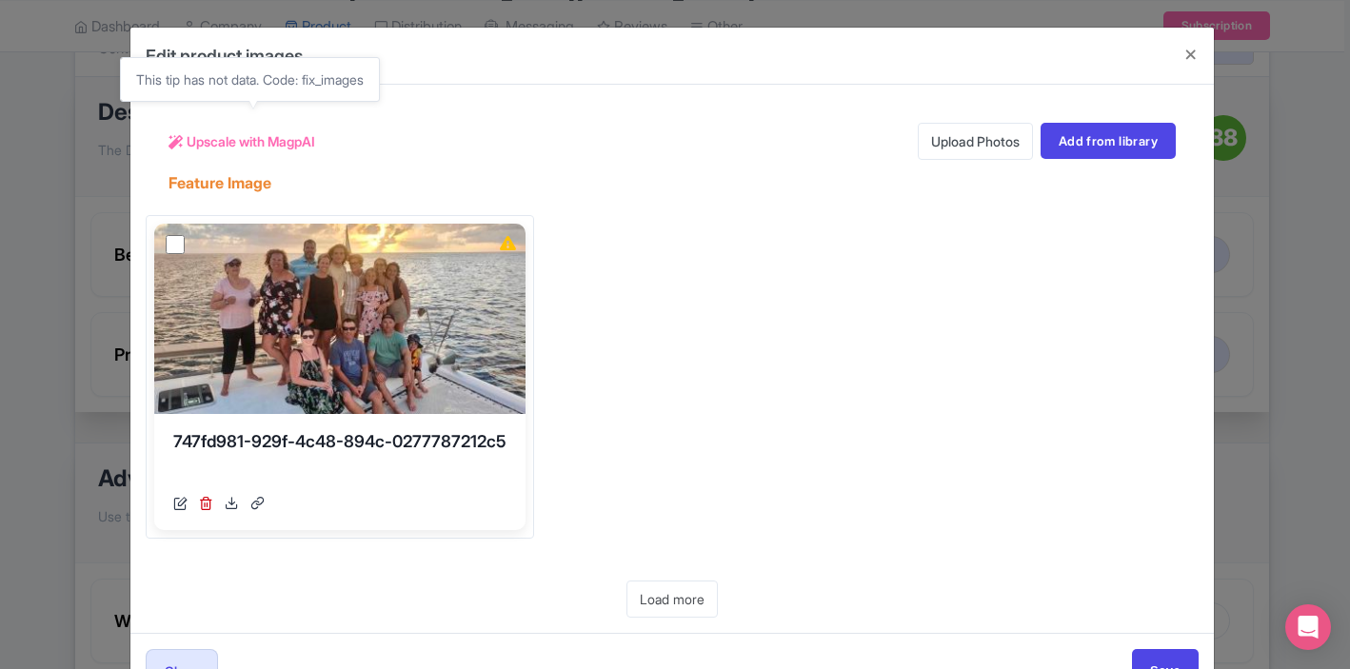
click at [239, 144] on span "Upscale with MagpAI" at bounding box center [251, 141] width 129 height 20
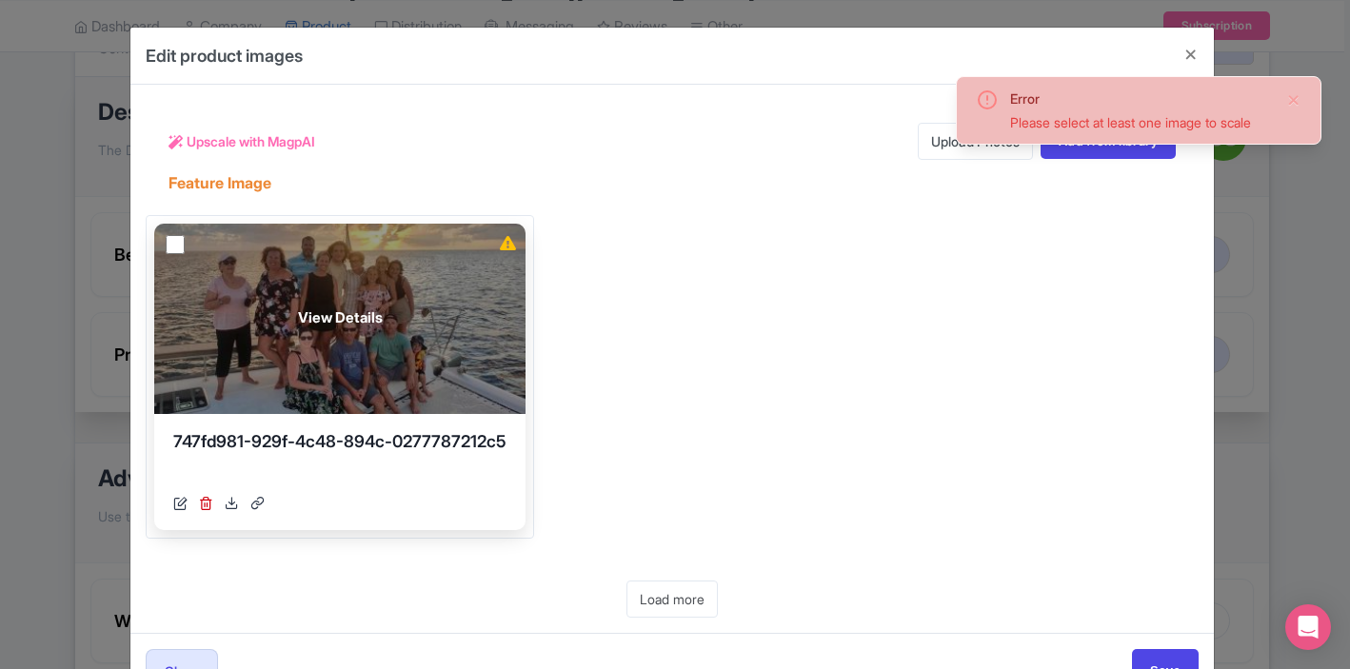
click at [177, 240] on input "checkbox" at bounding box center [175, 244] width 19 height 19
checkbox input "true"
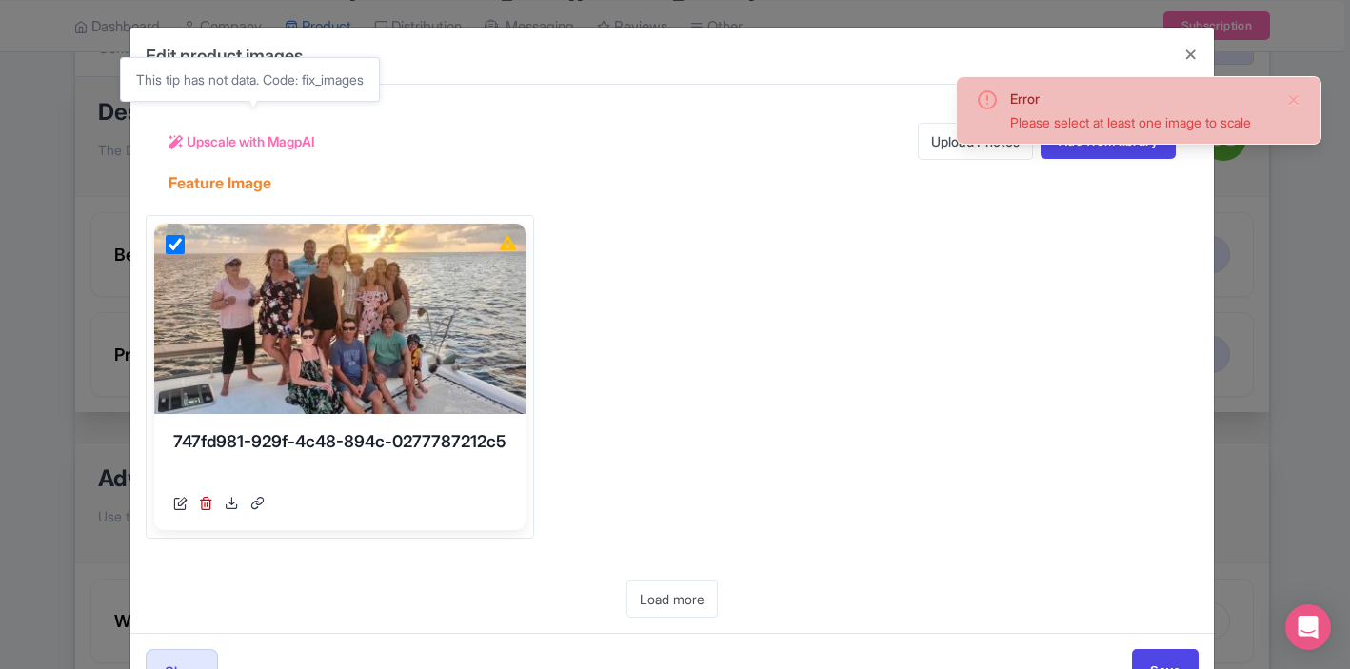
click at [225, 134] on span "Upscale with MagpAI" at bounding box center [251, 141] width 129 height 20
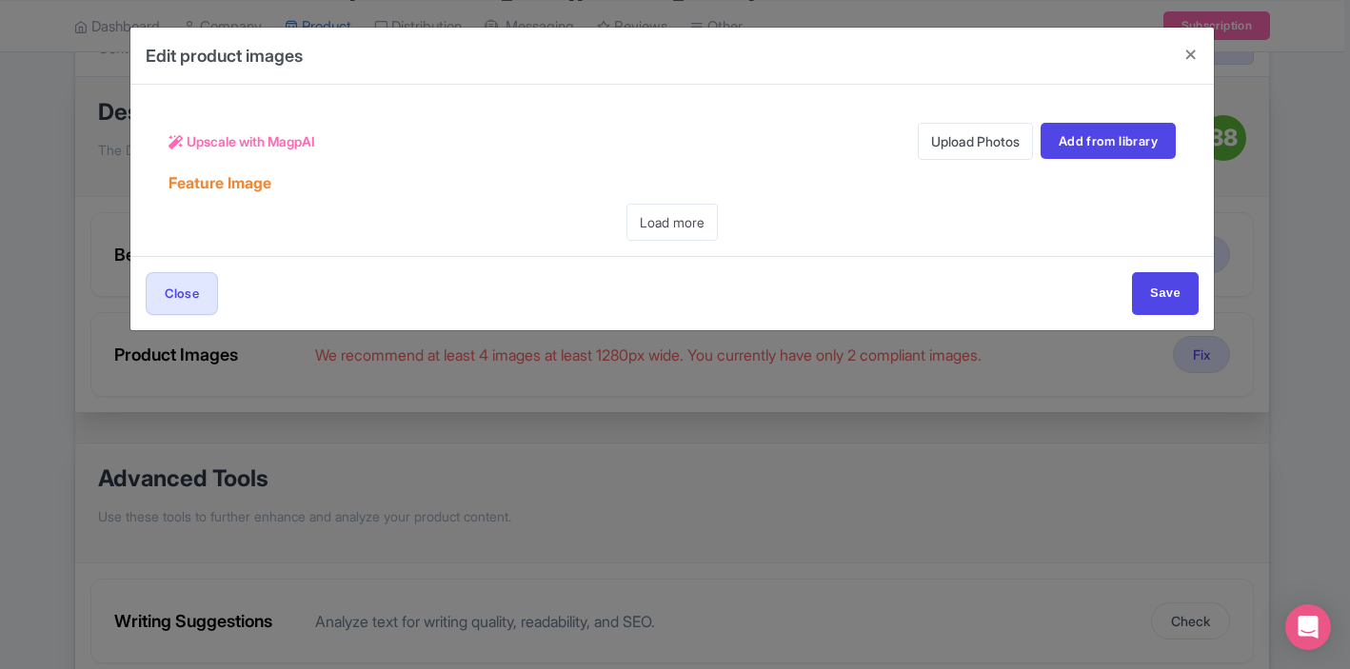
click at [697, 170] on div "Feature Image" at bounding box center [672, 176] width 1007 height 32
click at [704, 225] on link "Load more" at bounding box center [672, 222] width 91 height 37
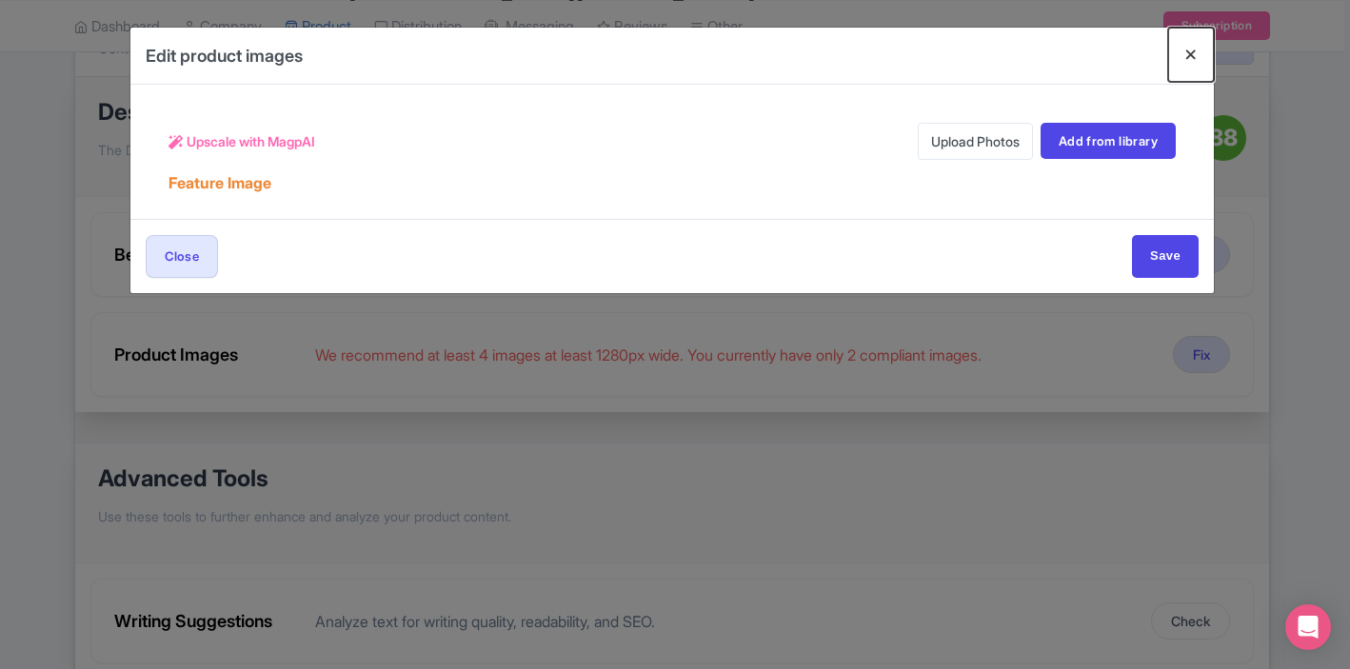
click at [1192, 55] on button "Close" at bounding box center [1191, 55] width 46 height 54
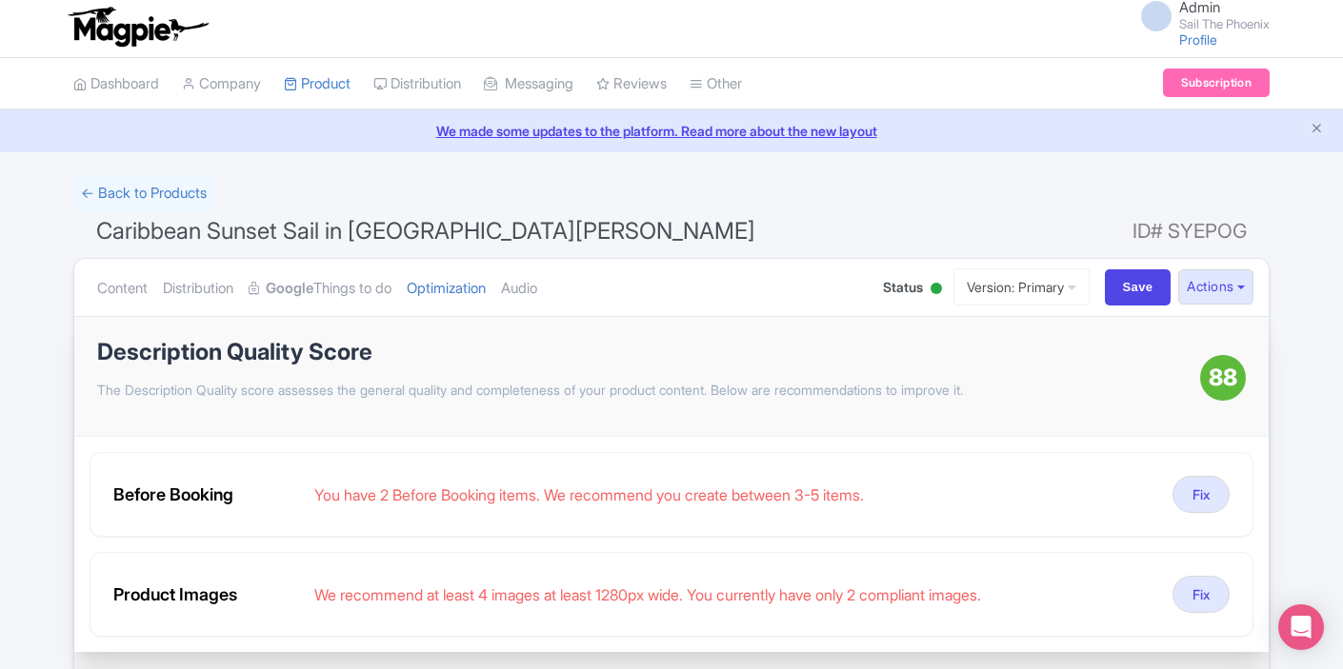
scroll to position [0, 0]
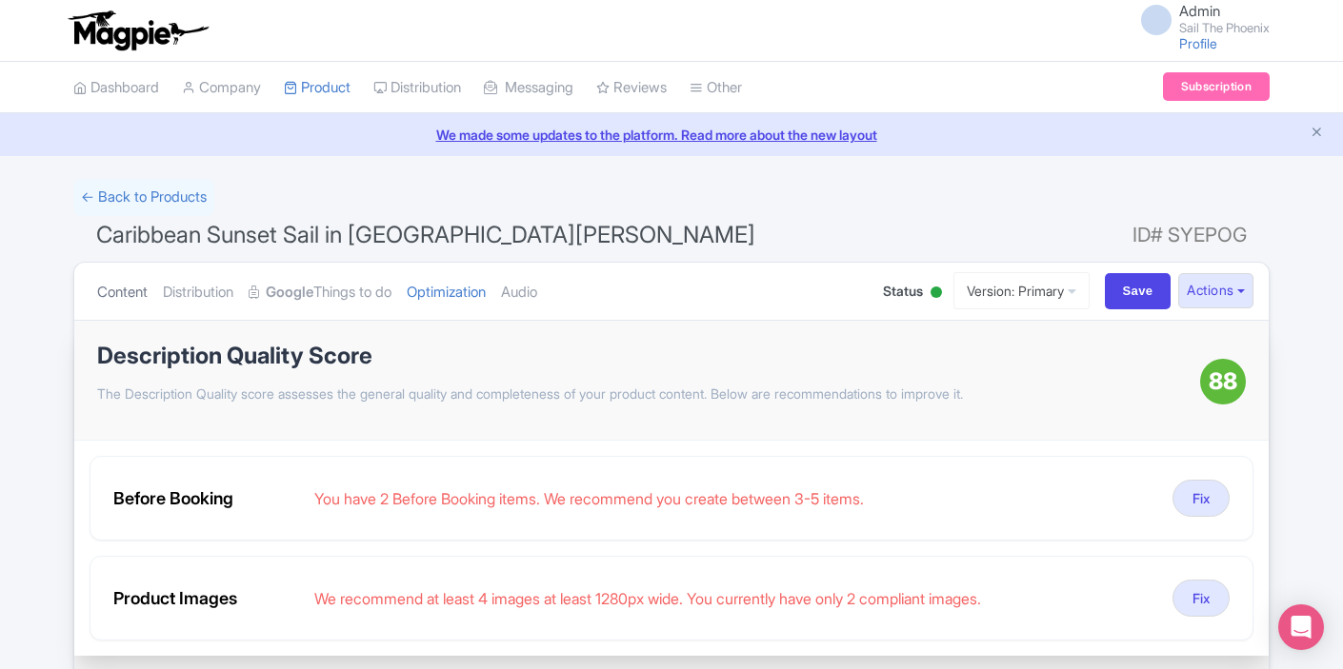
click at [135, 294] on link "Content" at bounding box center [122, 293] width 50 height 60
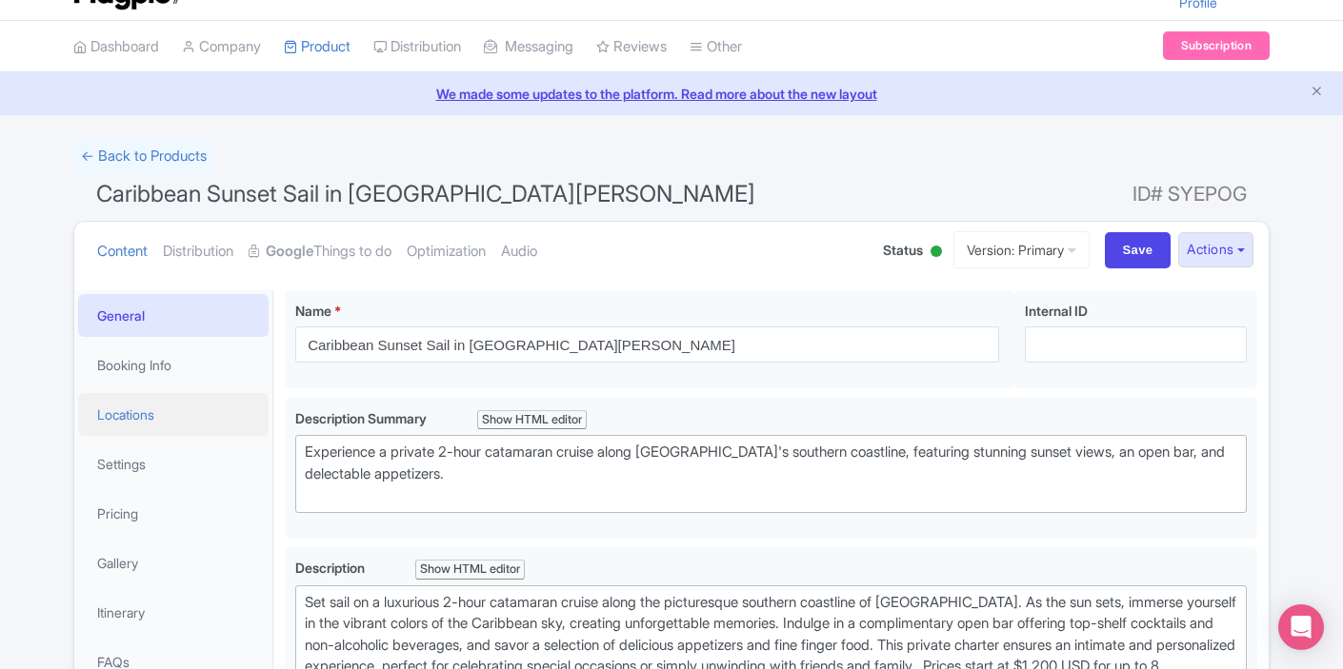
scroll to position [51, 0]
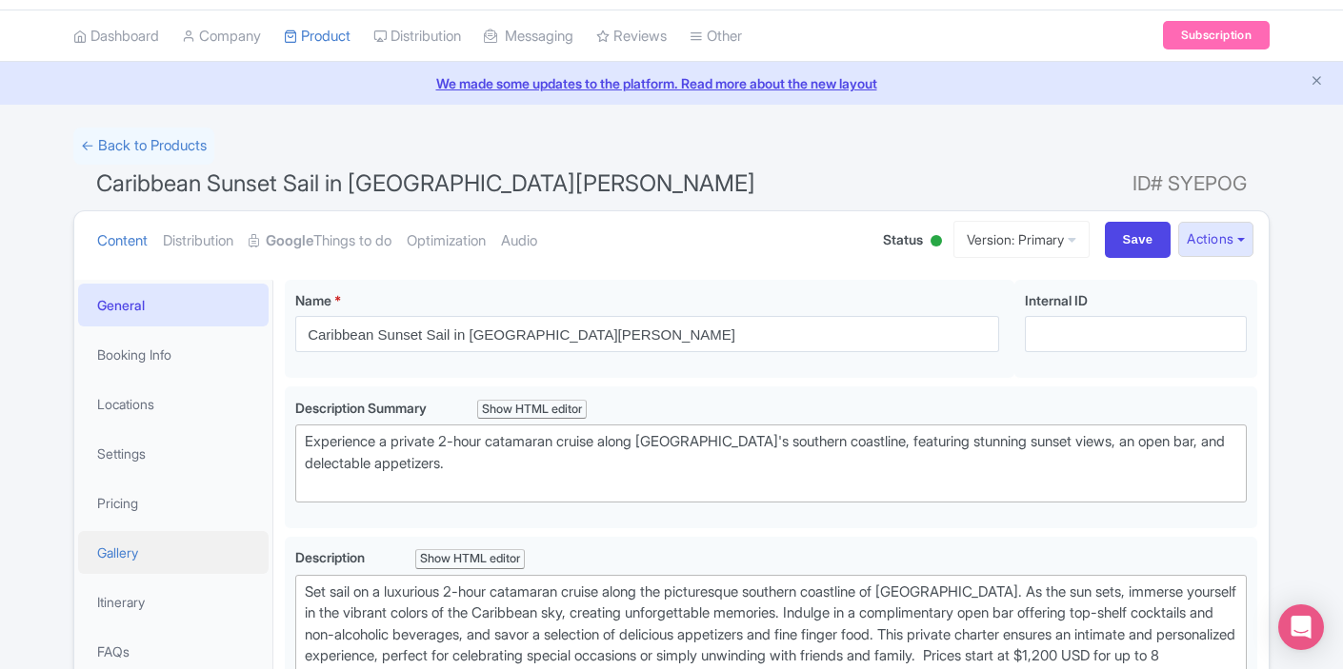
click at [146, 552] on link "Gallery" at bounding box center [173, 552] width 190 height 43
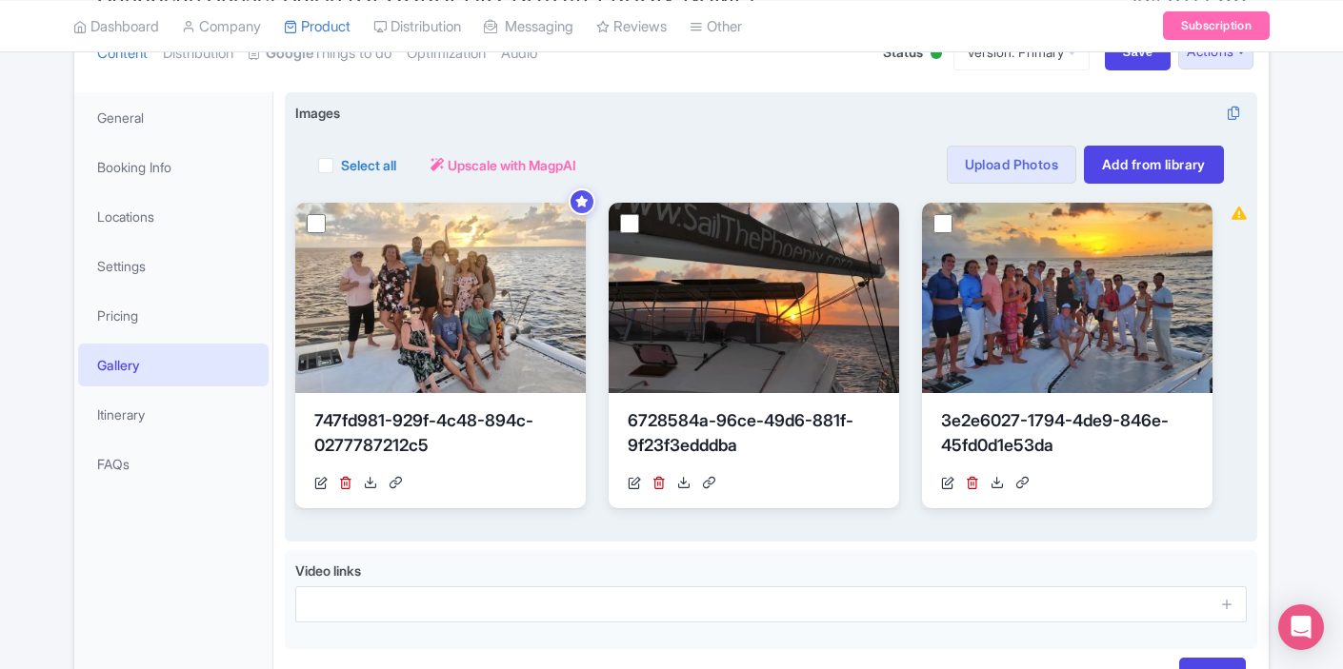
scroll to position [254, 0]
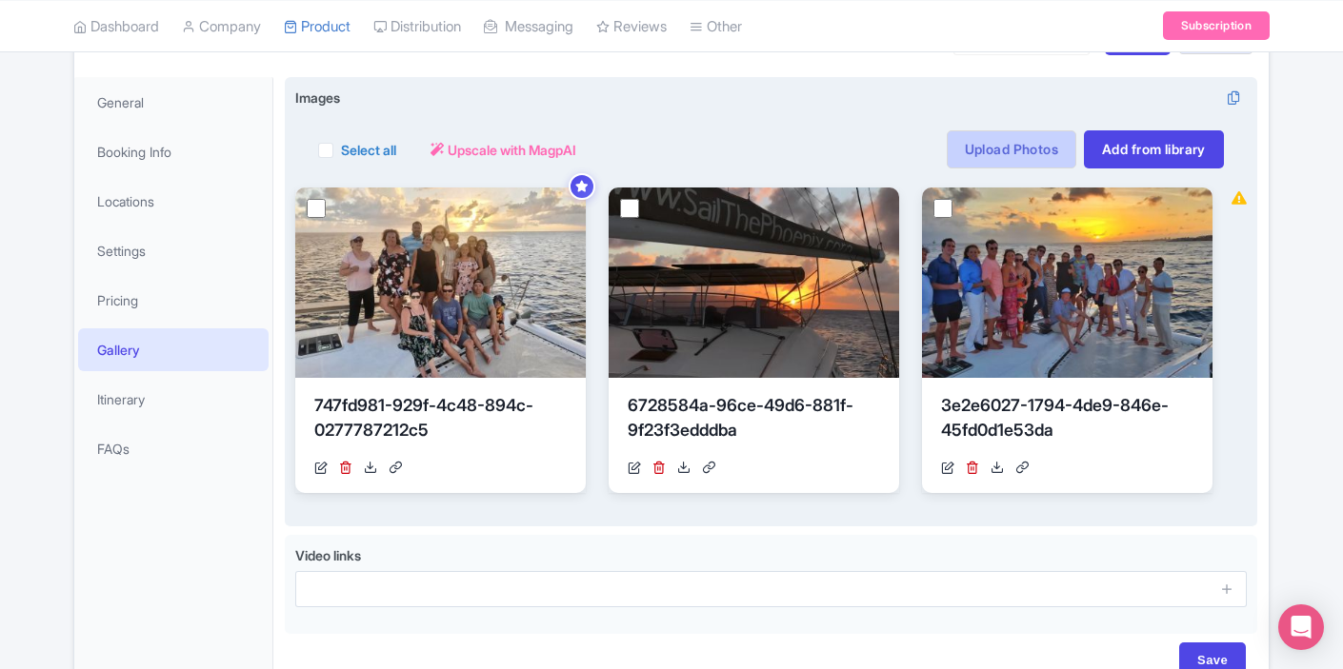
click at [975, 157] on link "Upload Photos" at bounding box center [1012, 149] width 130 height 38
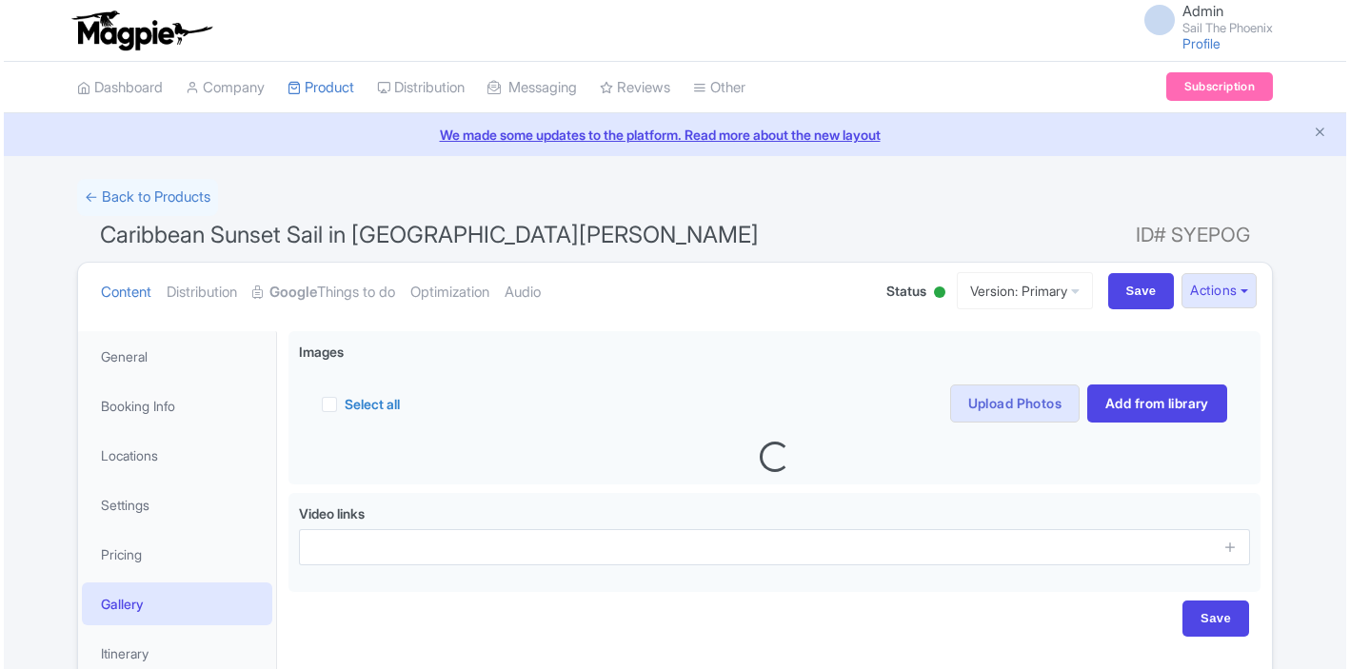
scroll to position [164, 0]
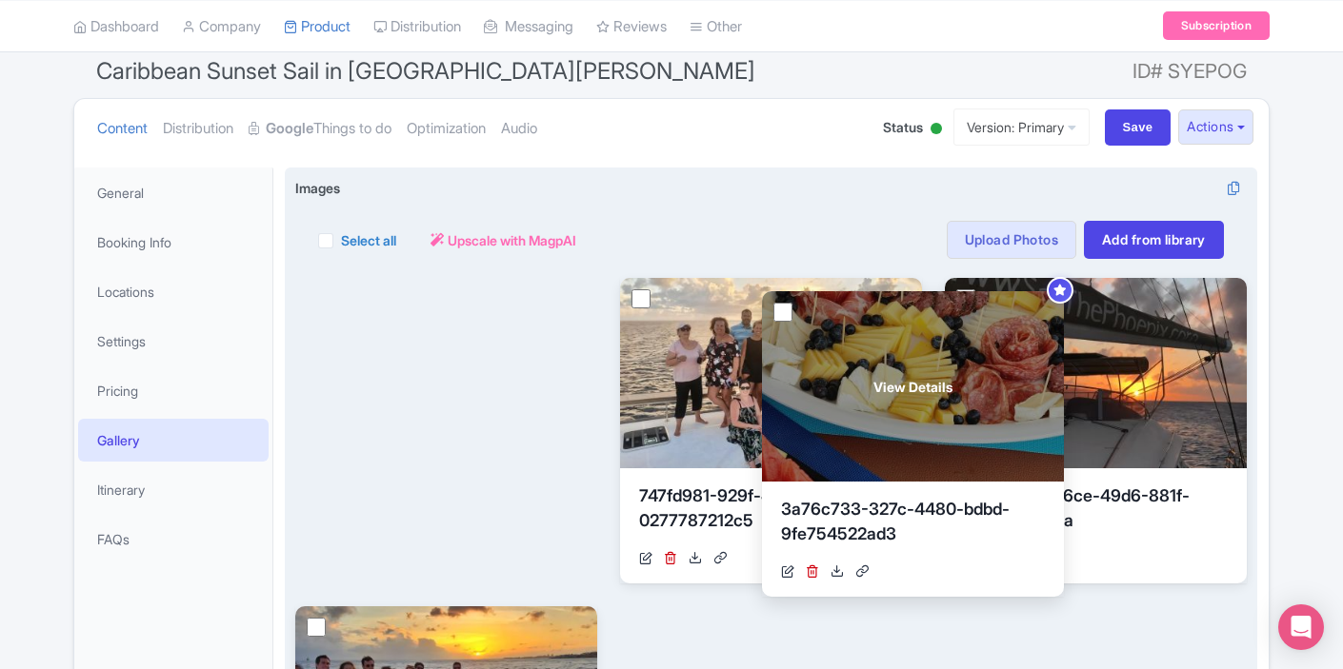
drag, startPoint x: 464, startPoint y: 354, endPoint x: 930, endPoint y: 368, distance: 466.8
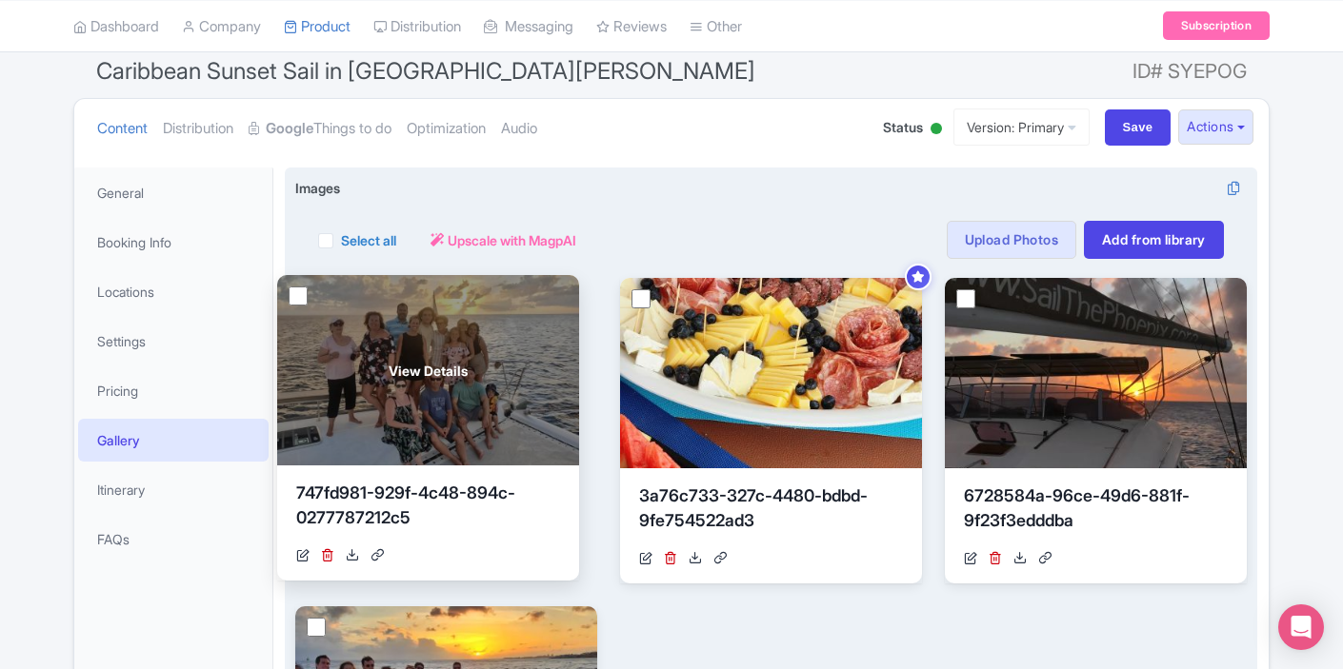
drag, startPoint x: 845, startPoint y: 362, endPoint x: 516, endPoint y: 359, distance: 328.5
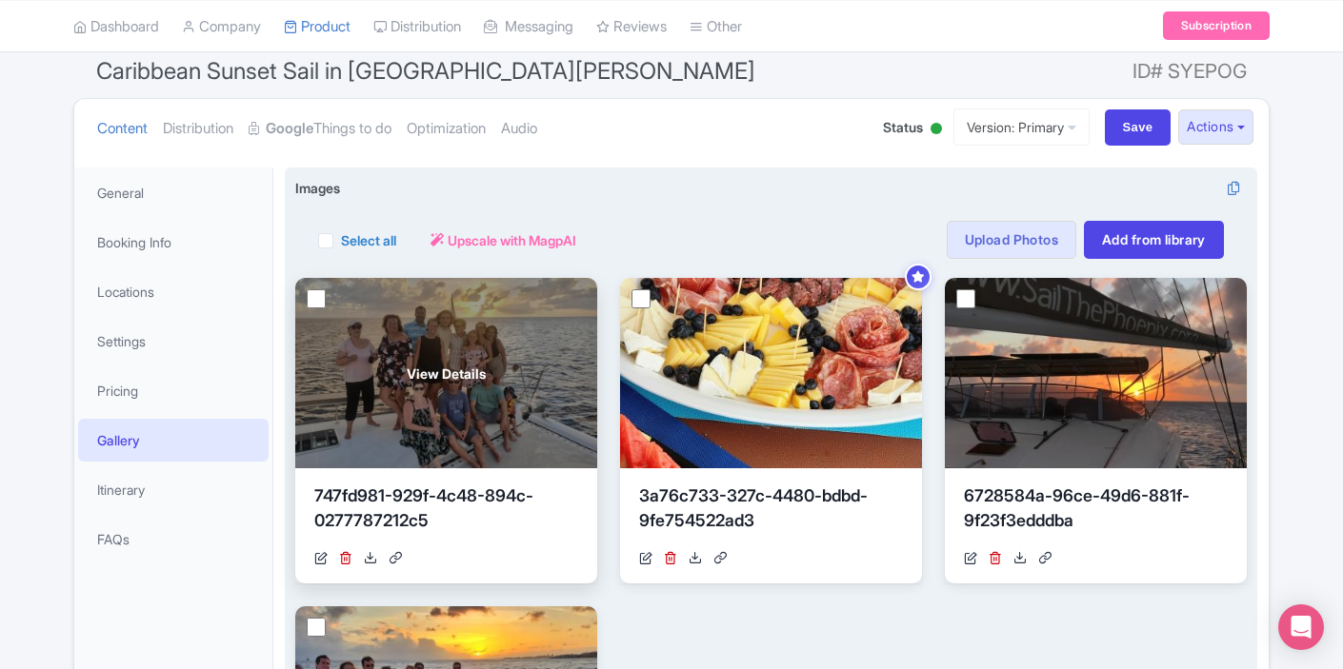
click at [457, 365] on span "View Details" at bounding box center [446, 374] width 79 height 20
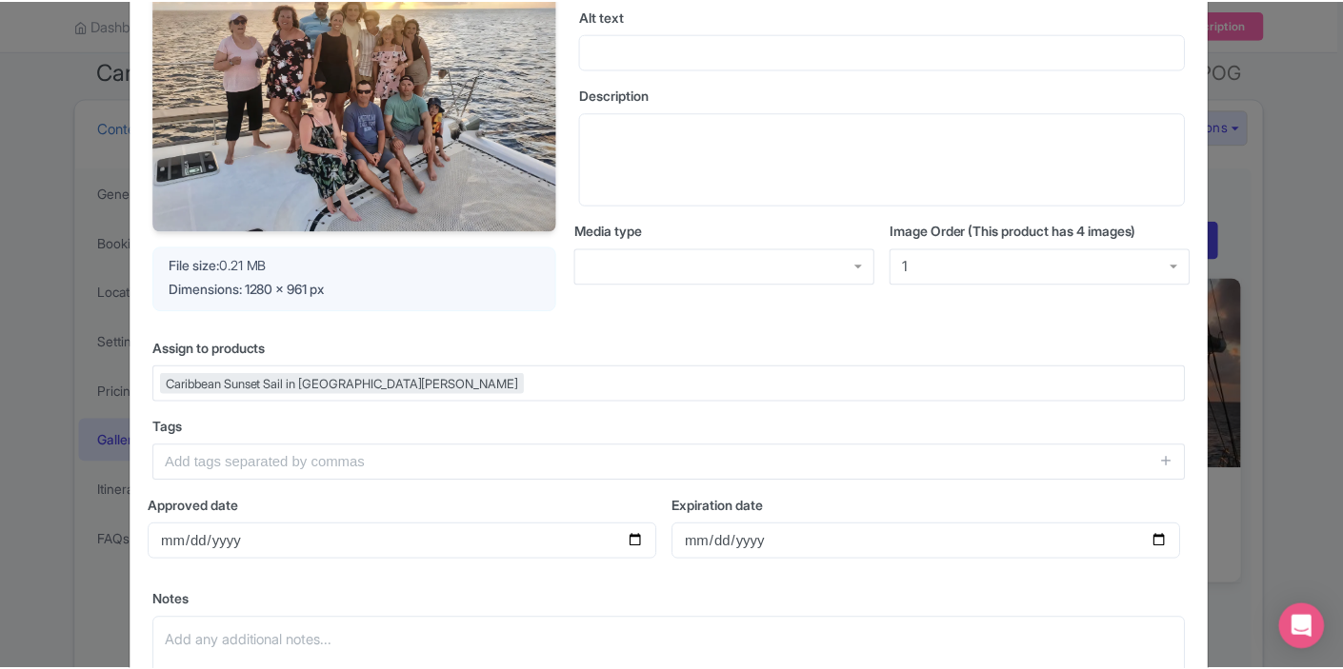
scroll to position [0, 0]
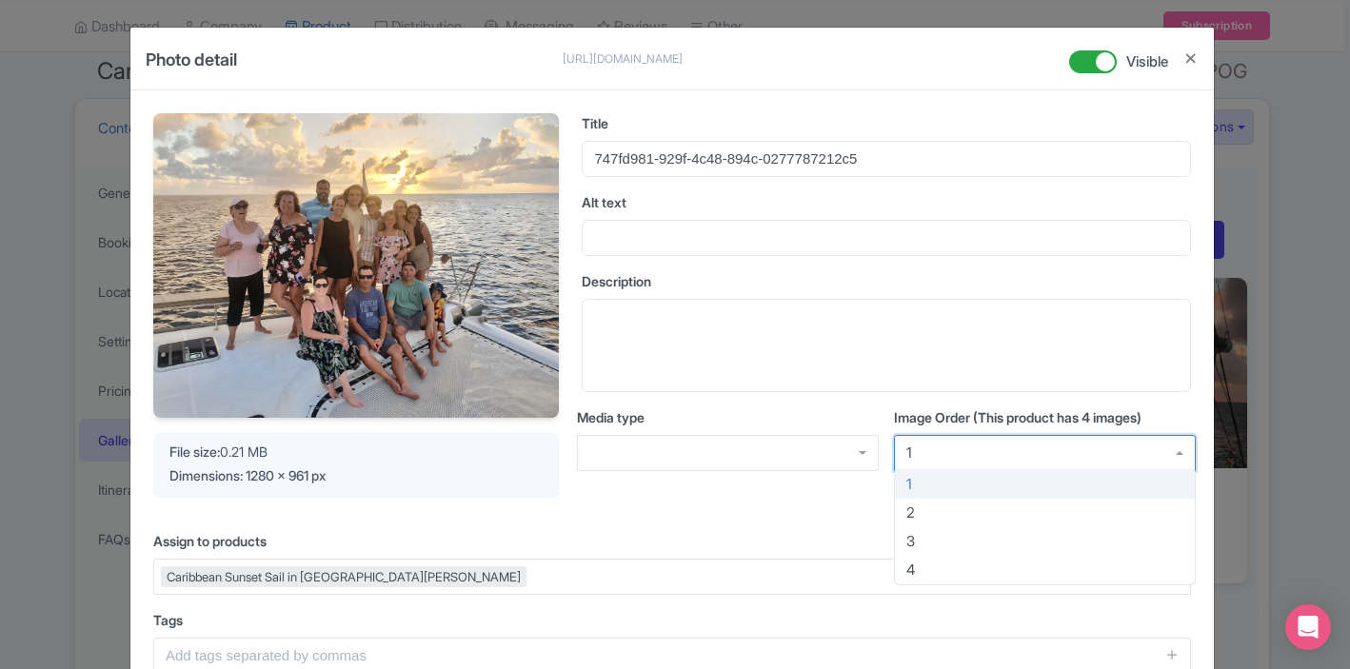
click at [1001, 453] on div "1" at bounding box center [1045, 453] width 302 height 36
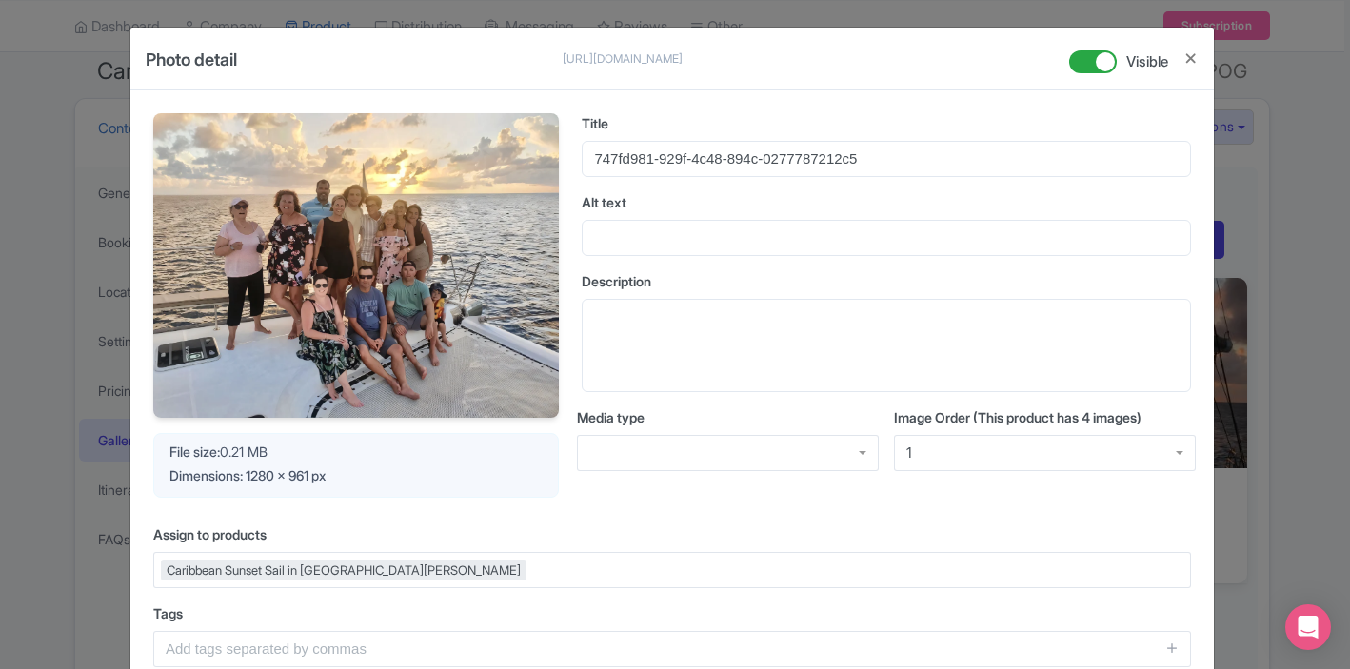
click at [1001, 453] on div "1" at bounding box center [1045, 453] width 302 height 36
click at [1192, 54] on button "Close" at bounding box center [1191, 59] width 15 height 24
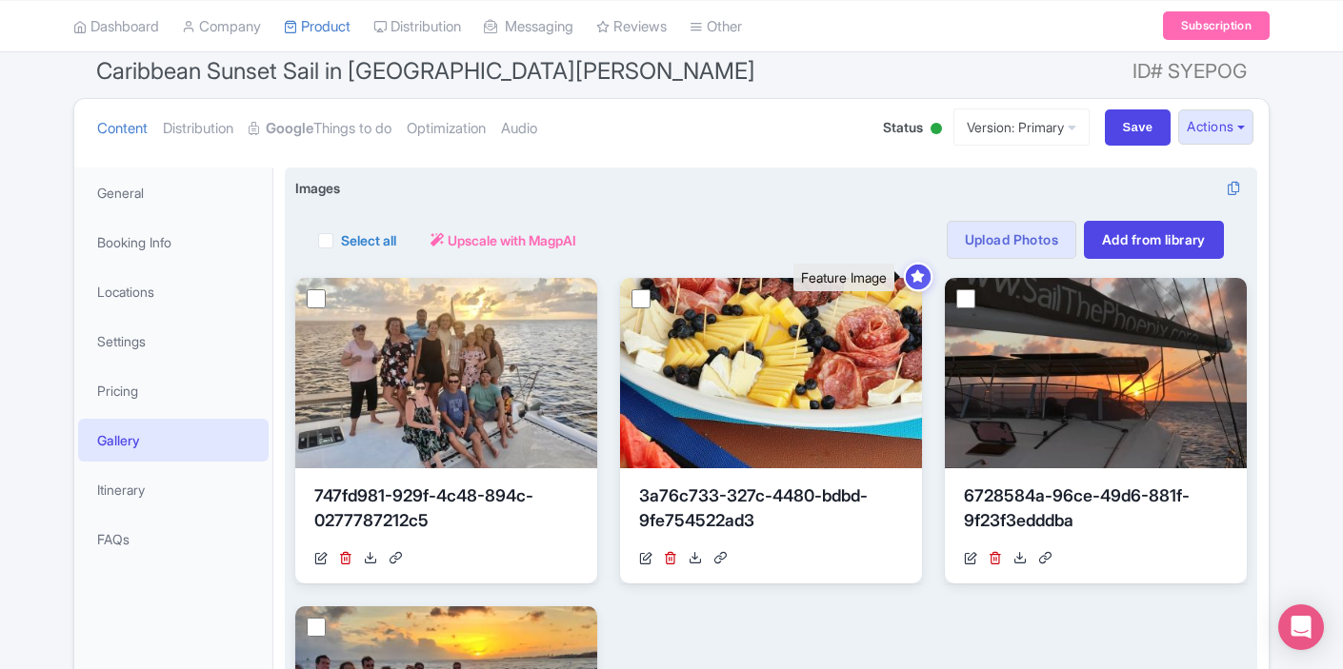
click at [917, 279] on icon at bounding box center [917, 276] width 14 height 12
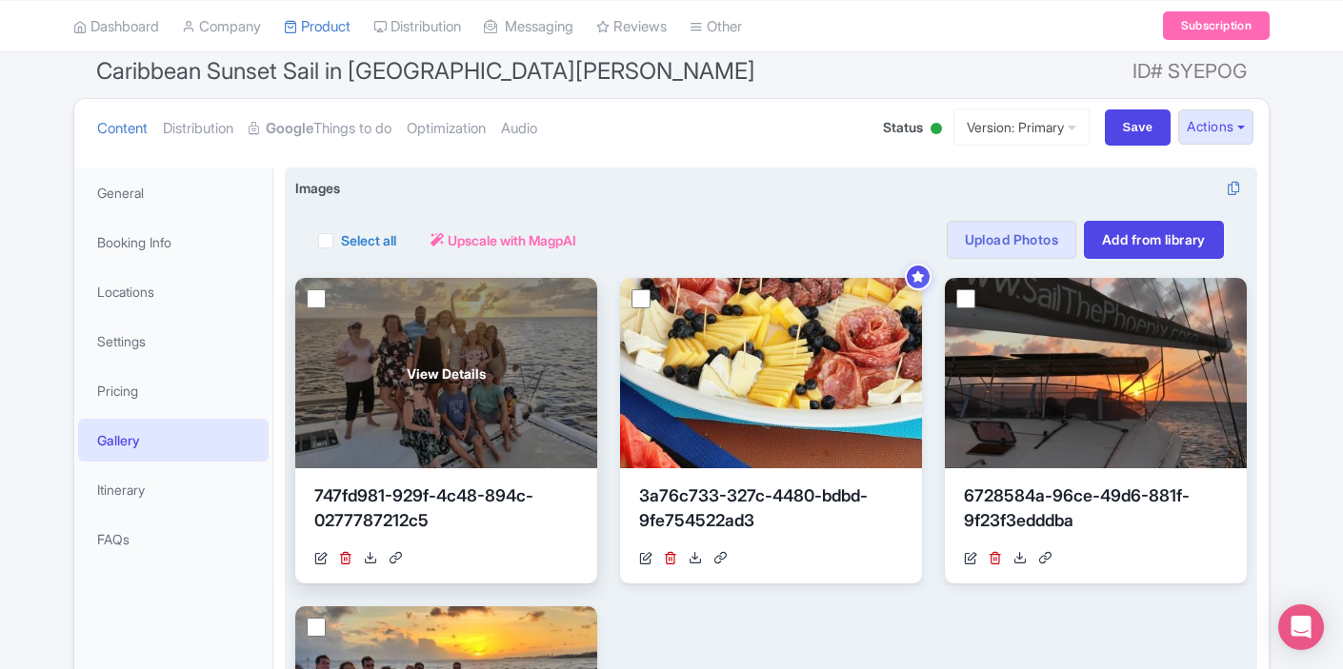
click at [319, 304] on input "checkbox" at bounding box center [316, 298] width 19 height 19
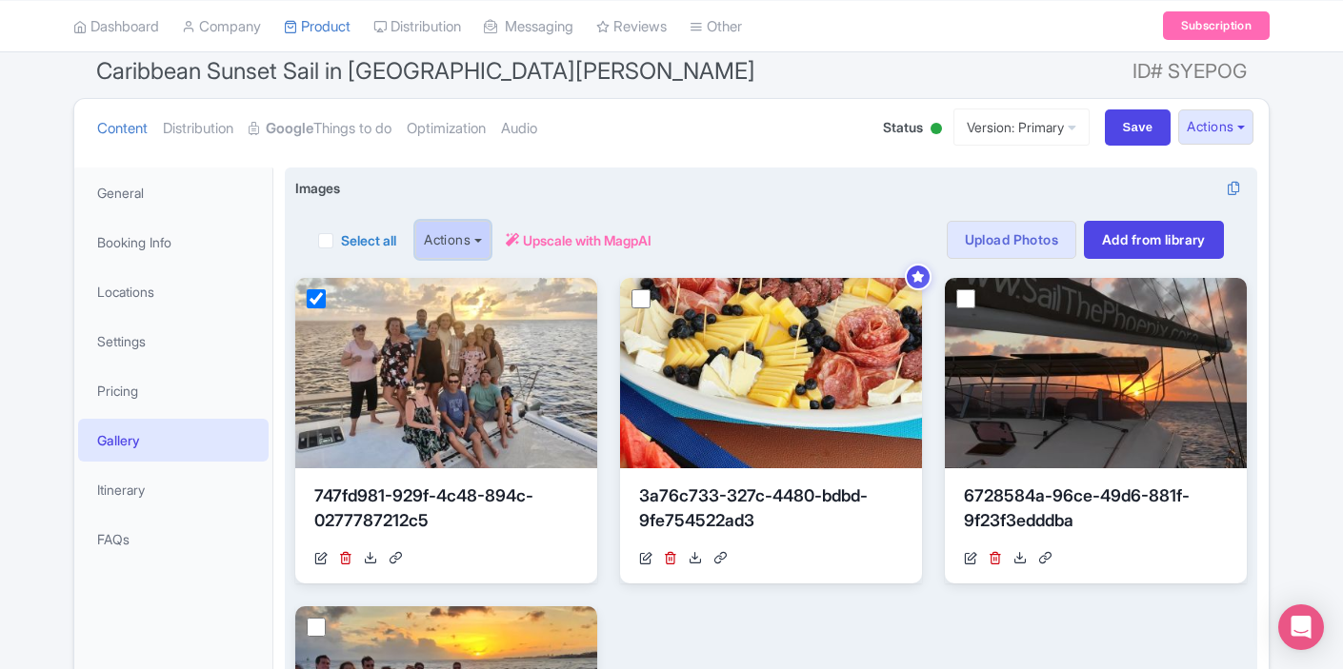
click at [489, 237] on button "Actions" at bounding box center [452, 240] width 75 height 38
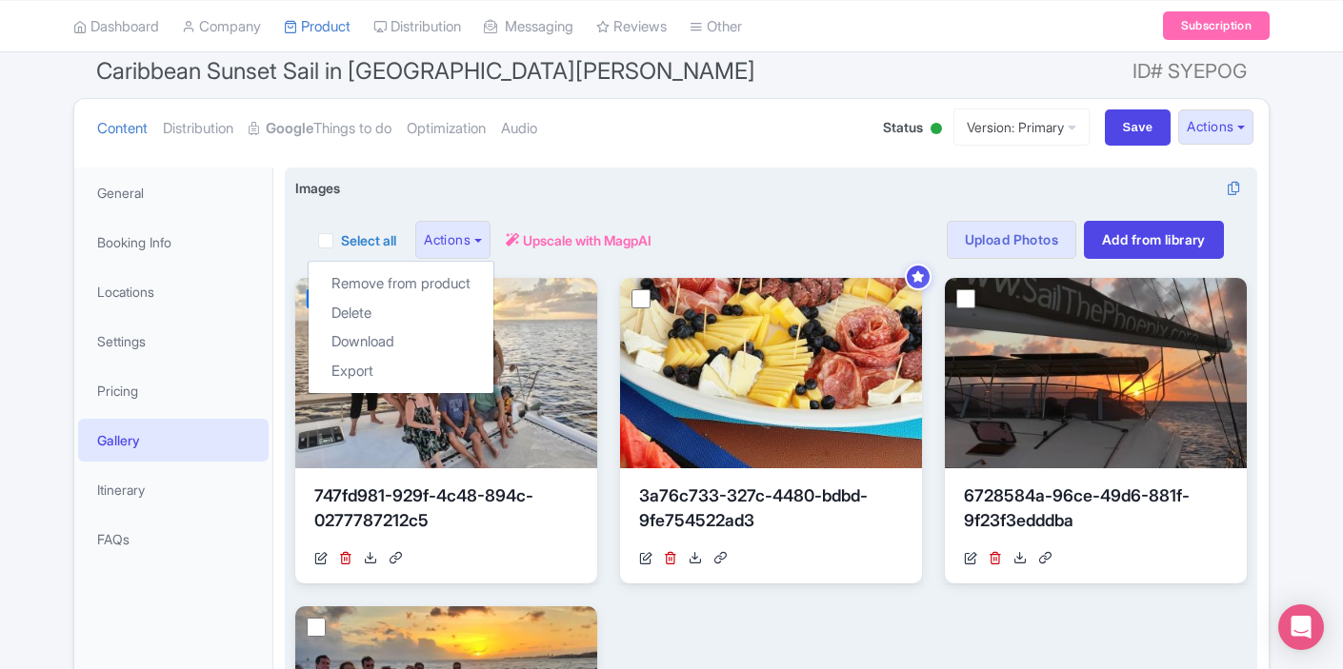
click at [719, 229] on div "Select all Actions Remove from product Delete Download Export Upscale with Magp…" at bounding box center [771, 240] width 906 height 38
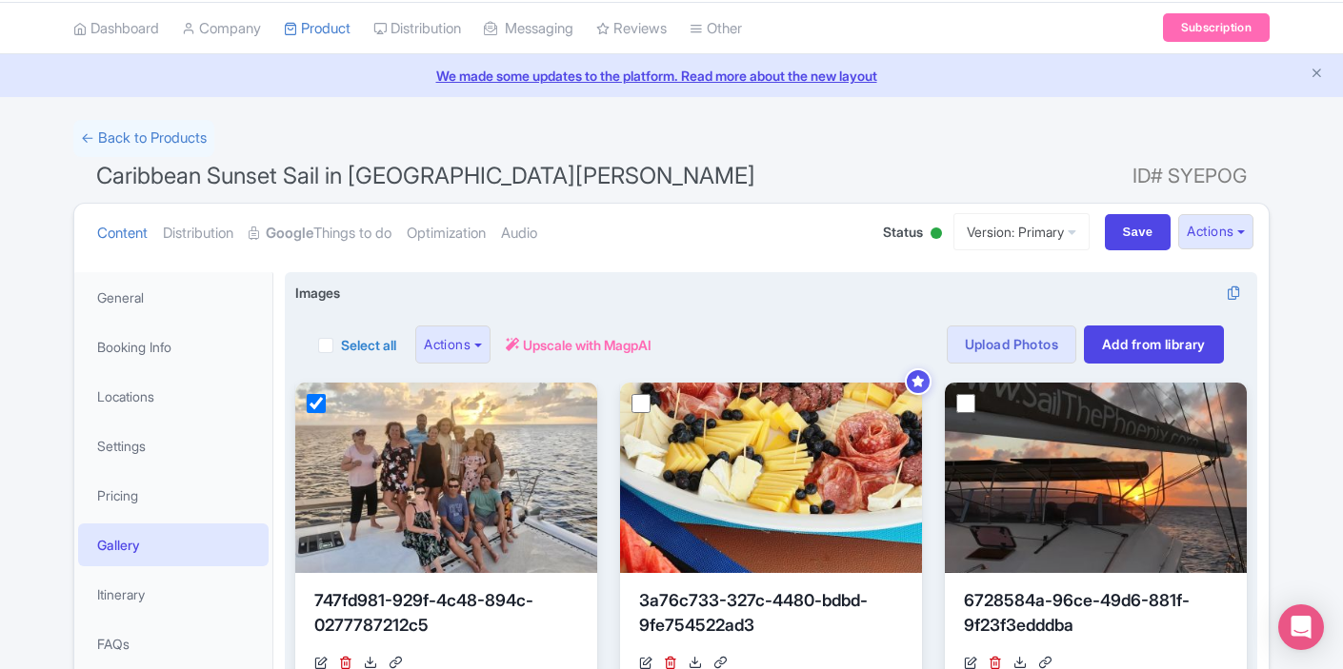
scroll to position [66, 0]
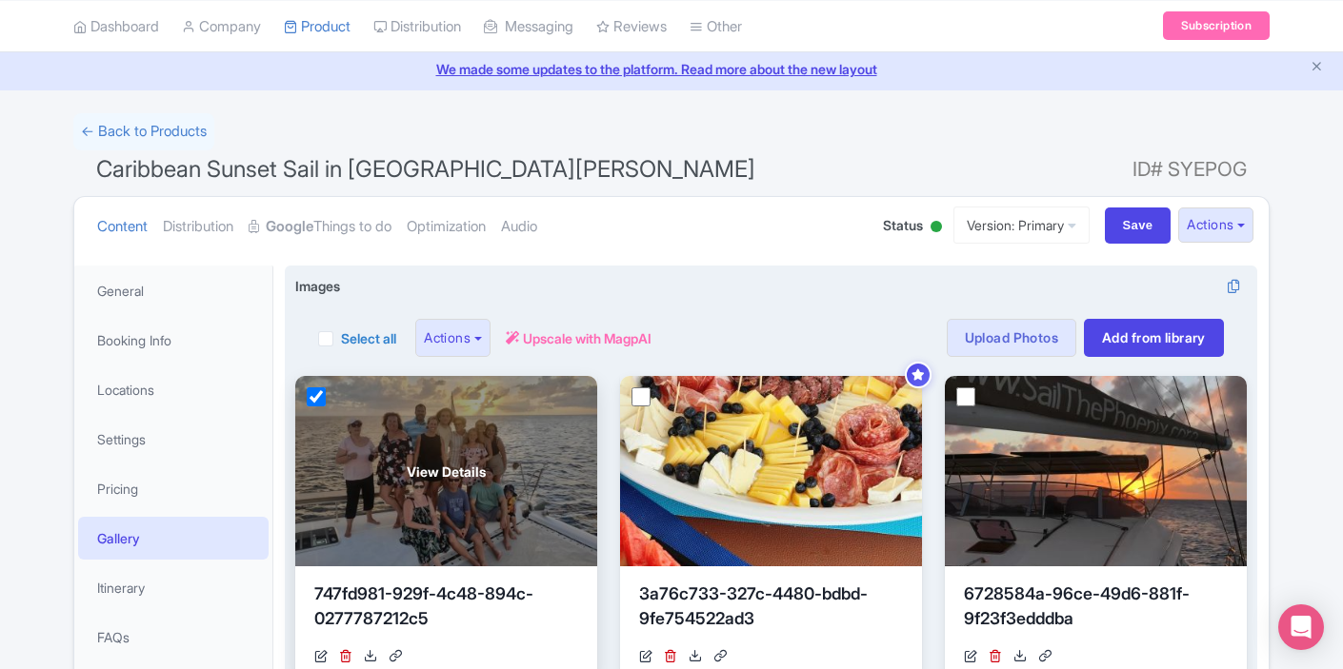
click at [309, 393] on input "checkbox" at bounding box center [316, 397] width 19 height 19
checkbox input "false"
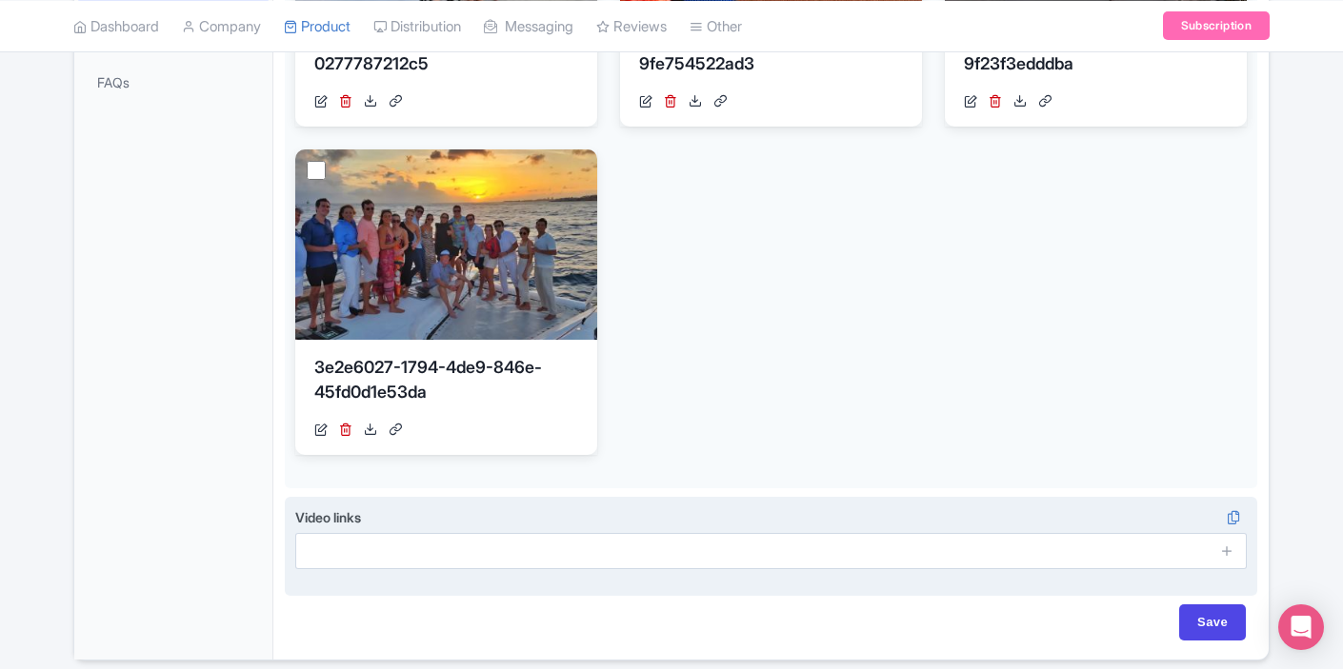
scroll to position [694, 0]
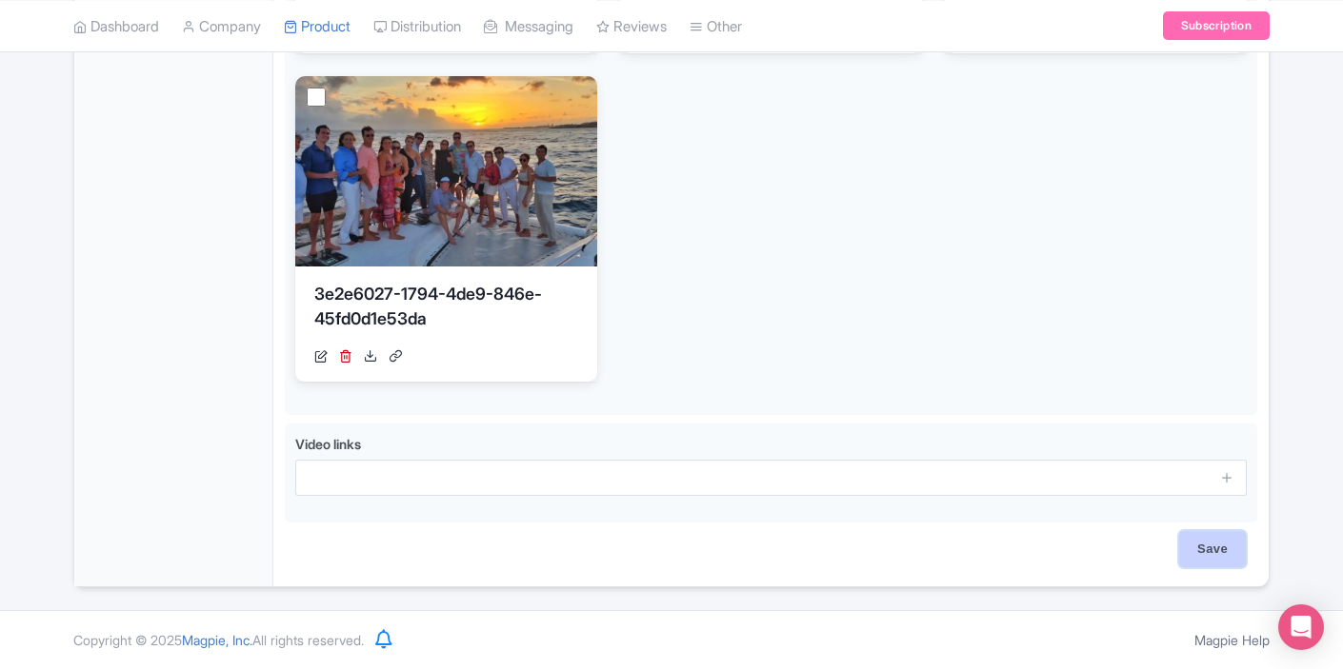
click at [1202, 548] on input "Save" at bounding box center [1212, 549] width 67 height 36
type input "Saving..."
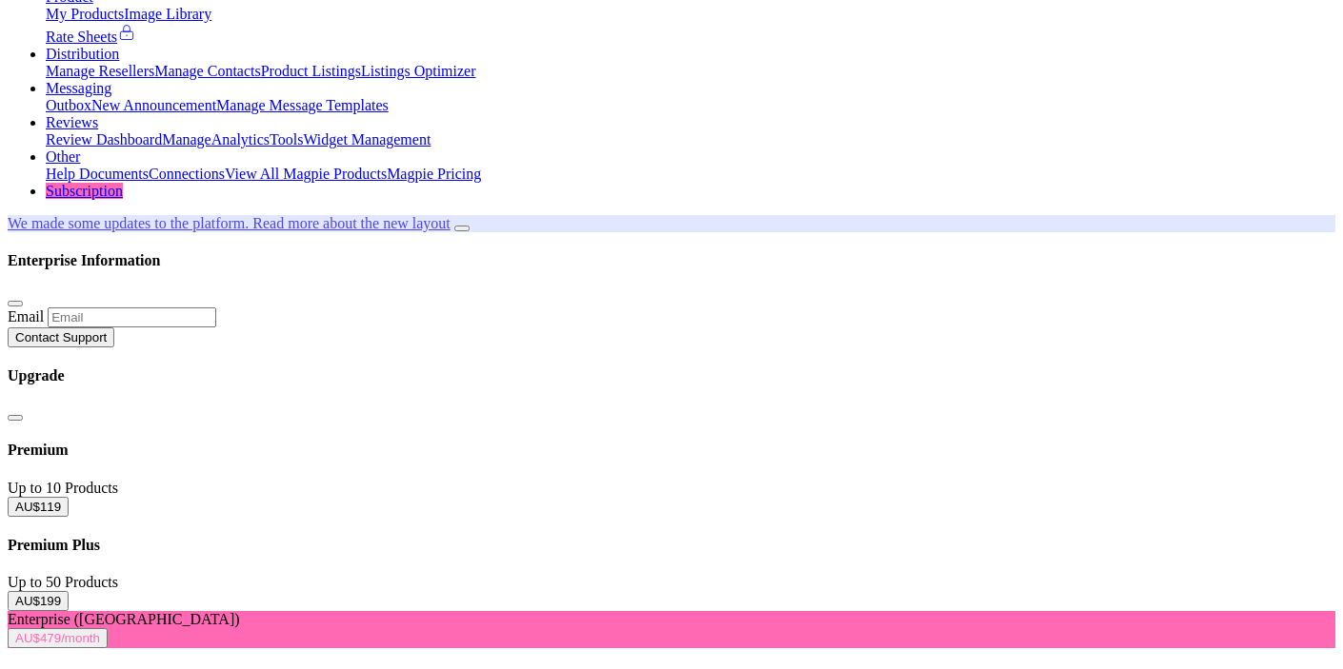
scroll to position [167, 0]
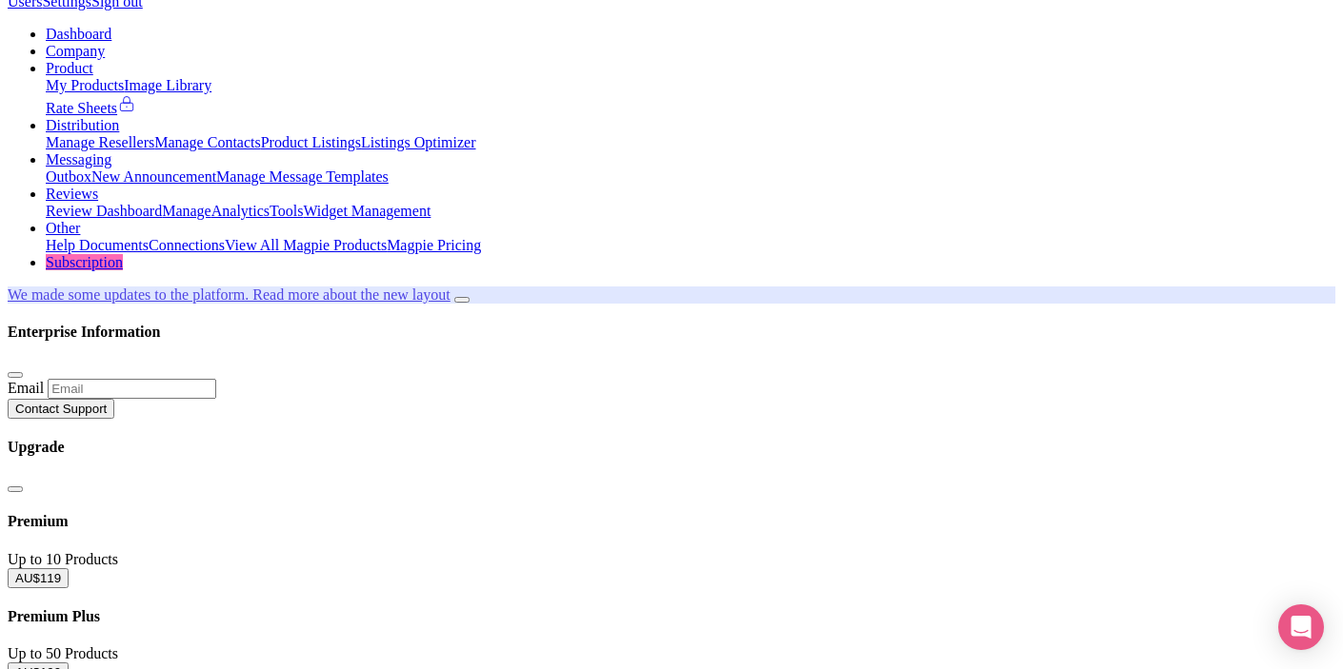
scroll to position [100, 0]
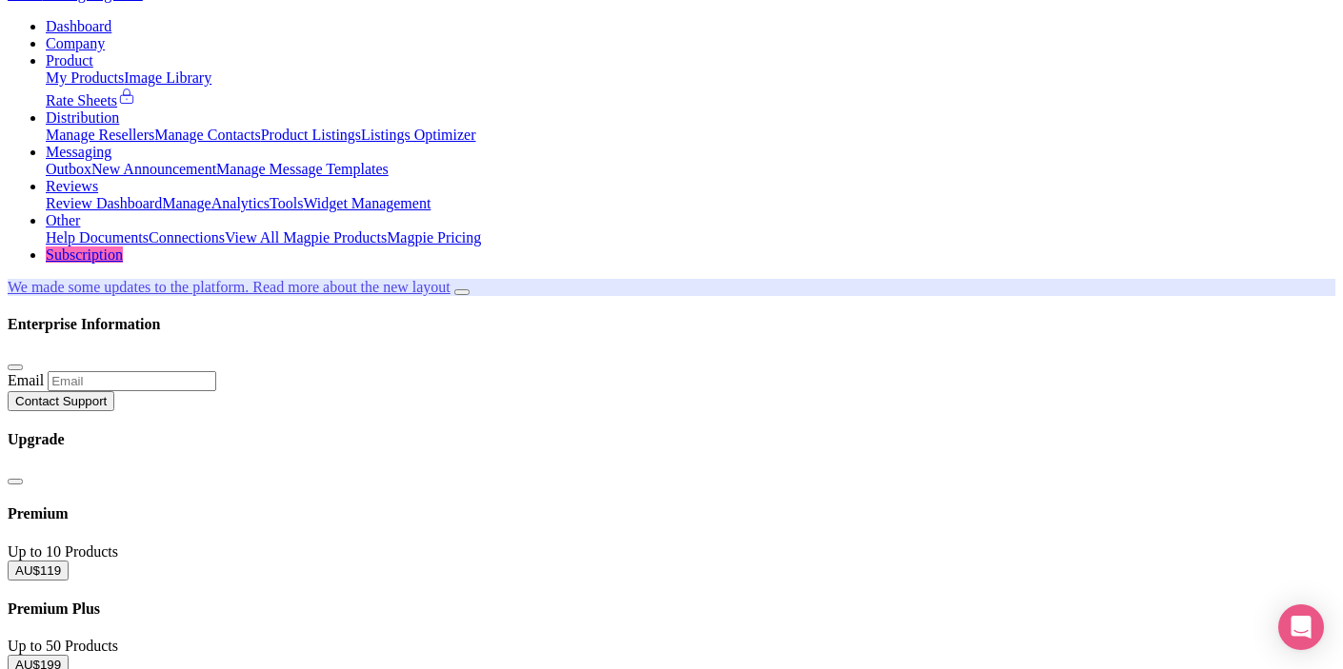
type input "P"
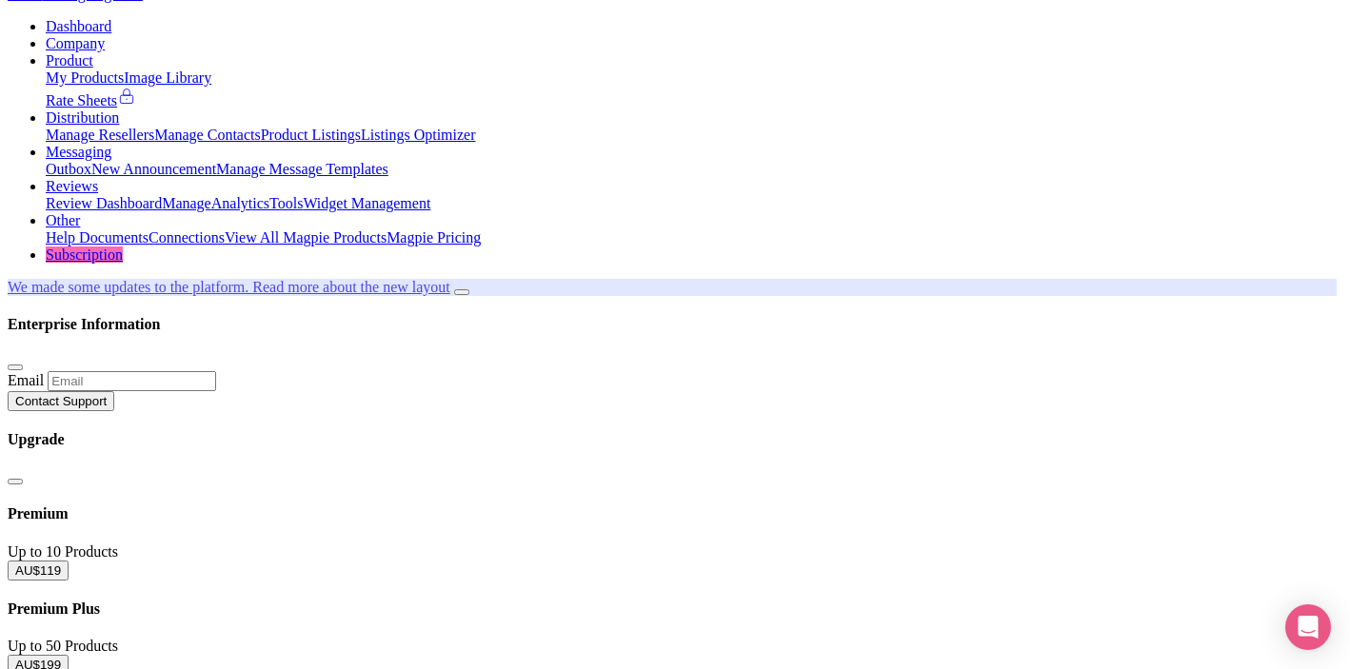
paste input "If you’re motion-sensitive, take meds 30–60 min before boarding"
type input "If you’re motion-sensitive, take meds 30–60 min before boarding"
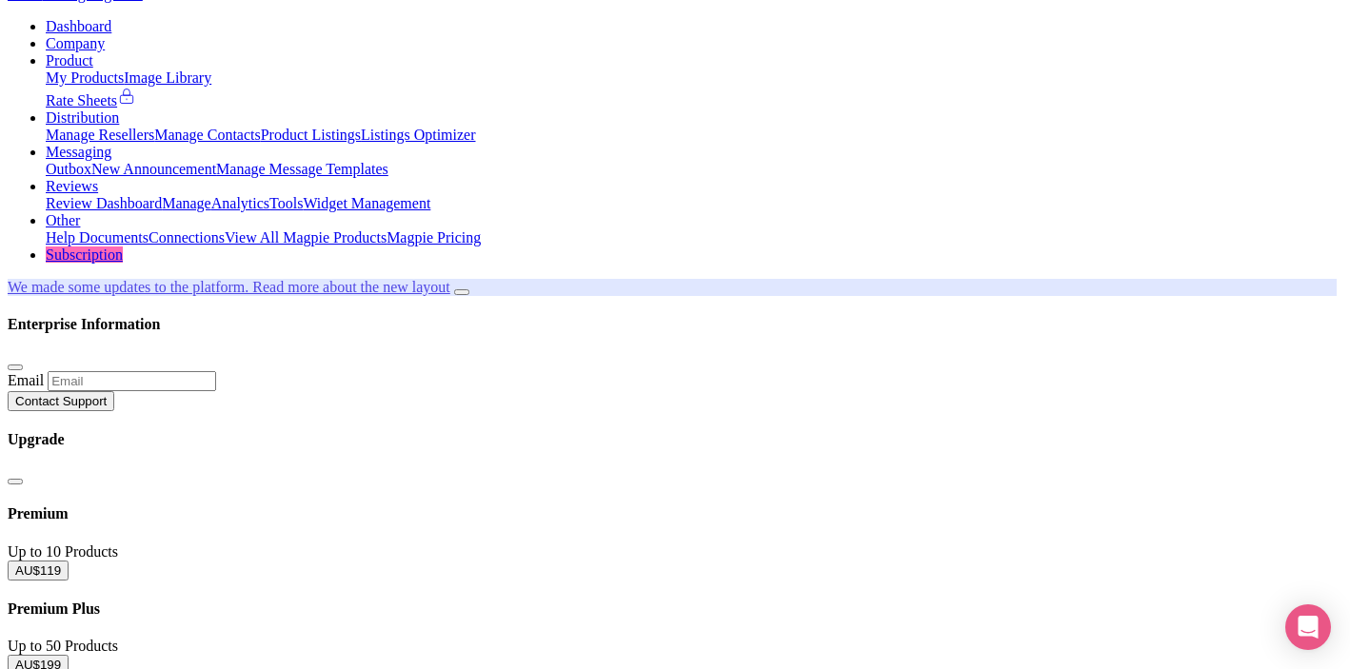
type input "Save"
type input "Saving..."
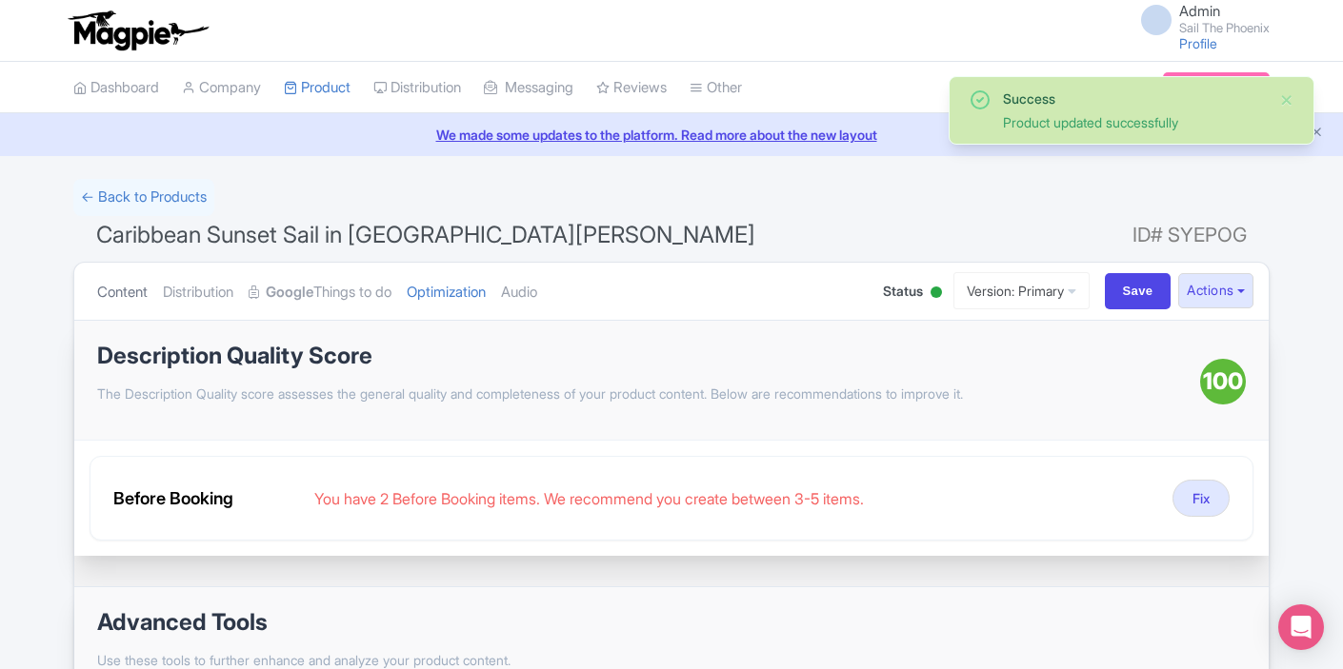
click at [138, 290] on link "Content" at bounding box center [122, 293] width 50 height 60
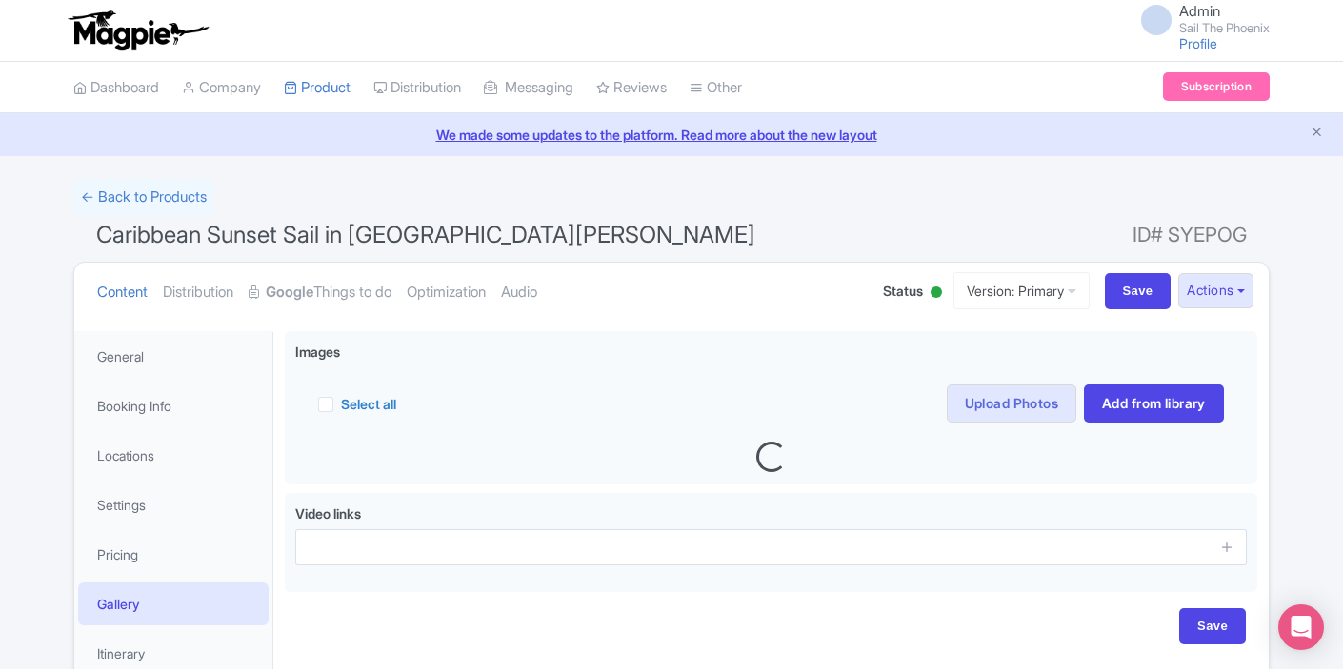
click at [597, 213] on div "← Back to Products" at bounding box center [671, 197] width 1196 height 37
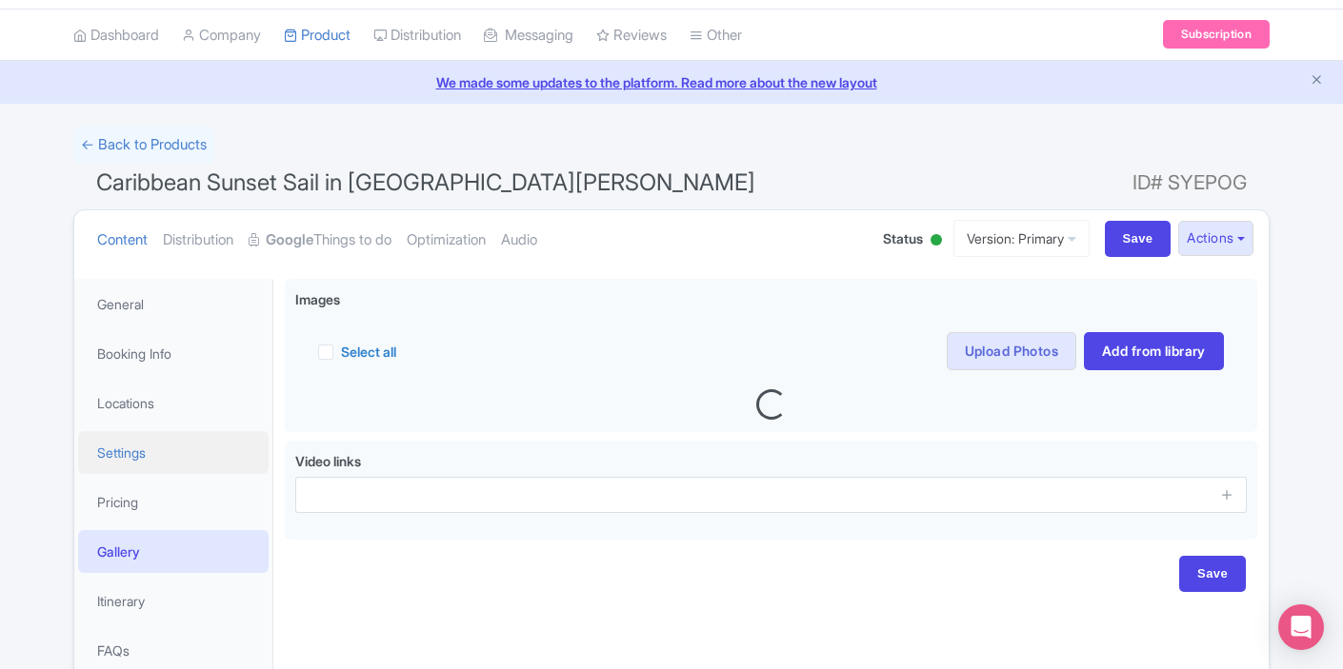
scroll to position [55, 0]
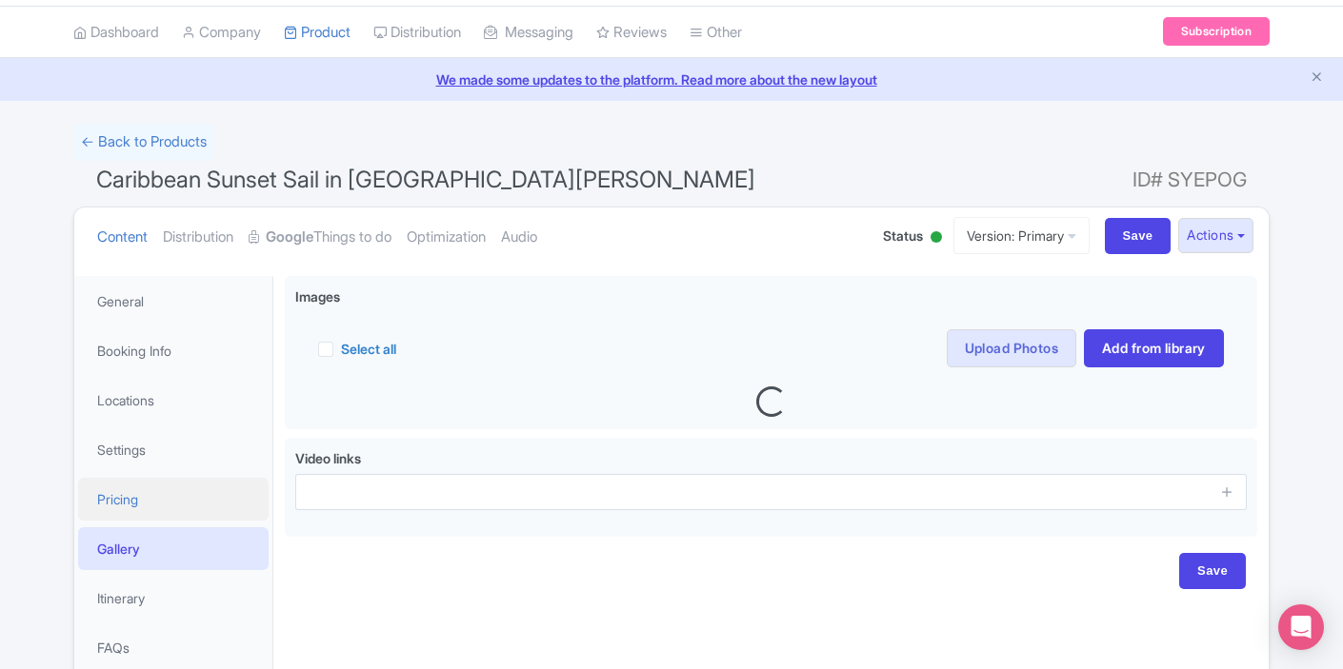
click at [159, 494] on link "Pricing" at bounding box center [173, 499] width 190 height 43
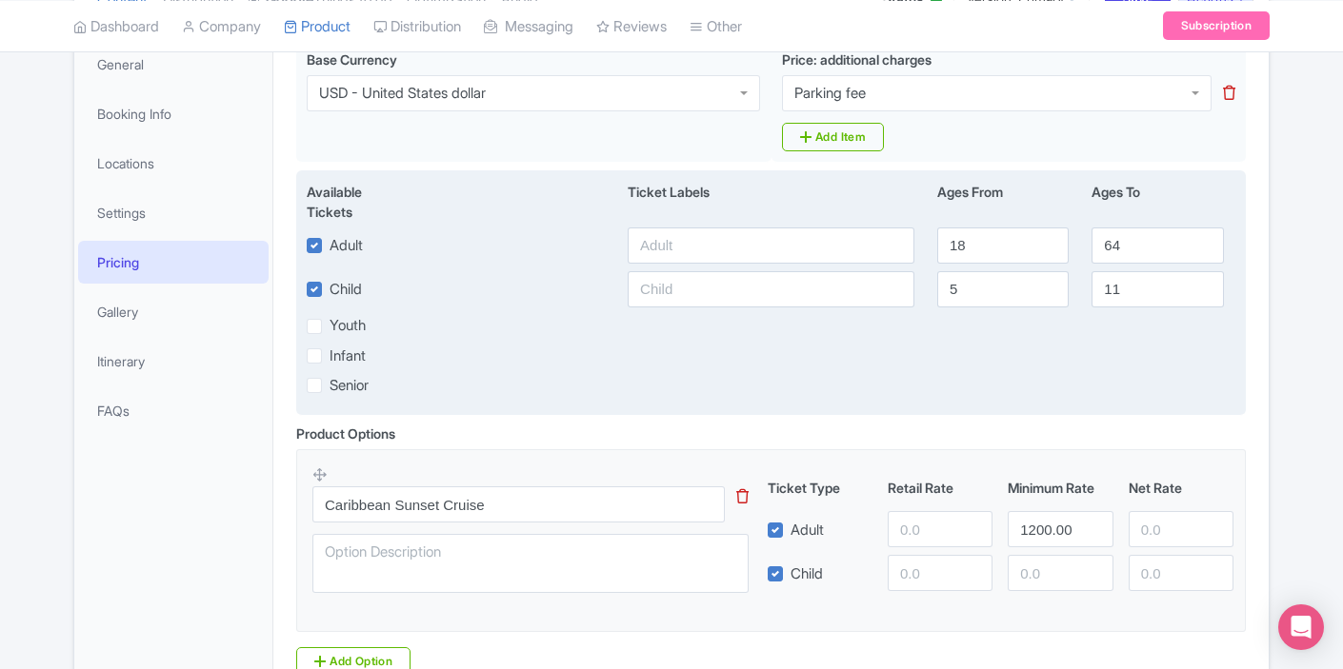
scroll to position [296, 0]
